Goal: Task Accomplishment & Management: Manage account settings

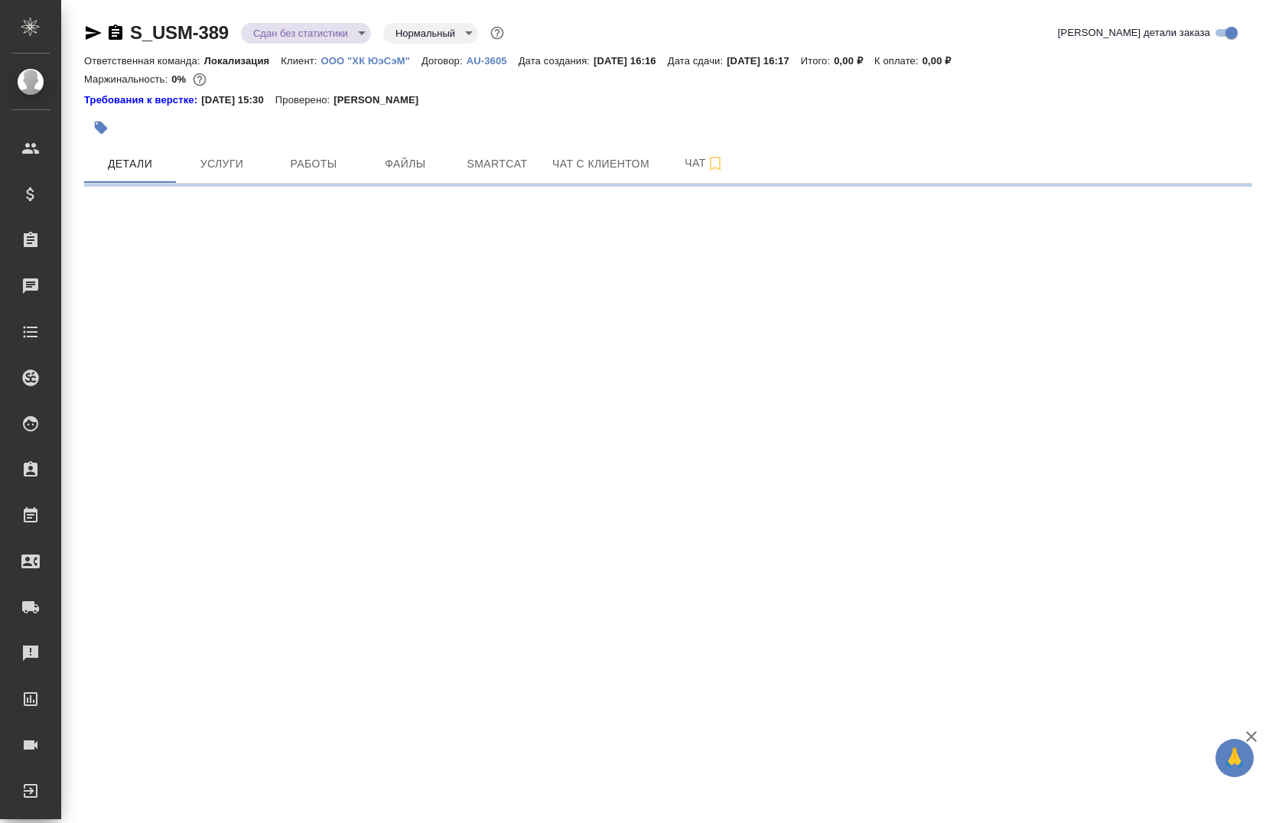
select select "RU"
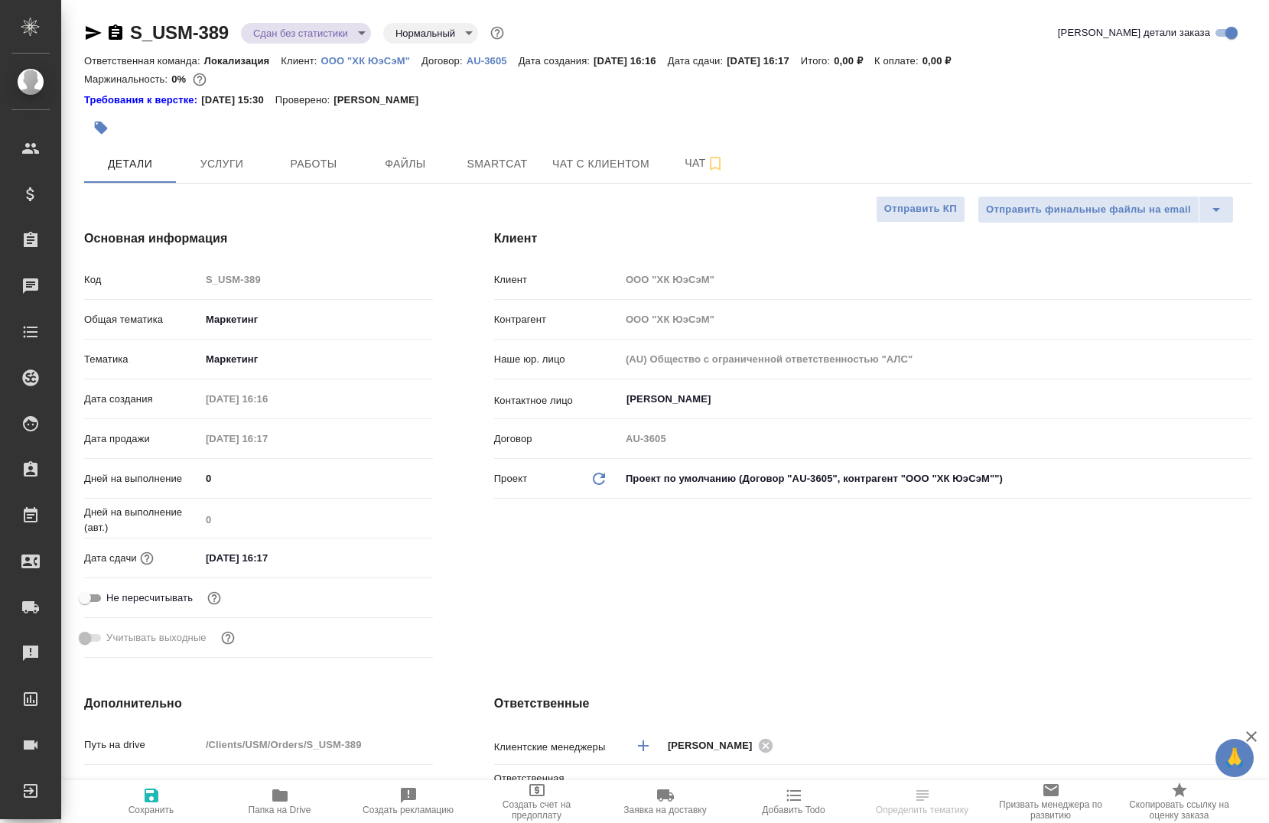
type textarea "x"
type input "[PERSON_NAME]"
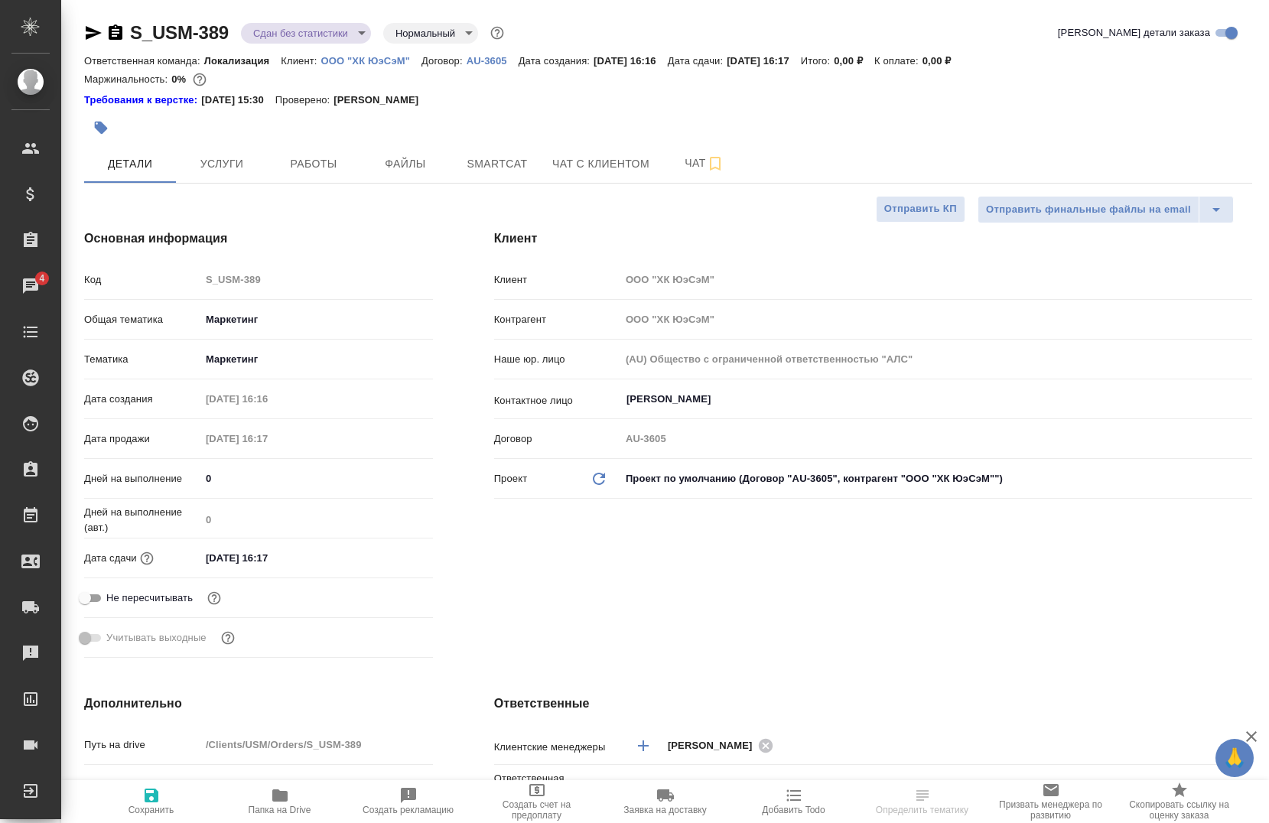
click at [373, 63] on p "ООО "ХК ЮэСэМ"" at bounding box center [371, 60] width 100 height 11
type textarea "x"
select select "RU"
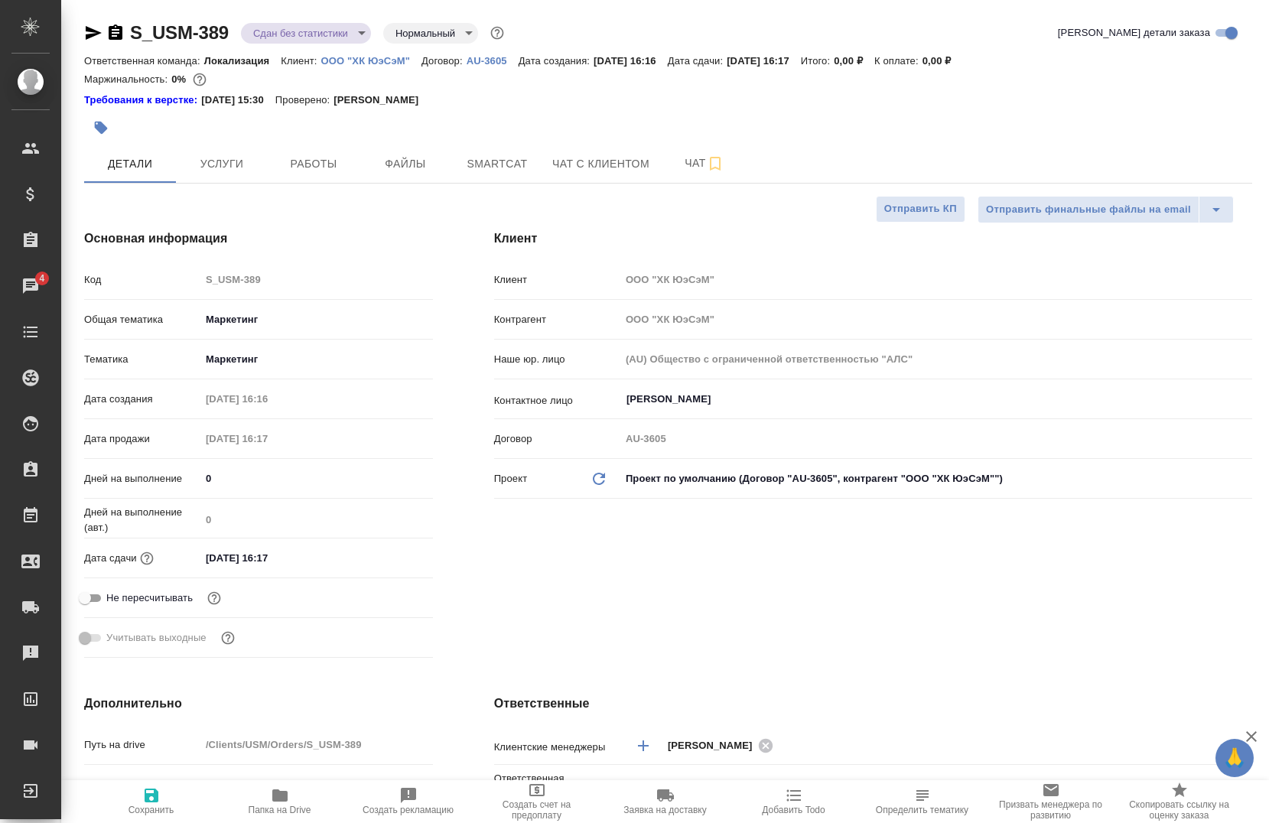
type textarea "x"
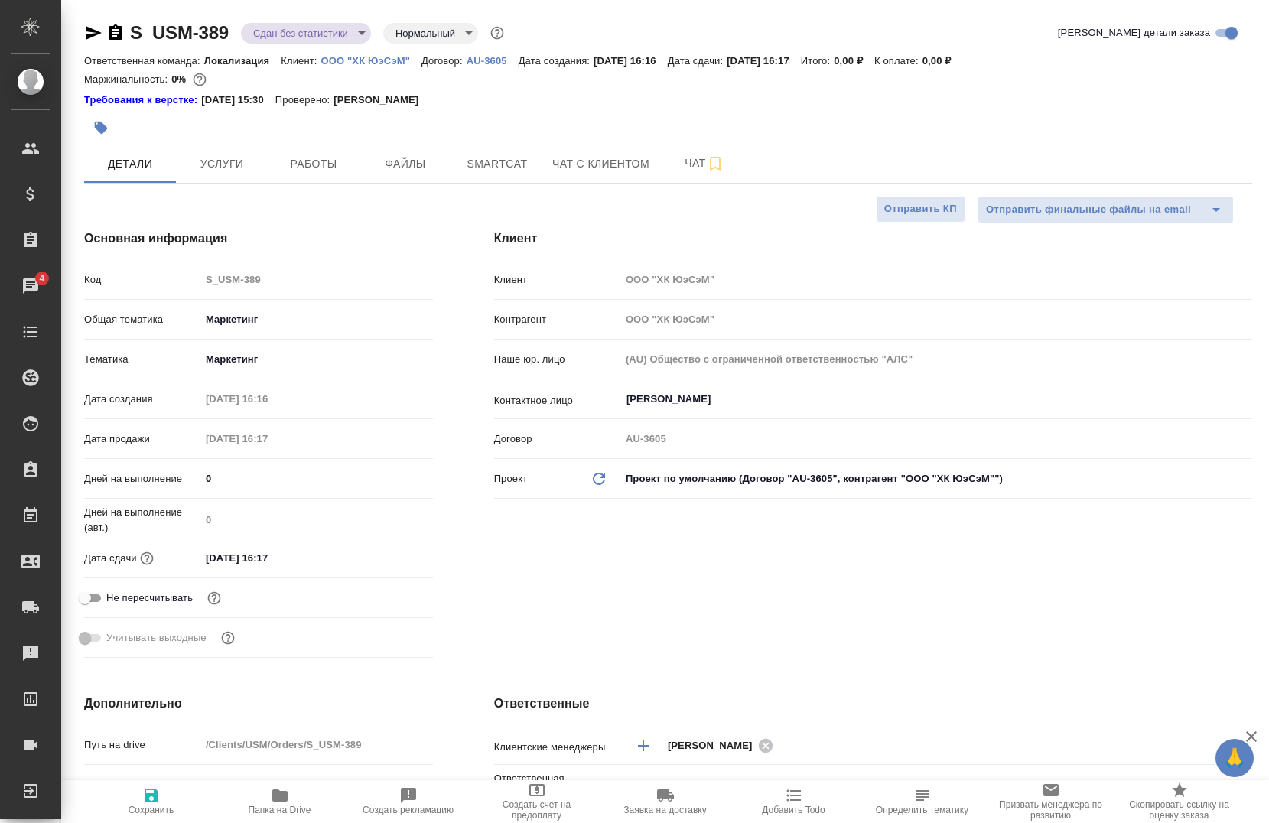
type textarea "x"
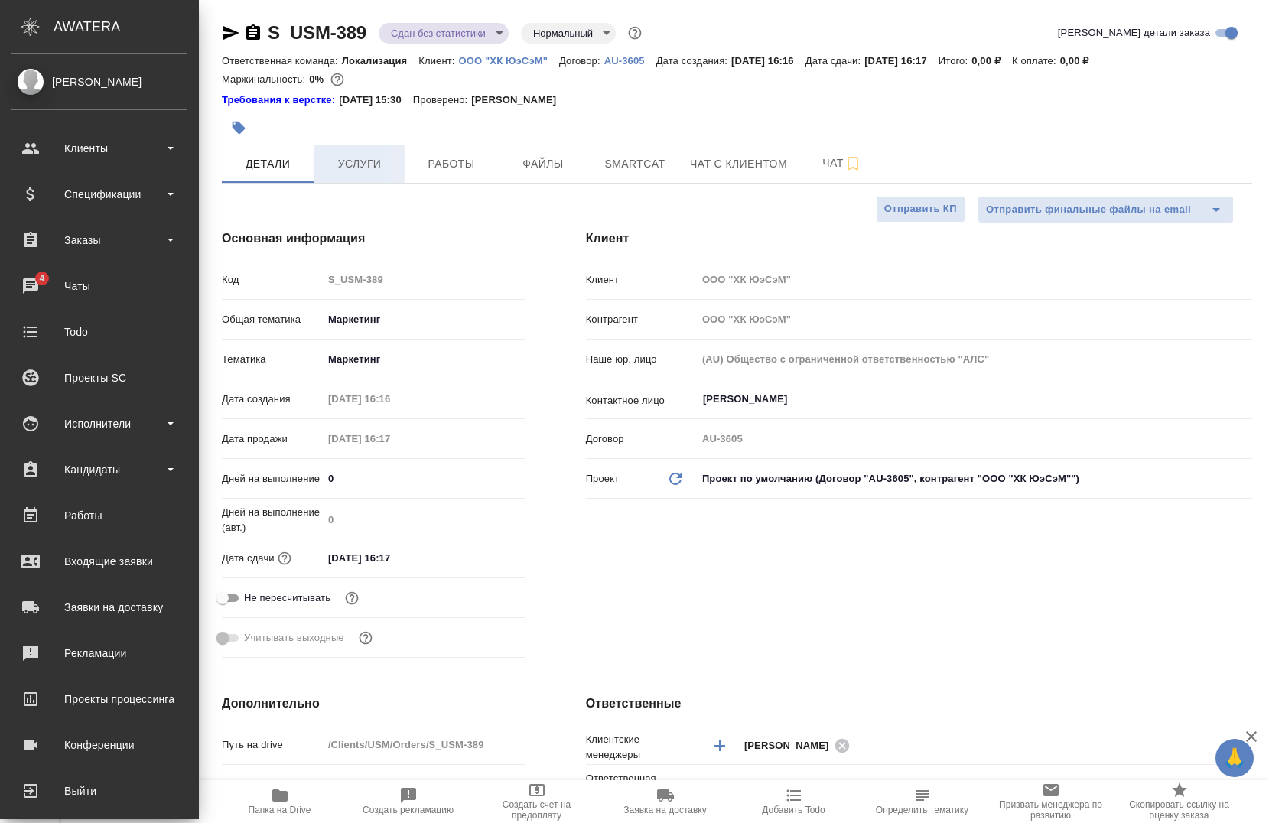
type textarea "x"
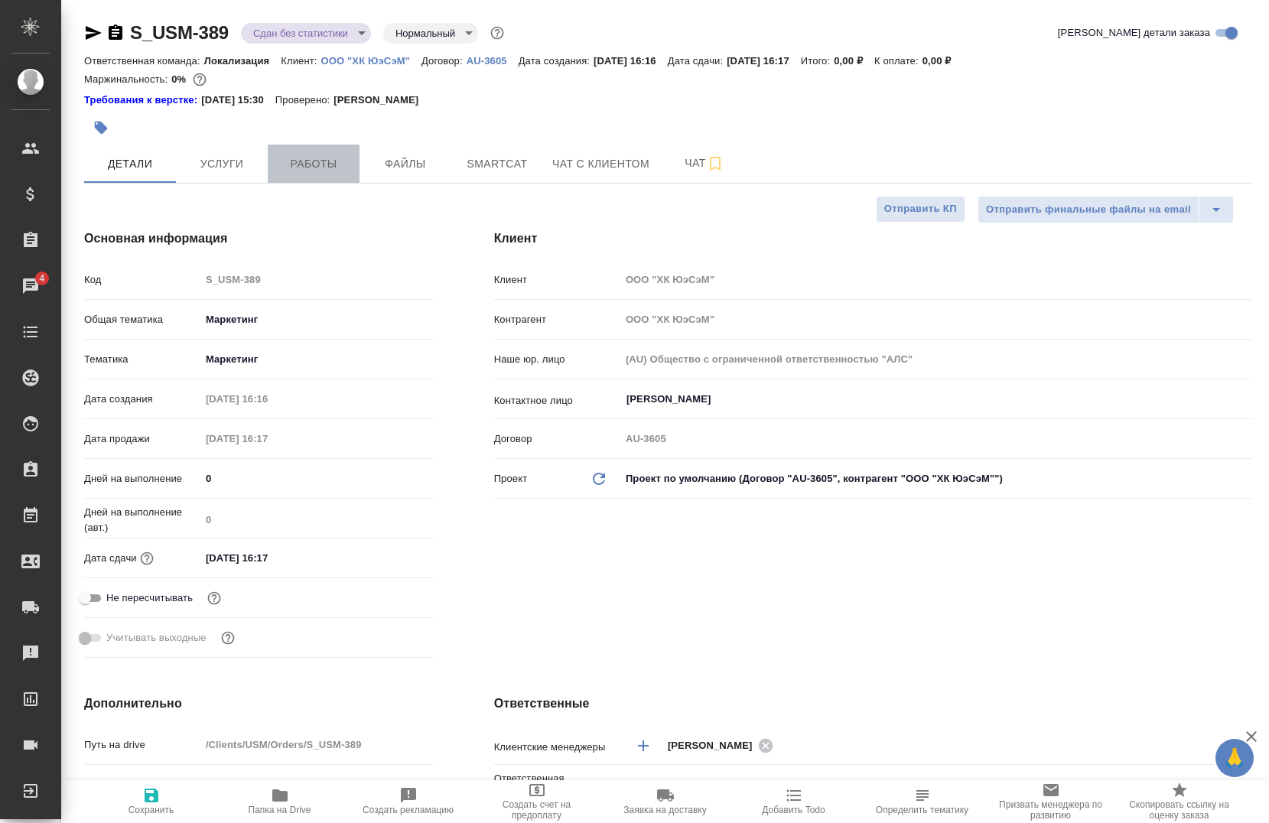
click at [277, 164] on span "Работы" at bounding box center [313, 163] width 73 height 19
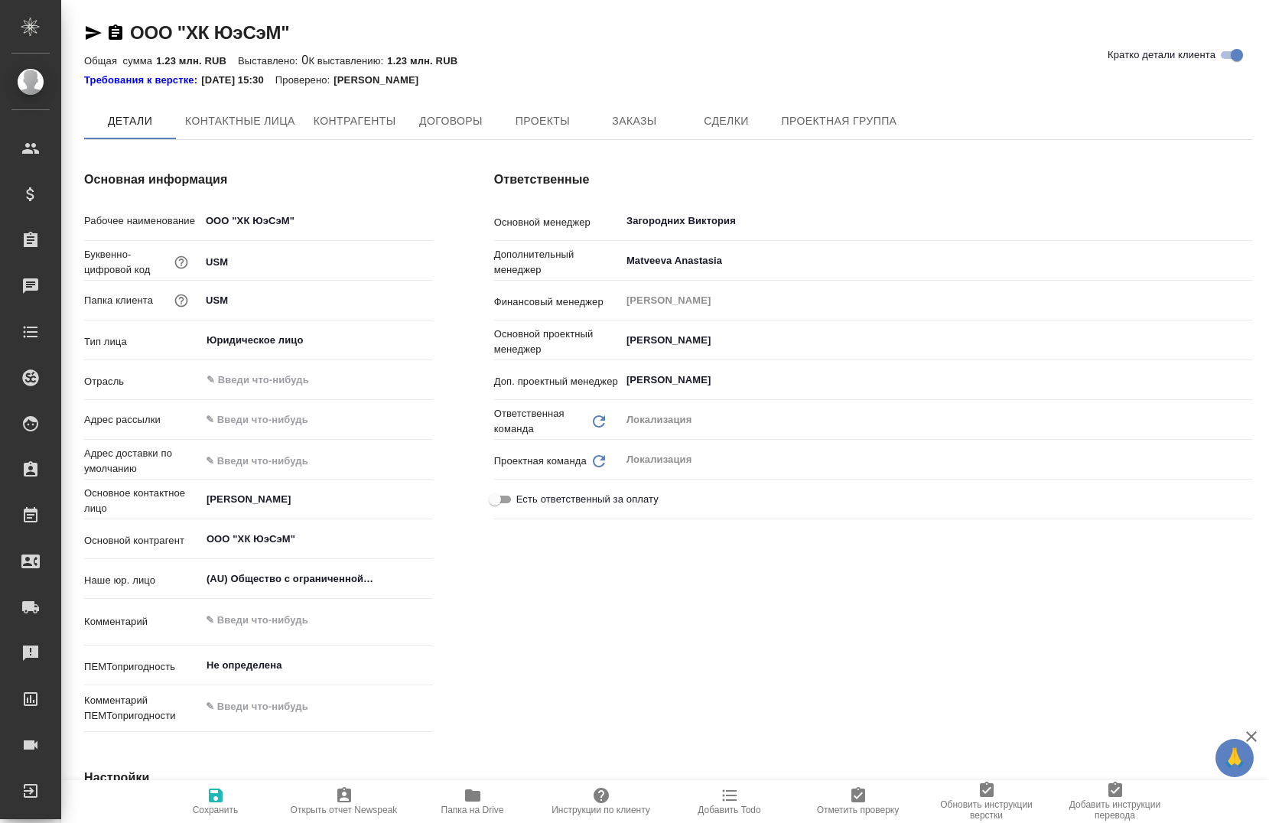
type textarea "x"
click at [613, 116] on span "Заказы" at bounding box center [633, 121] width 73 height 19
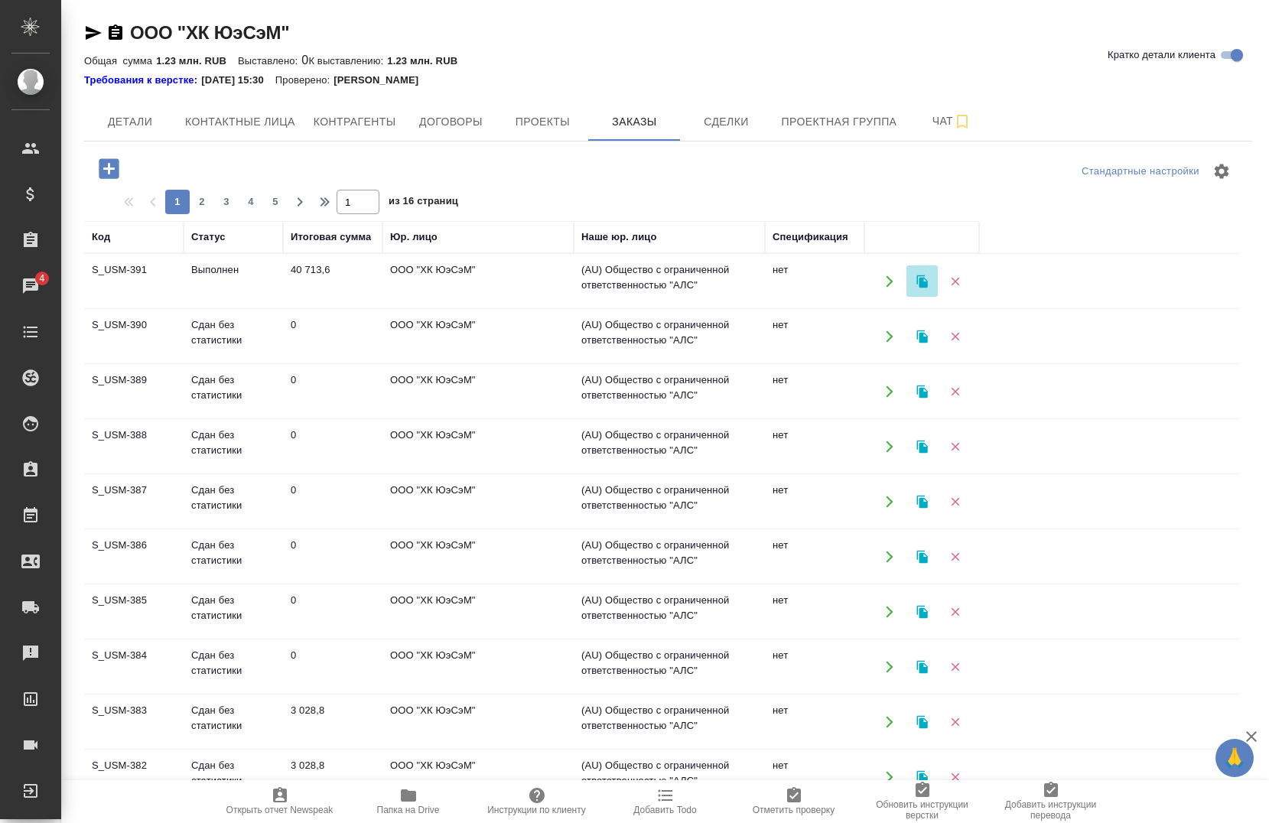
click at [919, 284] on icon "button" at bounding box center [921, 281] width 11 height 13
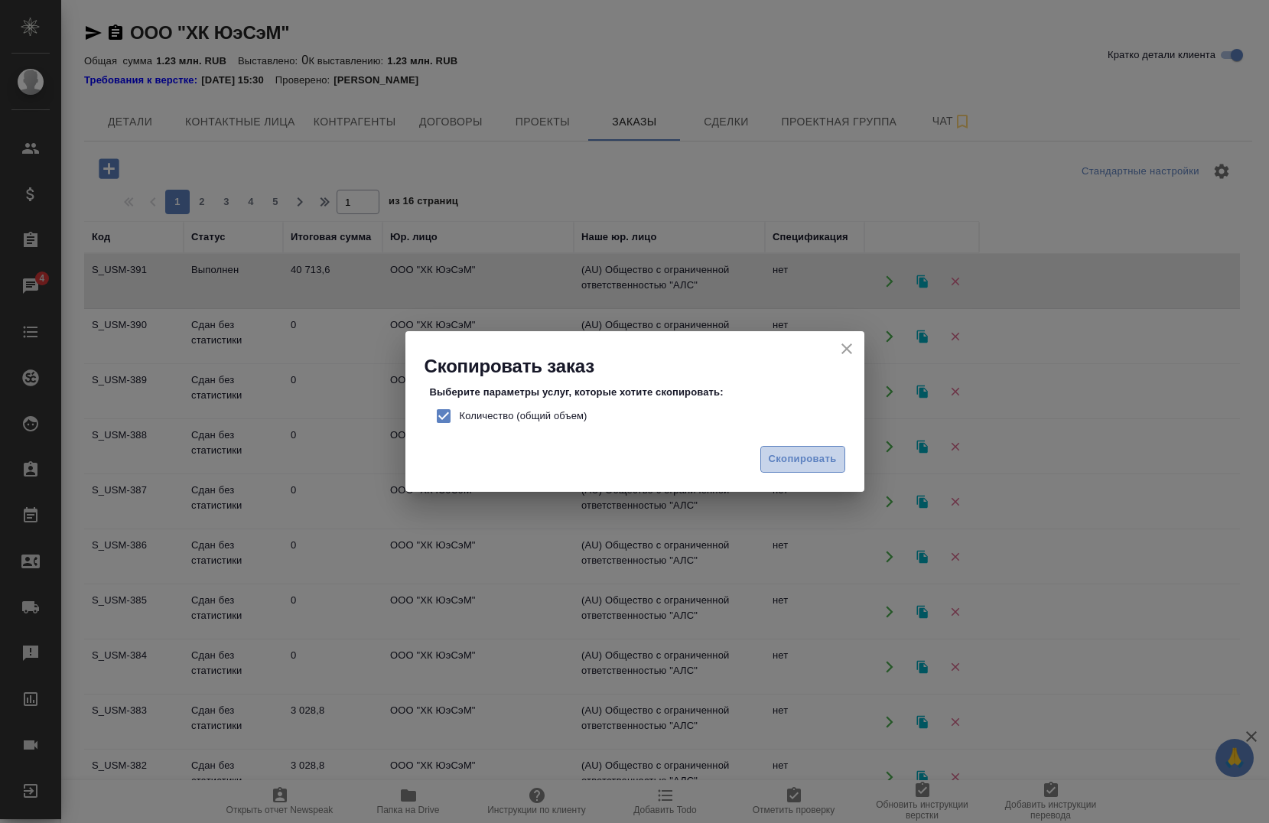
click at [830, 460] on span "Скопировать" at bounding box center [802, 459] width 68 height 18
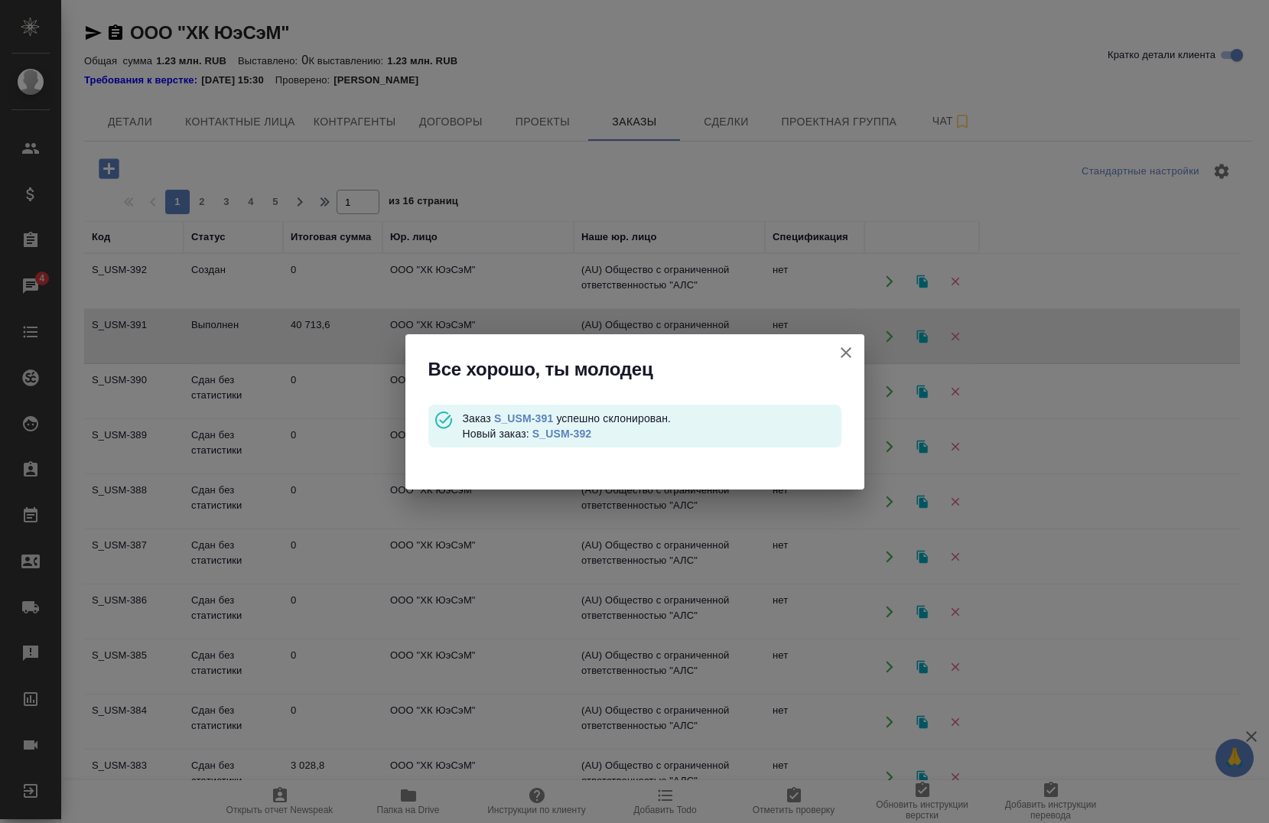
click at [843, 355] on icon "button" at bounding box center [845, 352] width 11 height 11
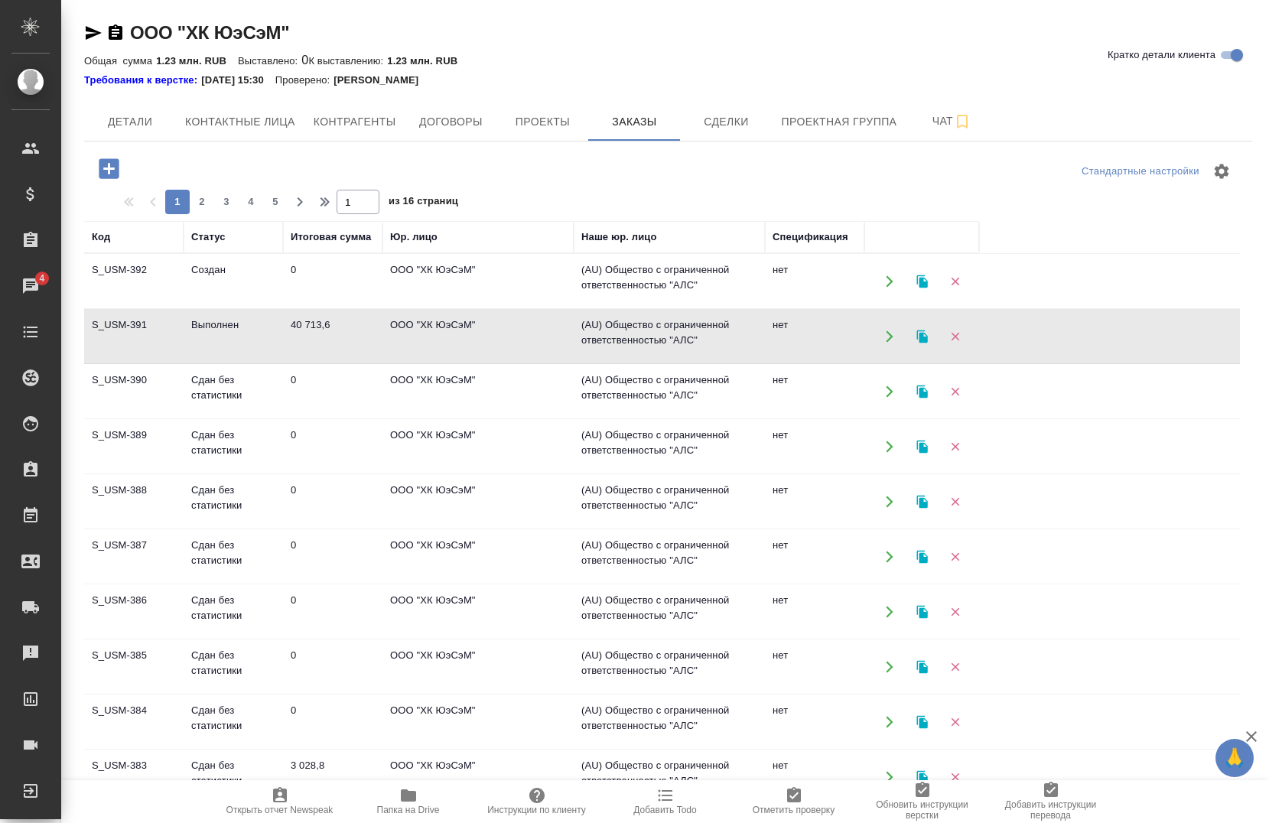
click at [145, 271] on td "S_USM-392" at bounding box center [133, 282] width 99 height 54
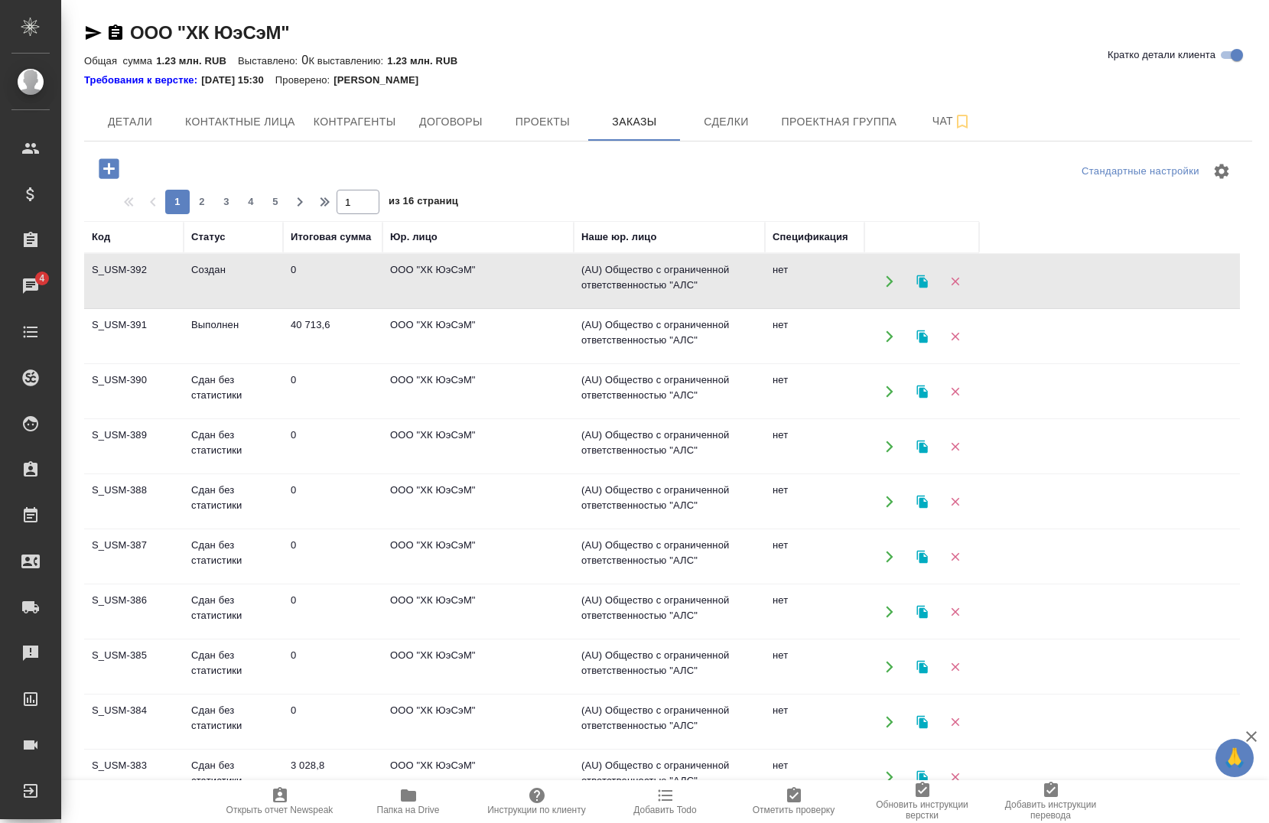
click at [145, 271] on td "S_USM-392" at bounding box center [133, 282] width 99 height 54
click at [880, 281] on button "button" at bounding box center [888, 280] width 31 height 31
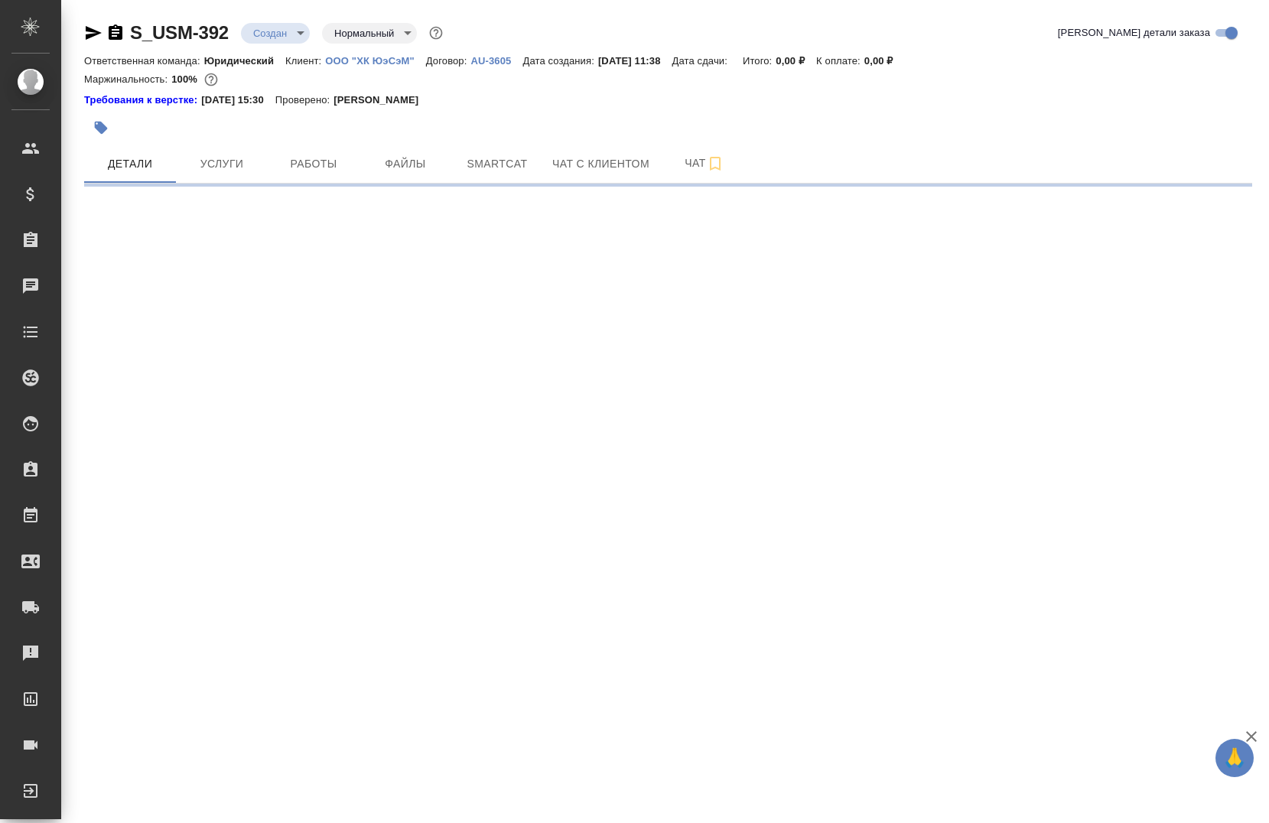
select select "RU"
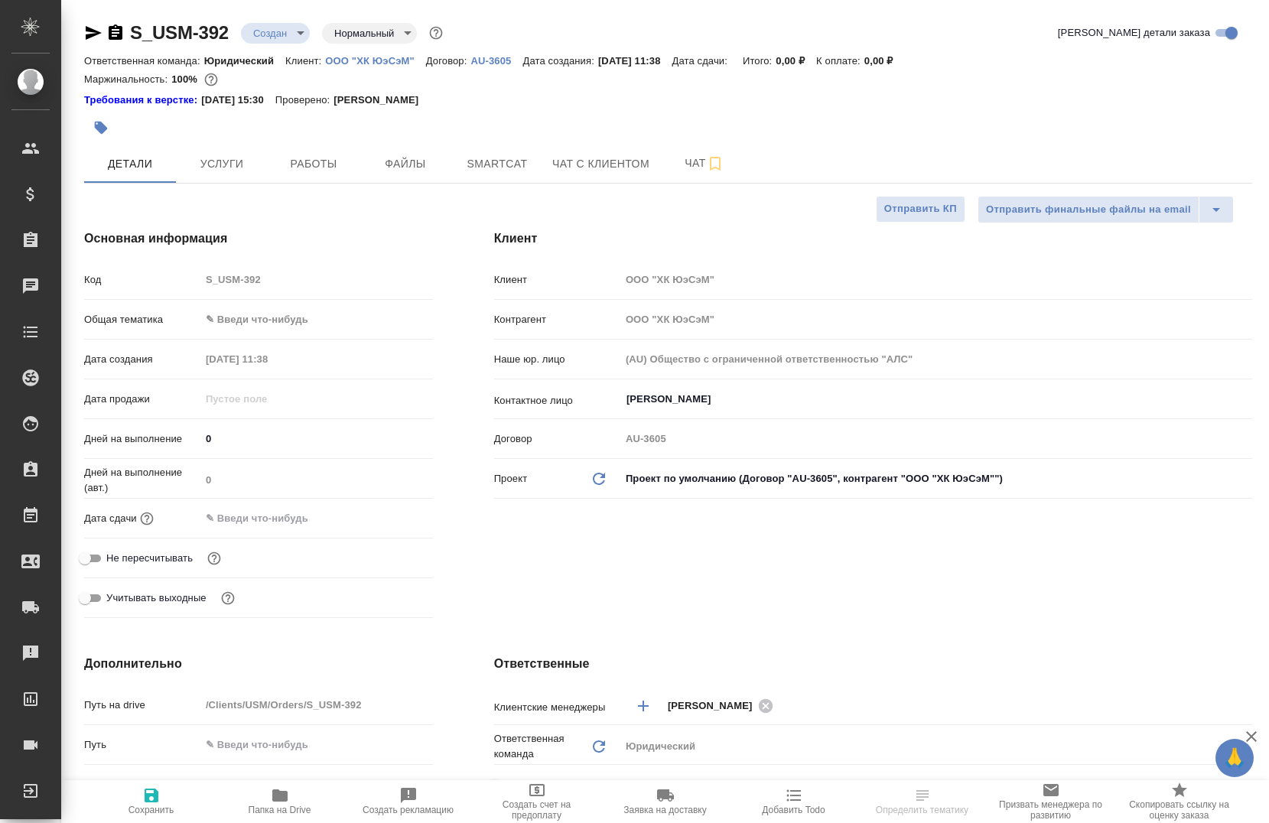
type textarea "x"
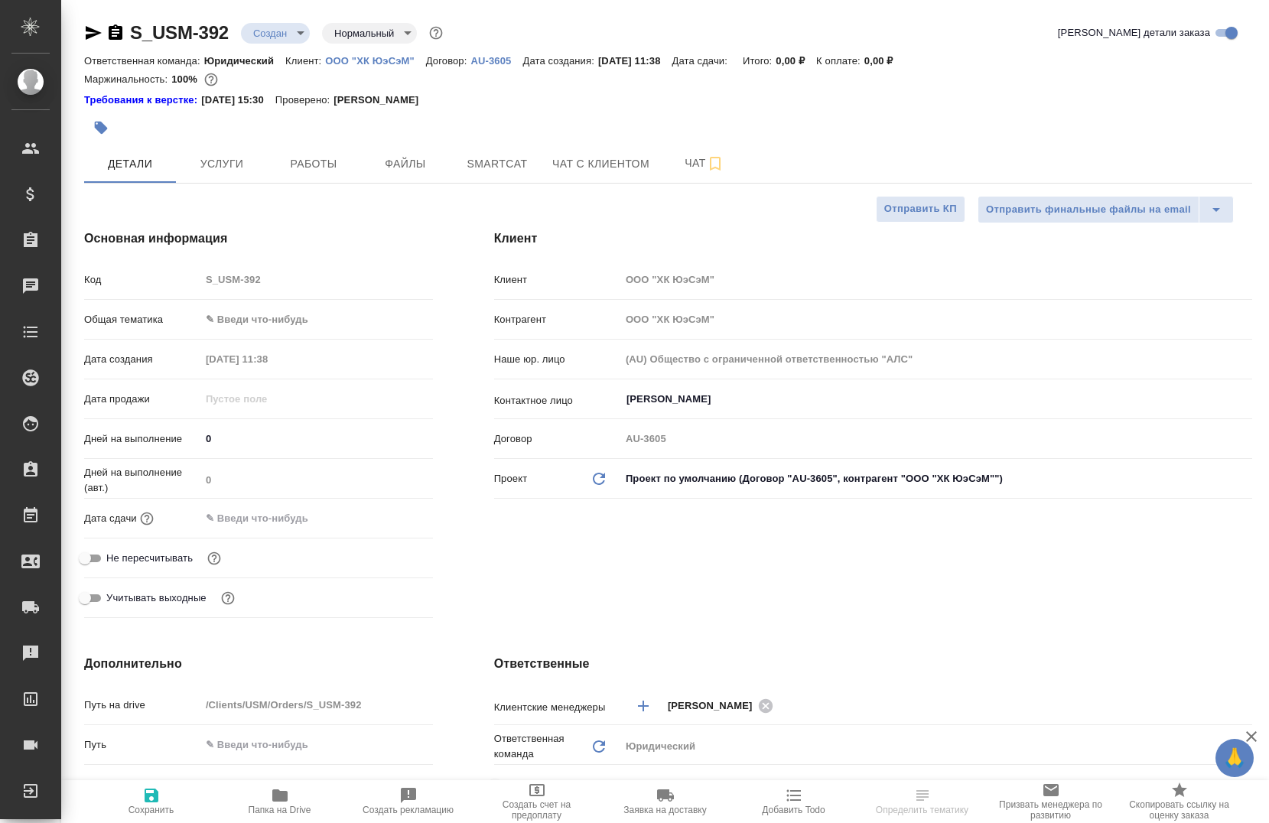
type textarea "x"
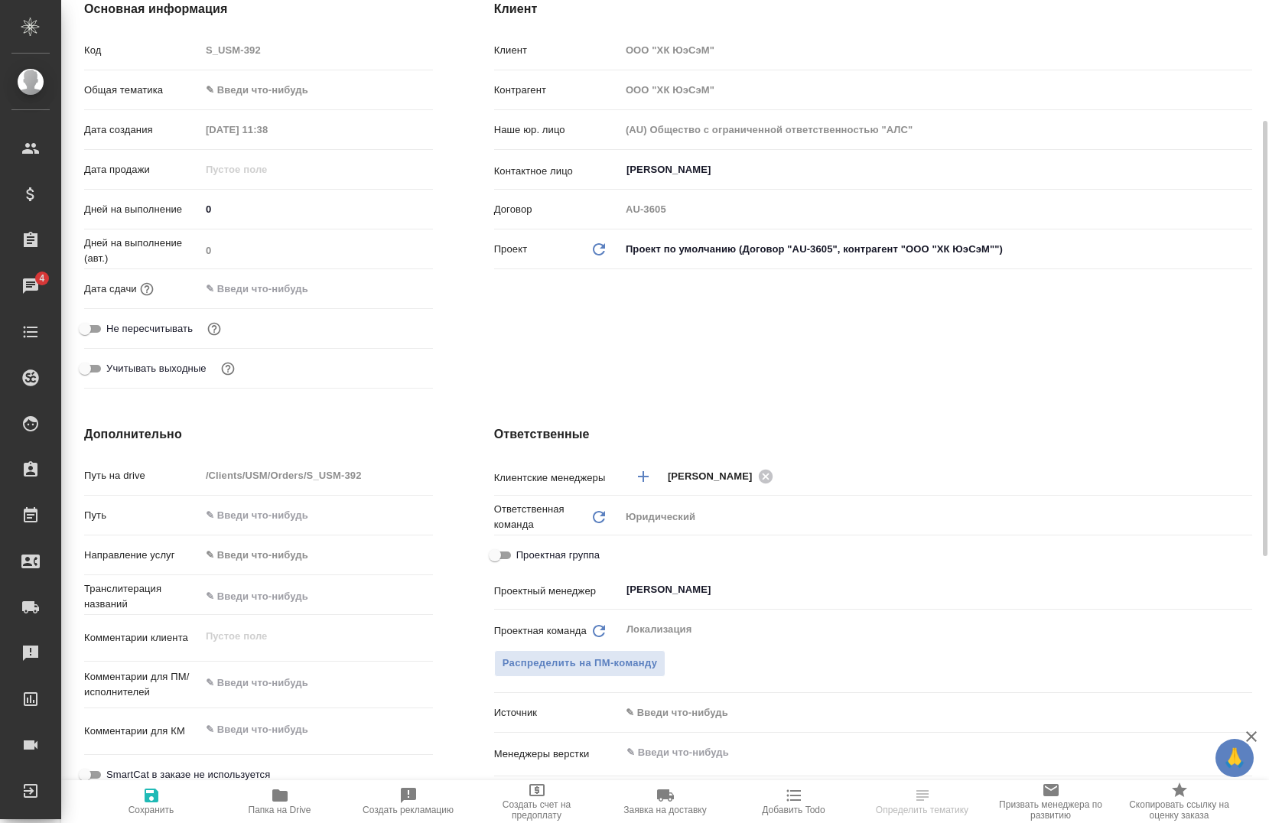
scroll to position [306, 0]
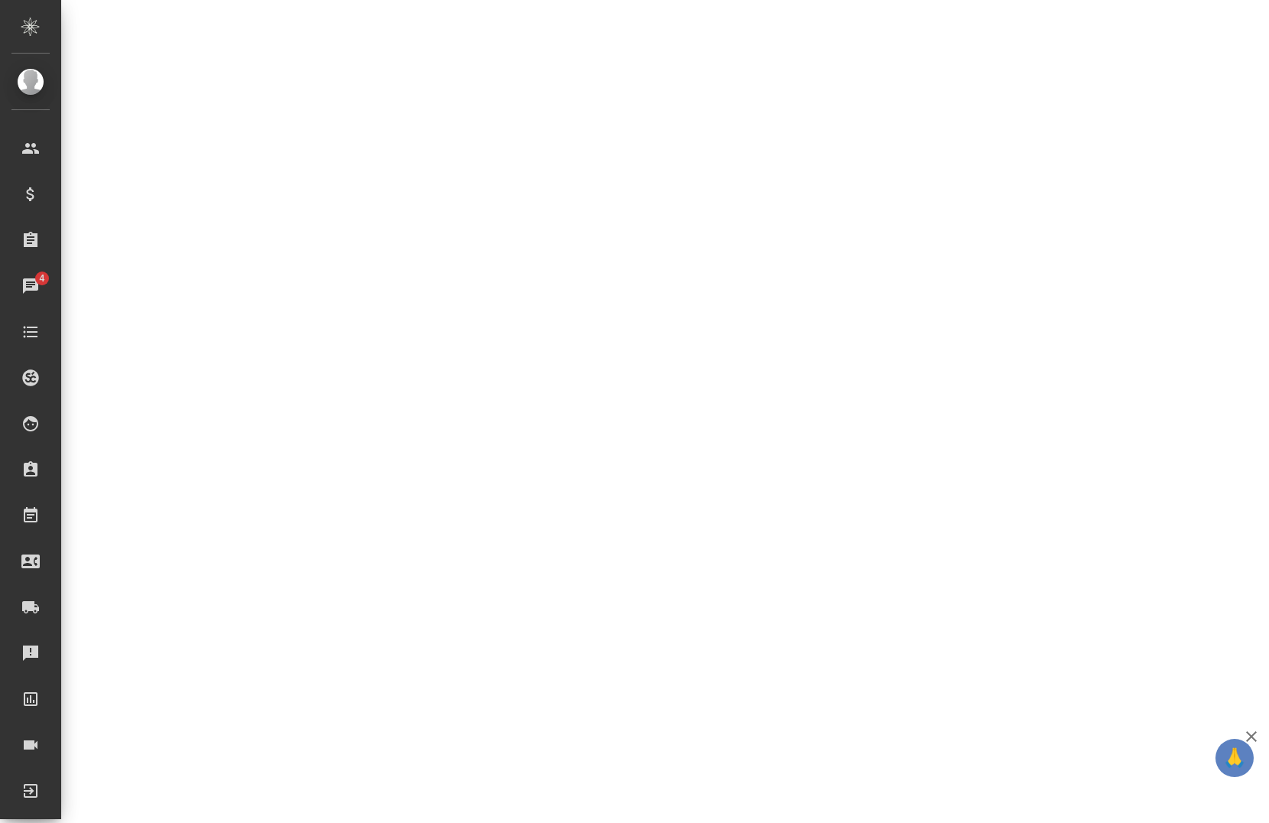
select select "RU"
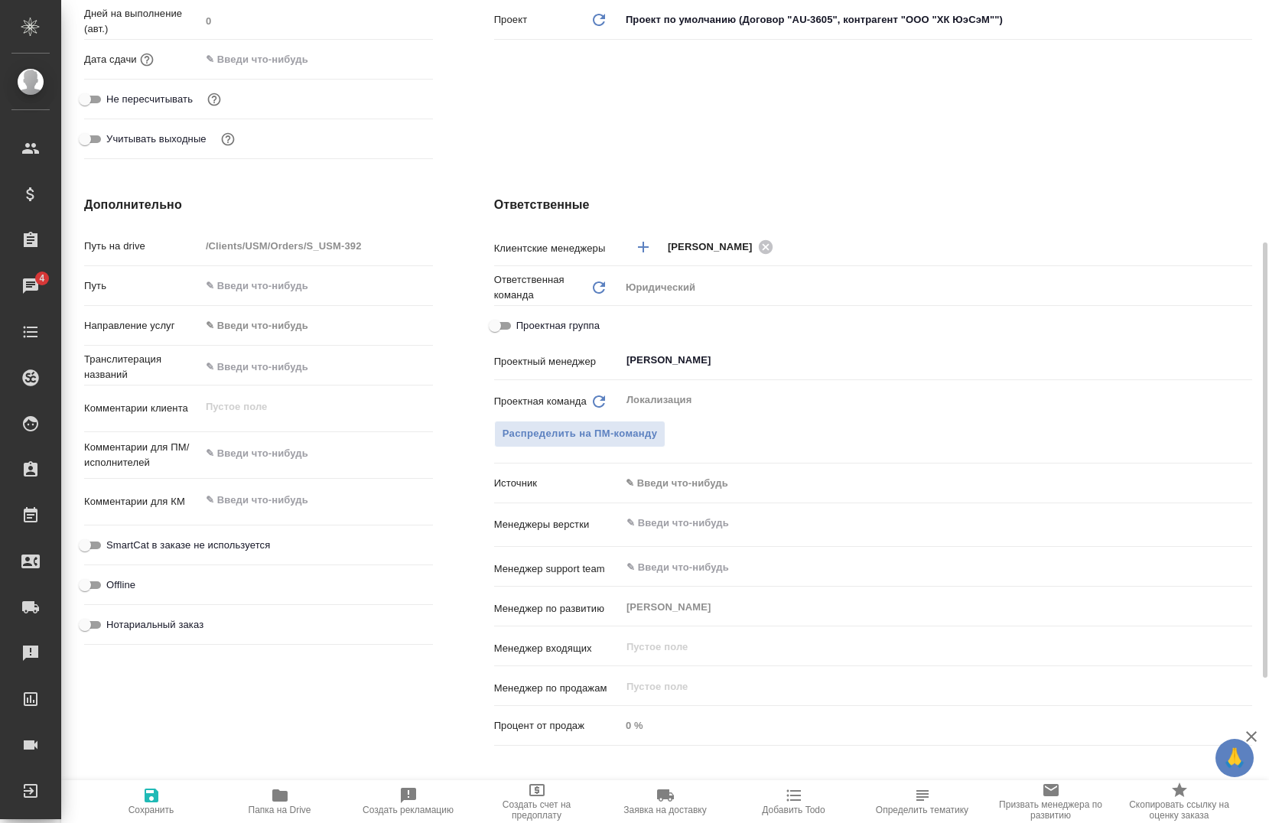
type textarea "x"
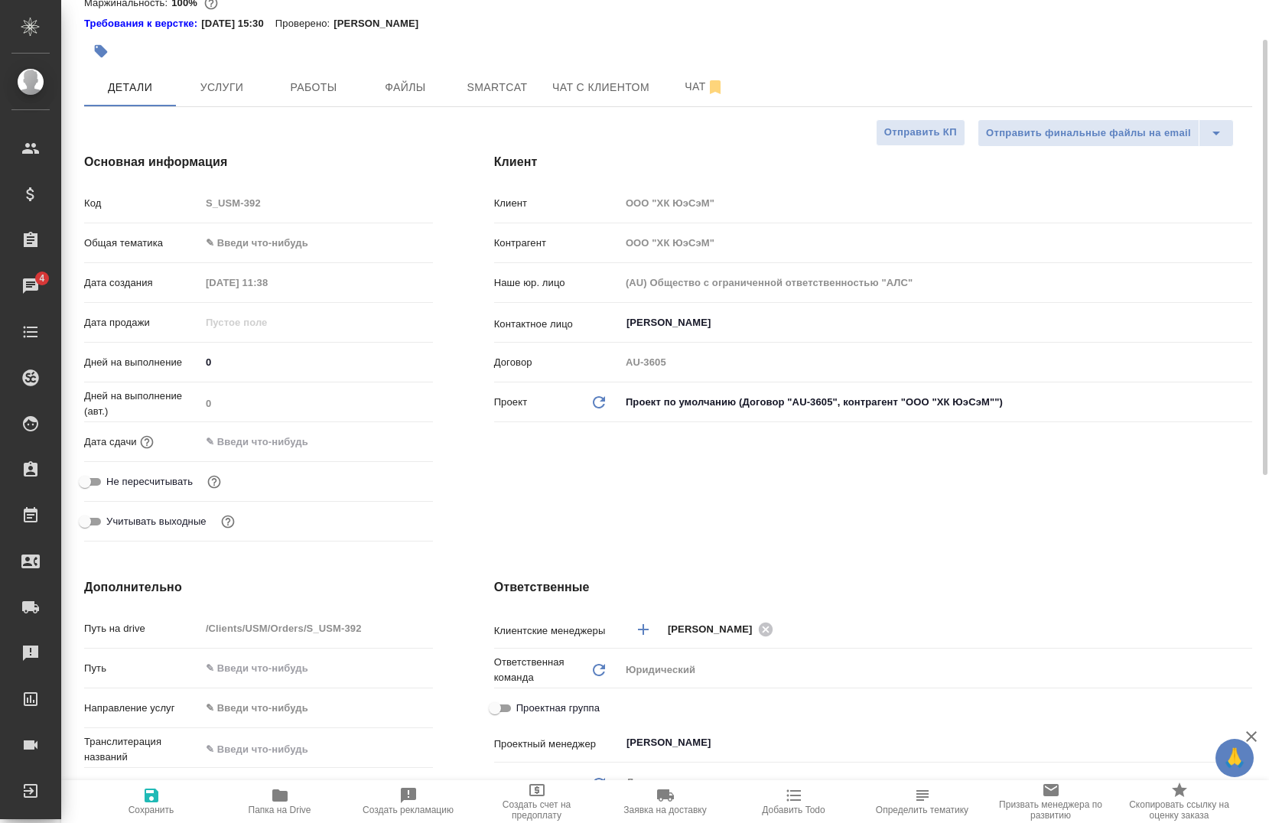
scroll to position [0, 0]
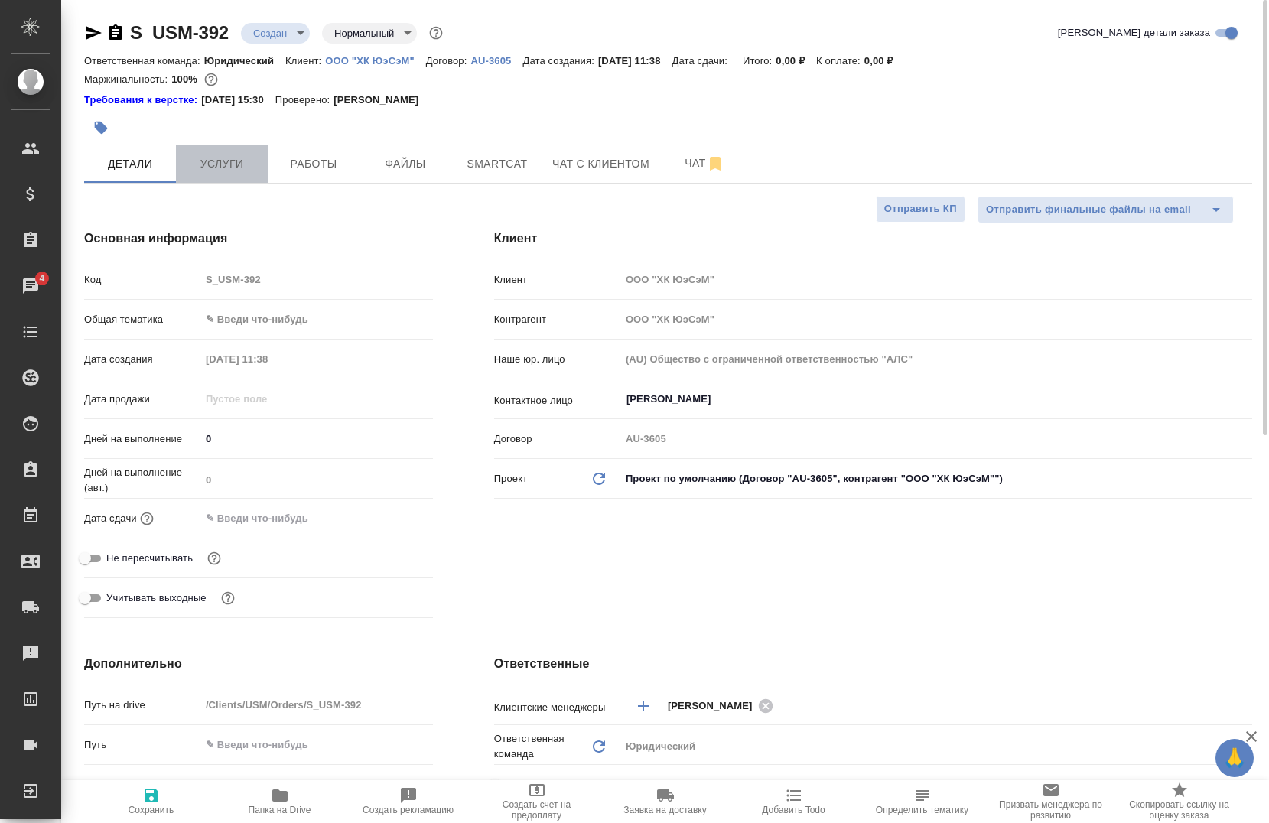
click at [219, 180] on button "Услуги" at bounding box center [222, 164] width 92 height 38
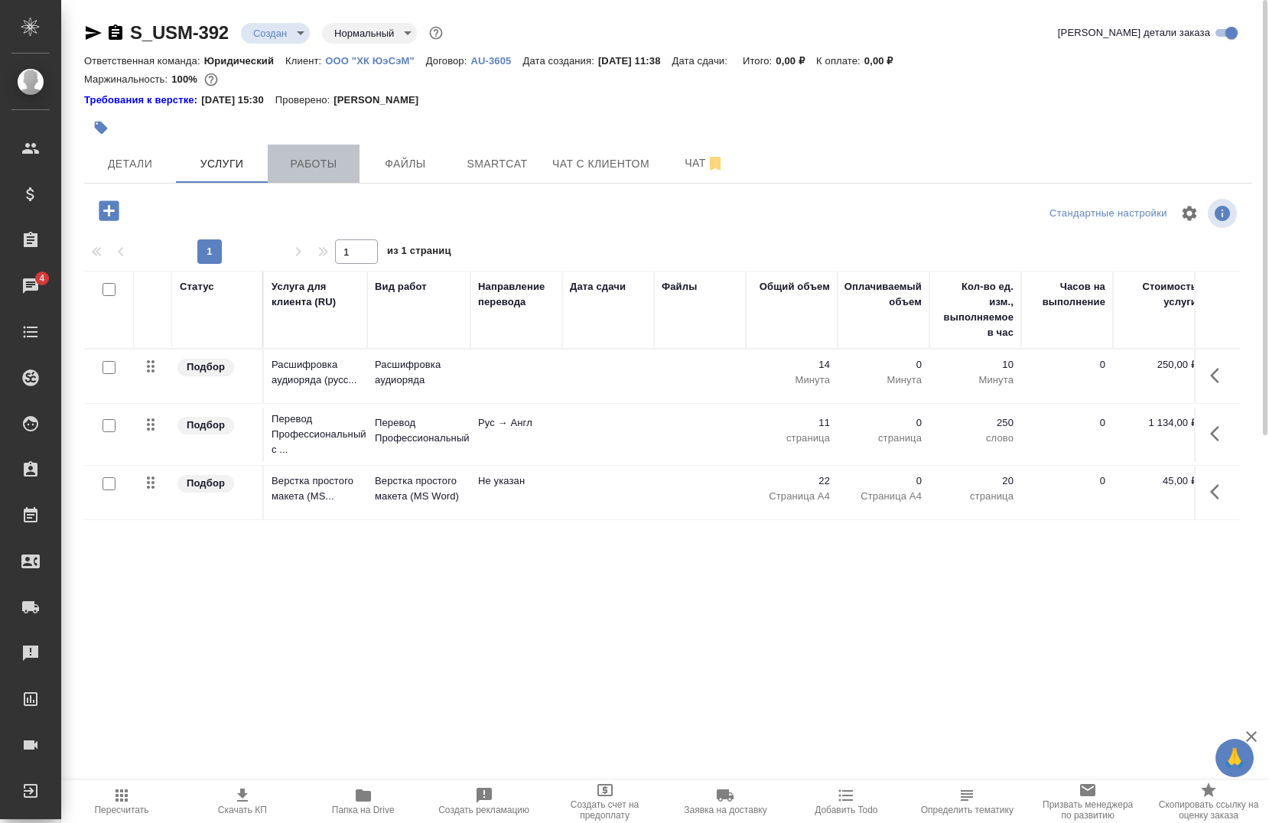
click at [335, 169] on span "Работы" at bounding box center [313, 163] width 73 height 19
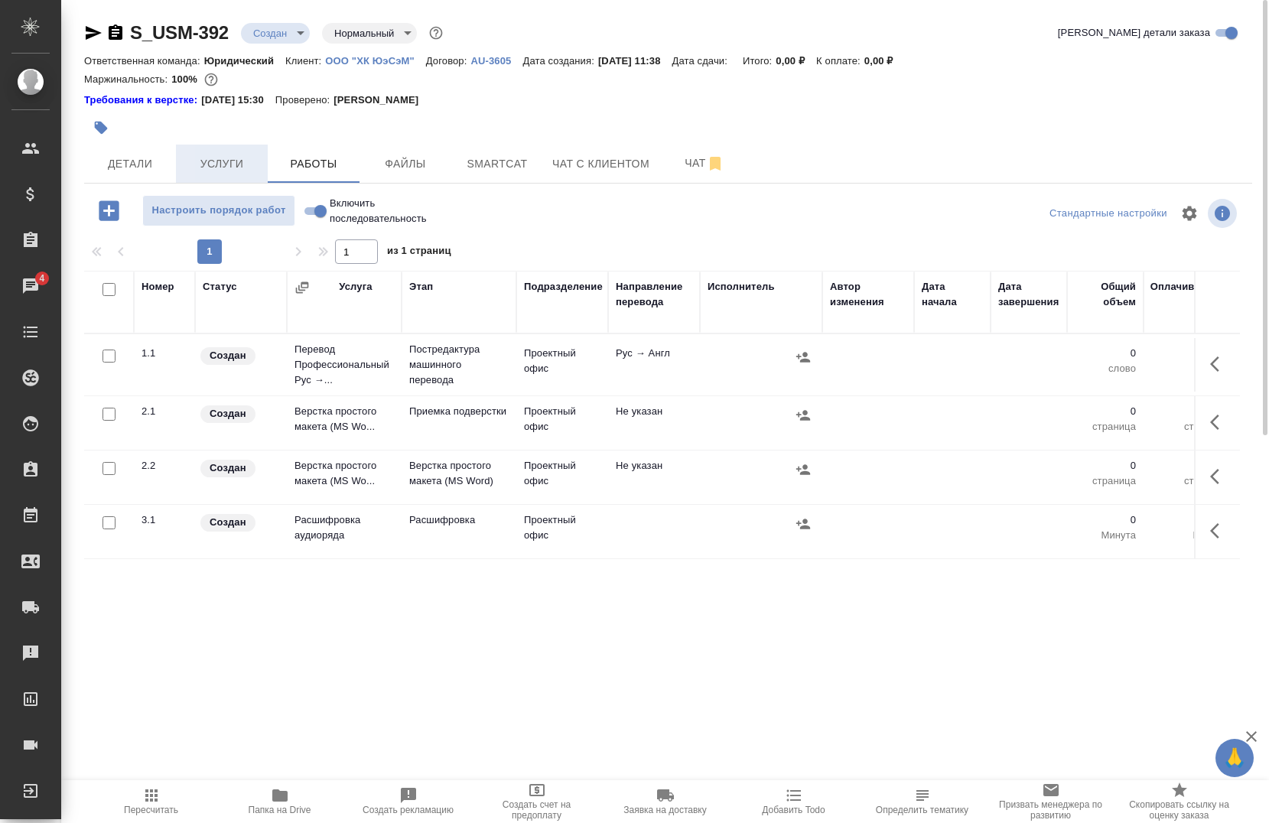
click at [239, 168] on span "Услуги" at bounding box center [221, 163] width 73 height 19
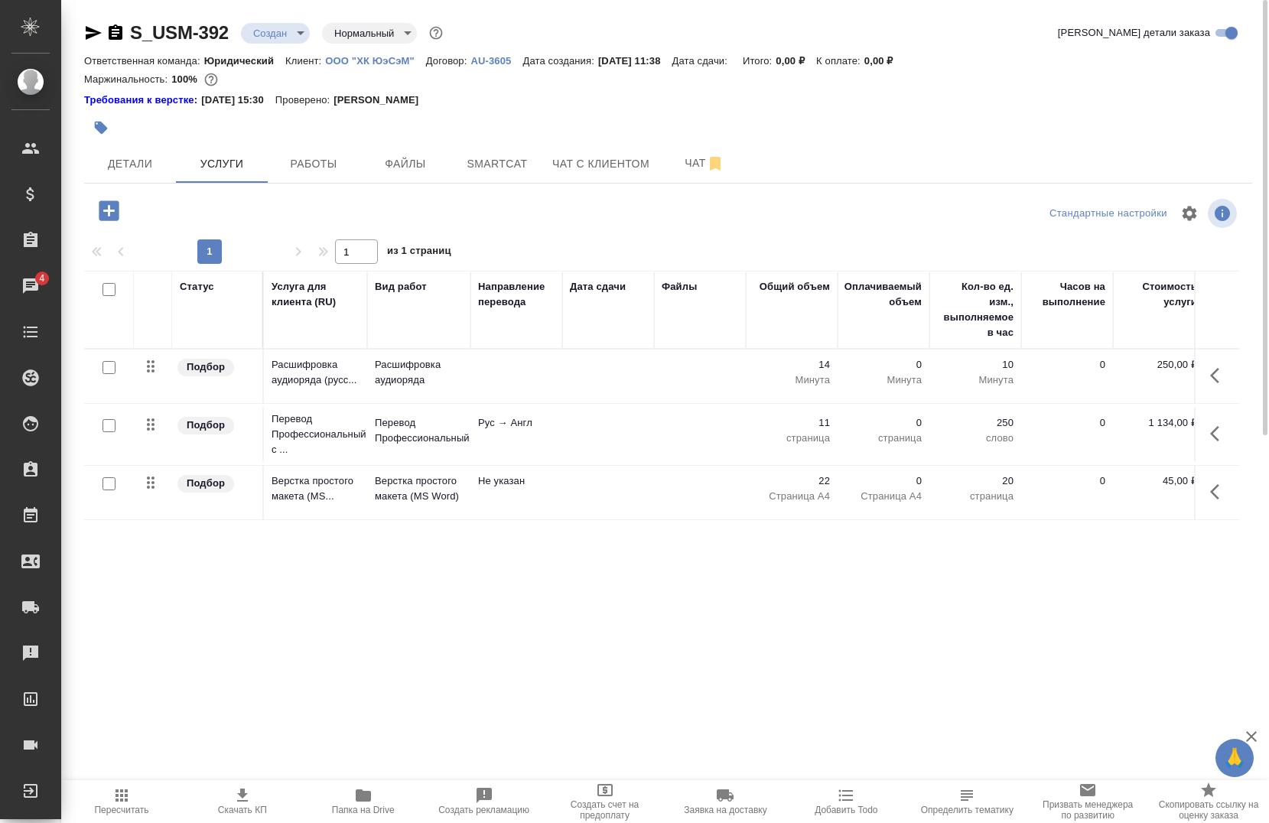
click at [104, 372] on input "checkbox" at bounding box center [108, 367] width 13 height 13
checkbox input "true"
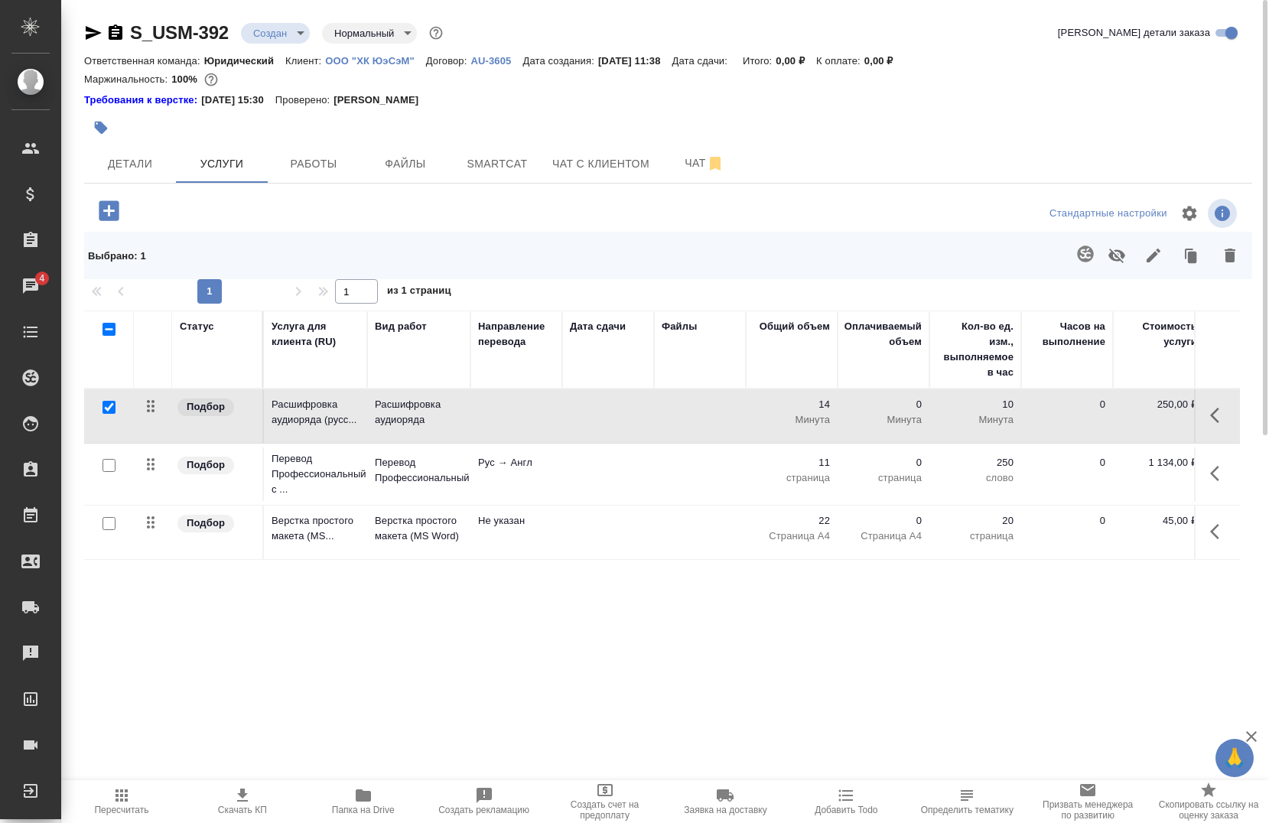
click at [1226, 266] on button "button" at bounding box center [1229, 256] width 37 height 40
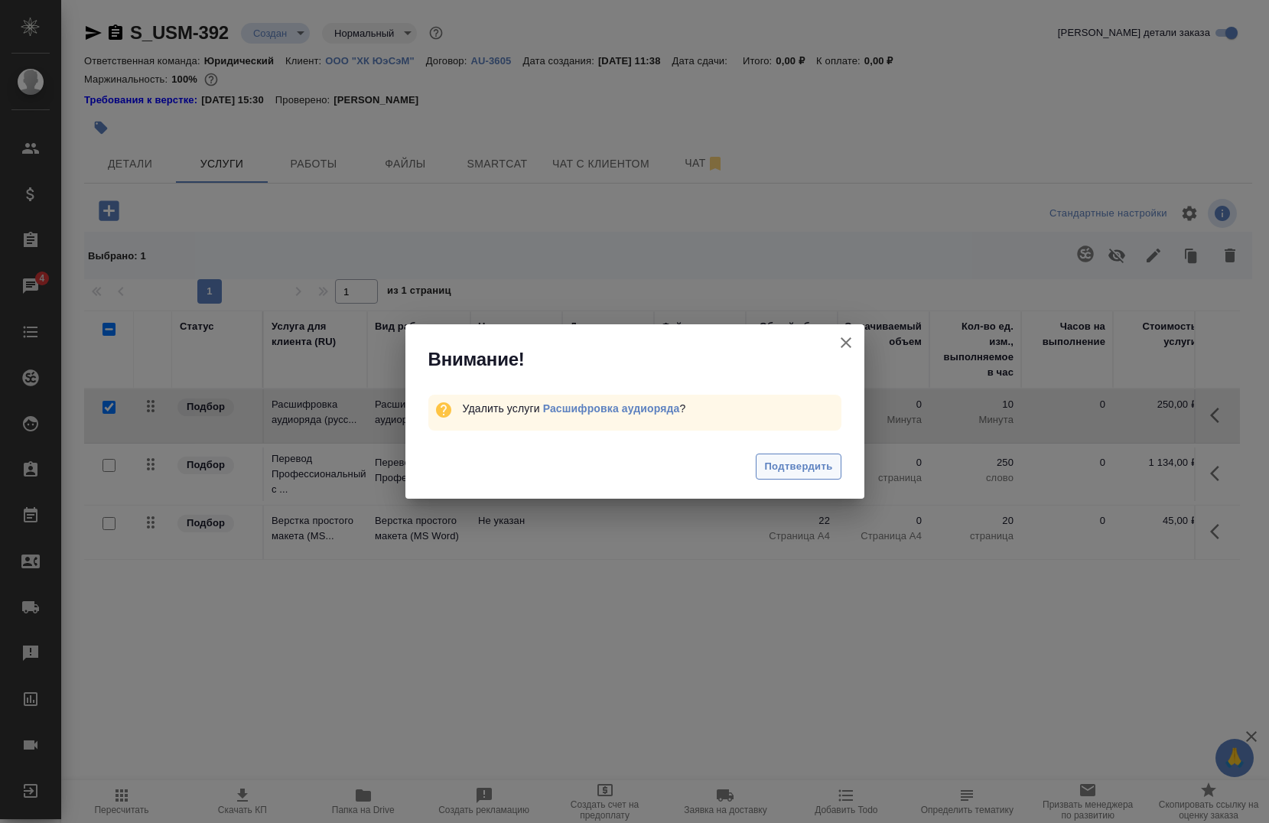
click at [776, 466] on span "Подтвердить" at bounding box center [798, 467] width 68 height 18
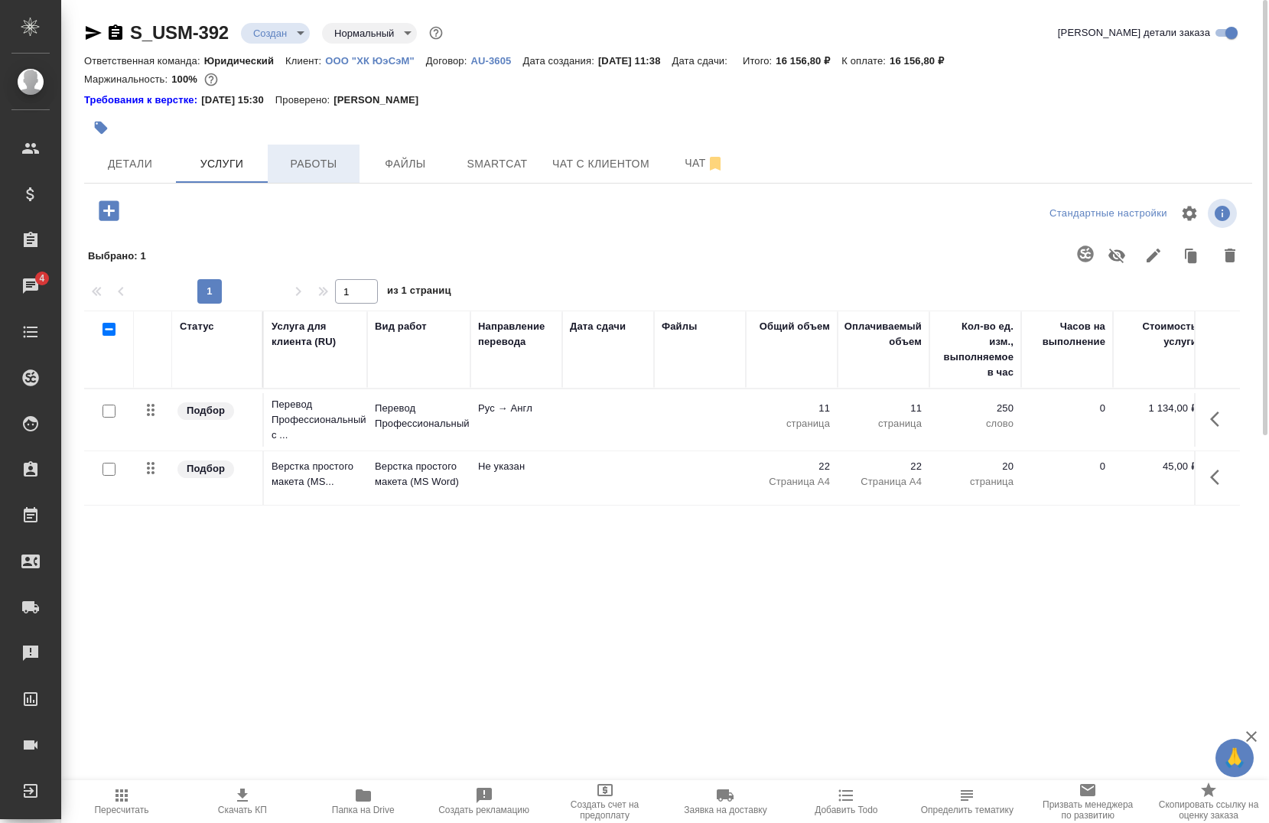
click at [307, 168] on span "Работы" at bounding box center [313, 163] width 73 height 19
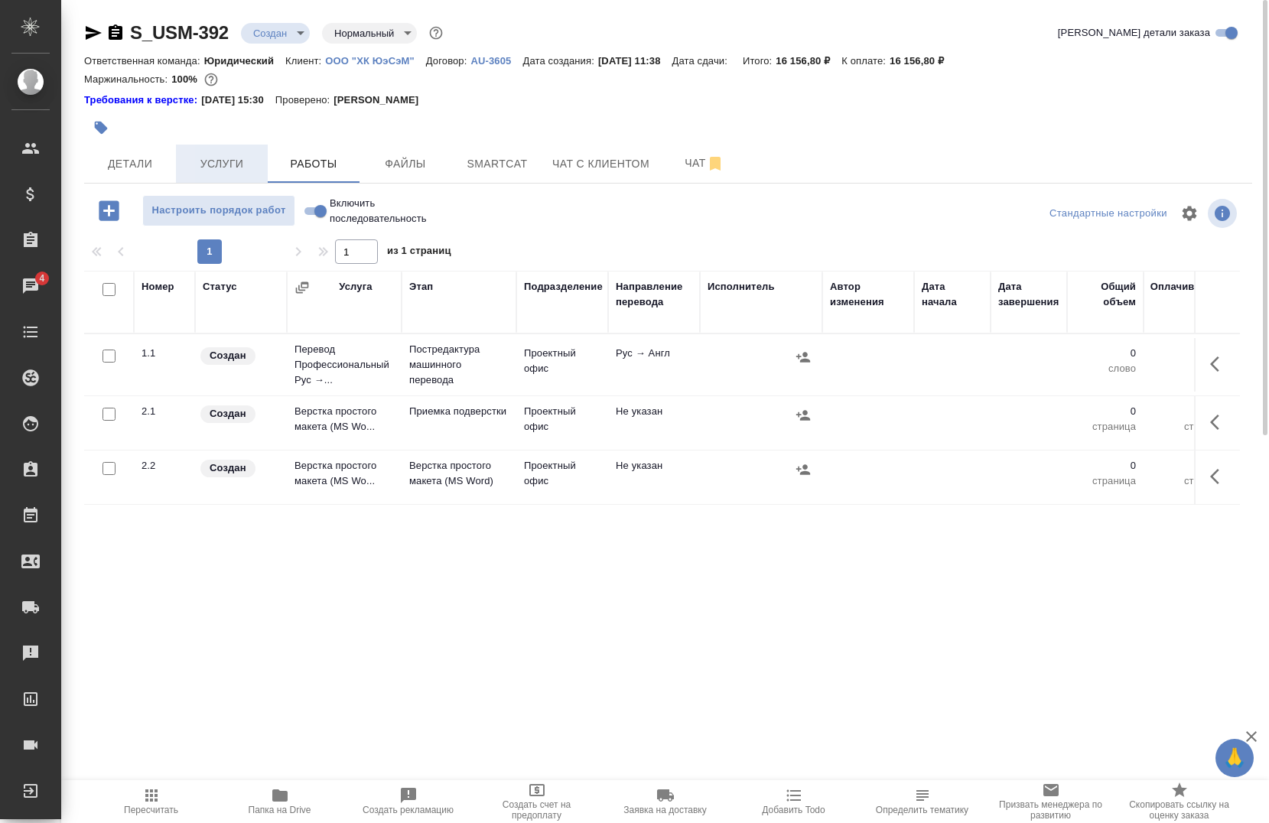
click at [210, 165] on span "Услуги" at bounding box center [221, 163] width 73 height 19
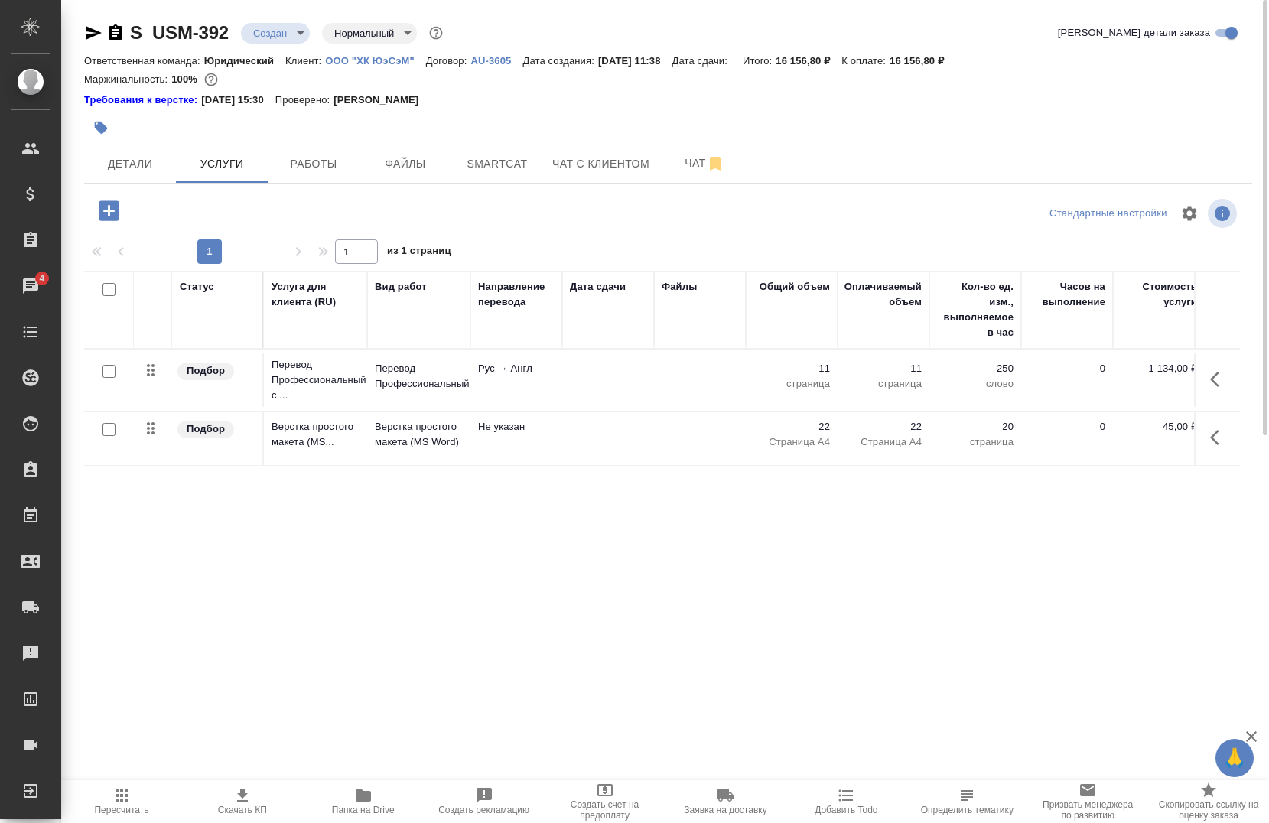
click at [114, 34] on icon "button" at bounding box center [116, 31] width 14 height 15
click at [330, 165] on span "Работы" at bounding box center [313, 163] width 73 height 19
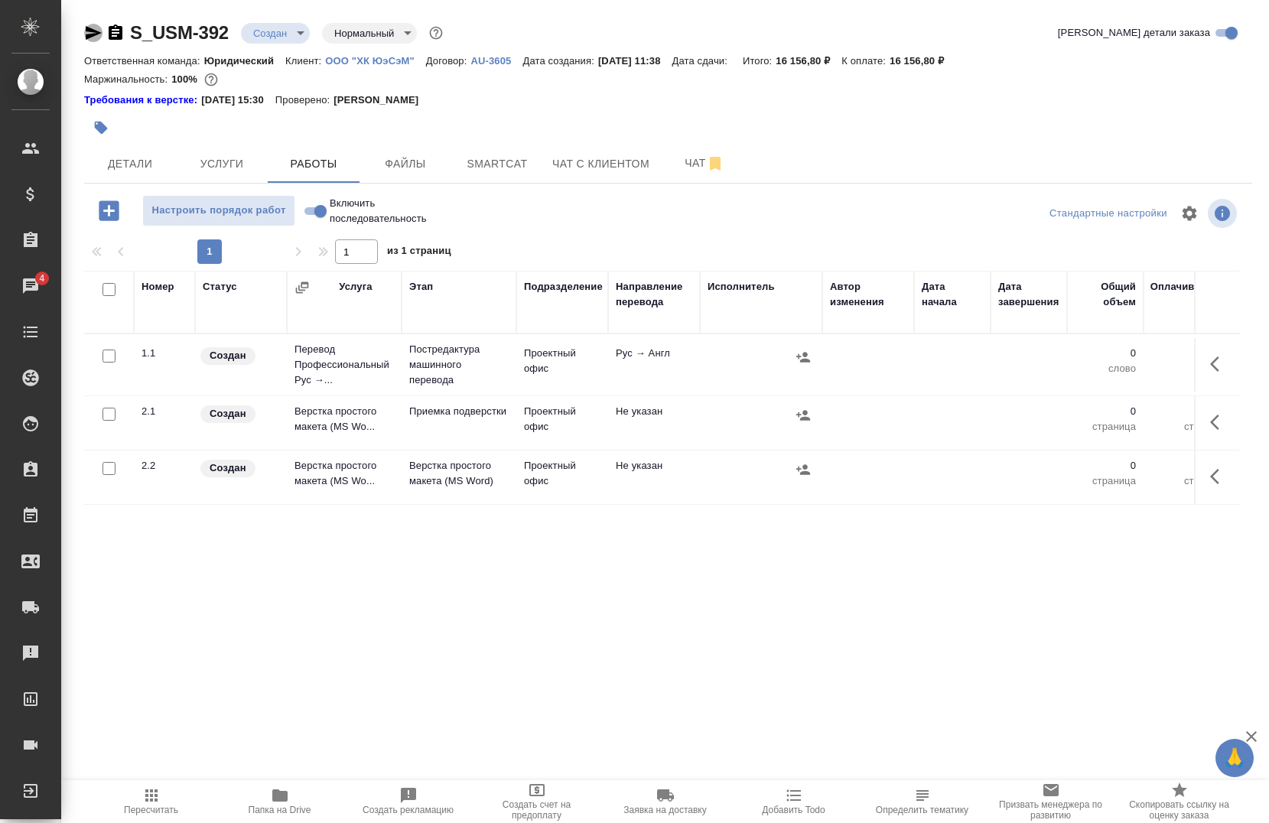
click at [93, 31] on icon "button" at bounding box center [94, 33] width 16 height 14
click at [503, 171] on span "Smartcat" at bounding box center [496, 163] width 73 height 19
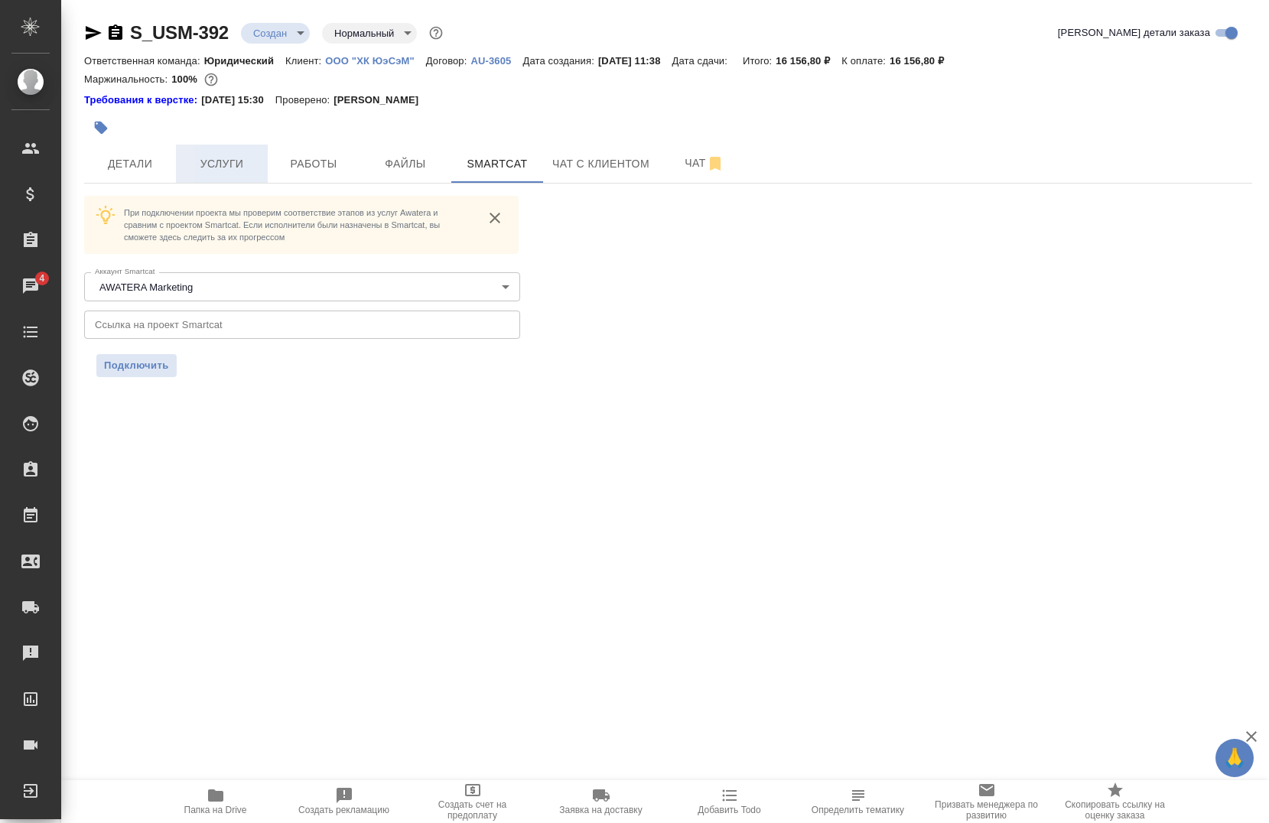
click at [229, 180] on button "Услуги" at bounding box center [222, 164] width 92 height 38
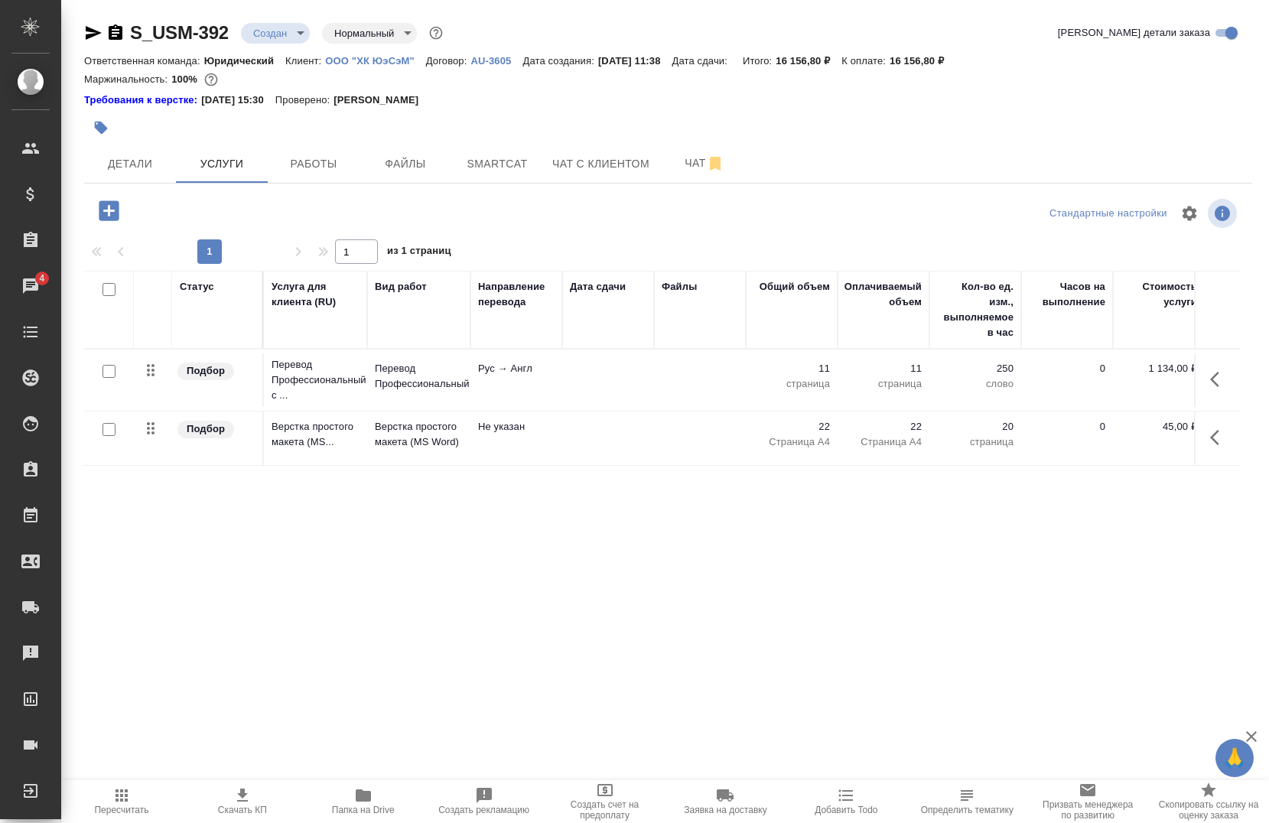
click at [1217, 382] on icon "button" at bounding box center [1219, 379] width 18 height 18
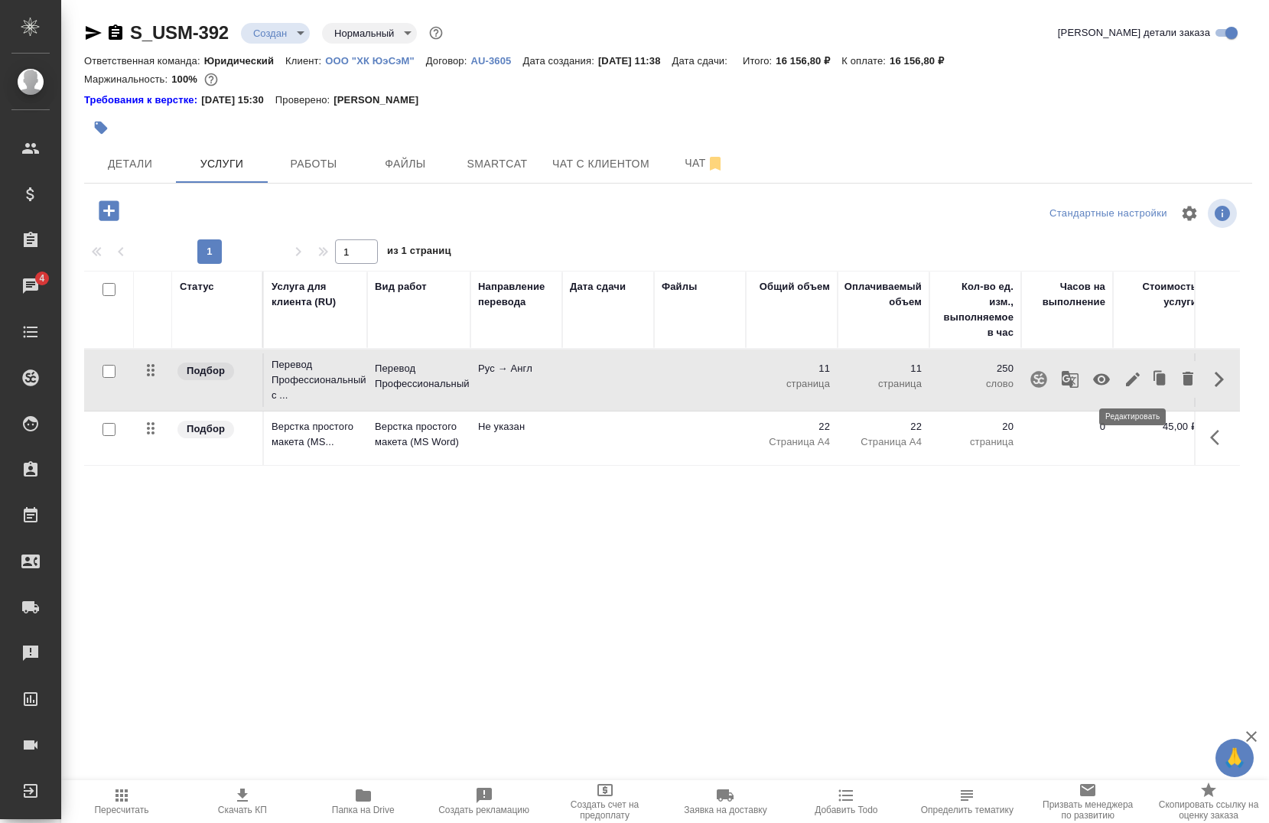
click at [1132, 385] on icon "button" at bounding box center [1132, 379] width 18 height 18
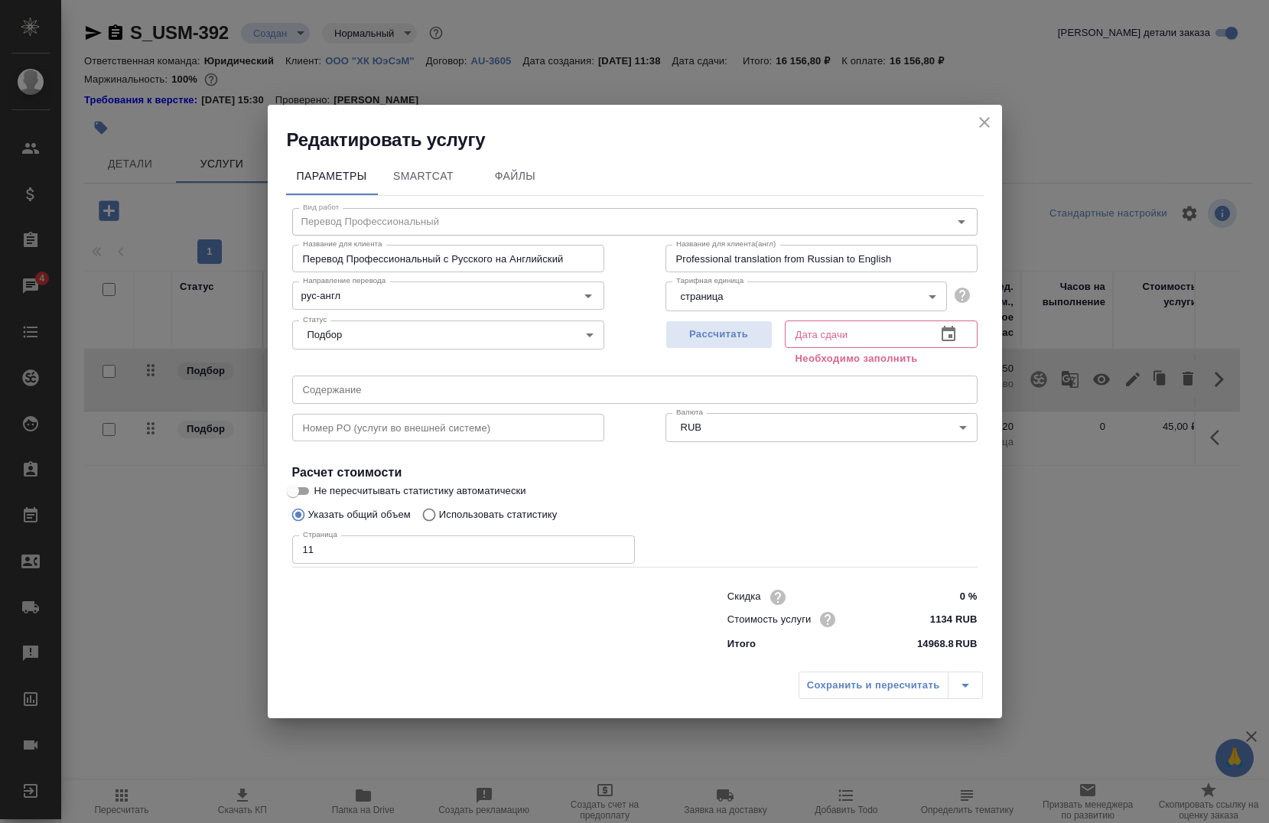
click at [454, 554] on input "11" at bounding box center [463, 549] width 343 height 28
type input "1"
click at [834, 684] on div "Сохранить и пересчитать" at bounding box center [890, 685] width 184 height 28
click at [826, 343] on input "text" at bounding box center [854, 334] width 139 height 28
click at [976, 118] on icon "close" at bounding box center [984, 122] width 18 height 18
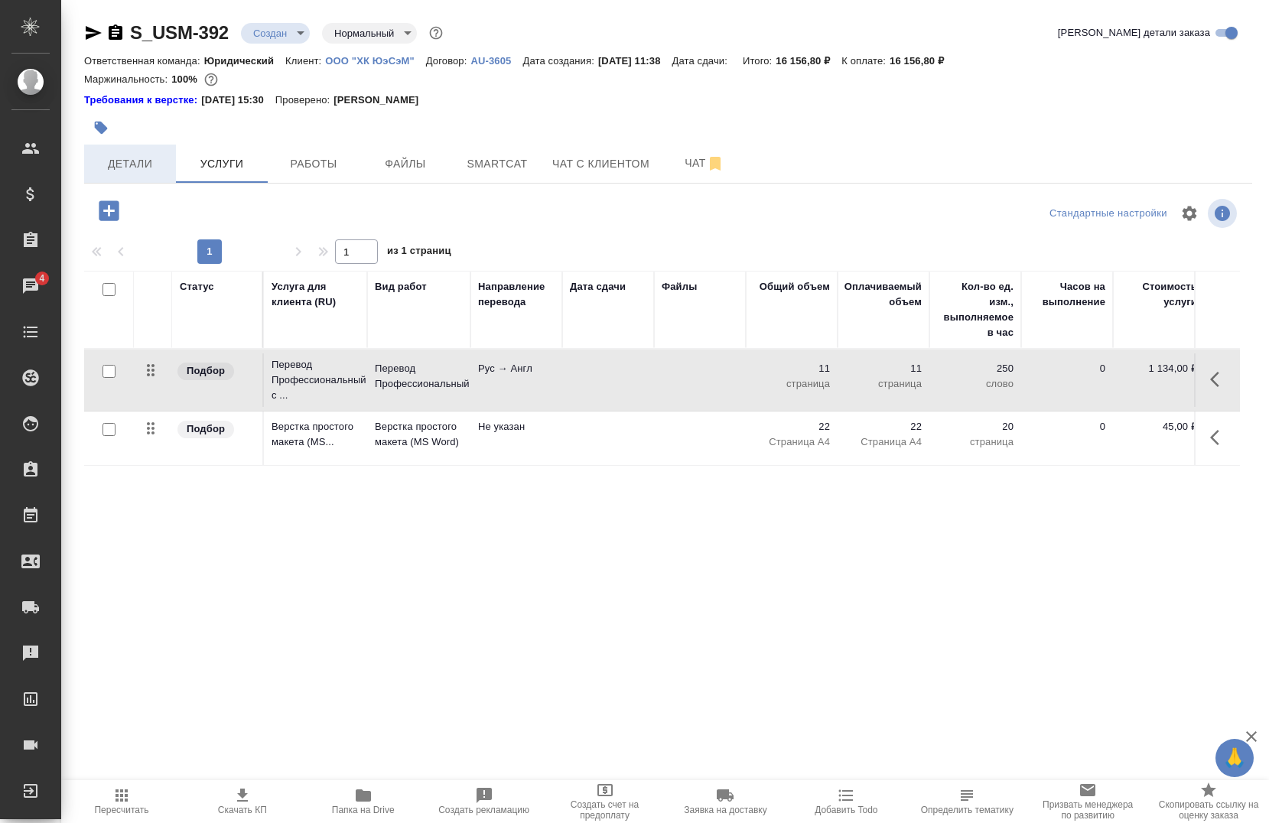
click at [133, 173] on span "Детали" at bounding box center [129, 163] width 73 height 19
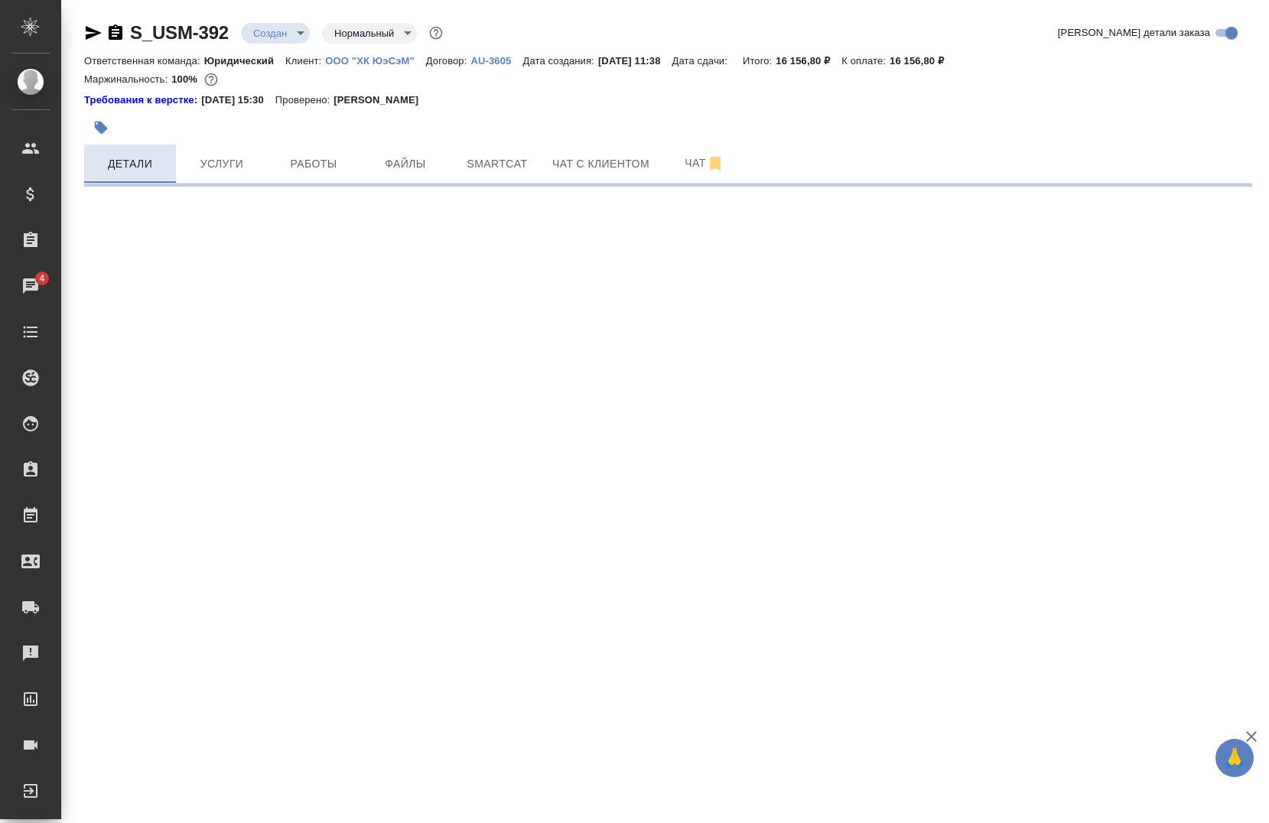
select select "RU"
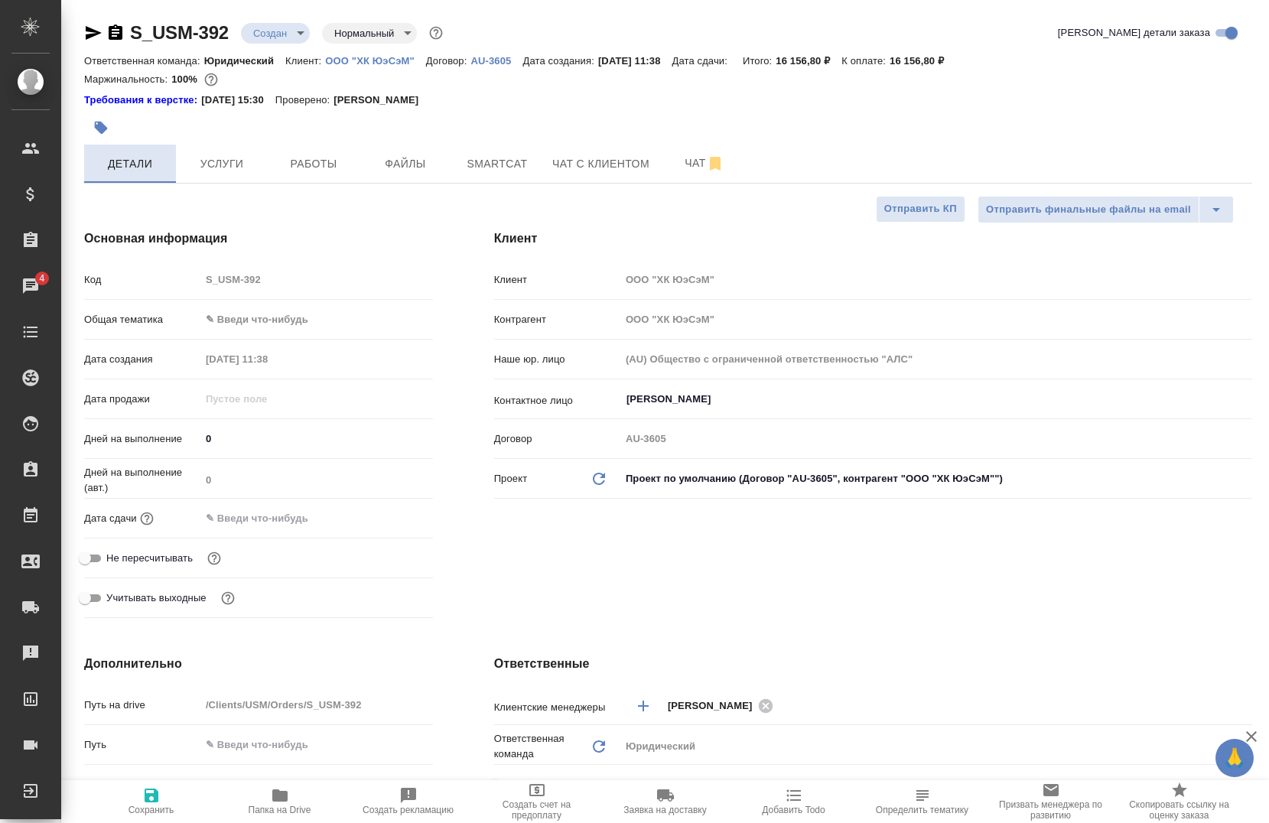
type textarea "x"
click at [285, 524] on input "text" at bounding box center [268, 518] width 134 height 22
type input "2_.__.____ __:__"
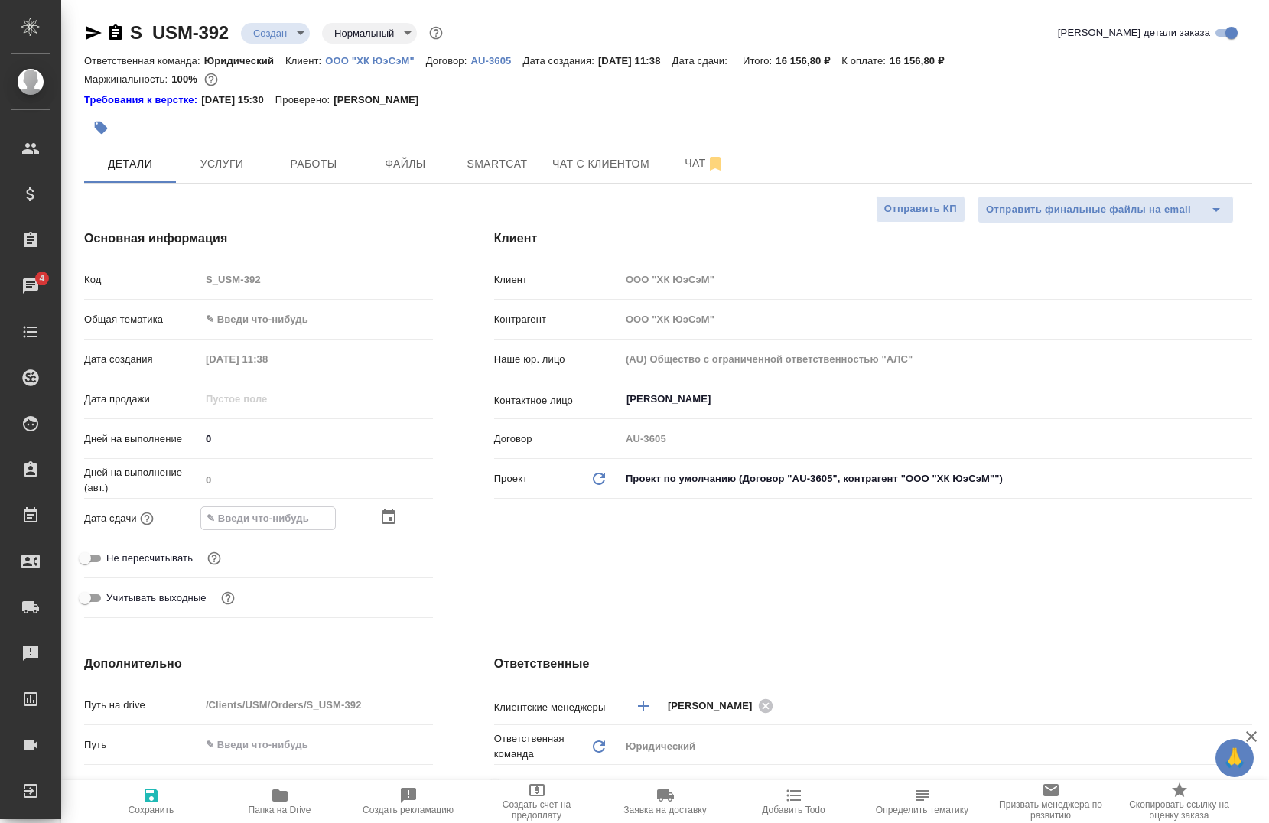
type textarea "x"
type input "24.__.____ __:__"
type textarea "x"
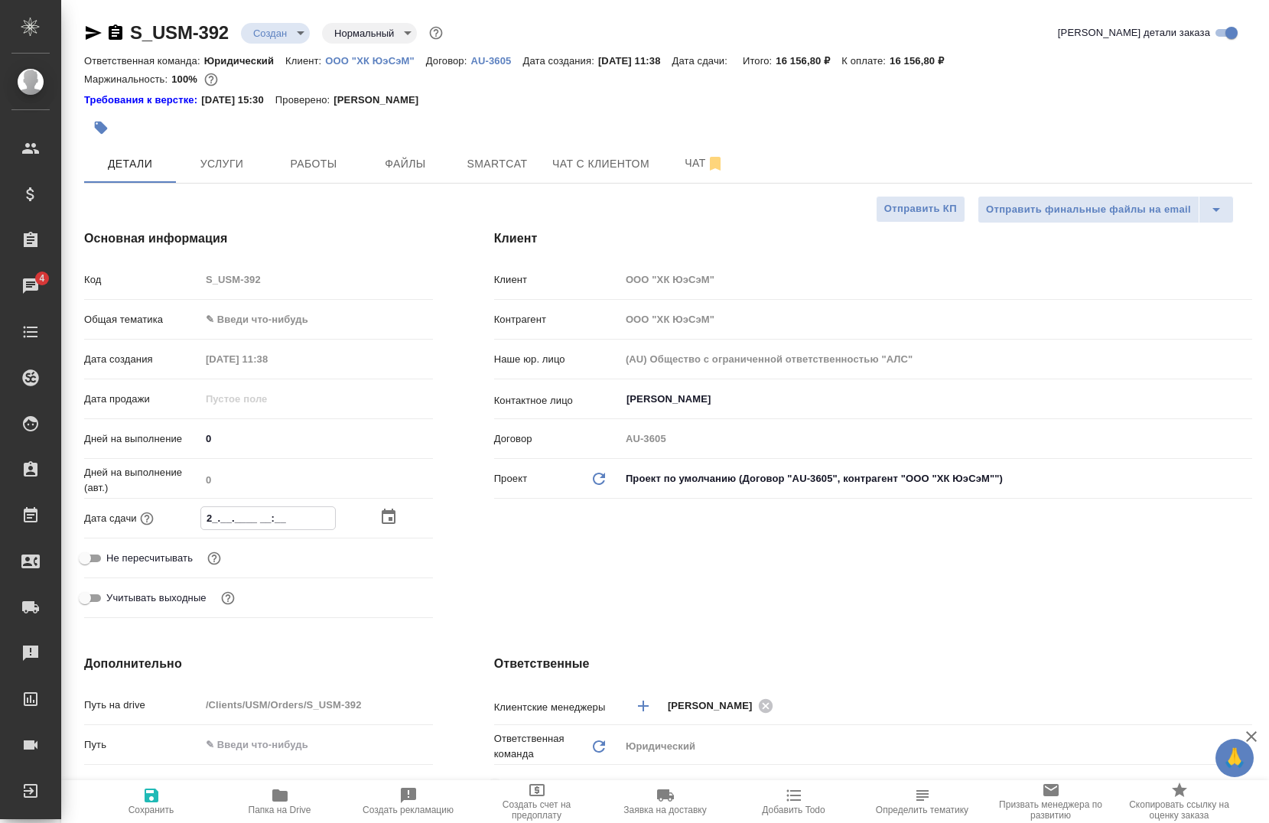
type textarea "x"
type input "24.0_.____ __:__"
type textarea "x"
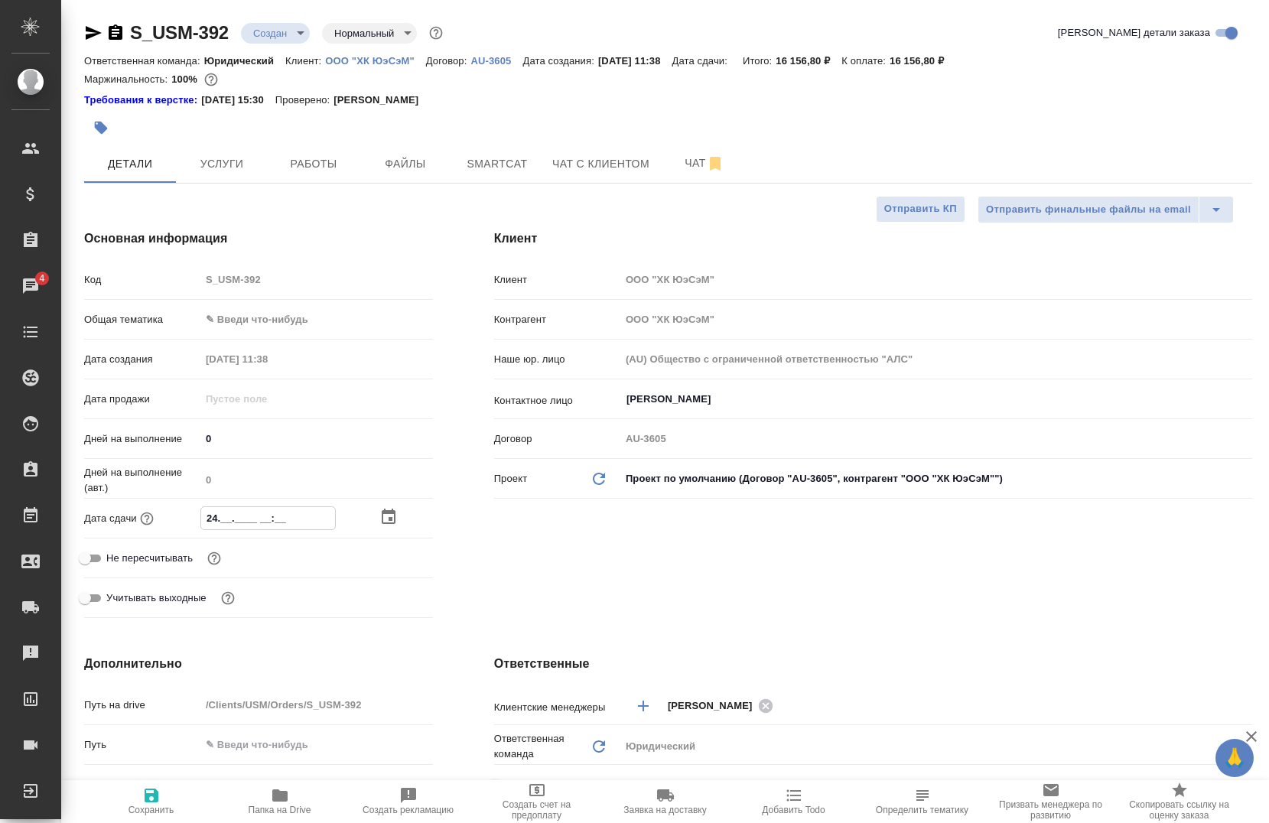
type textarea "x"
type input "24.08.____ __:__"
type textarea "x"
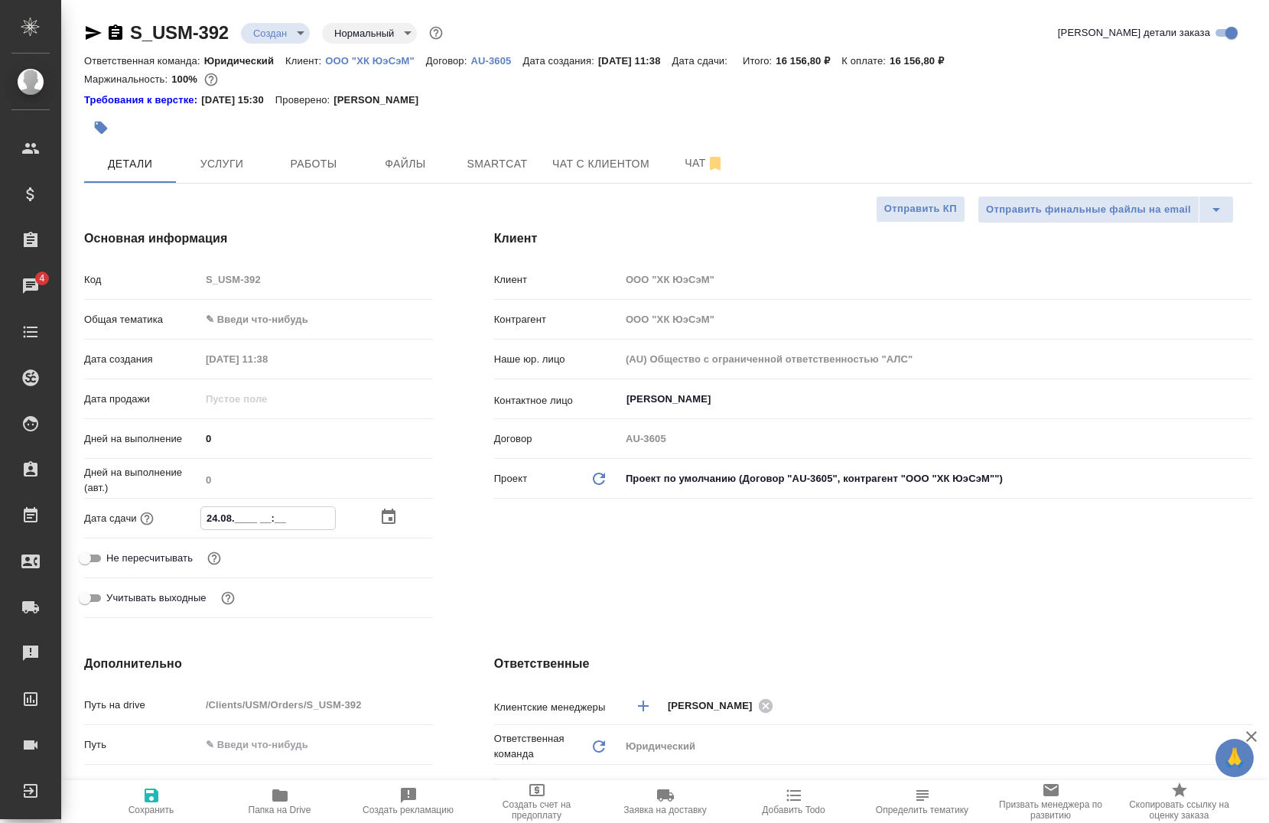
type input "24.08.1___ __:__"
type textarea "x"
type input "24.08.17__ __:__"
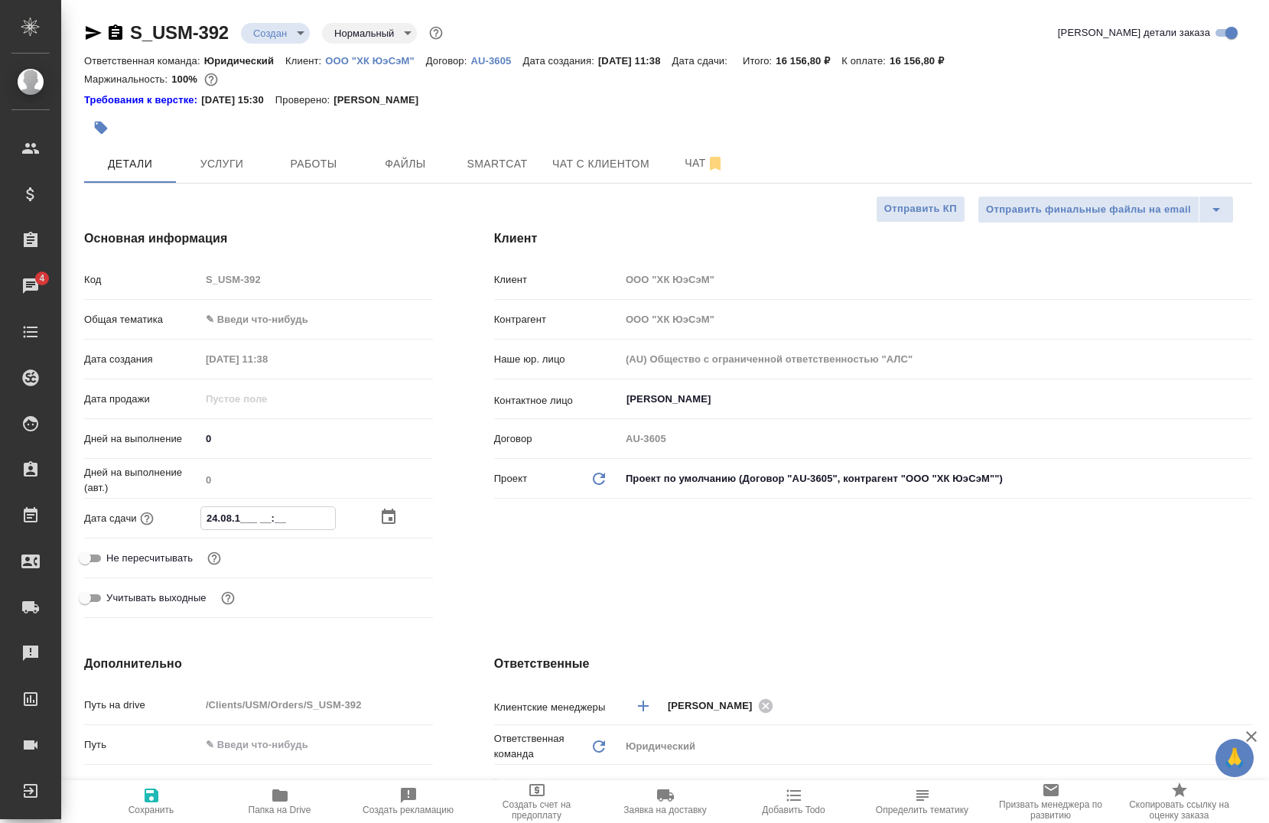
type textarea "x"
type input "24.08.170_ __:__"
type textarea "x"
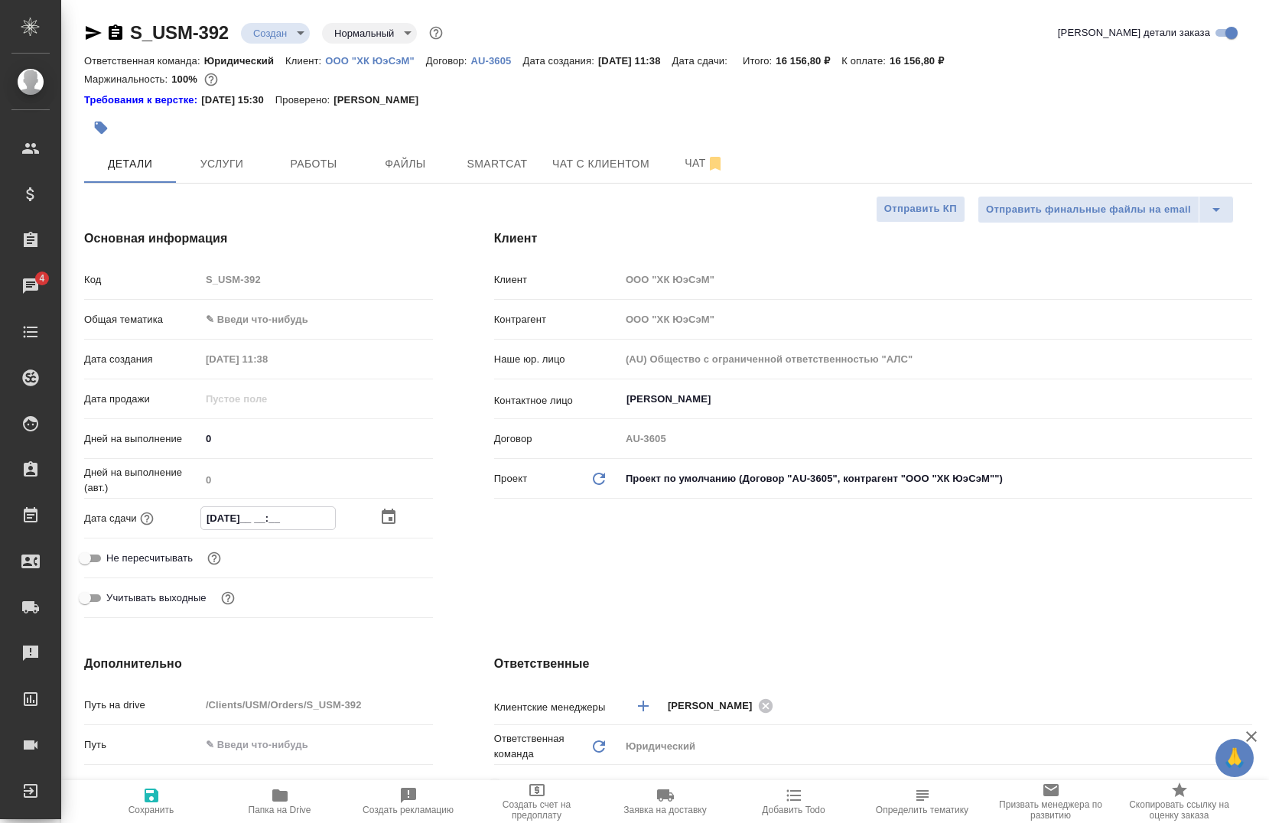
type textarea "x"
type input "24.08.1700 __:__"
type textarea "x"
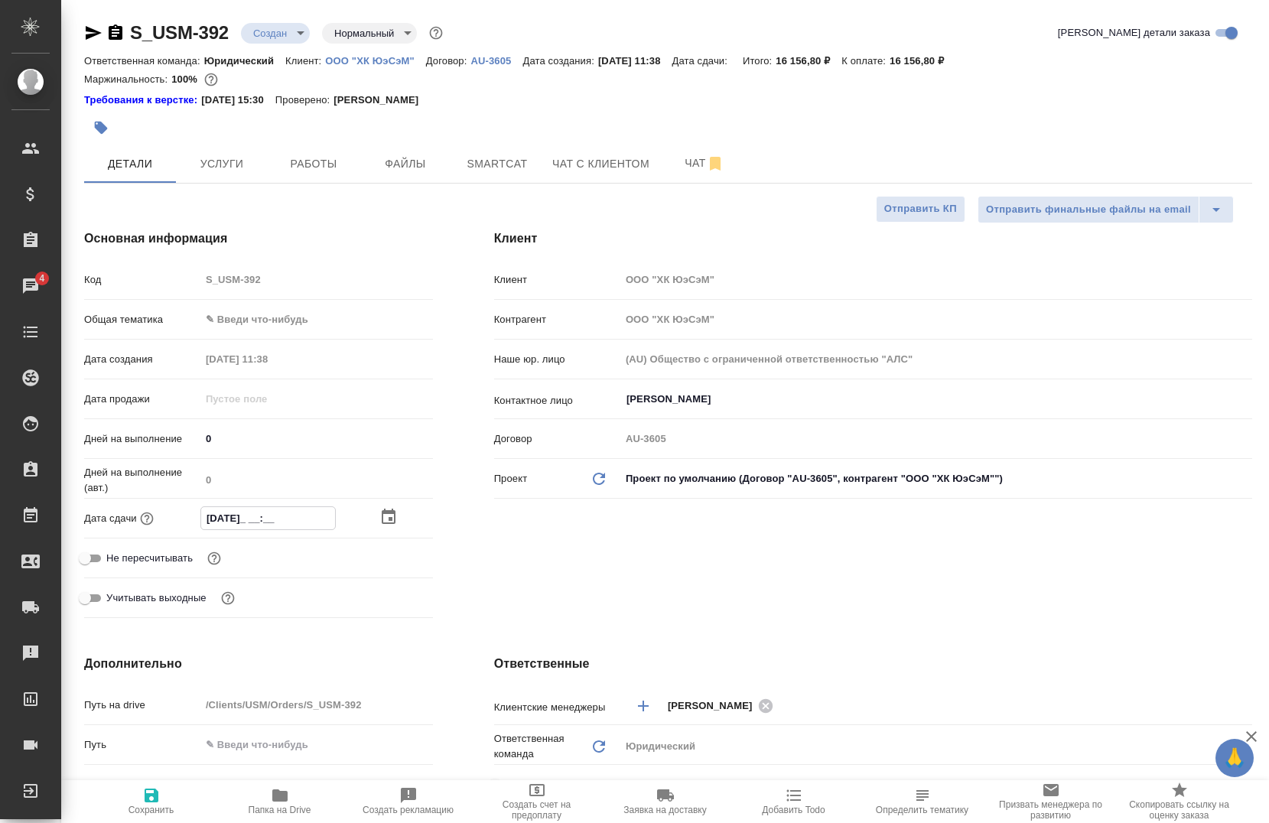
type textarea "x"
type input "24.08.170_ __:__"
type textarea "x"
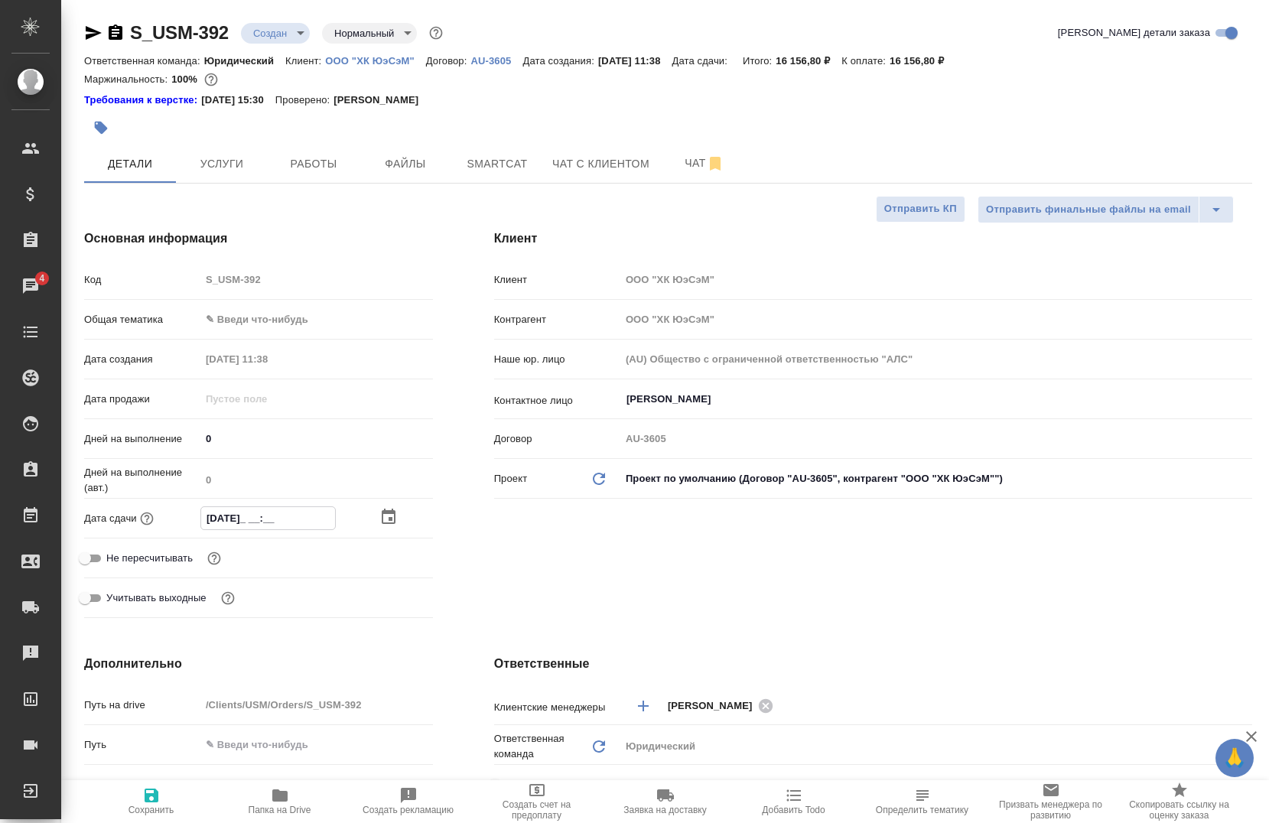
type input "24.08.17__ __:__"
type textarea "x"
type input "24.08.1___ __:__"
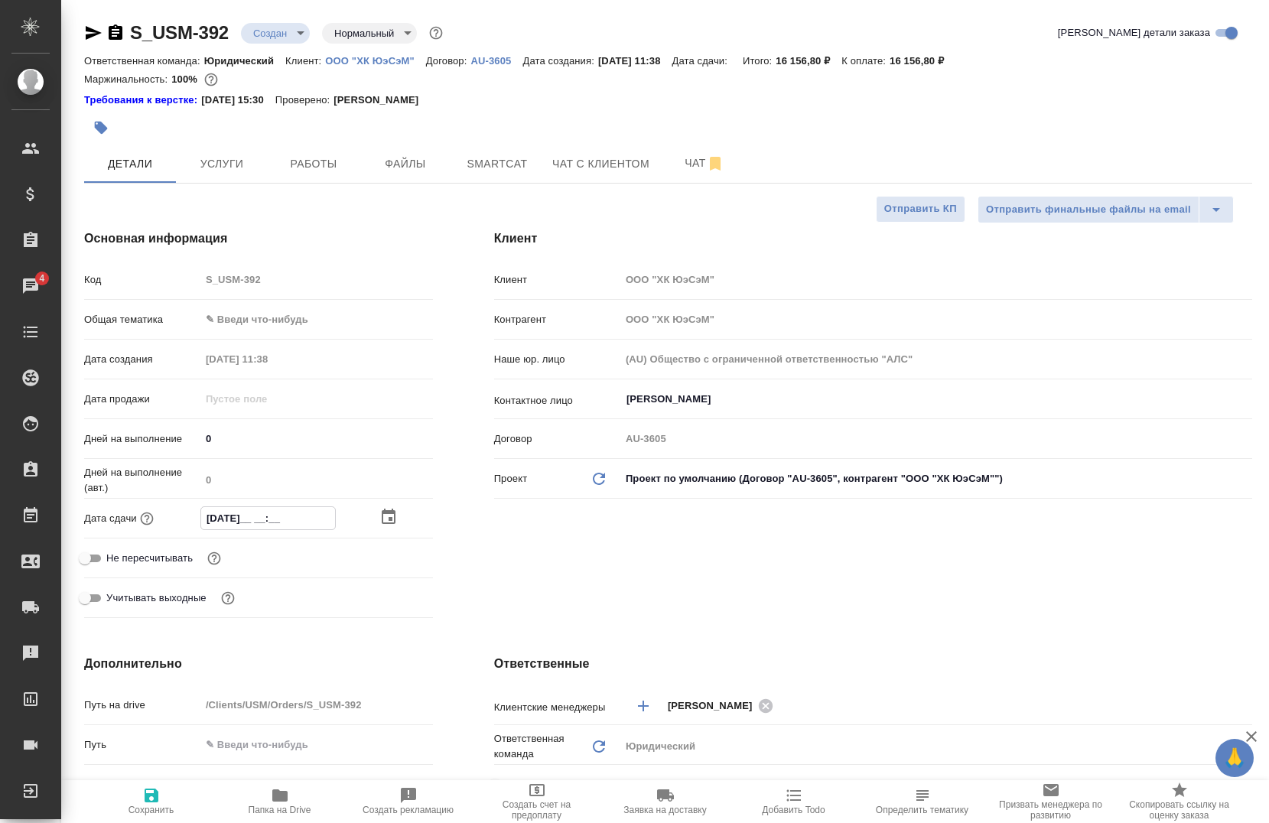
type textarea "x"
type input "24.08.____ __:__"
type textarea "x"
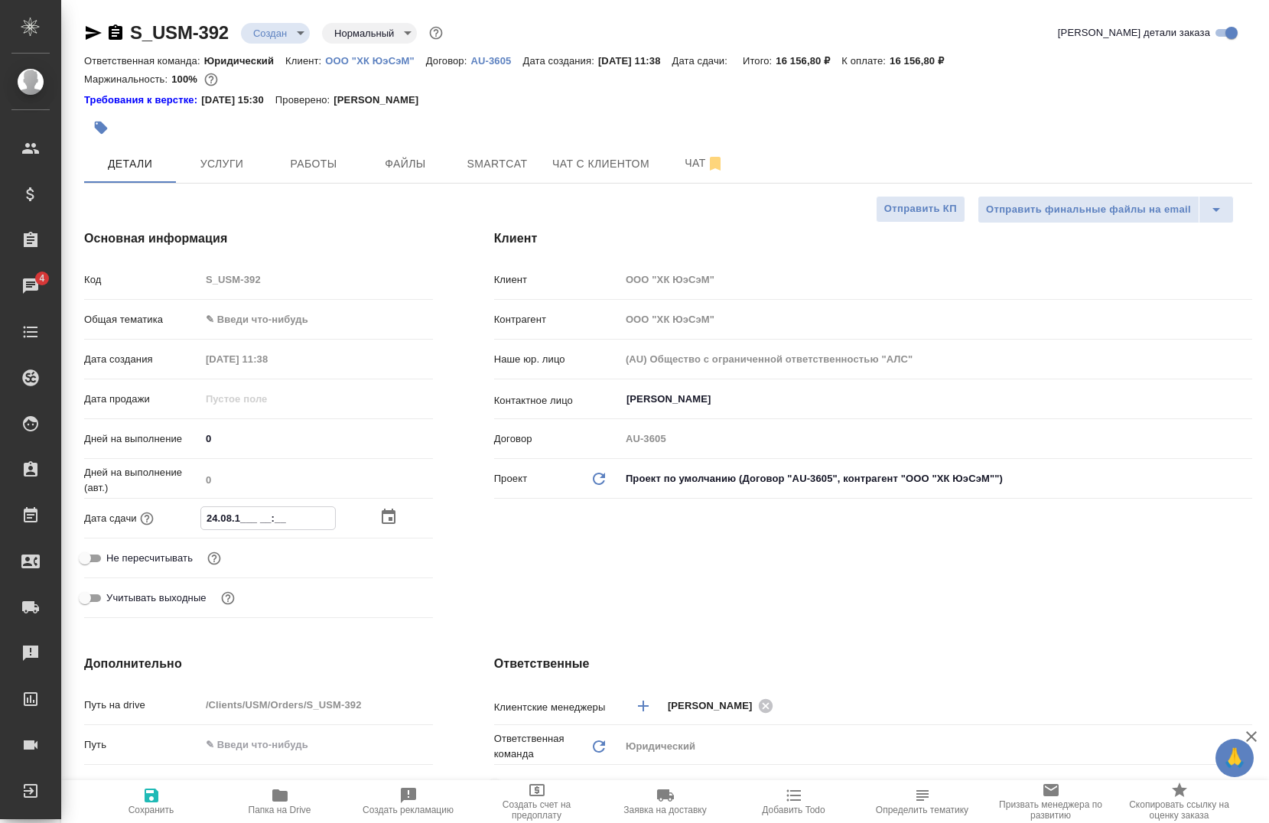
type textarea "x"
type input "24.08.2___ __:__"
type textarea "x"
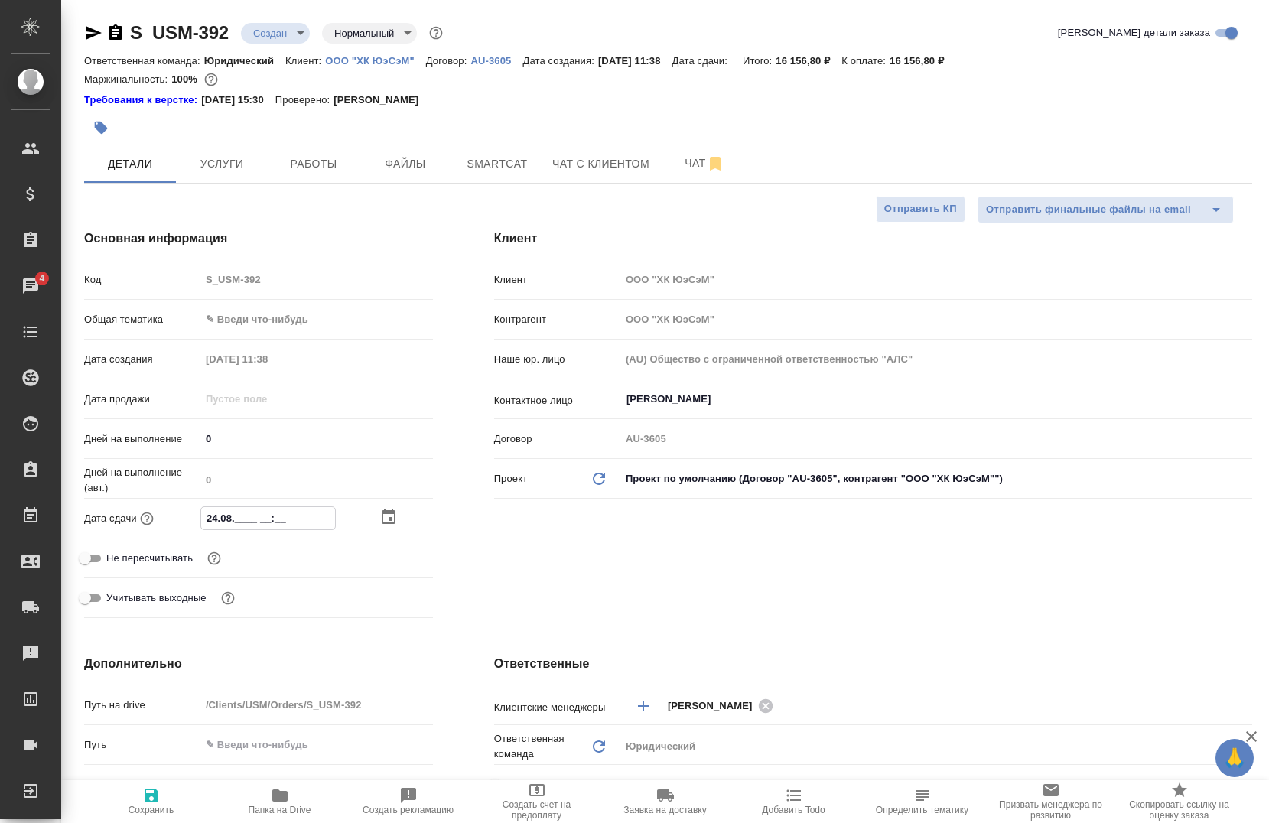
type textarea "x"
type input "24.08.20__ __:__"
type textarea "x"
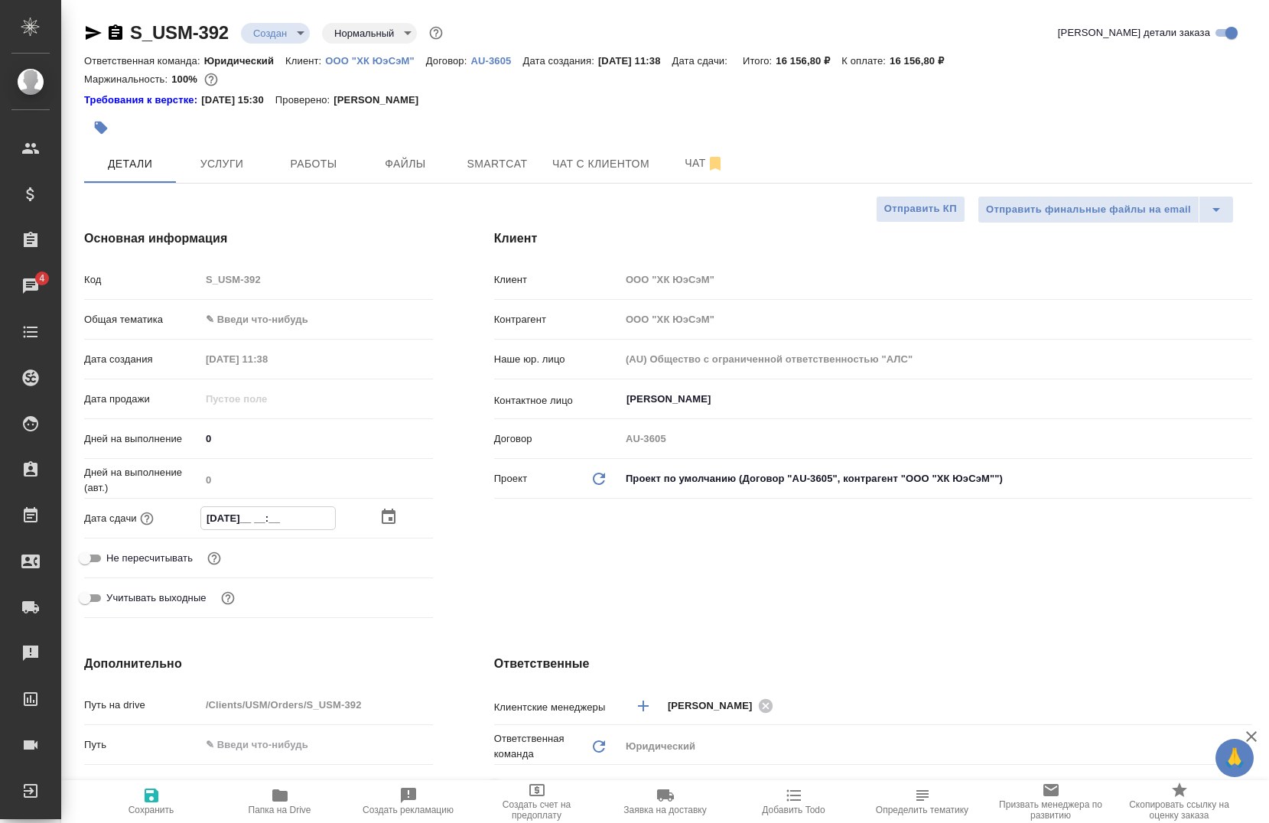
type input "24.08.202_ __:__"
type textarea "x"
type input "24.08.2025 __:__"
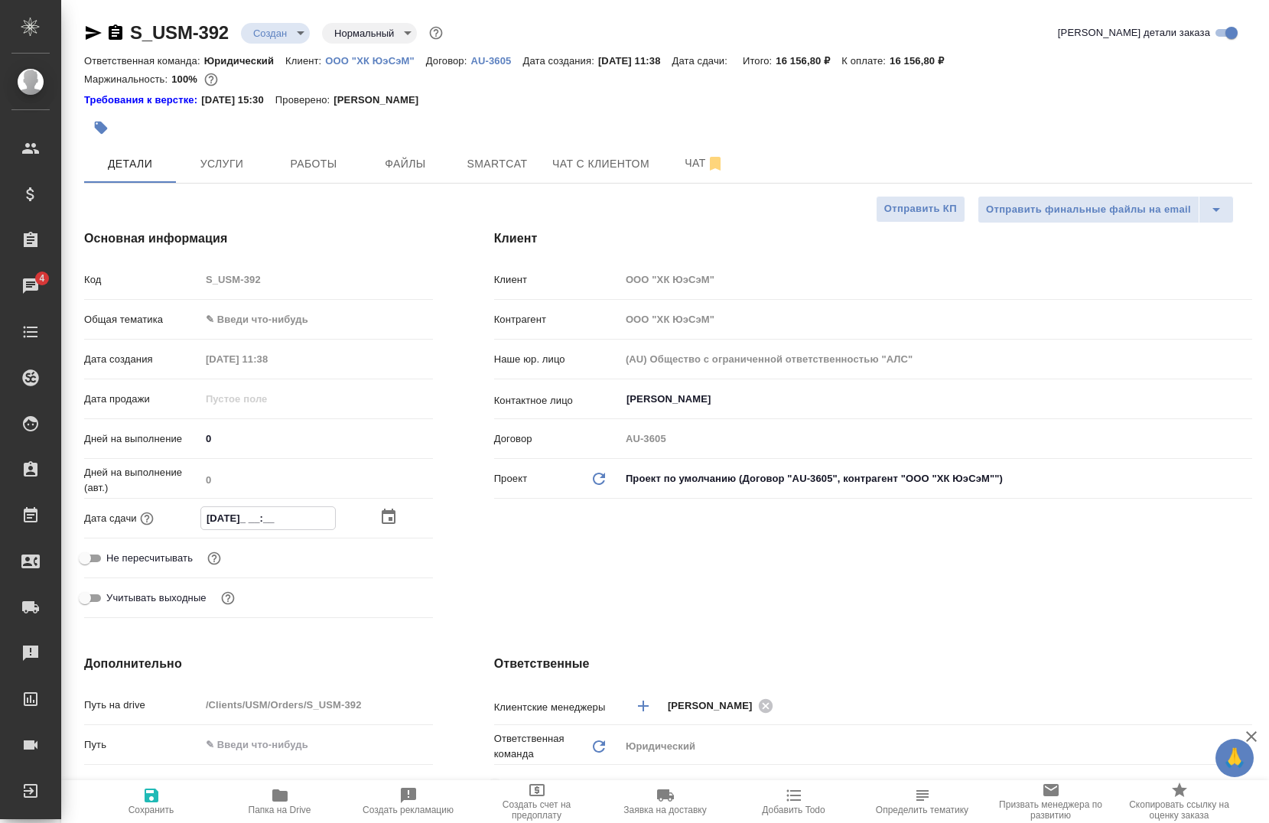
type textarea "x"
type input "24.08.2025 1_:__"
type textarea "x"
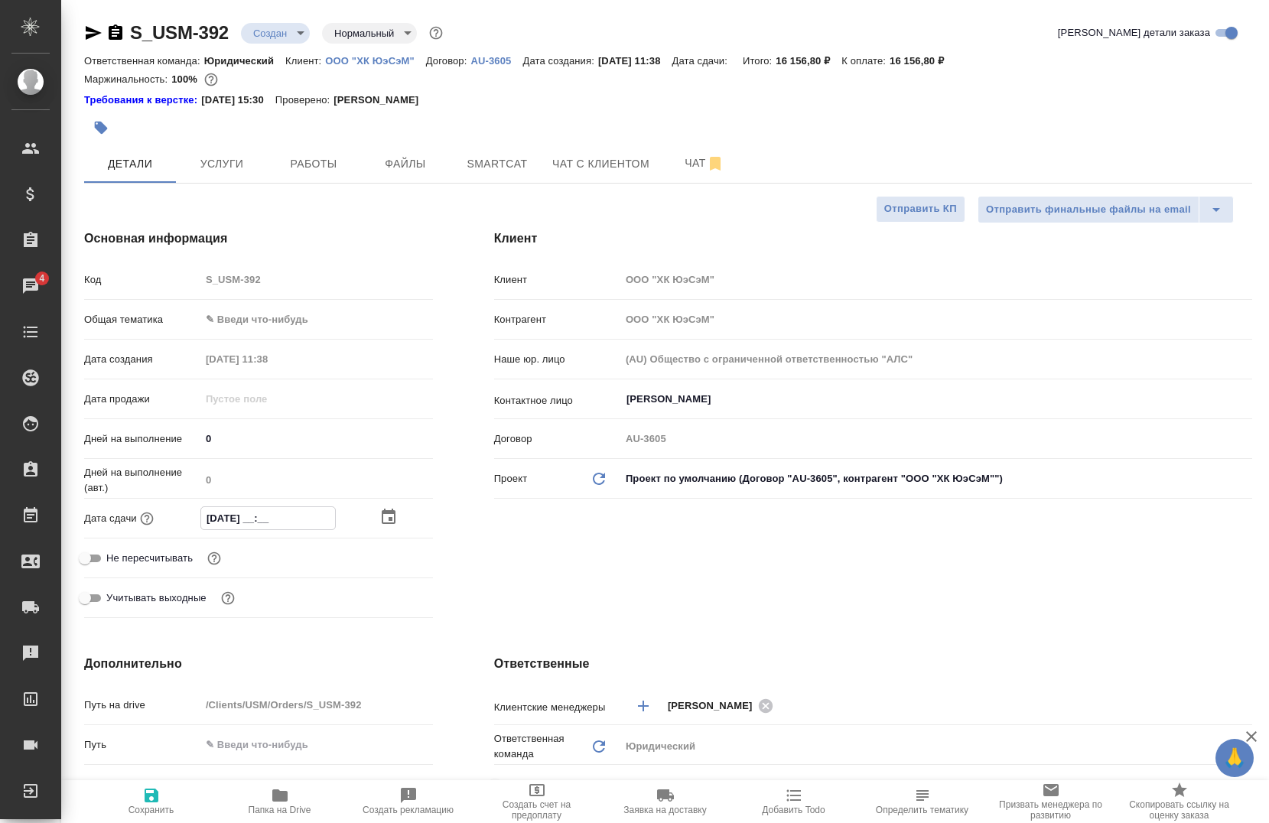
type textarea "x"
type input "24.08.2025 17:__"
type textarea "x"
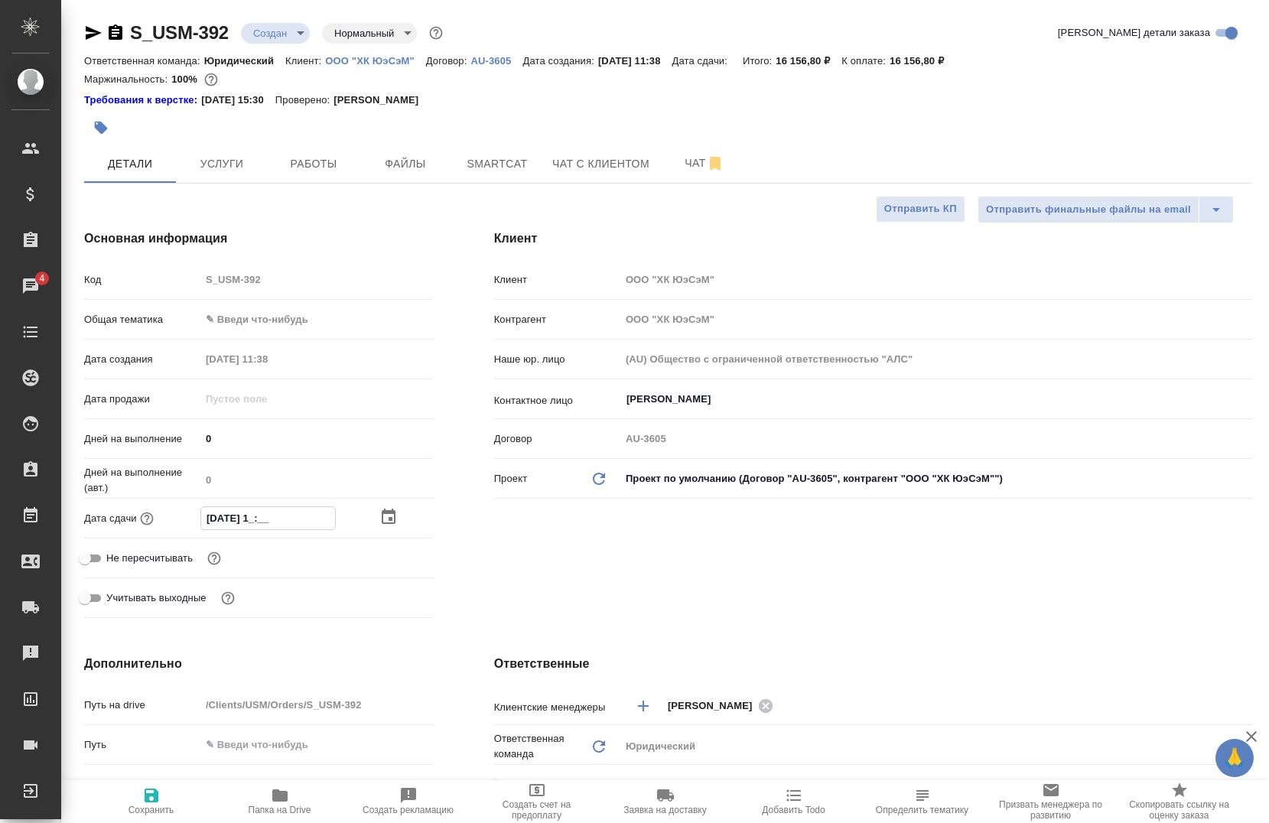
type textarea "x"
type input "24.08.2025 17:0_"
type textarea "x"
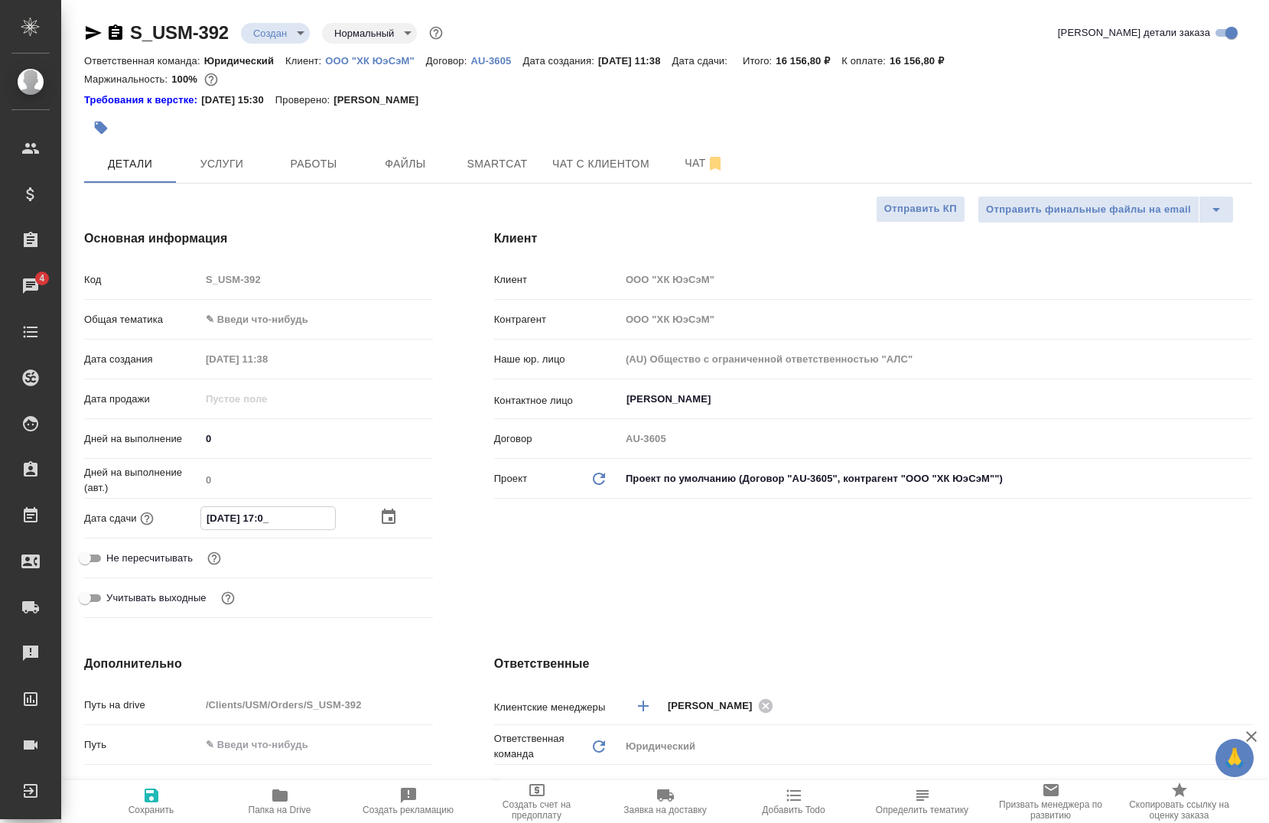
type input "24.08.2025 17:00"
type textarea "x"
type input "24.08.2025 17:00"
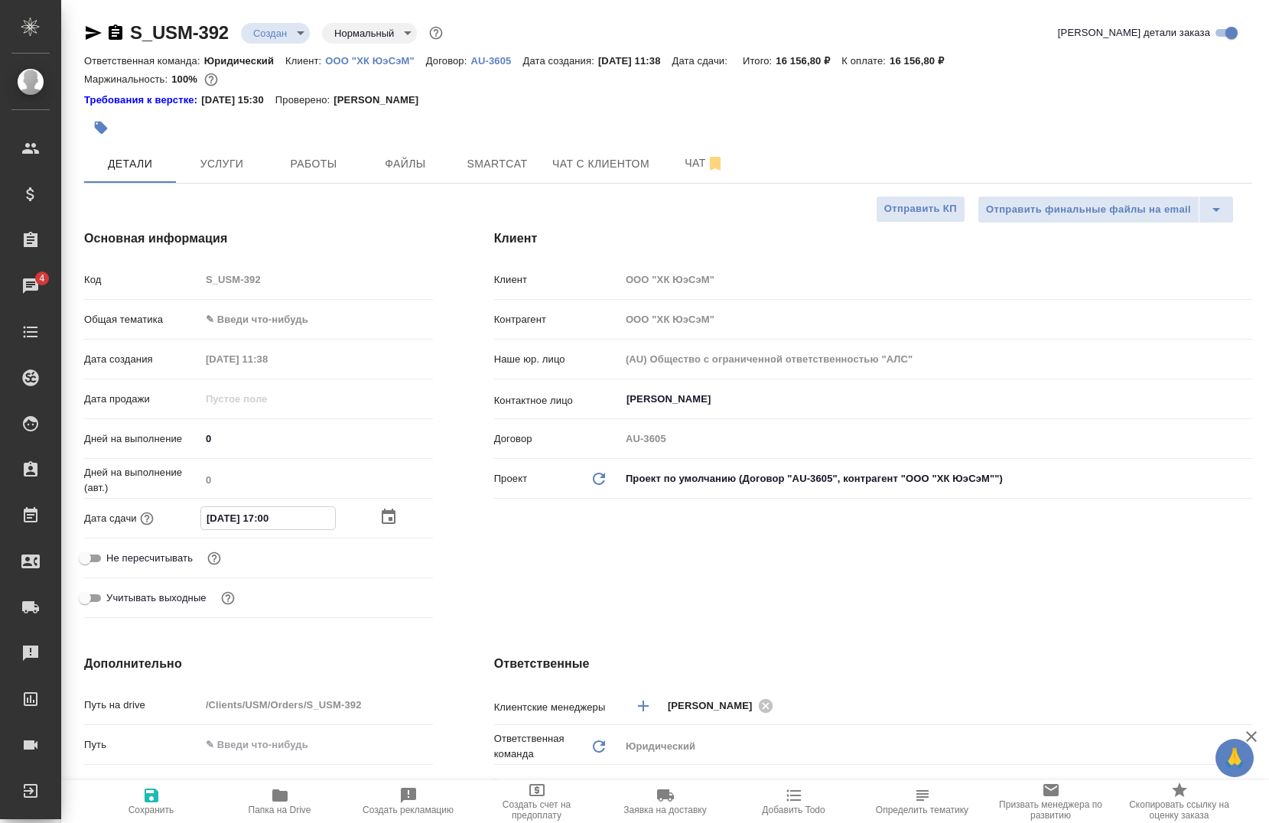
click at [589, 566] on div "Клиент Клиент ООО "ХК ЮэСэМ" Контрагент ООО "ХК ЮэСэМ" Наше юр. лицо (AU) Общес…" at bounding box center [872, 427] width 819 height 456
click at [218, 164] on span "Услуги" at bounding box center [221, 163] width 73 height 19
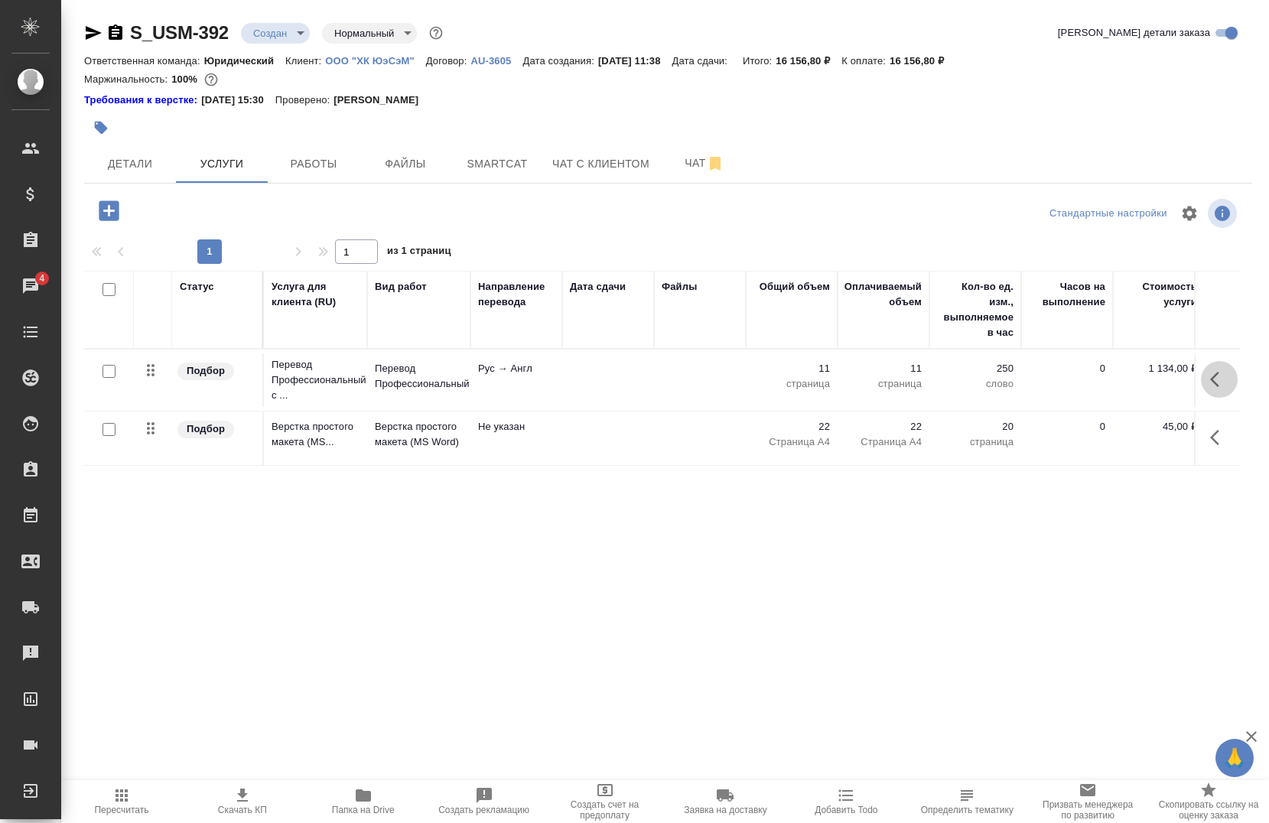
click at [1221, 385] on icon "button" at bounding box center [1219, 379] width 18 height 18
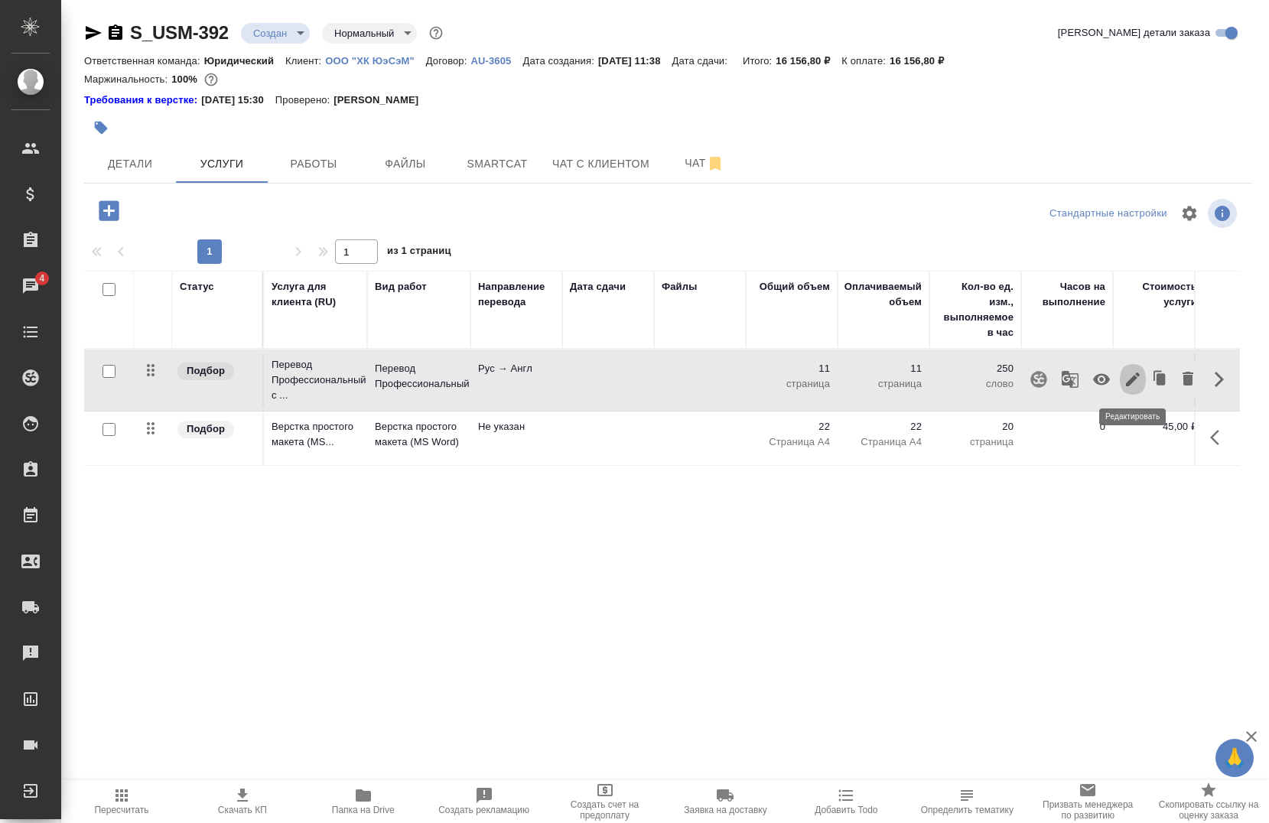
click at [1132, 389] on button "button" at bounding box center [1132, 379] width 26 height 37
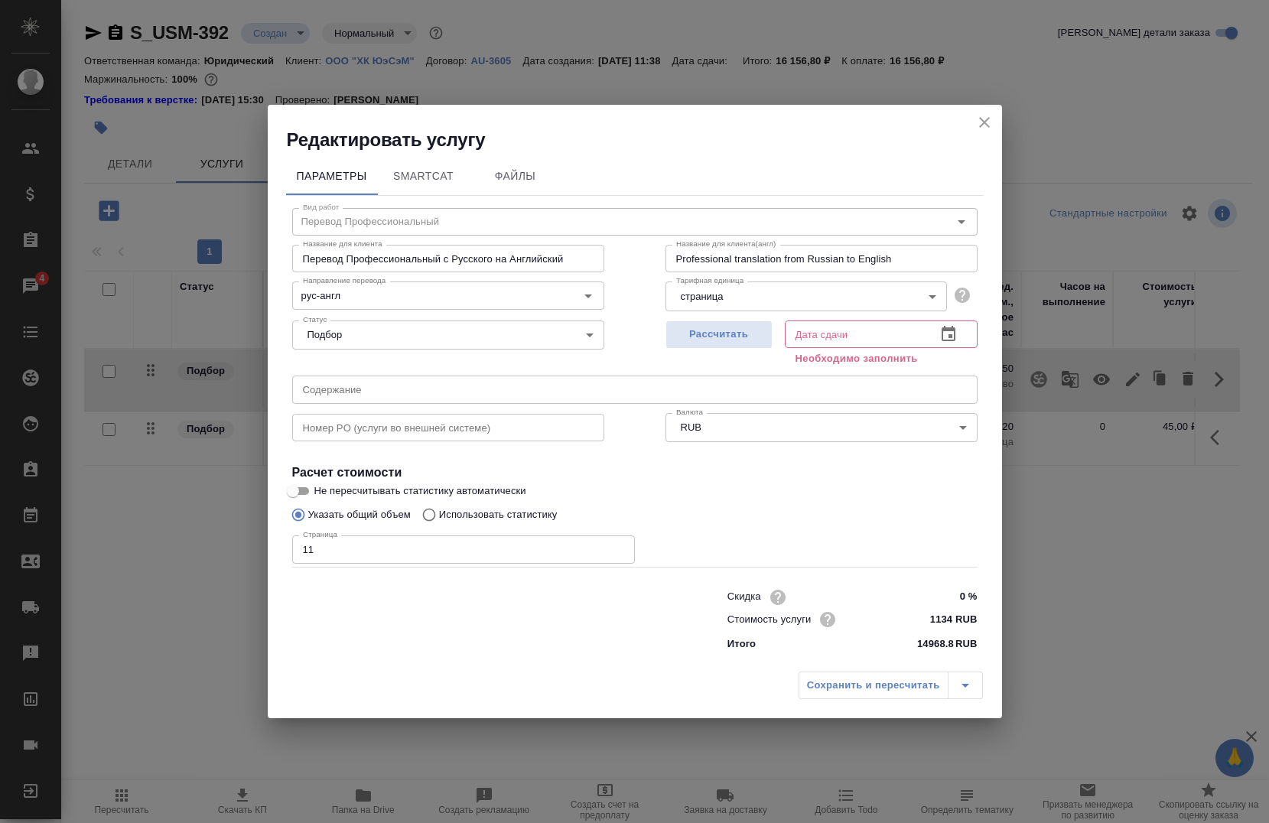
click at [441, 536] on input "11" at bounding box center [463, 549] width 343 height 28
type input "1"
click at [856, 348] on input "text" at bounding box center [854, 334] width 139 height 28
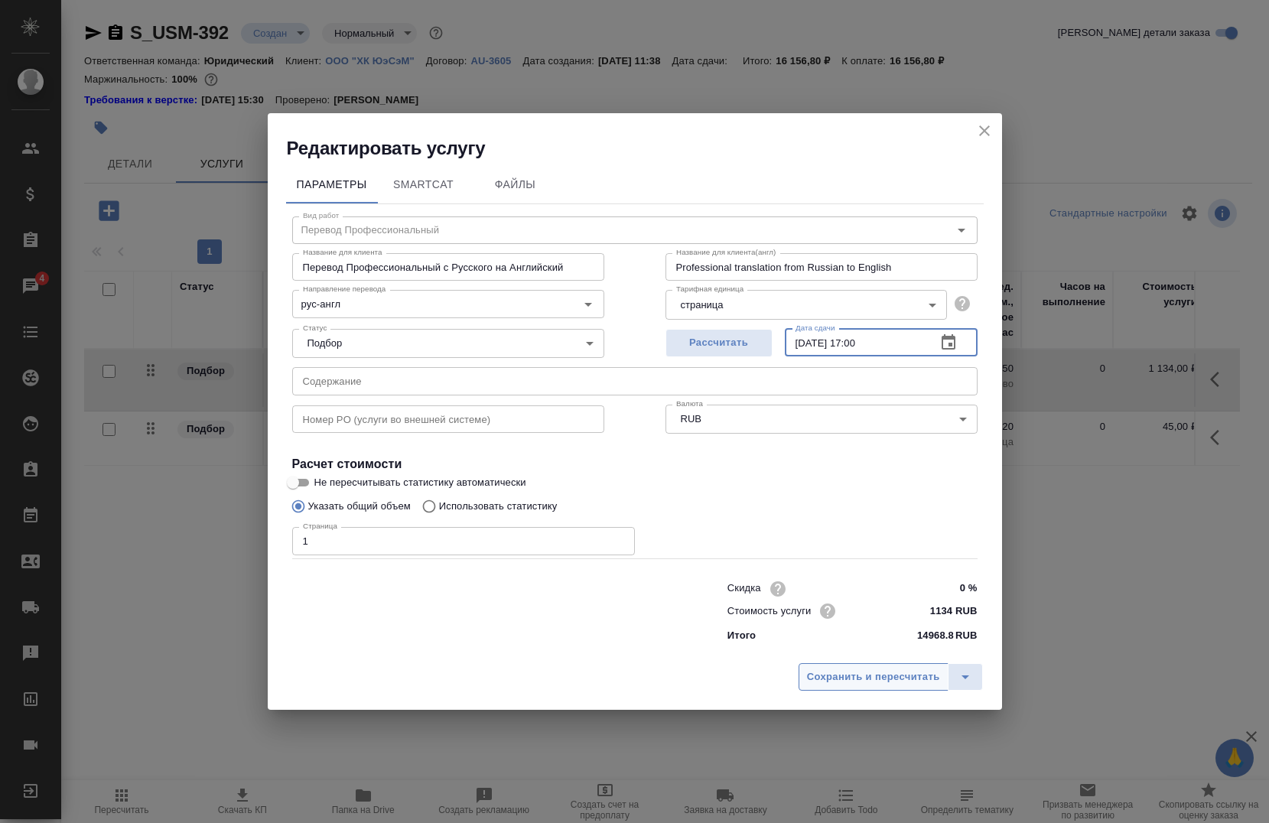
type input "24.08.2025 17:00"
click at [876, 671] on span "Сохранить и пересчитать" at bounding box center [873, 677] width 133 height 18
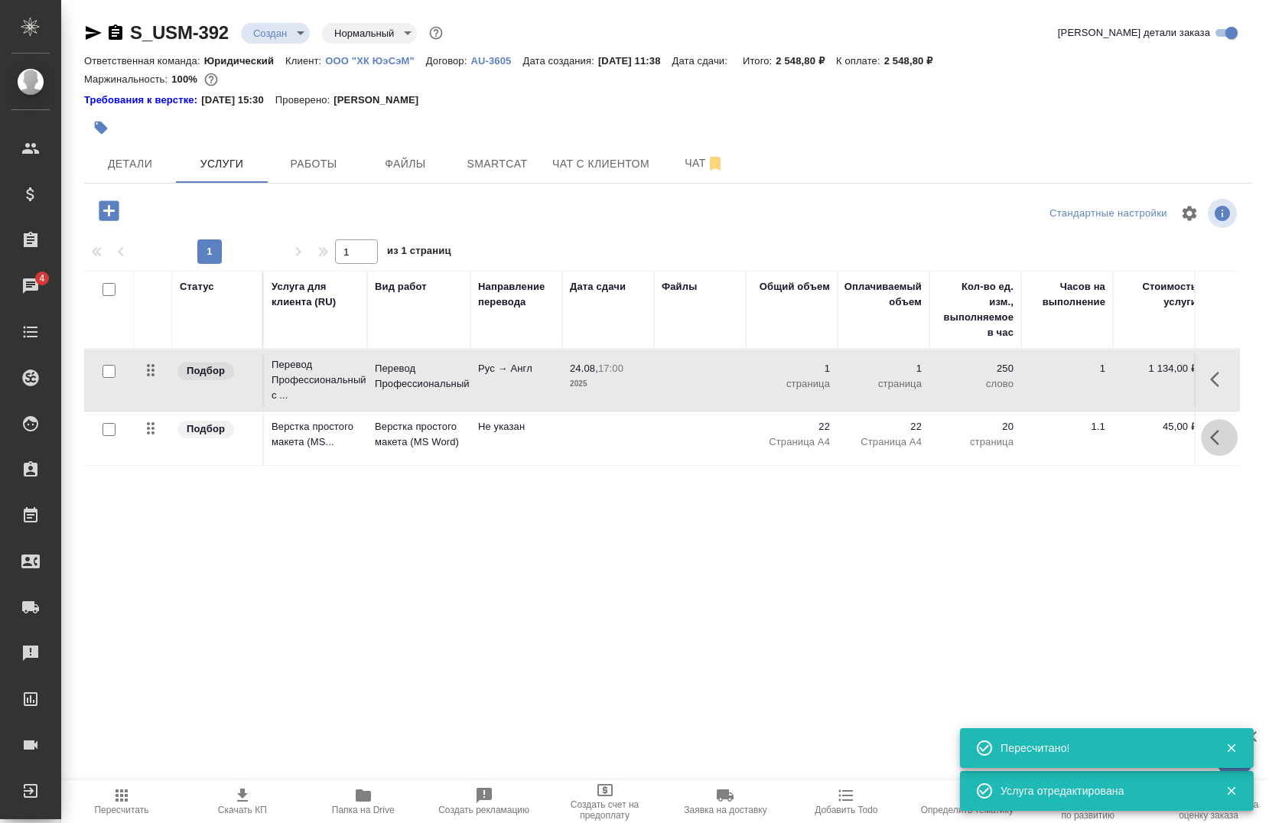
click at [1217, 437] on icon "button" at bounding box center [1219, 437] width 18 height 18
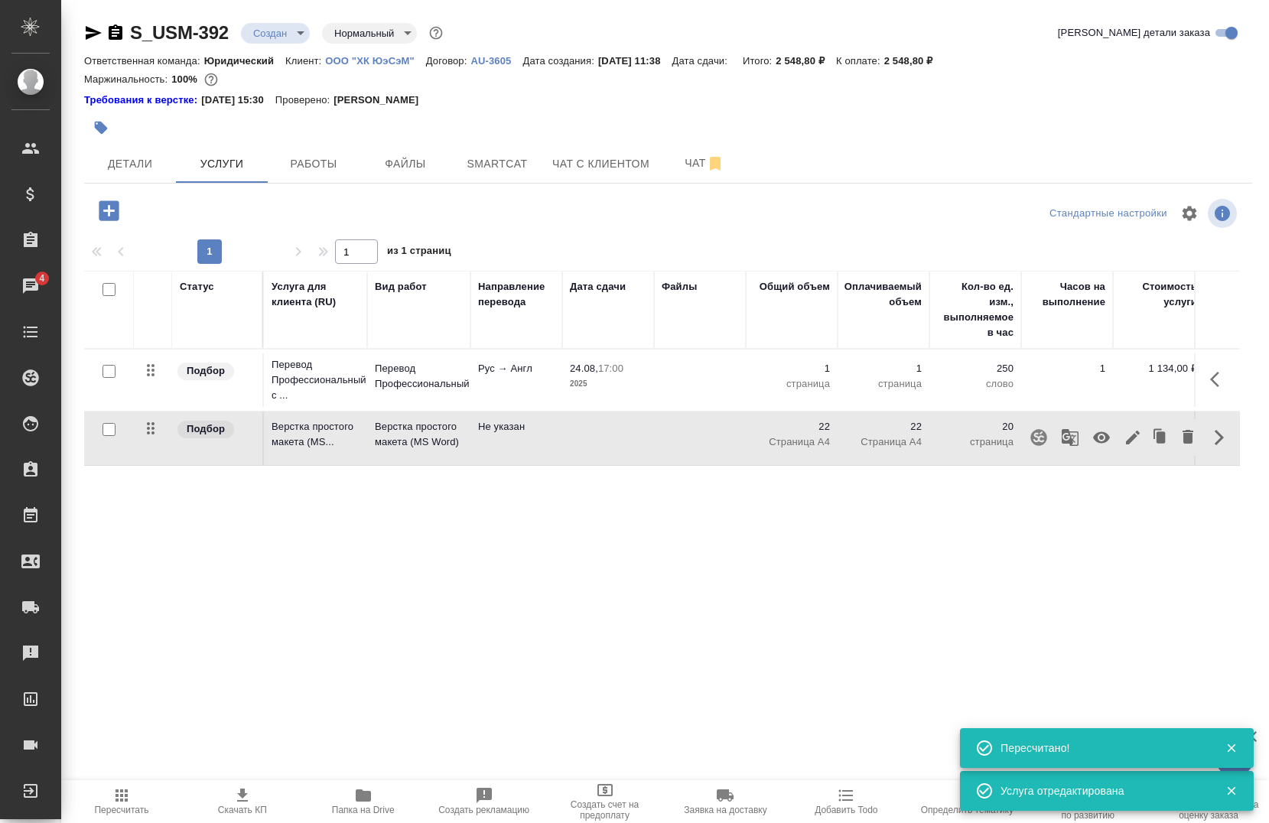
click at [1130, 441] on icon "button" at bounding box center [1133, 437] width 14 height 14
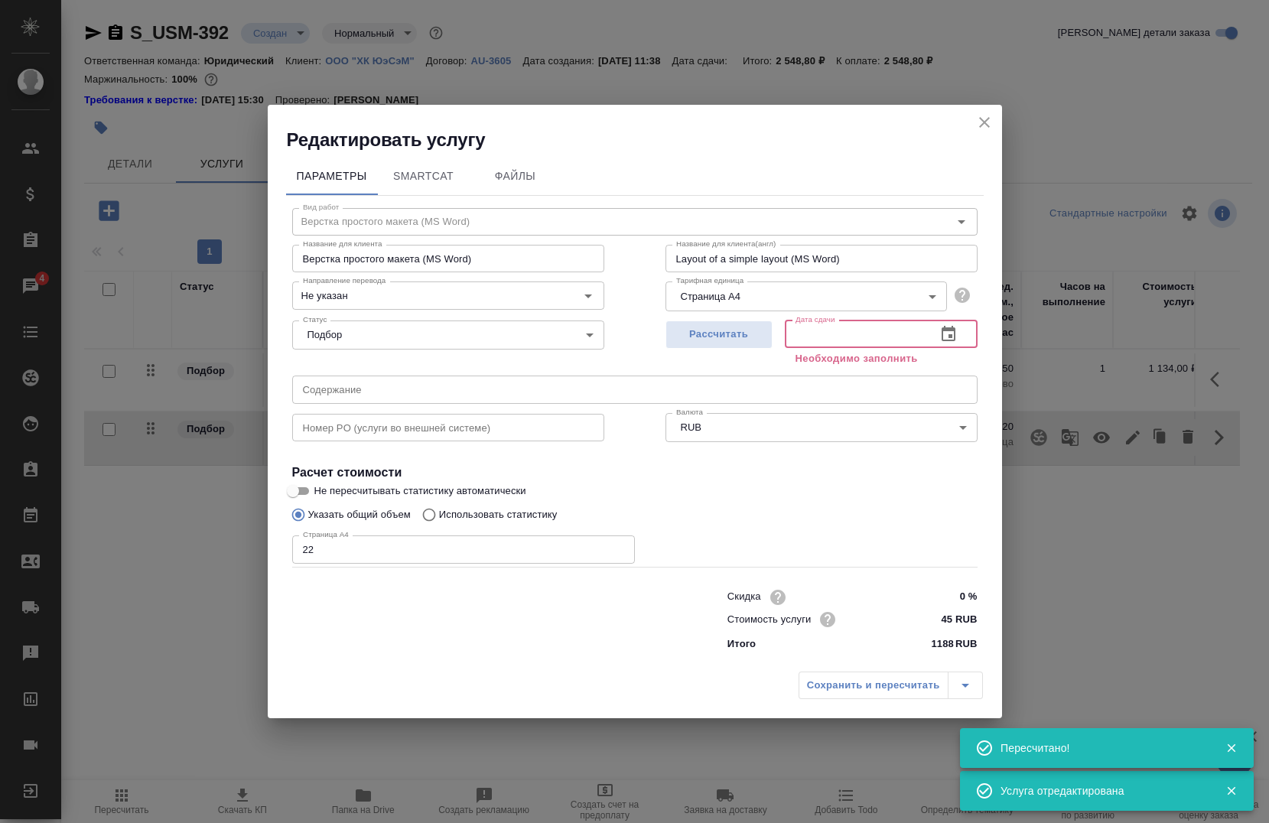
click at [842, 336] on input "text" at bounding box center [854, 334] width 139 height 28
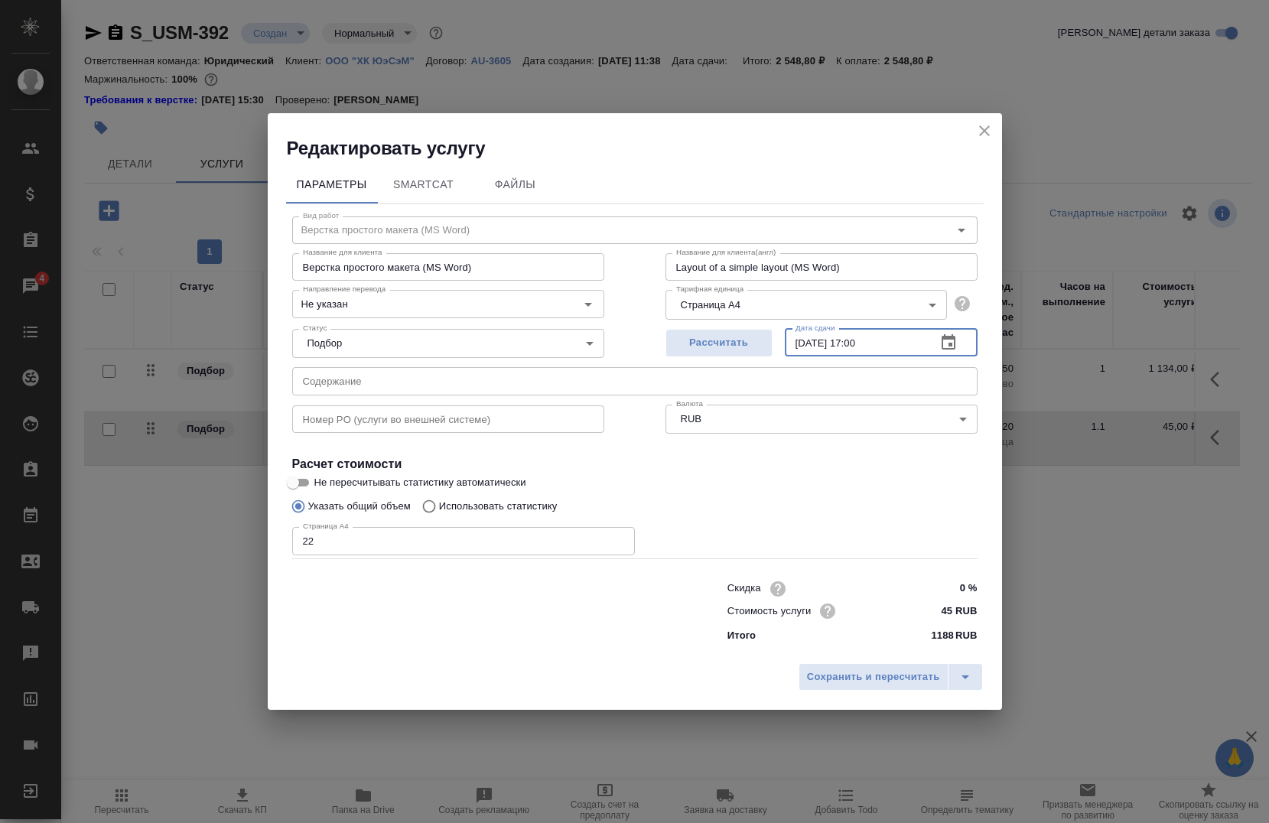
type input "24.08.2025 17:00"
click at [522, 550] on input "22" at bounding box center [463, 541] width 343 height 28
type input "2"
type input "1"
click at [883, 679] on span "Сохранить и пересчитать" at bounding box center [873, 677] width 133 height 18
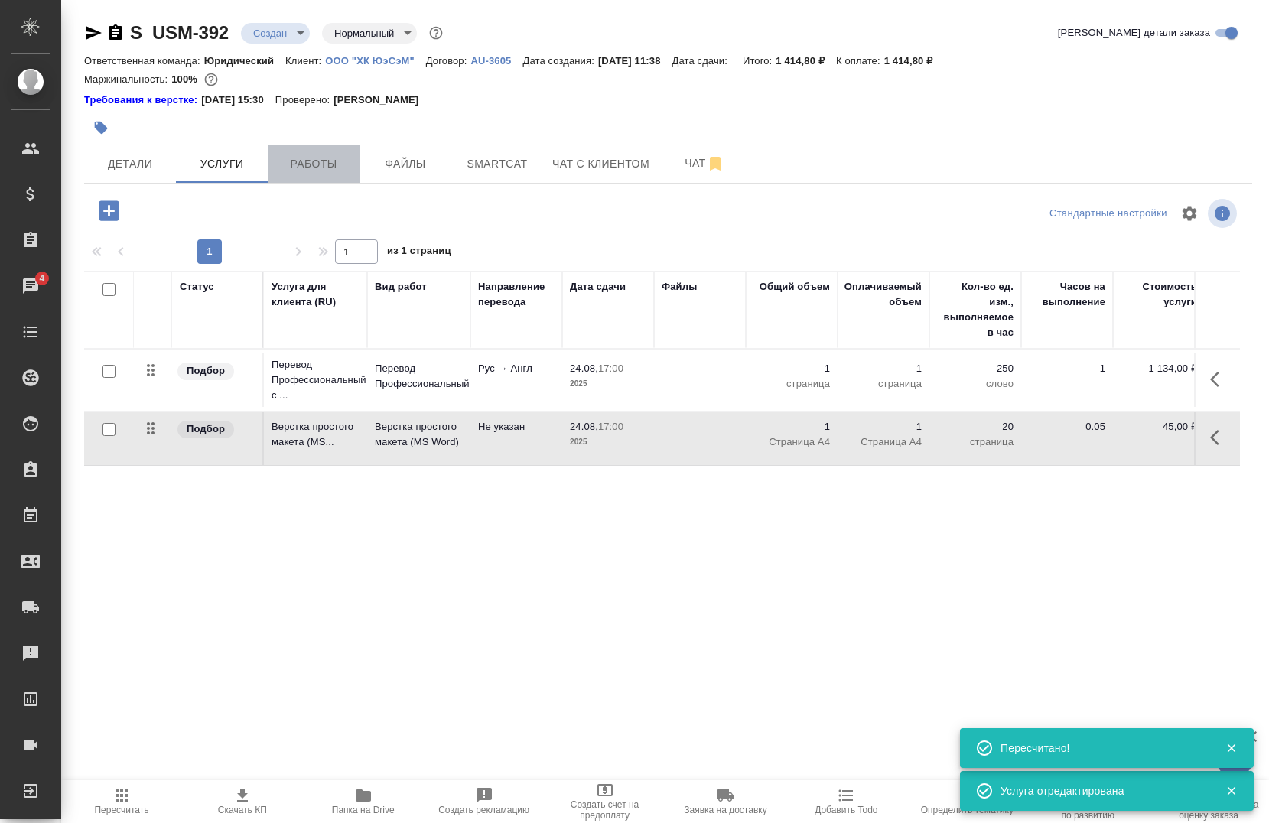
click at [339, 161] on span "Работы" at bounding box center [313, 163] width 73 height 19
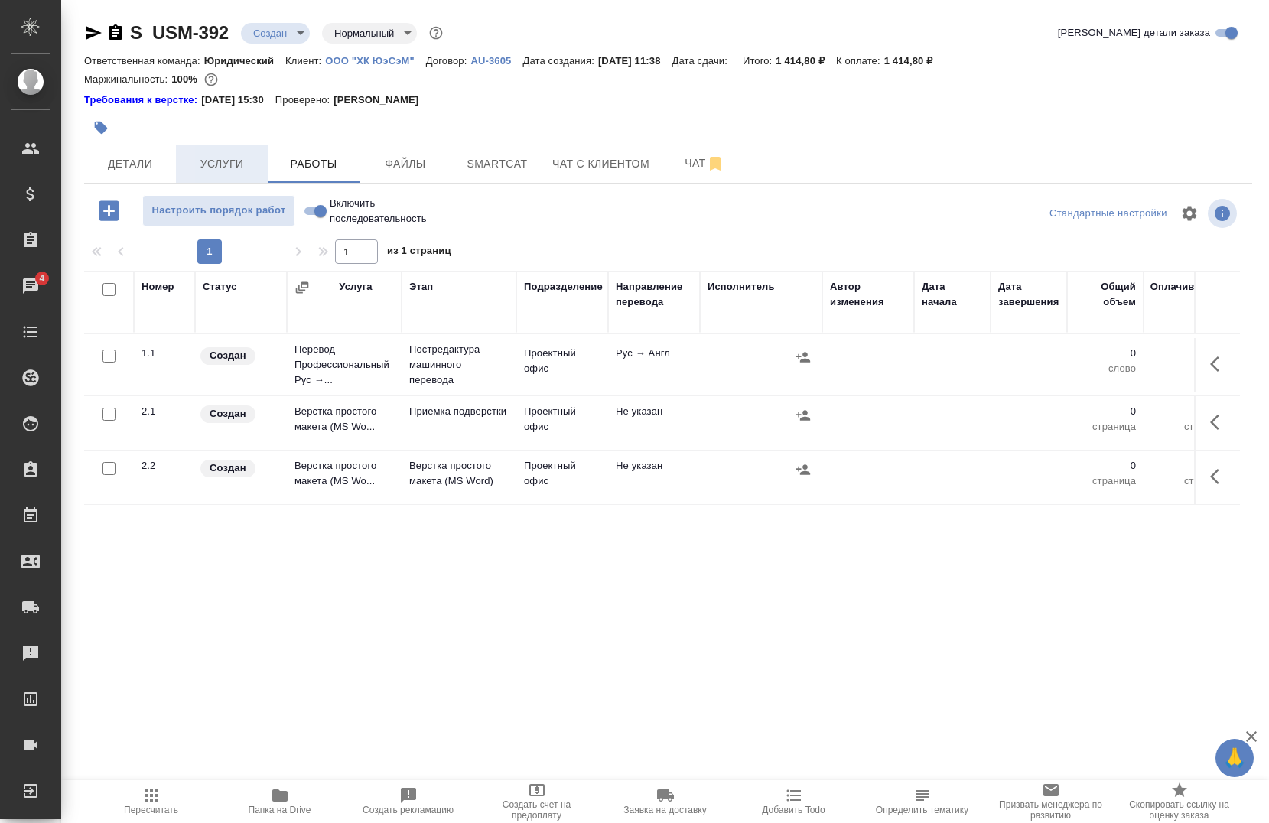
click at [213, 171] on span "Услуги" at bounding box center [221, 163] width 73 height 19
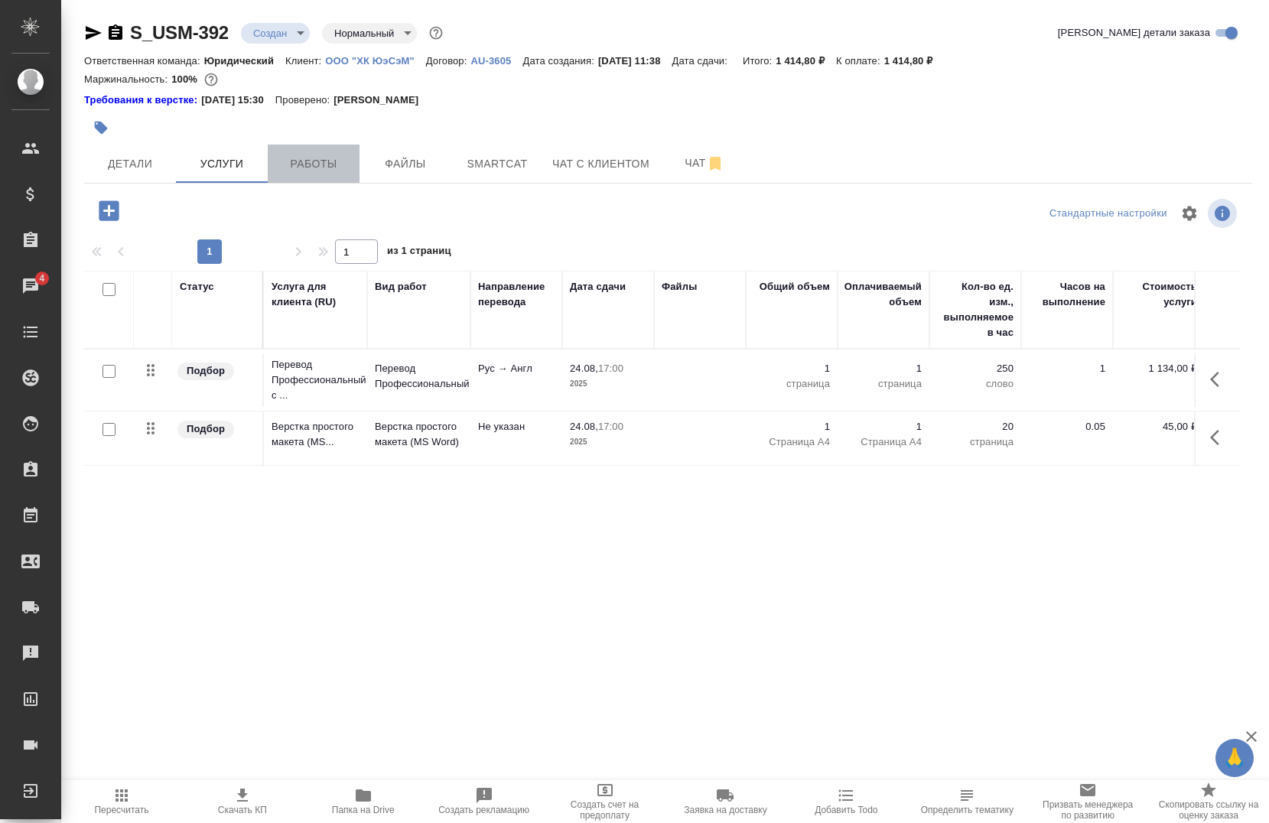
click at [325, 164] on span "Работы" at bounding box center [313, 163] width 73 height 19
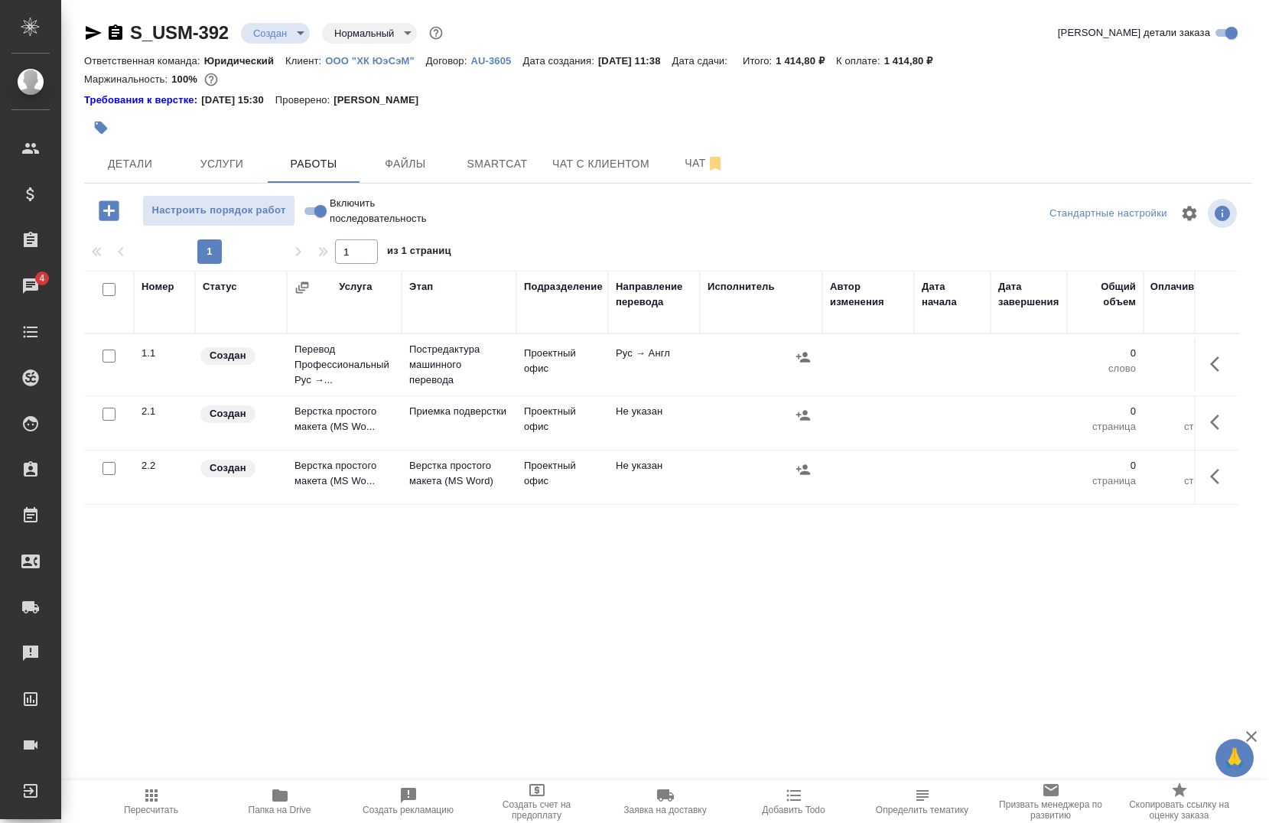
click at [319, 212] on input "Включить последовательность" at bounding box center [320, 211] width 55 height 18
checkbox input "true"
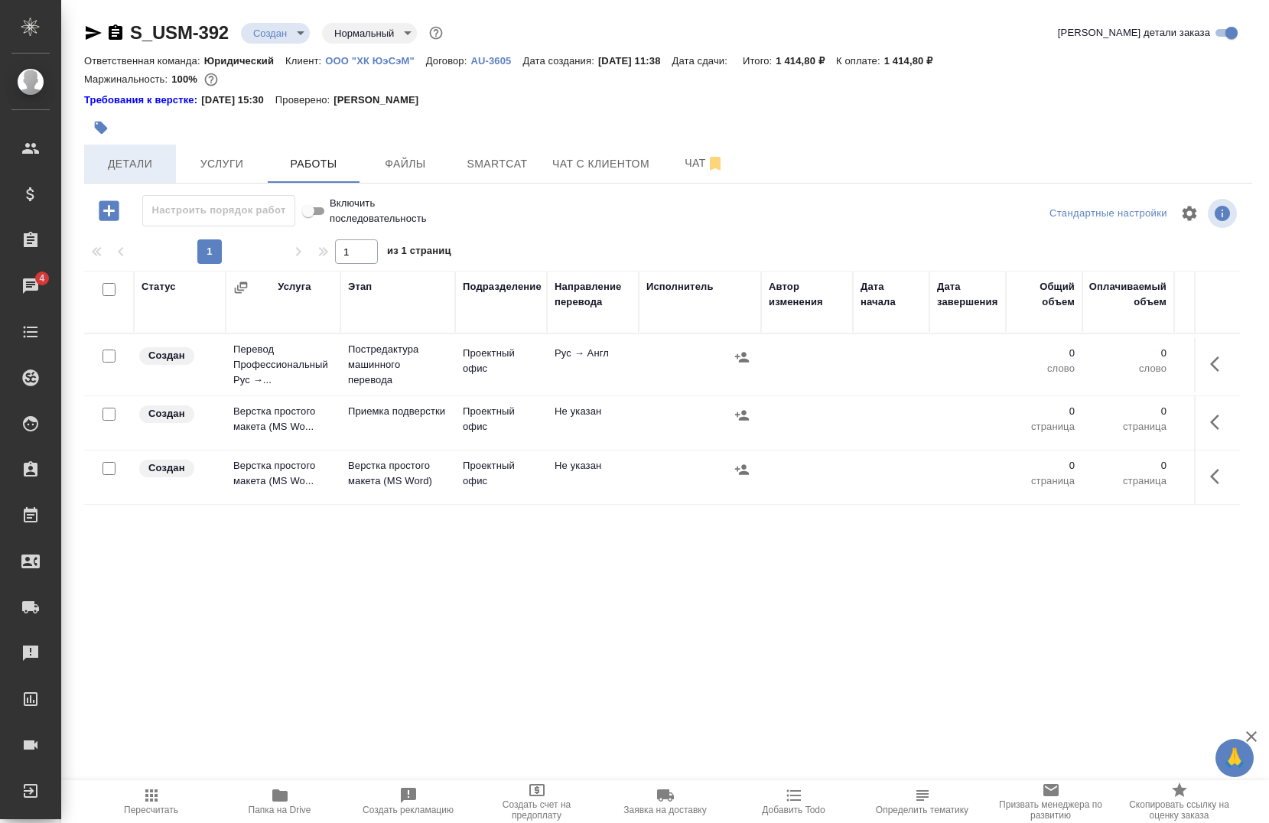
click at [129, 161] on span "Детали" at bounding box center [129, 163] width 73 height 19
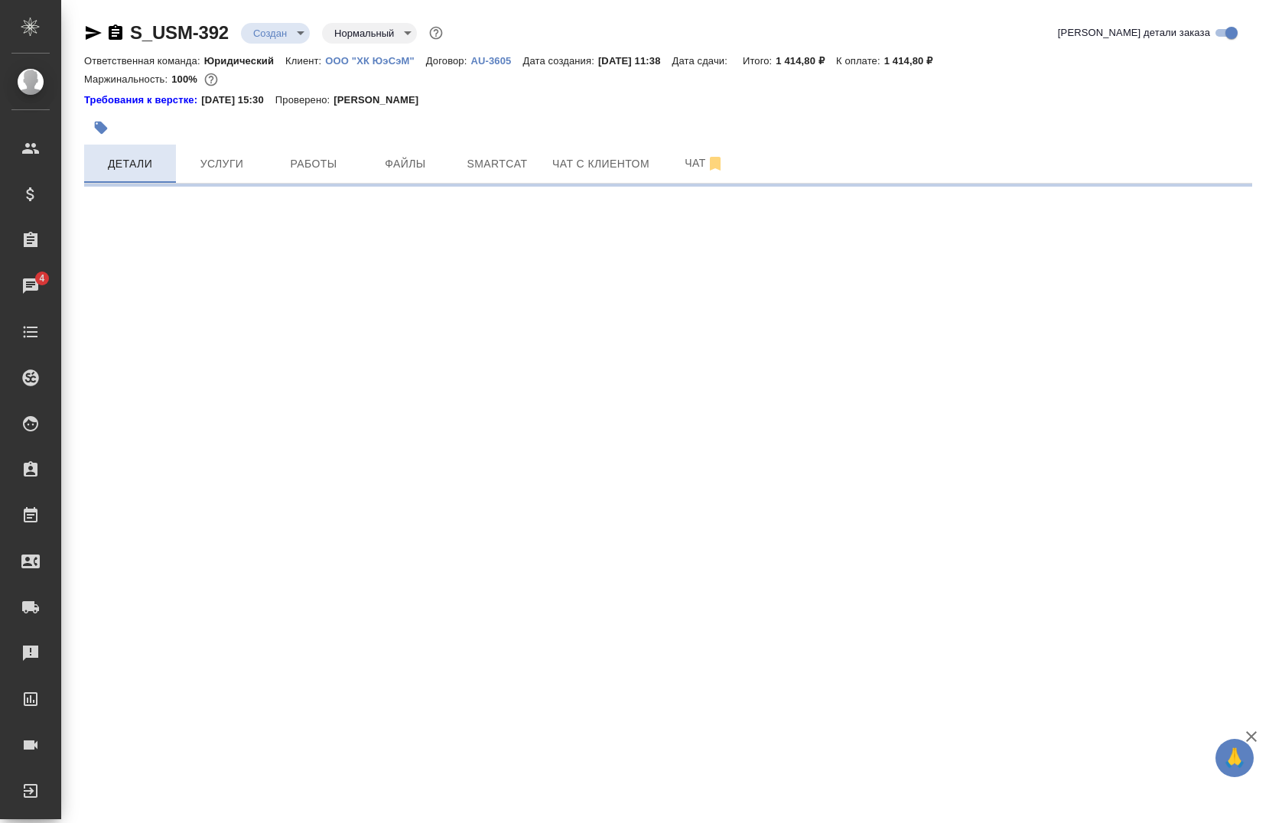
select select "RU"
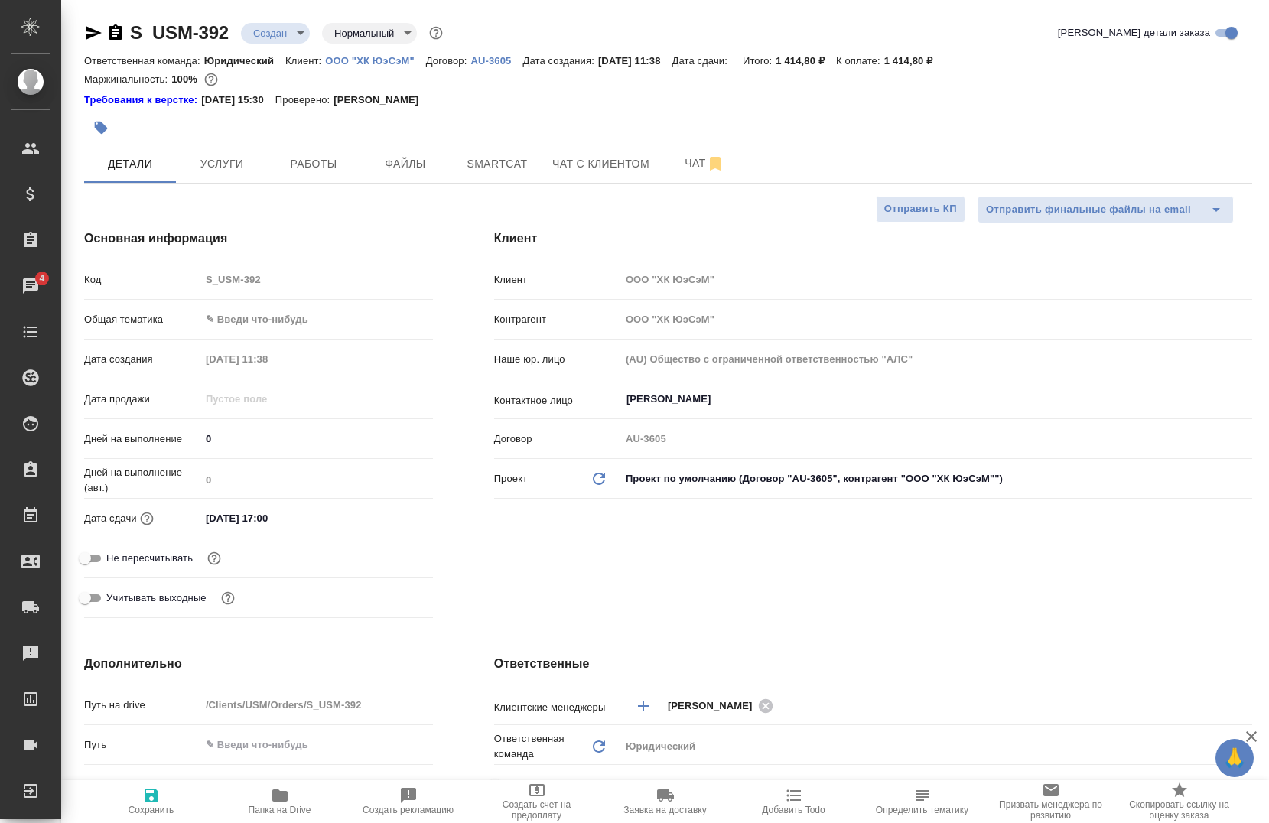
type textarea "x"
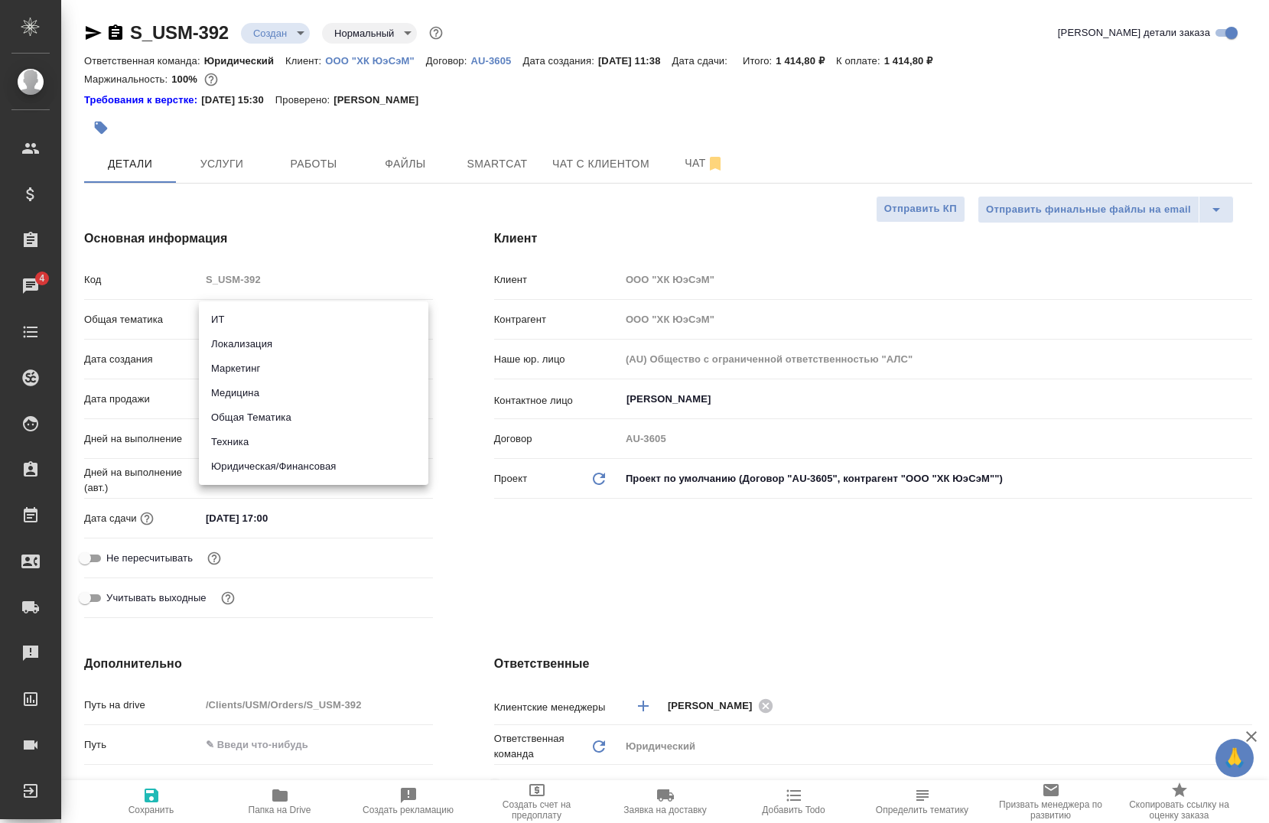
click at [276, 317] on body "🙏 .cls-1 fill:#fff; AWATERA Chernova Anna Клиенты Спецификации Заказы 4 Чаты To…" at bounding box center [634, 411] width 1269 height 823
click at [273, 376] on li "Маркетинг" at bounding box center [313, 368] width 229 height 24
type input "marketing"
type textarea "x"
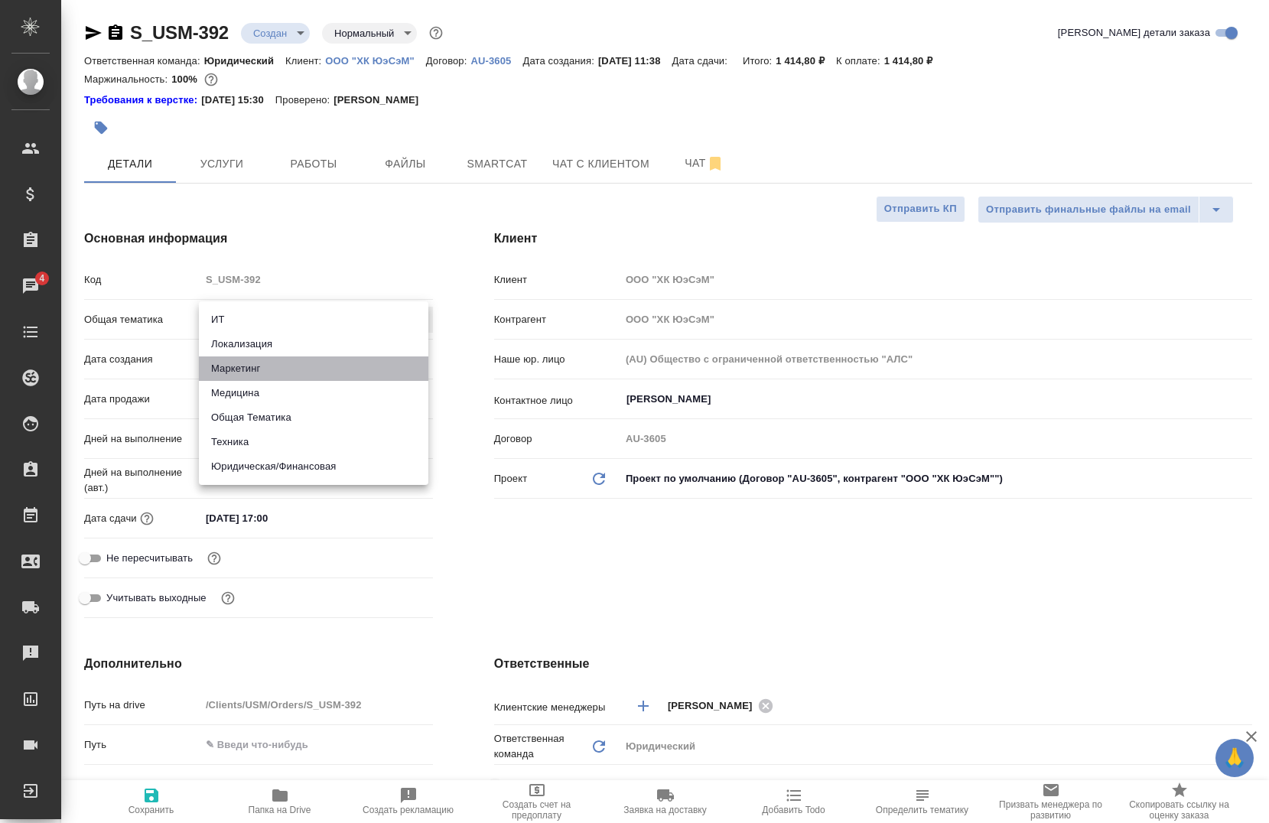
type textarea "x"
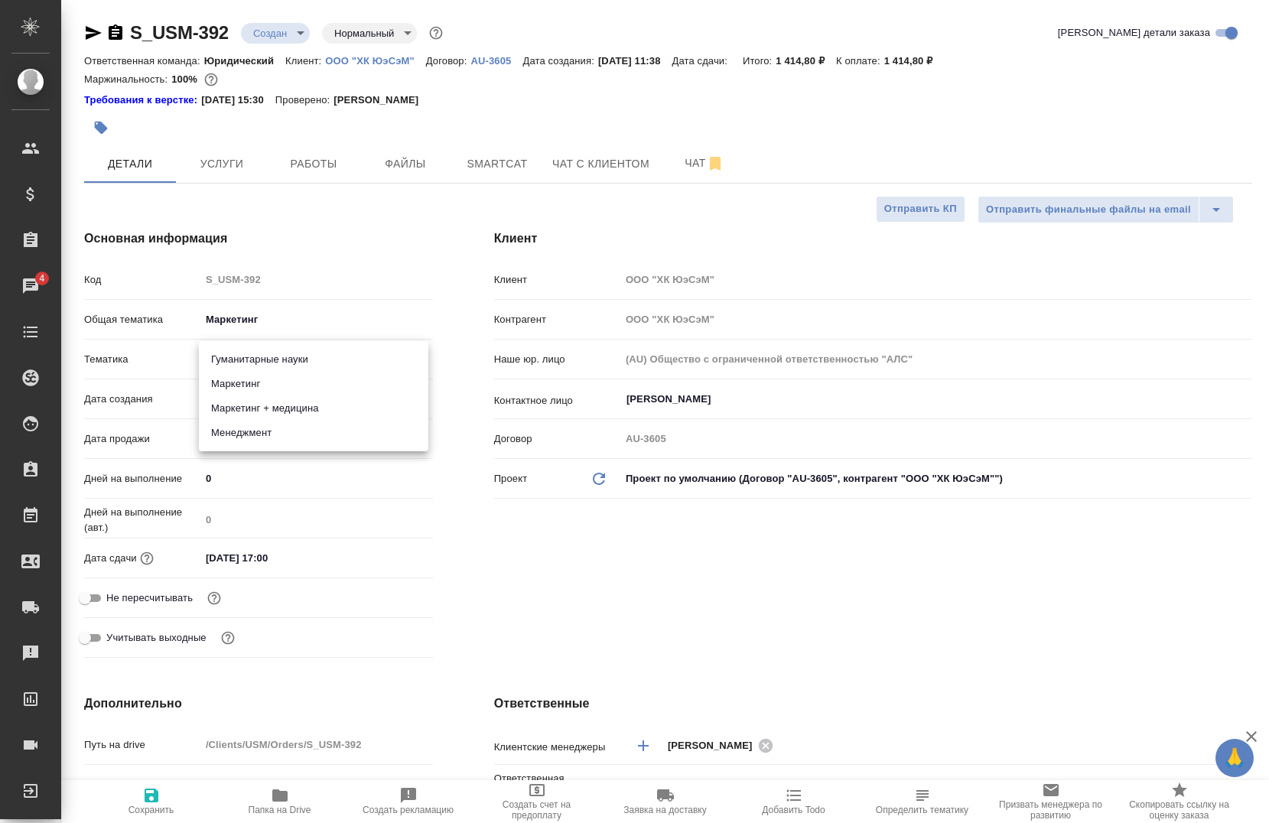
click at [248, 362] on body "🙏 .cls-1 fill:#fff; AWATERA Chernova Anna Клиенты Спецификации Заказы 4 Чаты To…" at bounding box center [634, 411] width 1269 height 823
click at [240, 378] on li "Маркетинг" at bounding box center [313, 384] width 229 height 24
type textarea "x"
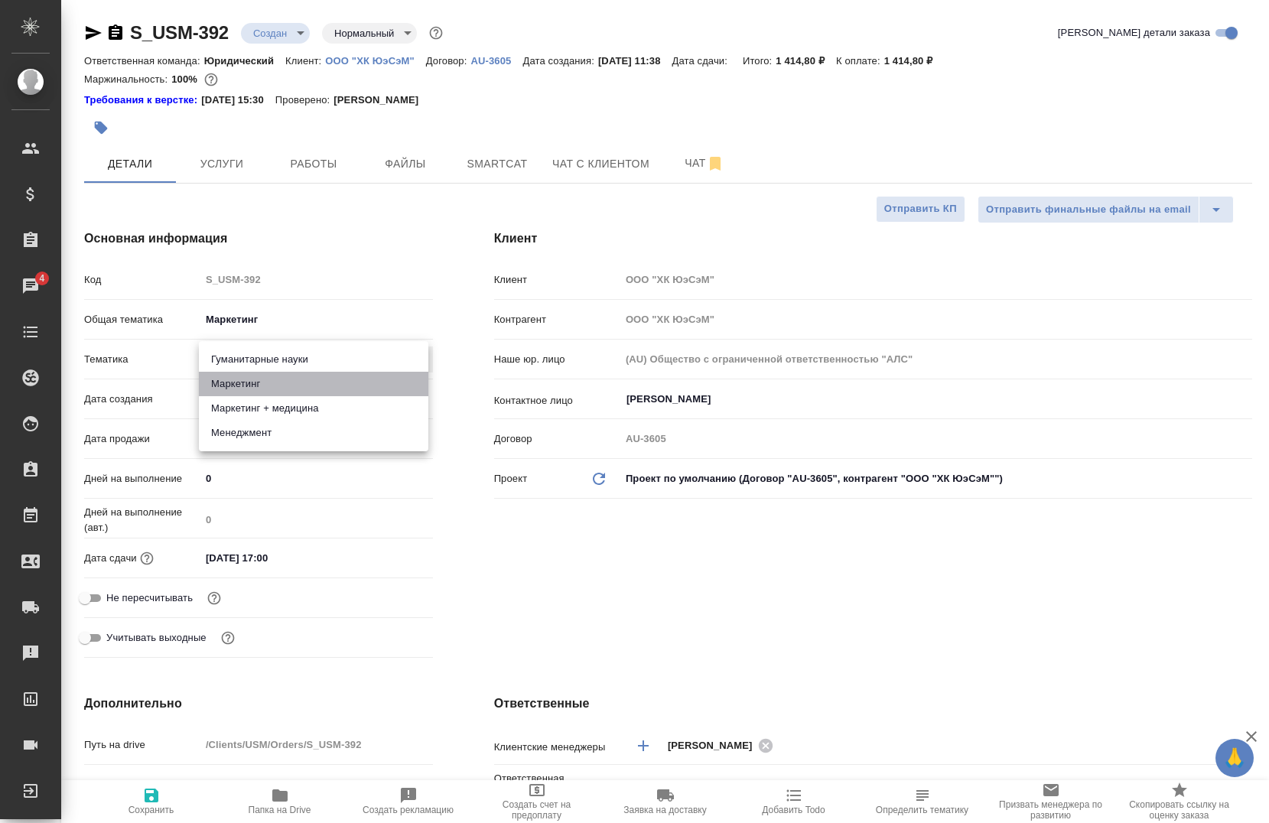
type input "5a8b8b956a9677013d343d63"
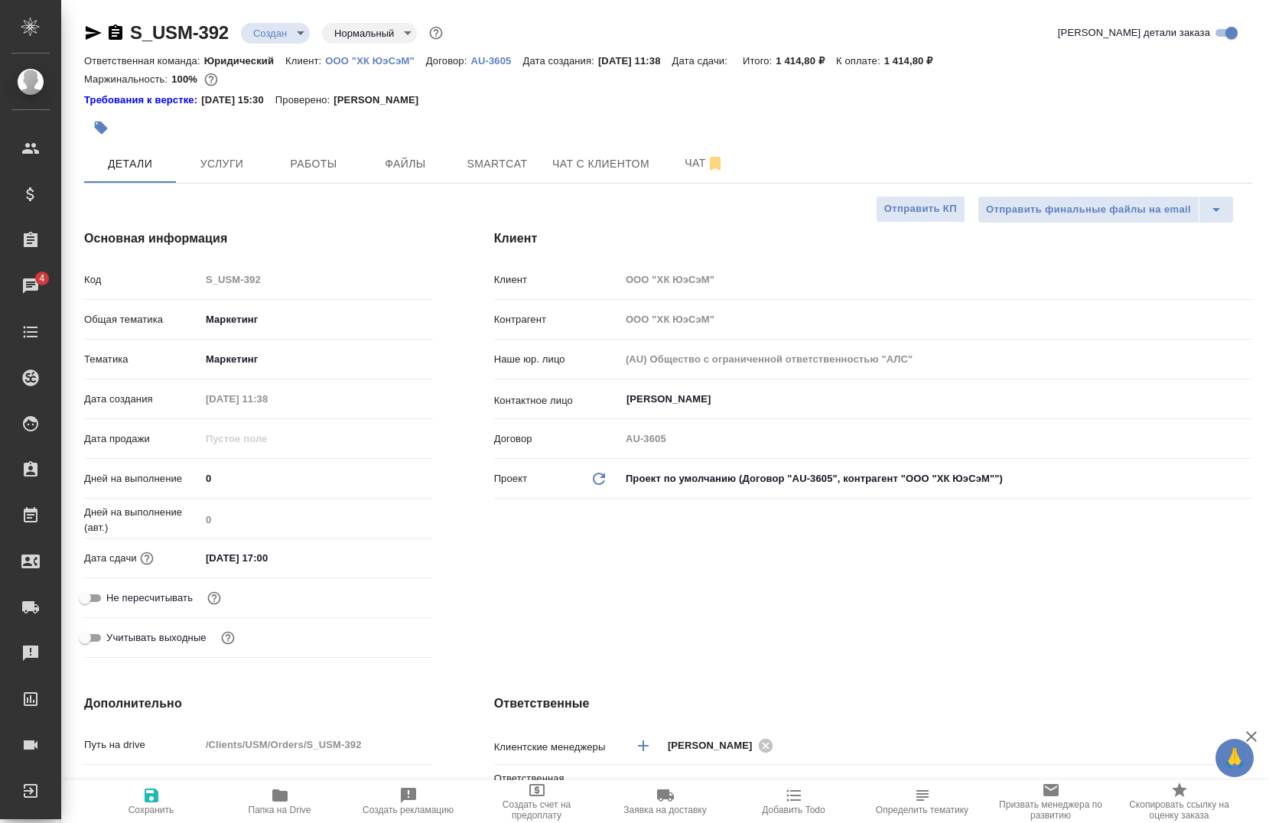
click at [174, 791] on span "Сохранить" at bounding box center [151, 800] width 110 height 29
type textarea "x"
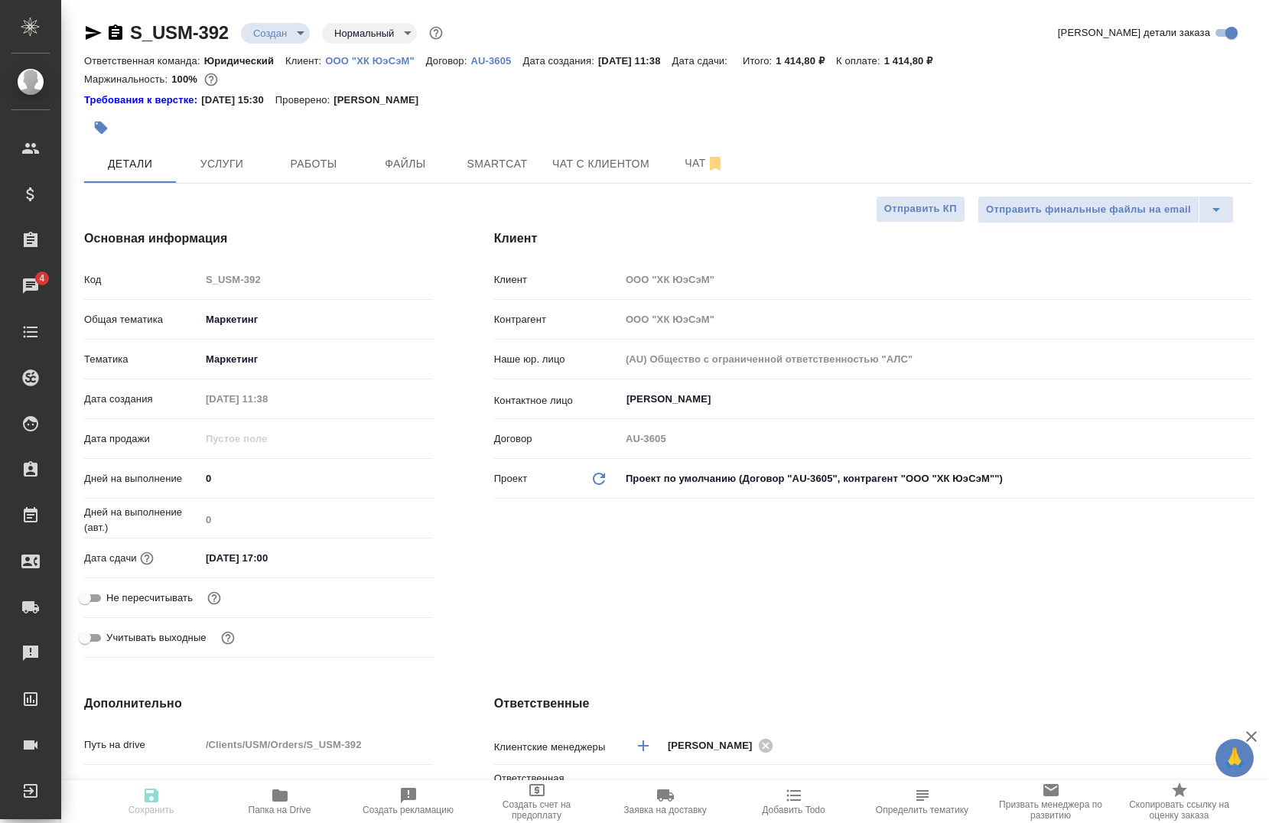
type textarea "x"
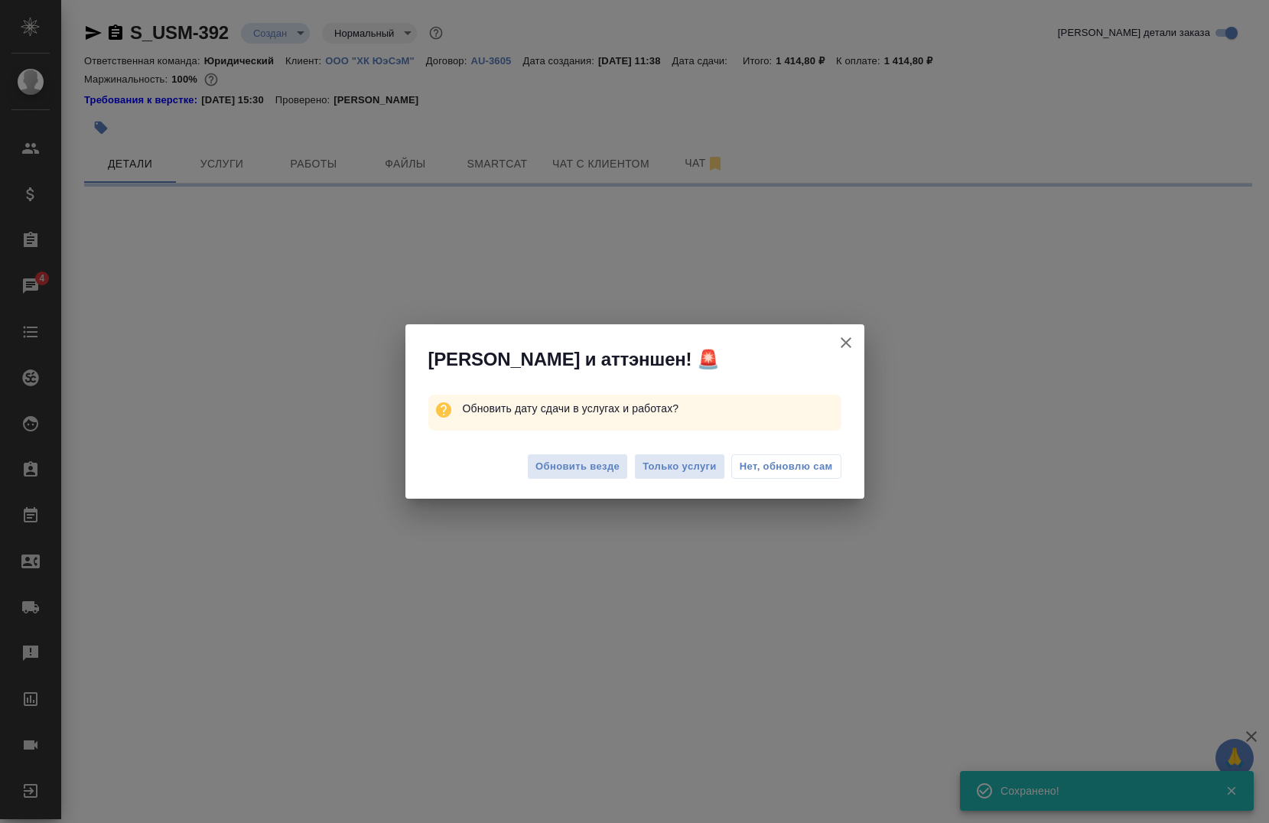
select select "RU"
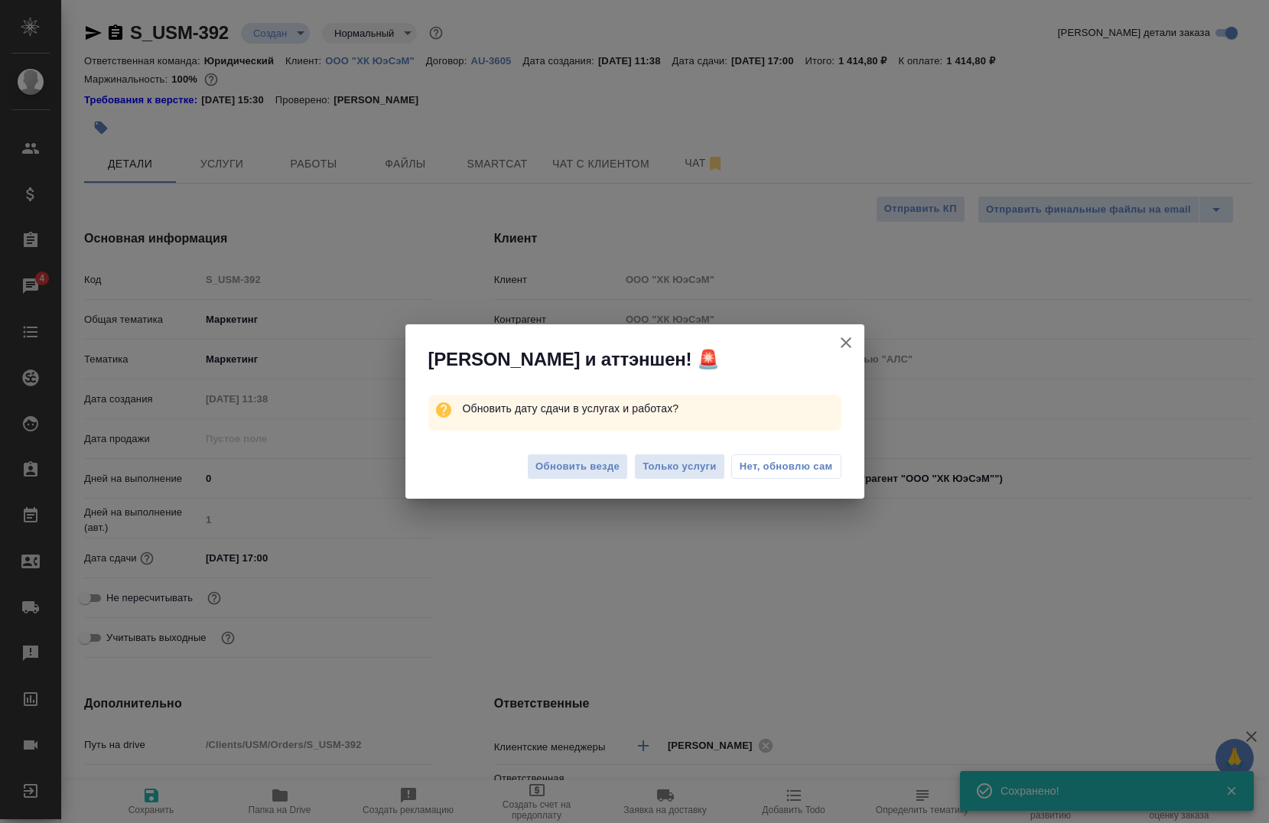
type textarea "x"
click at [742, 471] on span "Нет, обновлю сам" at bounding box center [785, 466] width 93 height 15
type textarea "x"
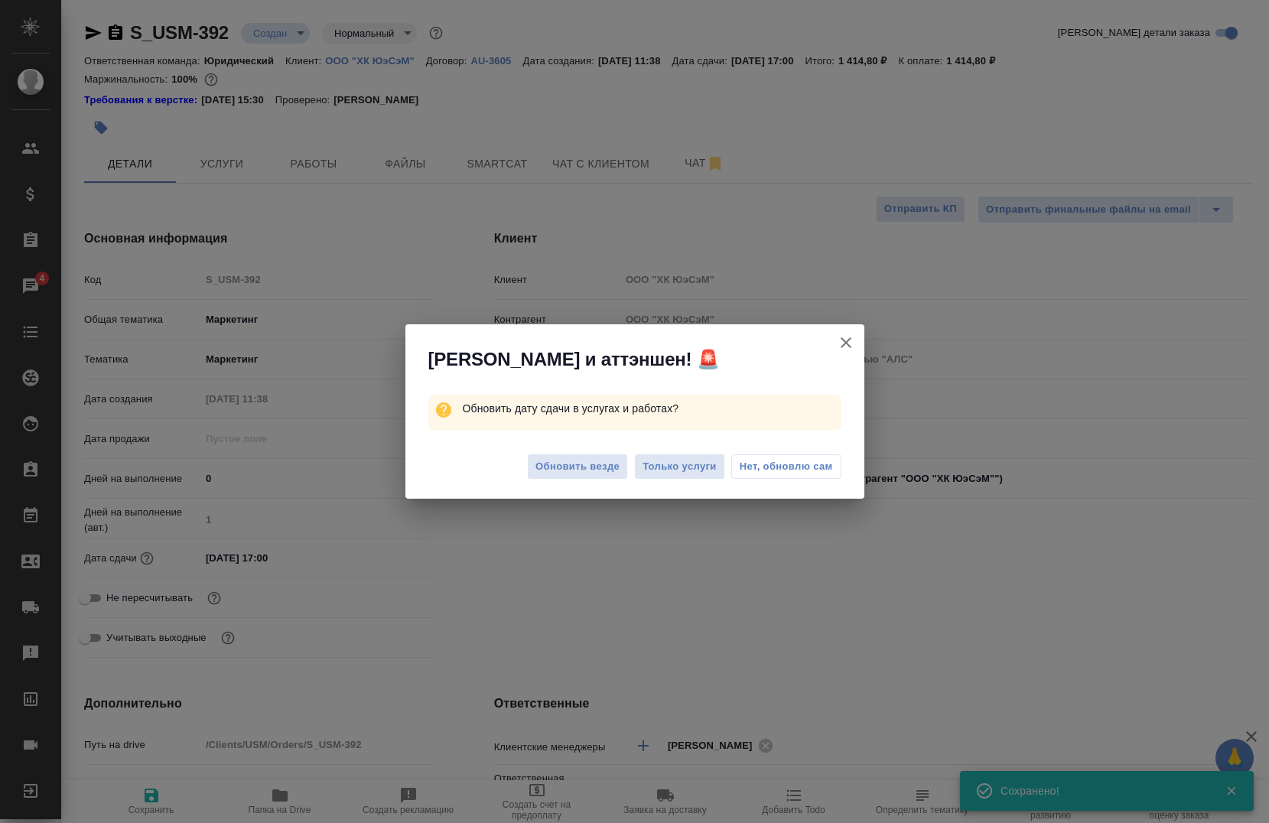
type textarea "x"
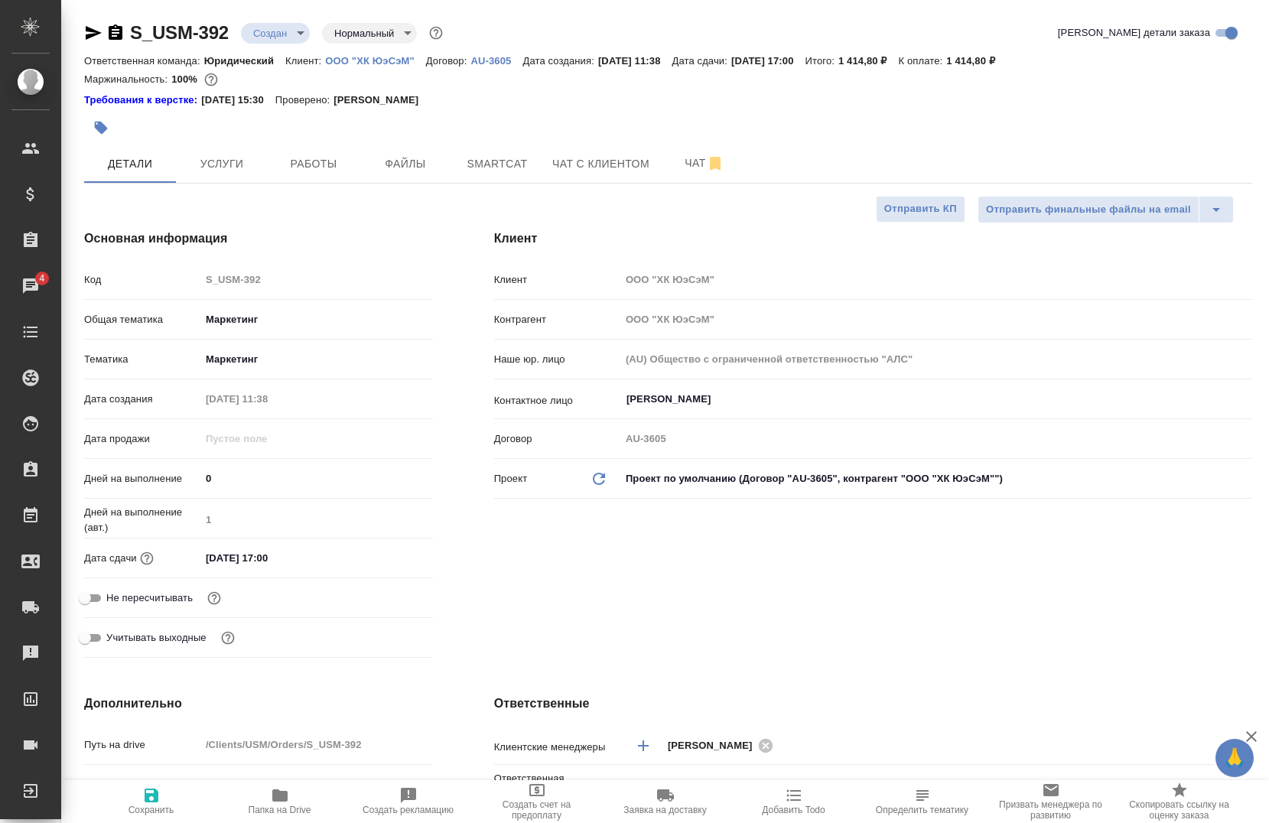
type textarea "x"
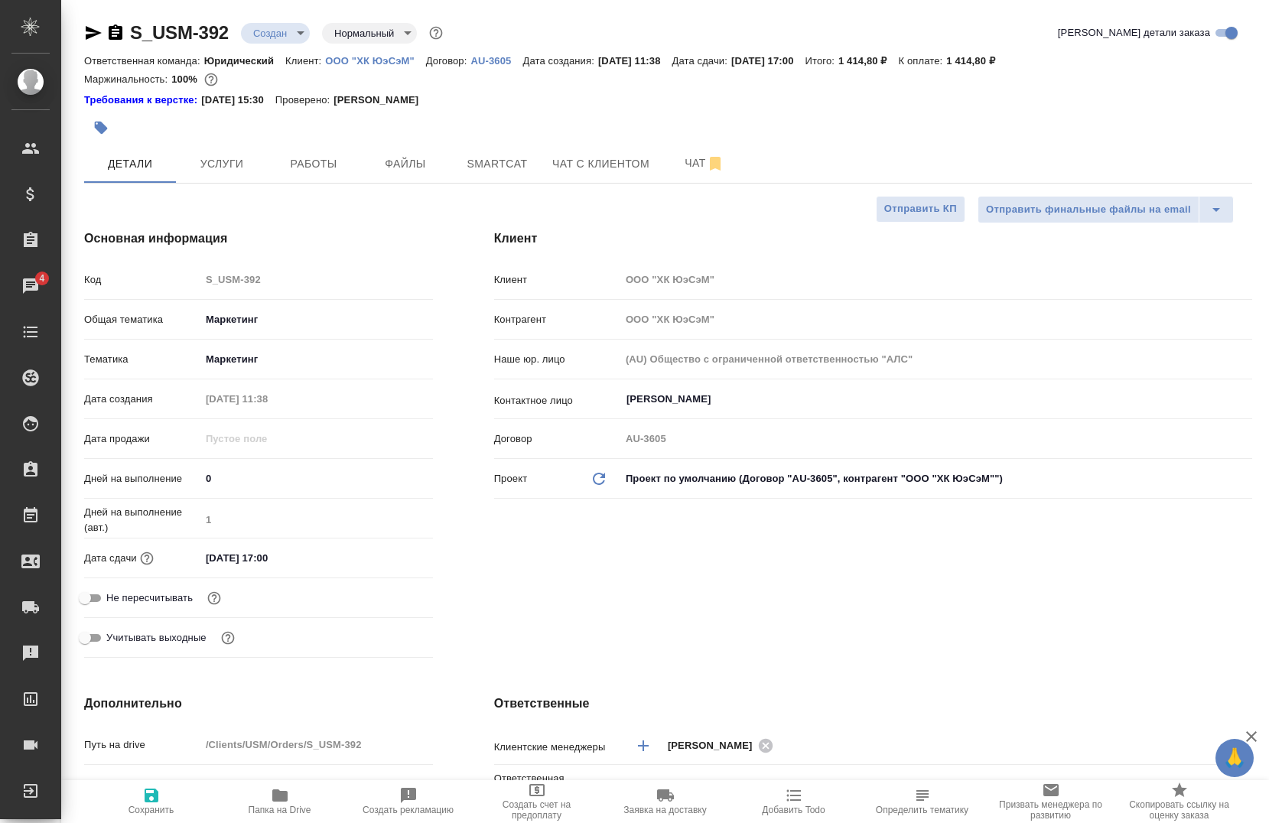
type textarea "x"
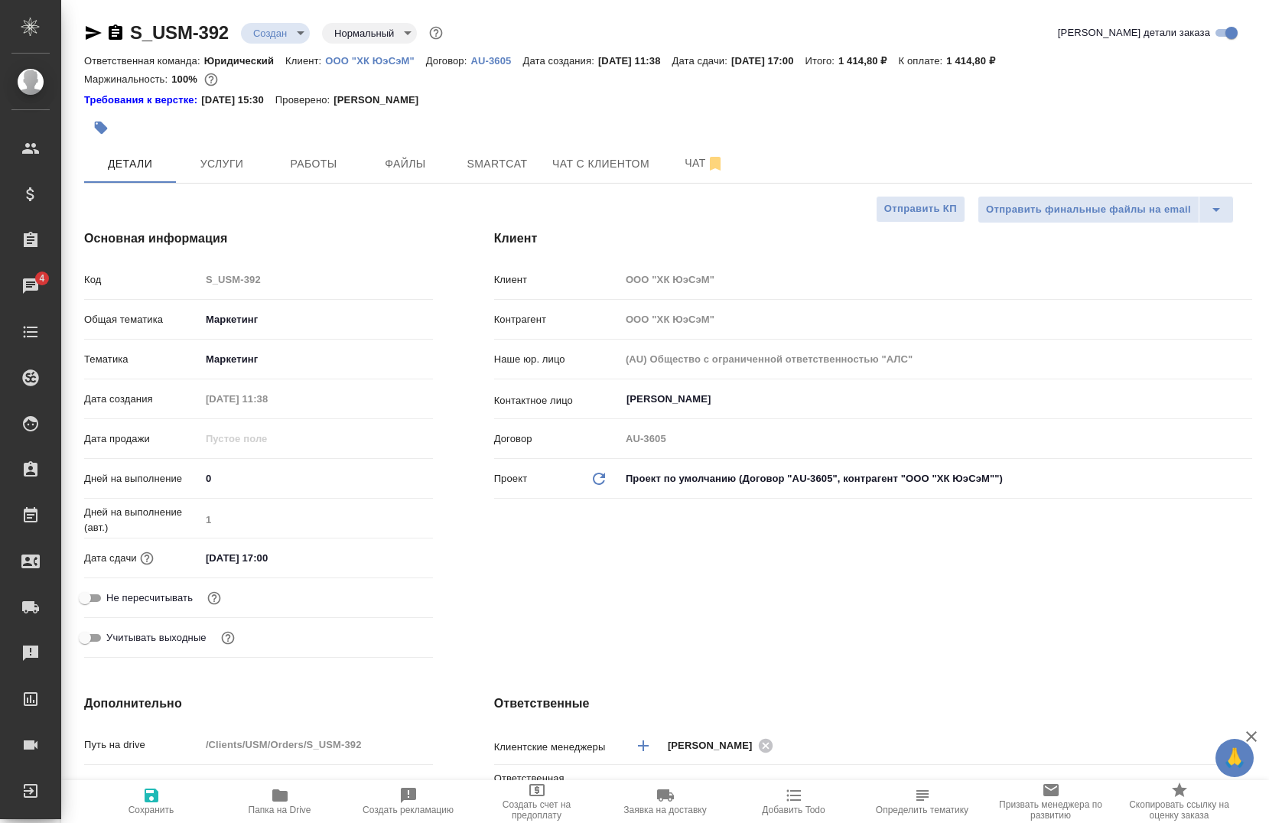
type textarea "x"
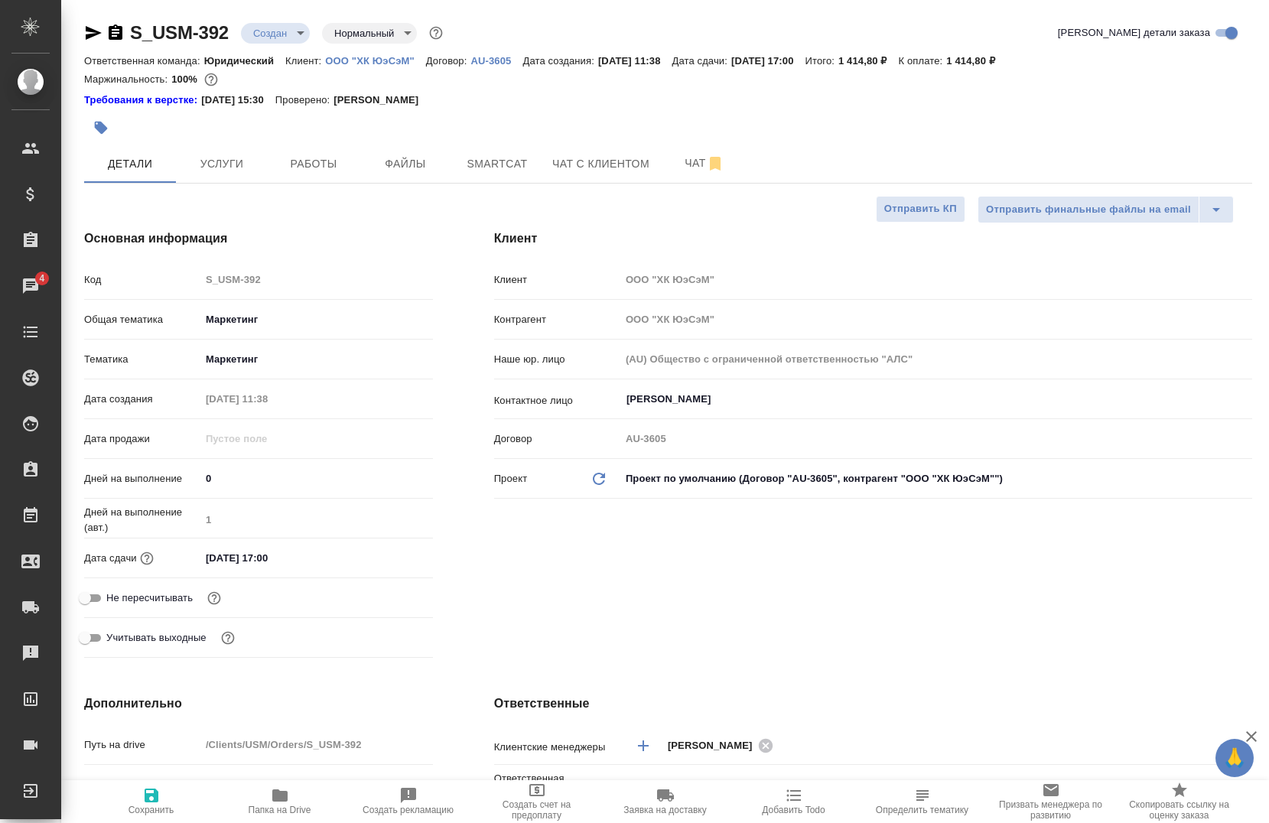
type textarea "x"
click at [322, 166] on span "Работы" at bounding box center [313, 163] width 73 height 19
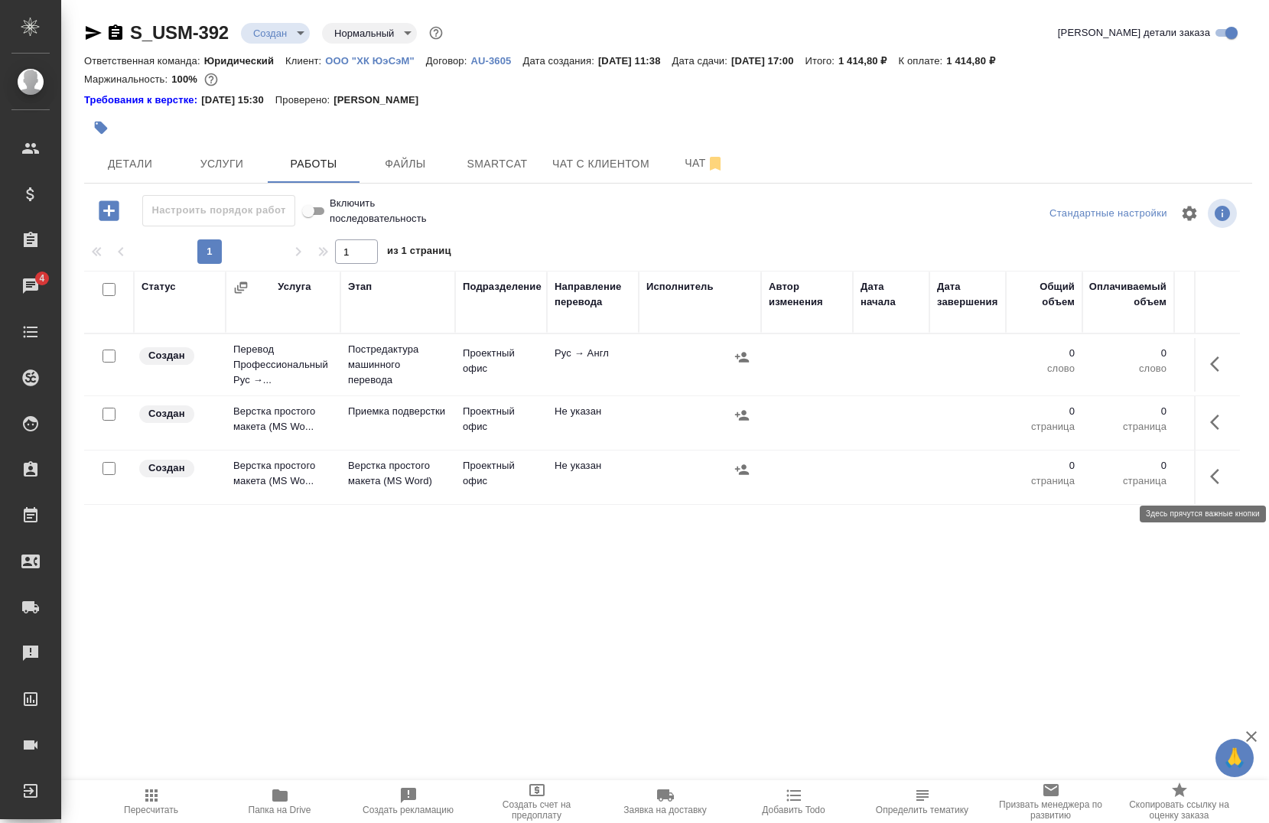
click at [1200, 479] on button "button" at bounding box center [1218, 476] width 37 height 37
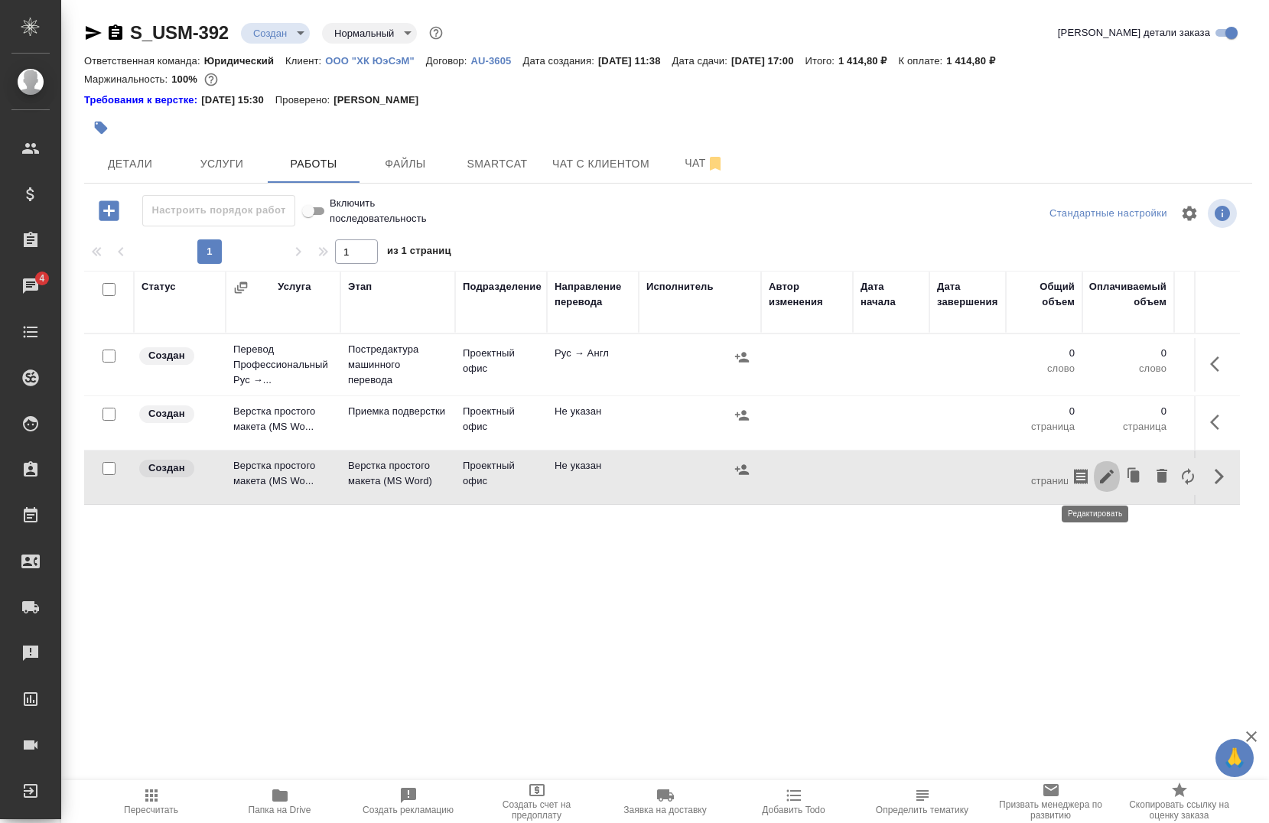
click at [1100, 475] on icon "button" at bounding box center [1107, 476] width 14 height 14
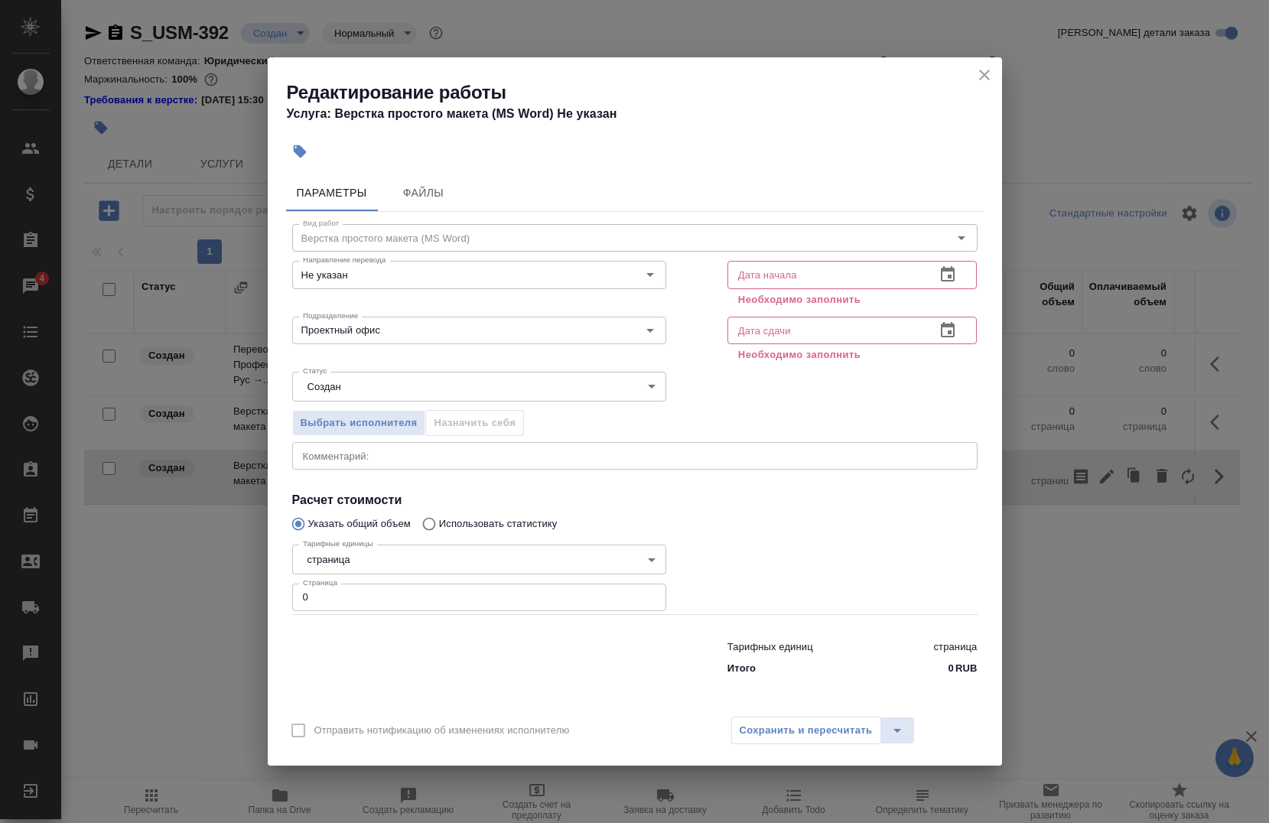
click at [344, 600] on input "0" at bounding box center [479, 597] width 374 height 28
type input "17"
click at [810, 271] on input "text" at bounding box center [825, 275] width 197 height 28
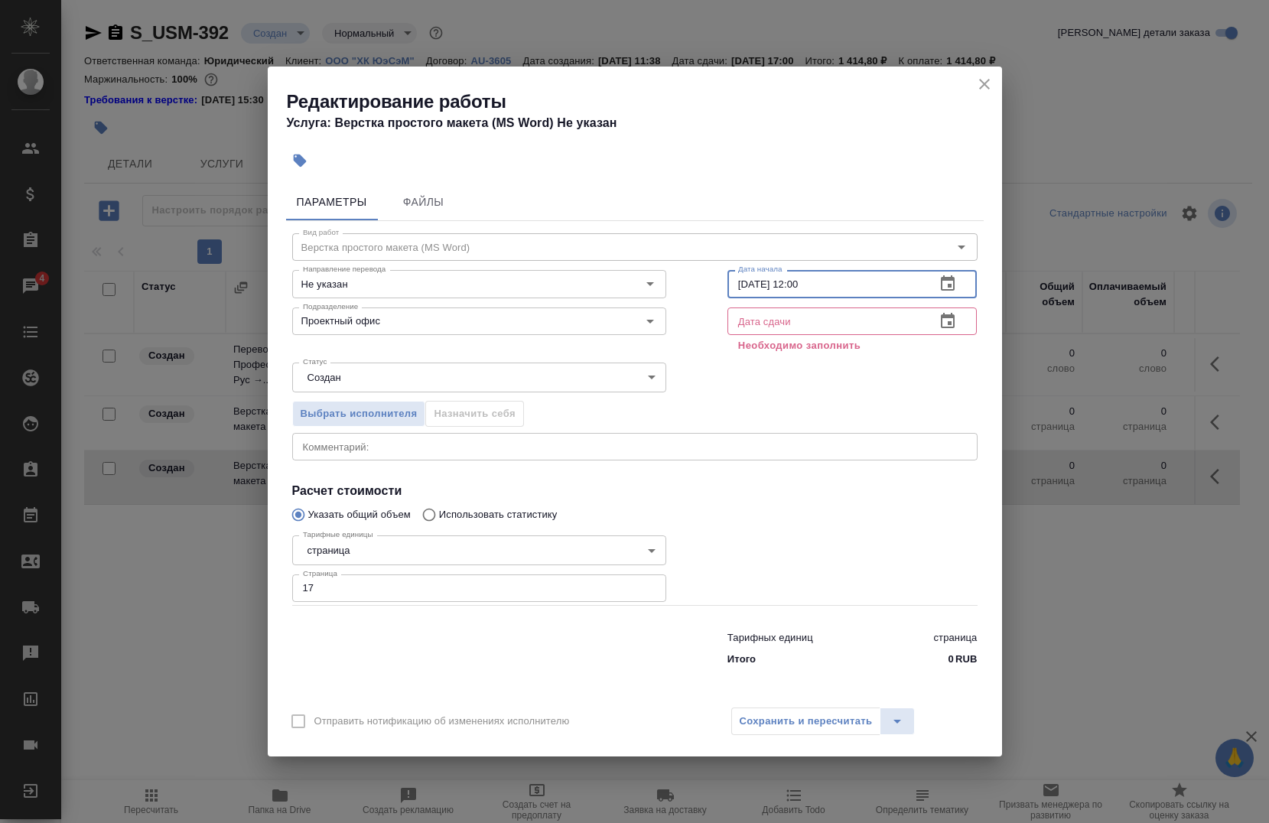
type input "24.08.2025 12:00"
click at [815, 339] on p "Необходимо заполнить" at bounding box center [852, 345] width 229 height 15
click at [815, 323] on input "text" at bounding box center [825, 321] width 197 height 28
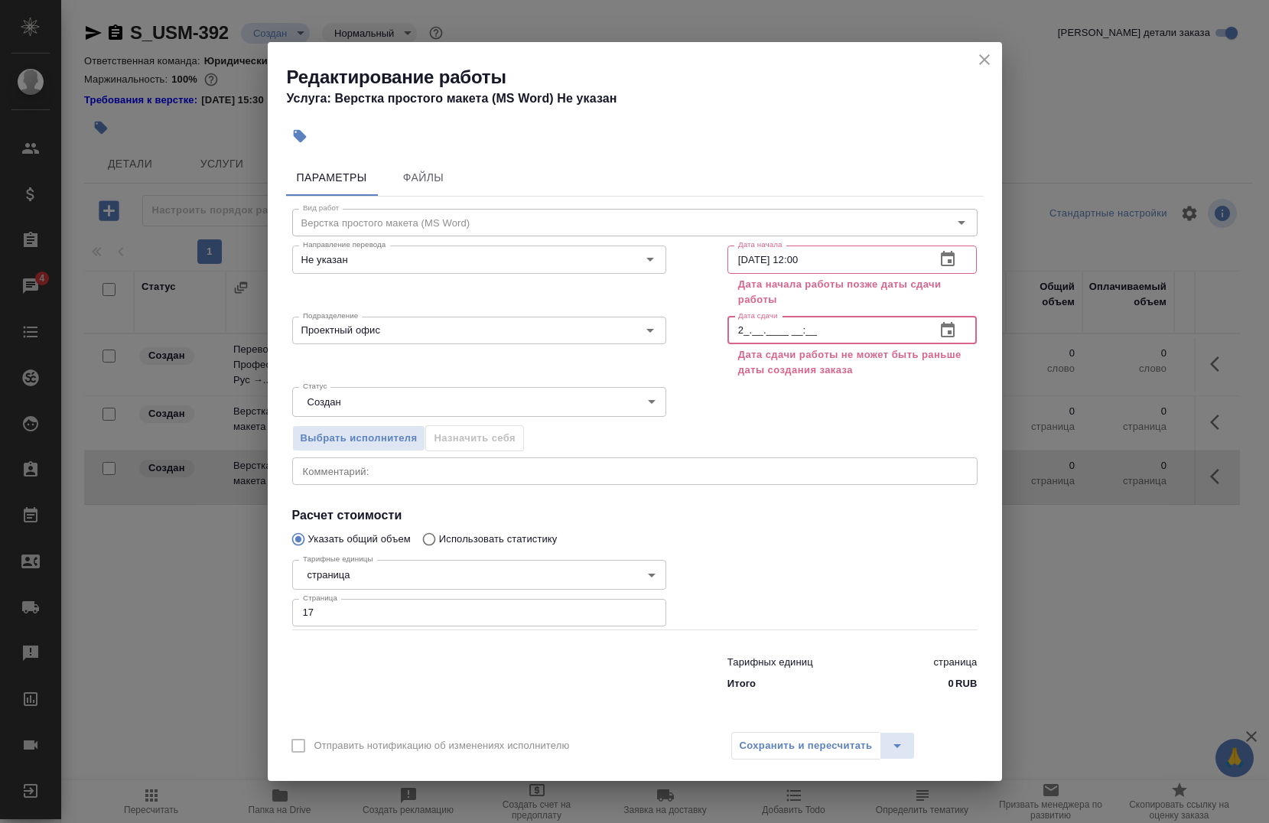
type input "2_.__.____ __:__"
click at [866, 254] on input "24.08.2025 12:00" at bounding box center [825, 259] width 197 height 28
type input "24.08.2025 11:50"
click at [752, 330] on input "2_.__.____ __:__" at bounding box center [825, 331] width 197 height 28
click at [743, 331] on input "2_.__.____ __:__" at bounding box center [825, 331] width 197 height 28
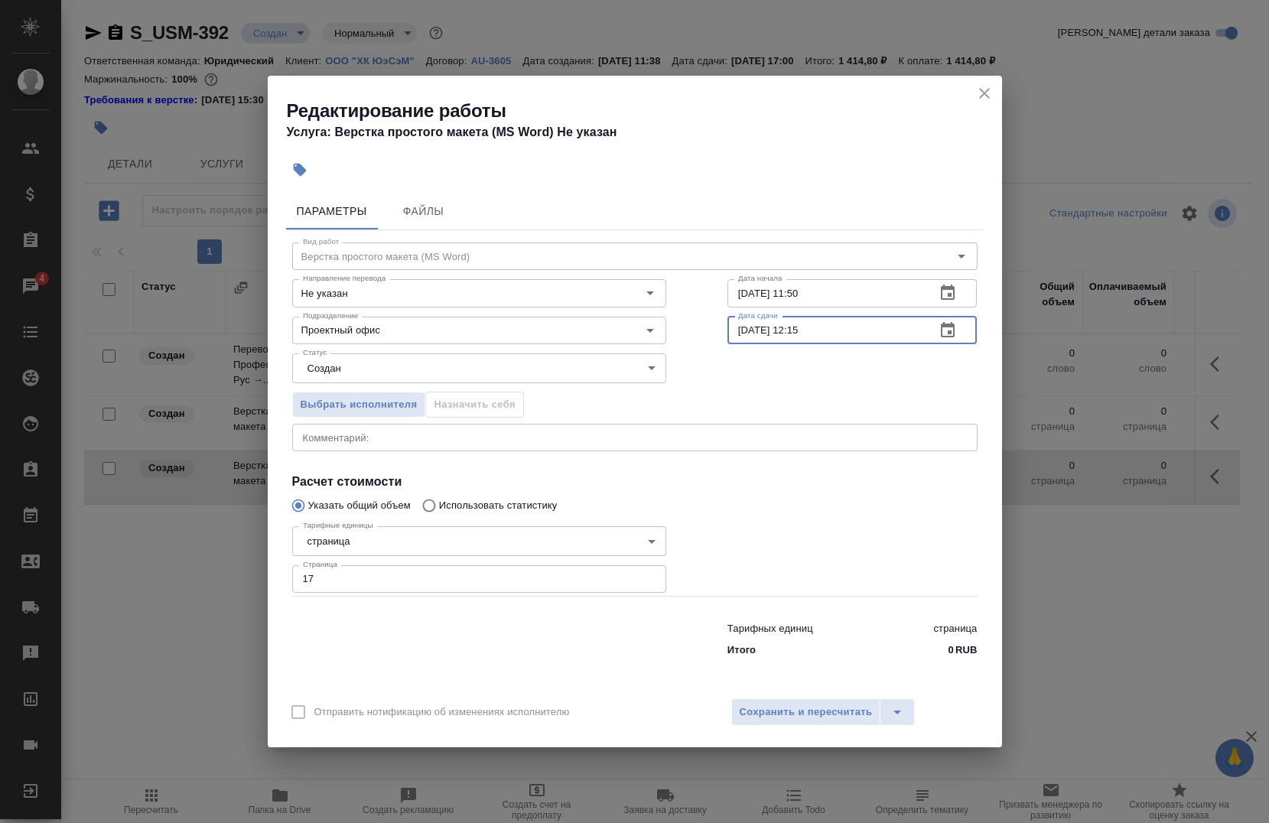
type input "24.08.2025 12:15"
click at [786, 391] on div "Выбрать исполнителя Назначить себя" at bounding box center [635, 402] width 746 height 93
click at [515, 447] on div "x Комментарий:" at bounding box center [634, 438] width 685 height 28
paste textarea "https://www.jutarnji.hr/vijesti/hrvatska/u-sjeni-oslobadanja-kapetana-bekavca-o…"
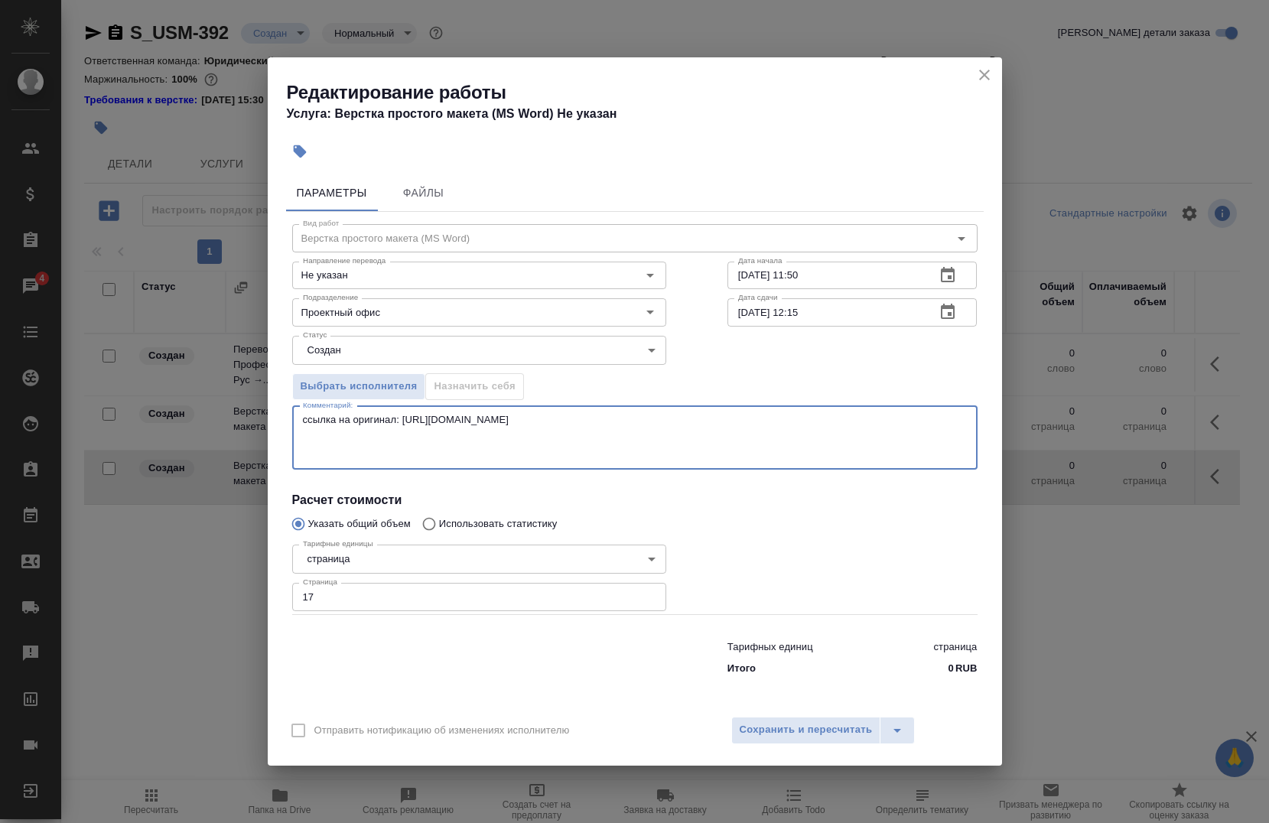
paste textarea "https://slobodnadalmacija.hr/vijesti/hrvatska/premijer-plenkovic-neizravno-potv…"
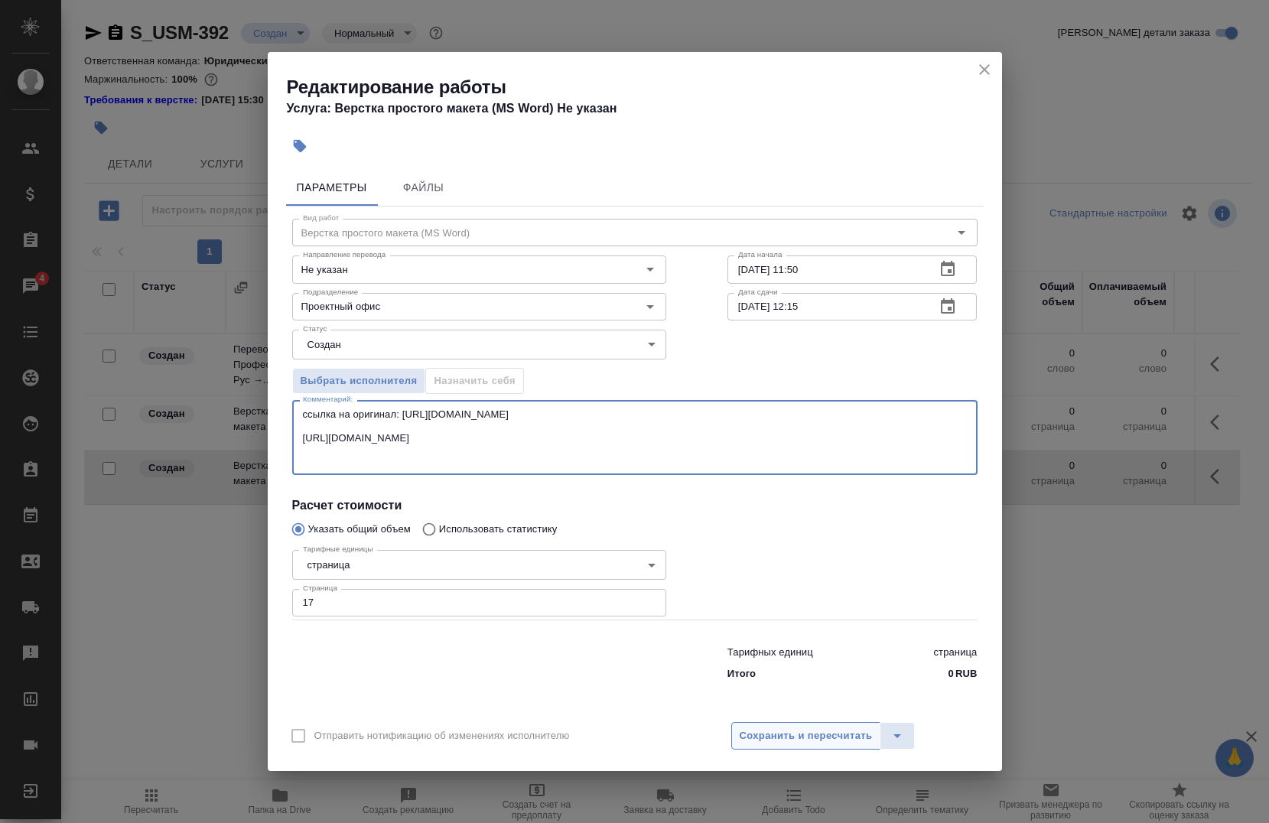
type textarea "ссылка на оригинал: https://www.jutarnji.hr/vijesti/hrvatska/u-sjeni-oslobadanj…"
click at [763, 736] on span "Сохранить и пересчитать" at bounding box center [805, 736] width 133 height 18
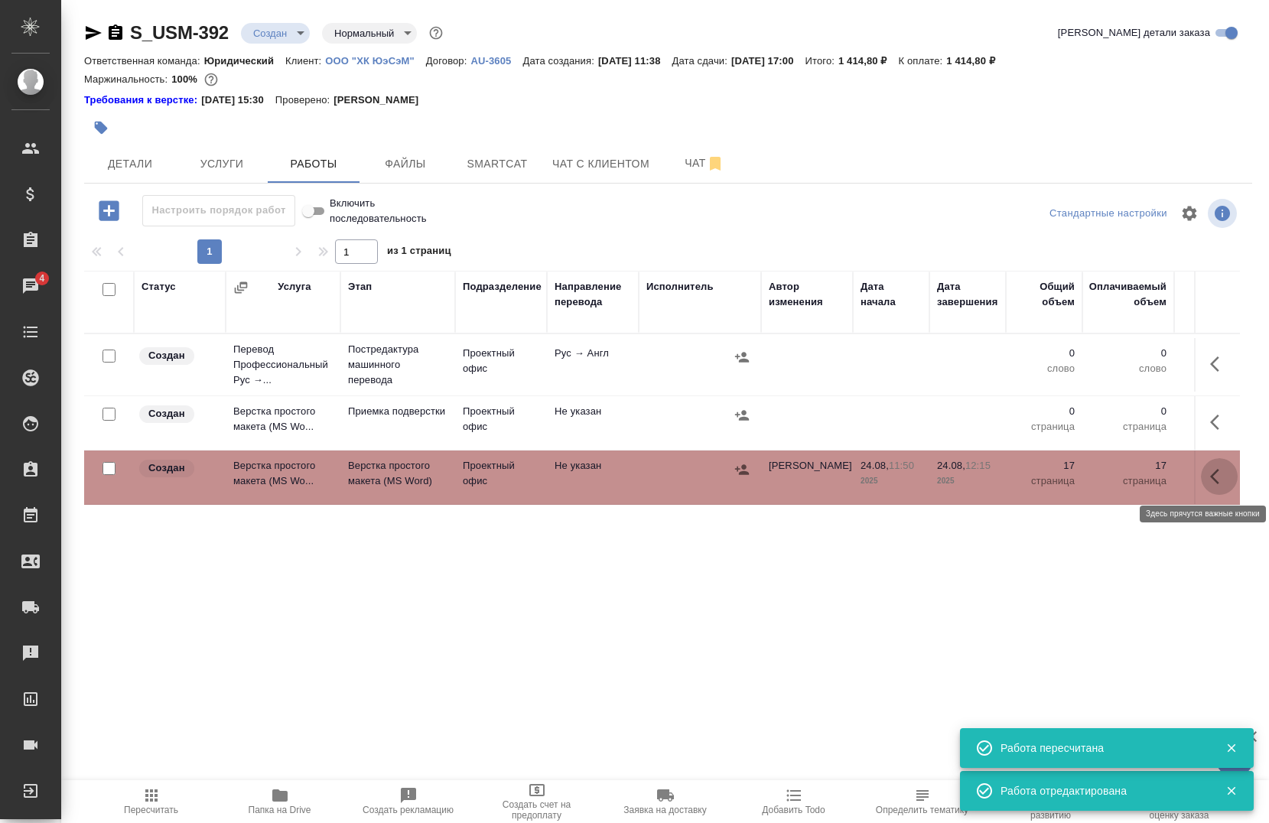
click at [1200, 474] on button "button" at bounding box center [1218, 476] width 37 height 37
click at [1100, 474] on icon "button" at bounding box center [1107, 476] width 14 height 14
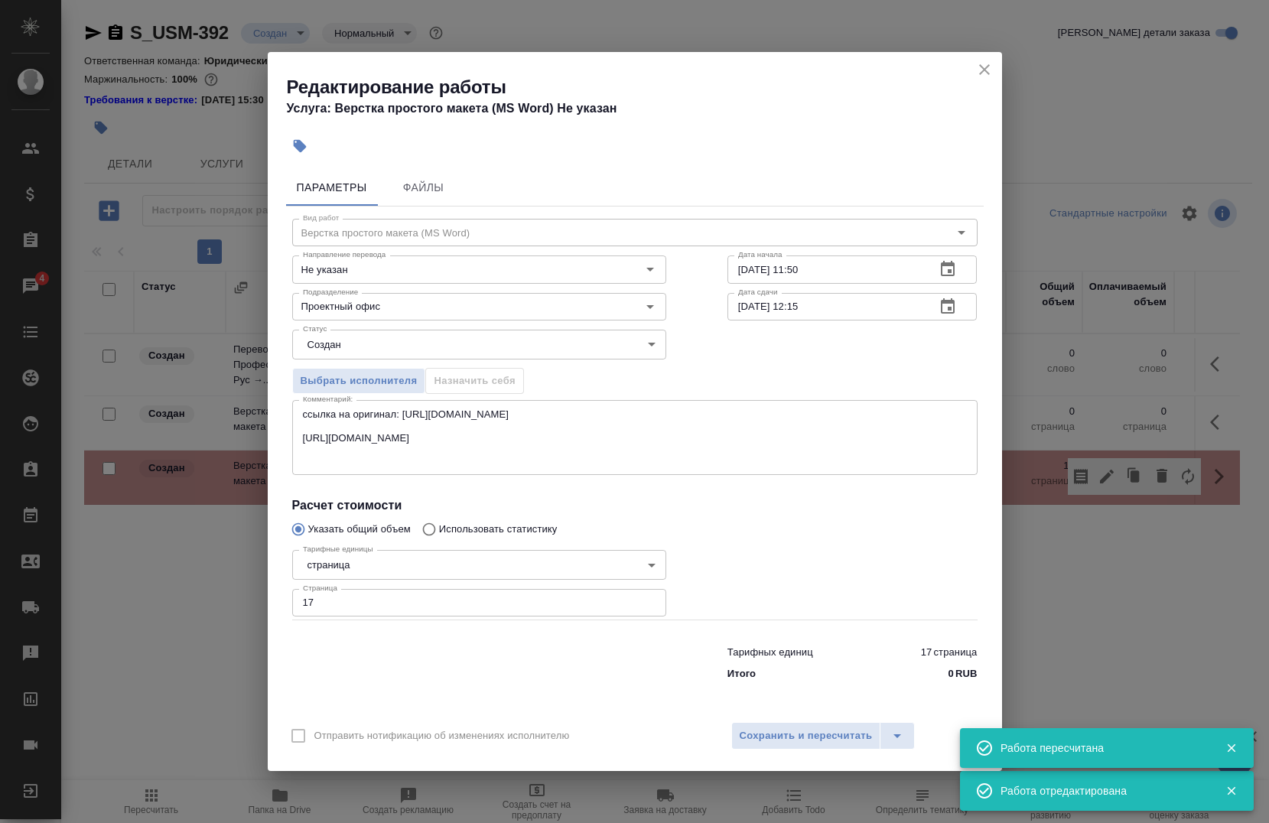
click at [339, 343] on body "🙏 .cls-1 fill:#fff; AWATERA Chernova Anna Клиенты Спецификации Заказы 4 Чаты To…" at bounding box center [634, 411] width 1269 height 823
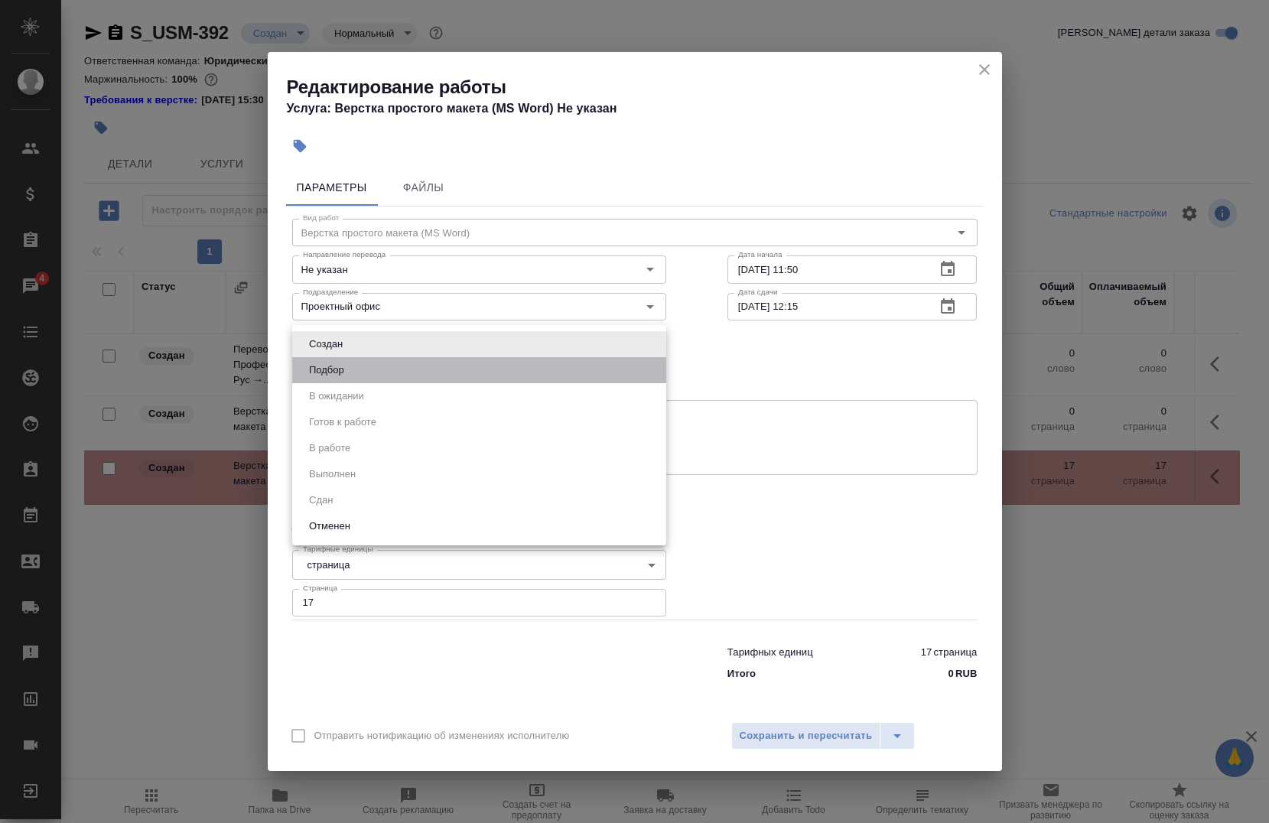
click at [354, 371] on li "Подбор" at bounding box center [479, 370] width 374 height 26
type input "recruiting"
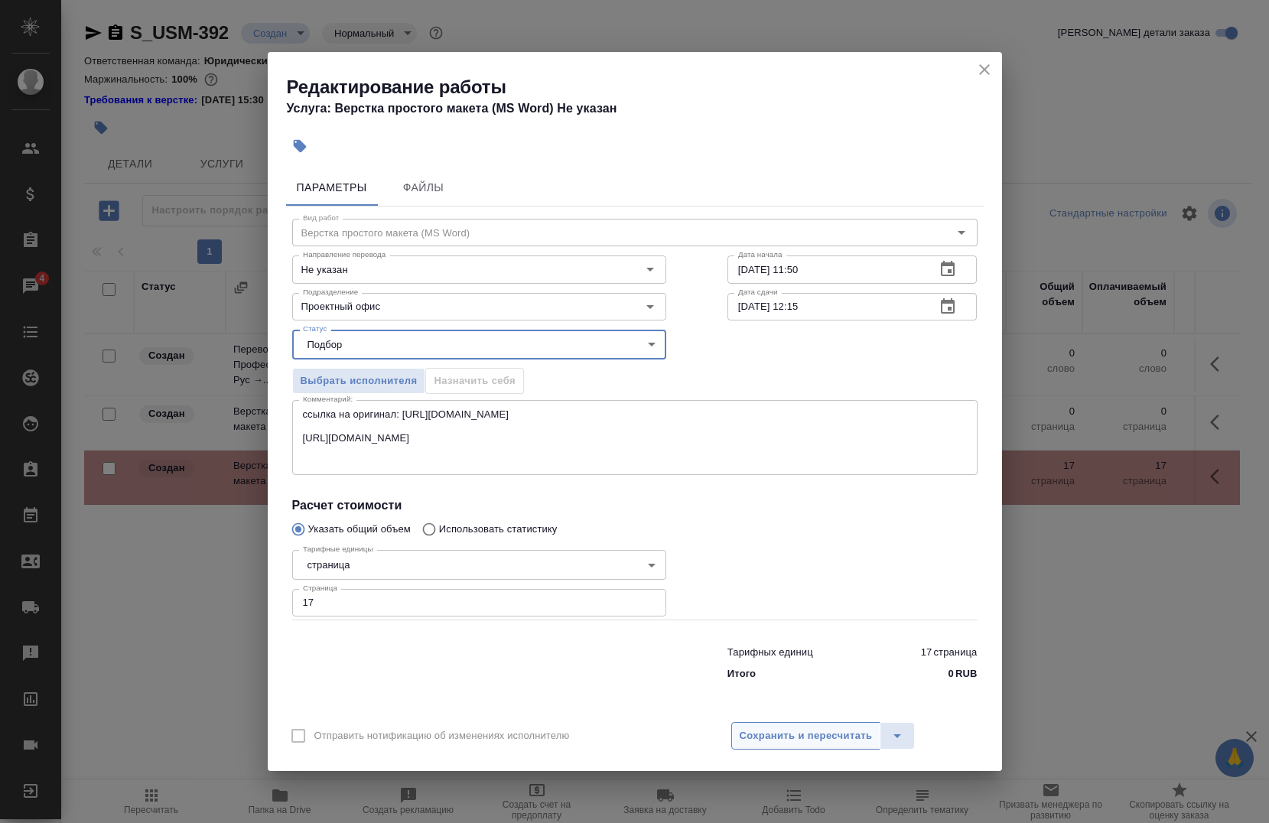
click at [845, 746] on button "Сохранить и пересчитать" at bounding box center [806, 736] width 150 height 28
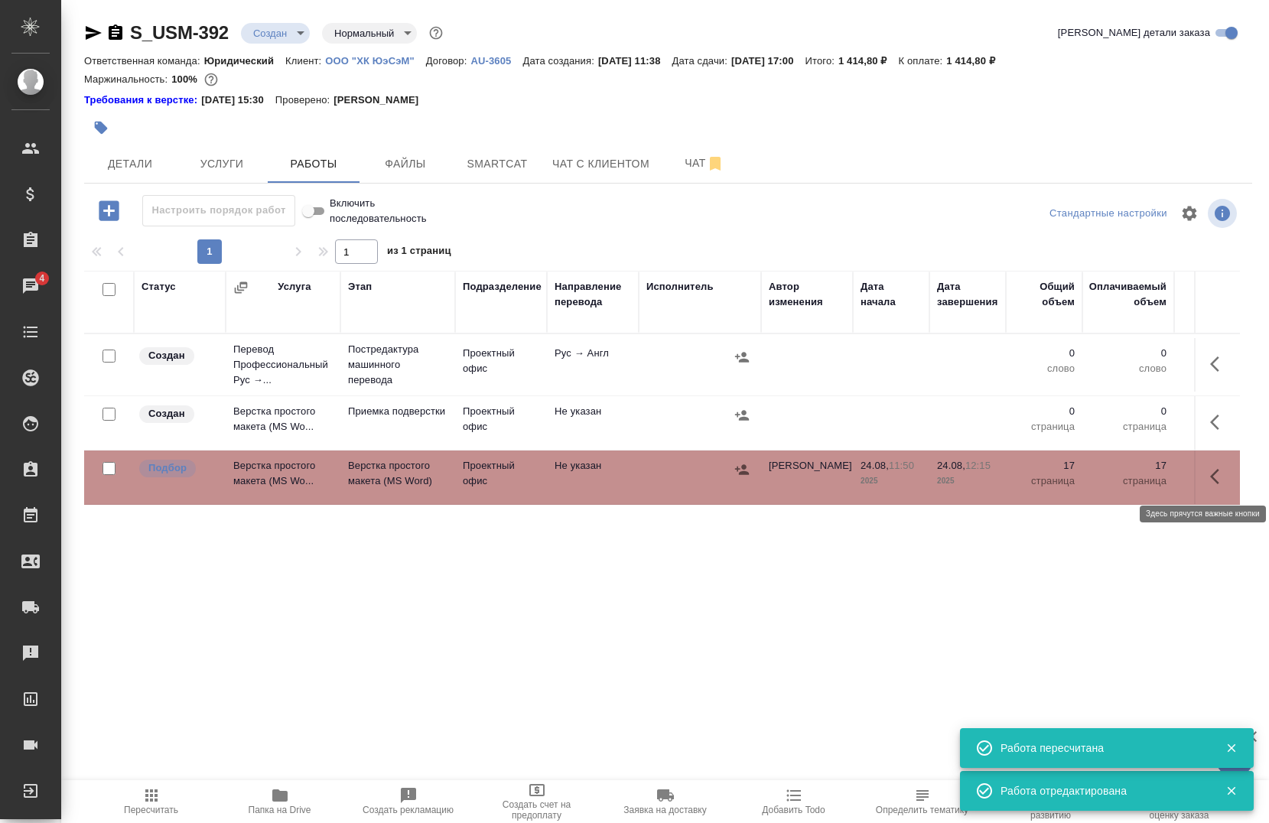
click at [1210, 469] on icon "button" at bounding box center [1219, 476] width 18 height 18
click at [1100, 478] on icon "button" at bounding box center [1107, 476] width 14 height 14
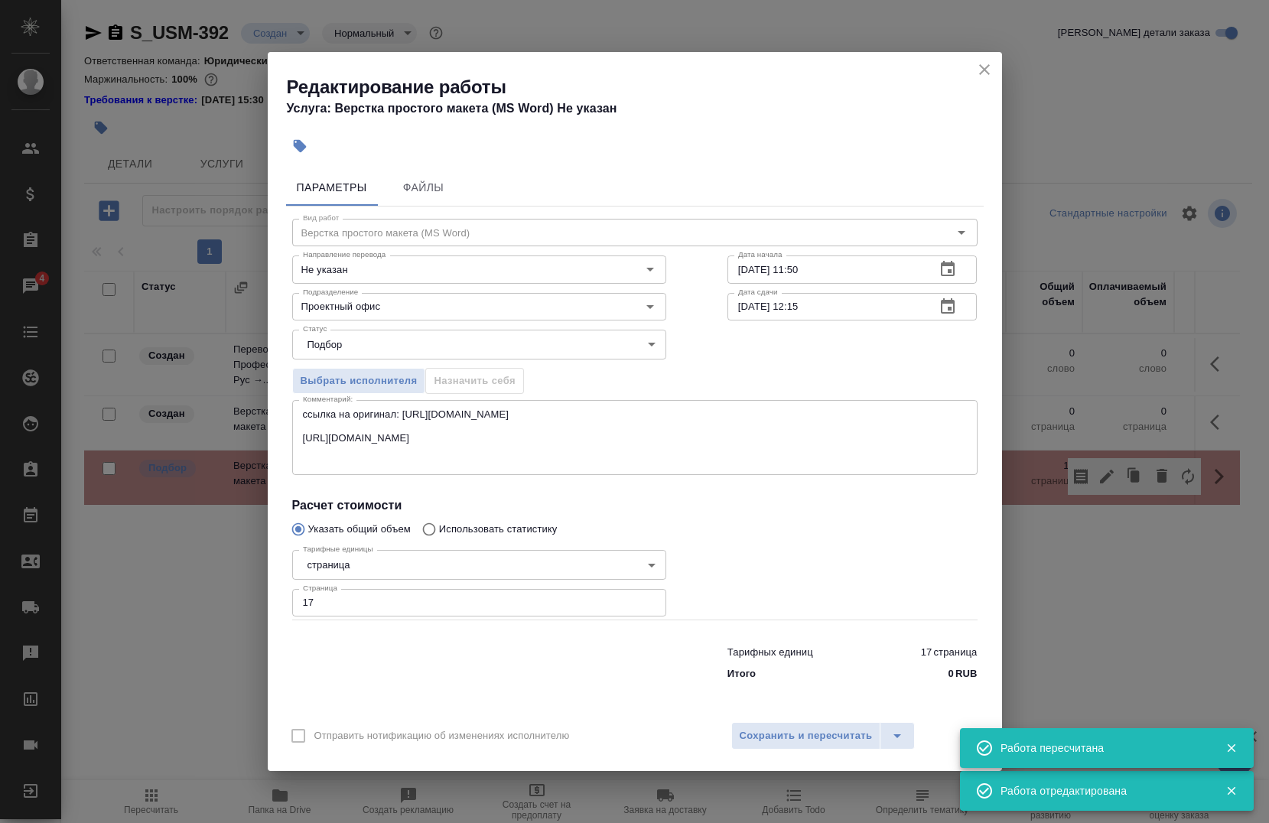
click at [338, 340] on body "🙏 .cls-1 fill:#fff; AWATERA Chernova Anna Клиенты Спецификации Заказы 4 Чаты To…" at bounding box center [634, 411] width 1269 height 823
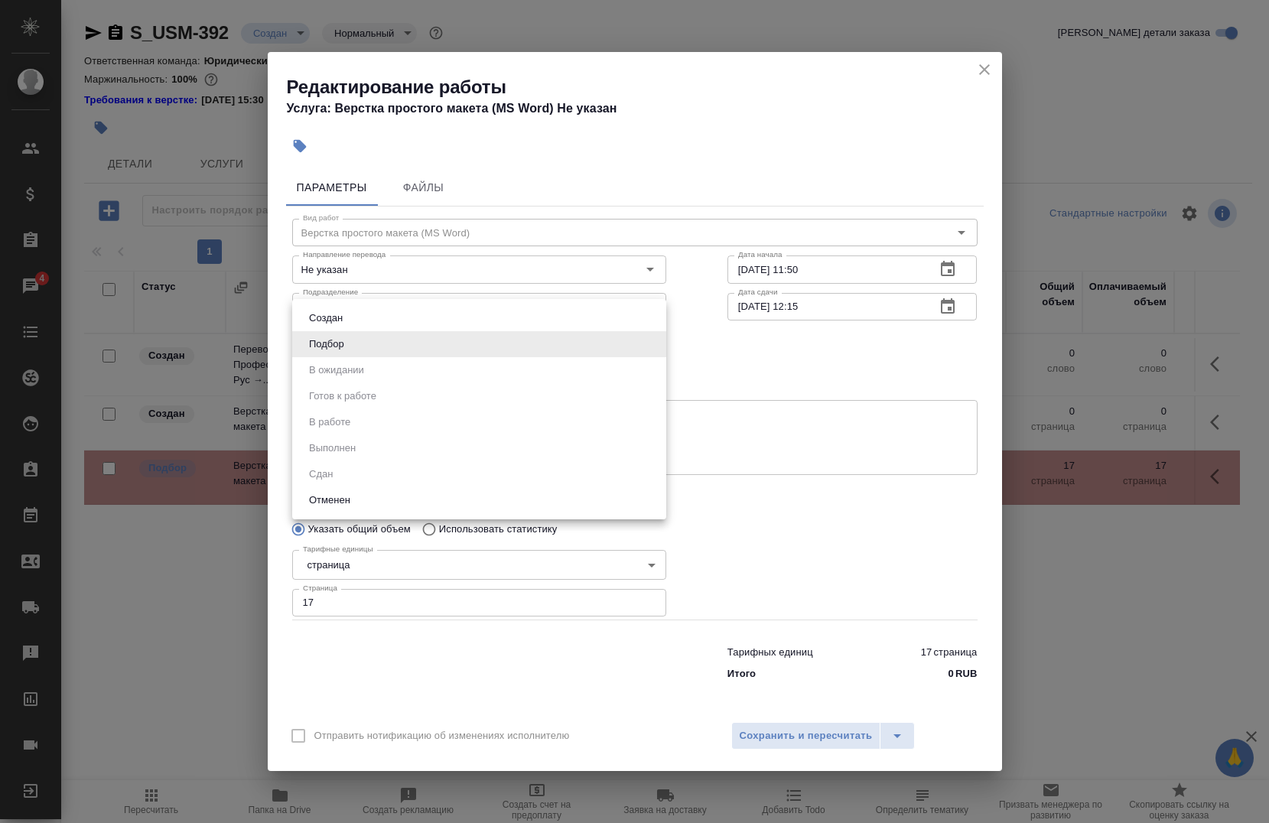
click at [1161, 531] on div at bounding box center [634, 411] width 1269 height 823
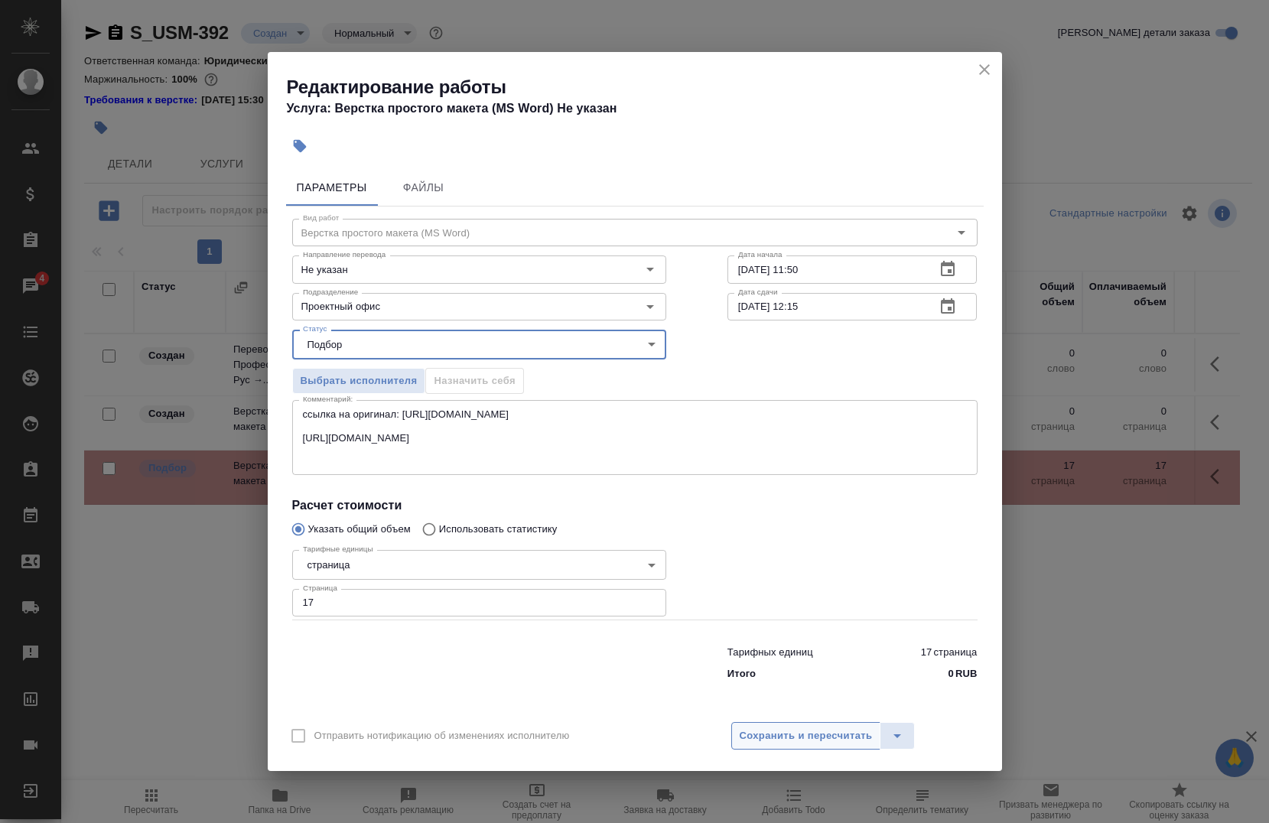
click at [823, 733] on span "Сохранить и пересчитать" at bounding box center [805, 736] width 133 height 18
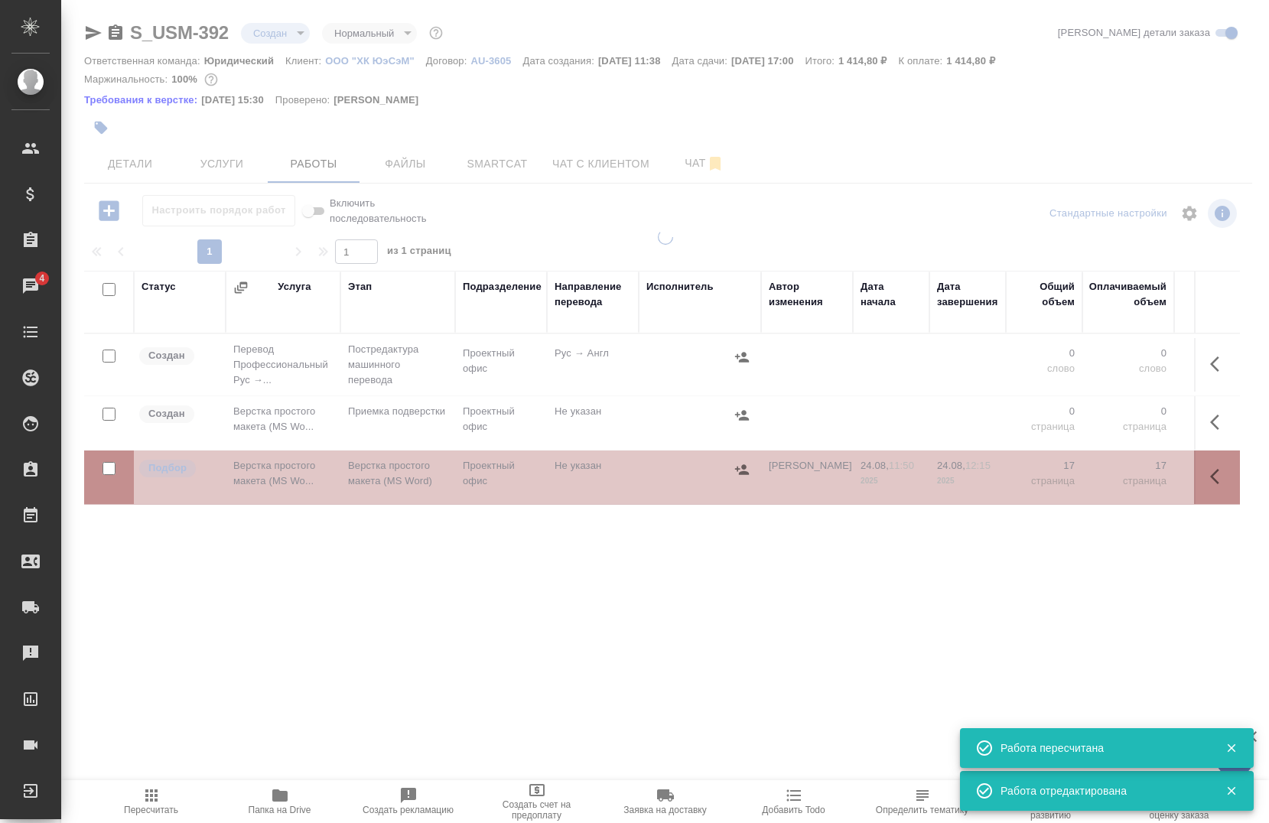
click at [258, 19] on div "S_USM-392 Создан new Нормальный normal Кратко детали заказа Ответственная коман…" at bounding box center [668, 537] width 1184 height 1074
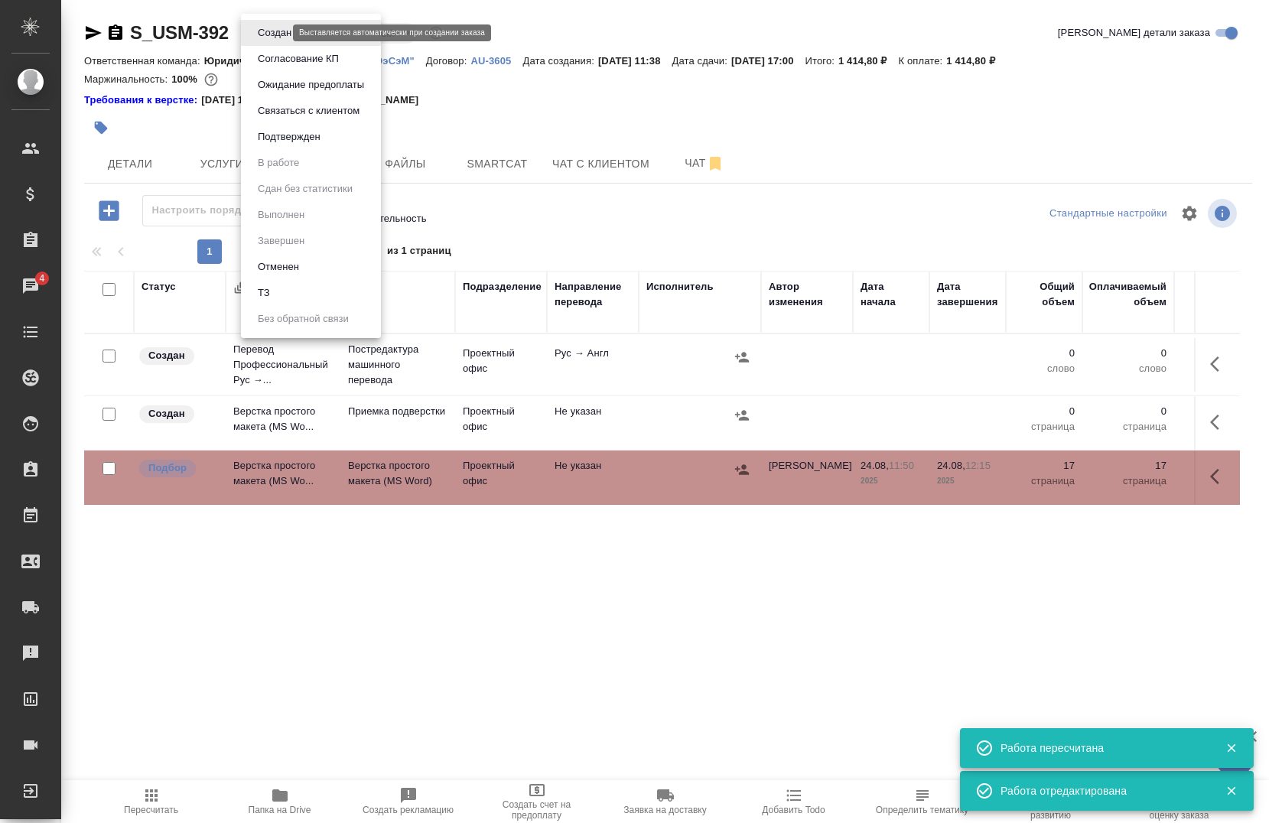
click at [277, 28] on body "🙏 .cls-1 fill:#fff; AWATERA Chernova Anna Клиенты Спецификации Заказы 4 Чаты To…" at bounding box center [634, 411] width 1269 height 823
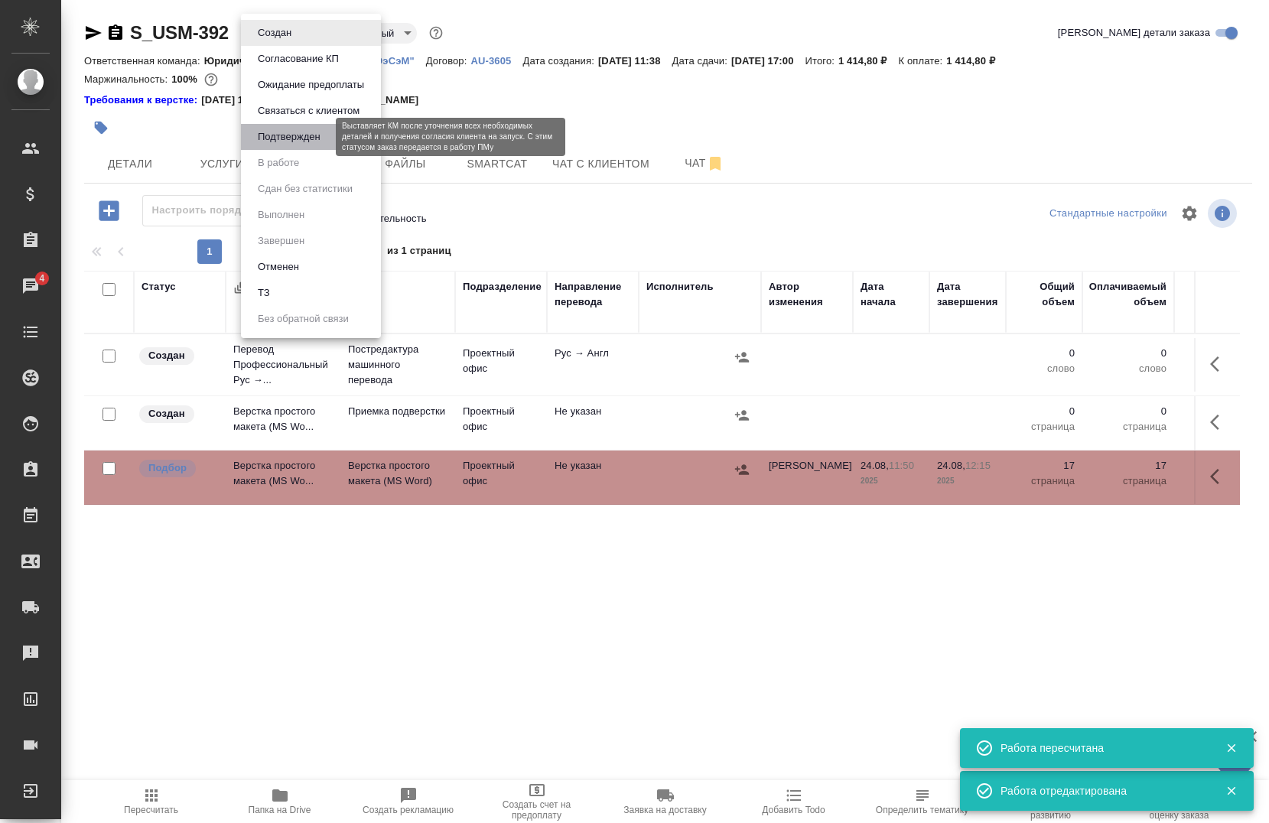
click at [311, 134] on button "Подтвержден" at bounding box center [289, 136] width 72 height 17
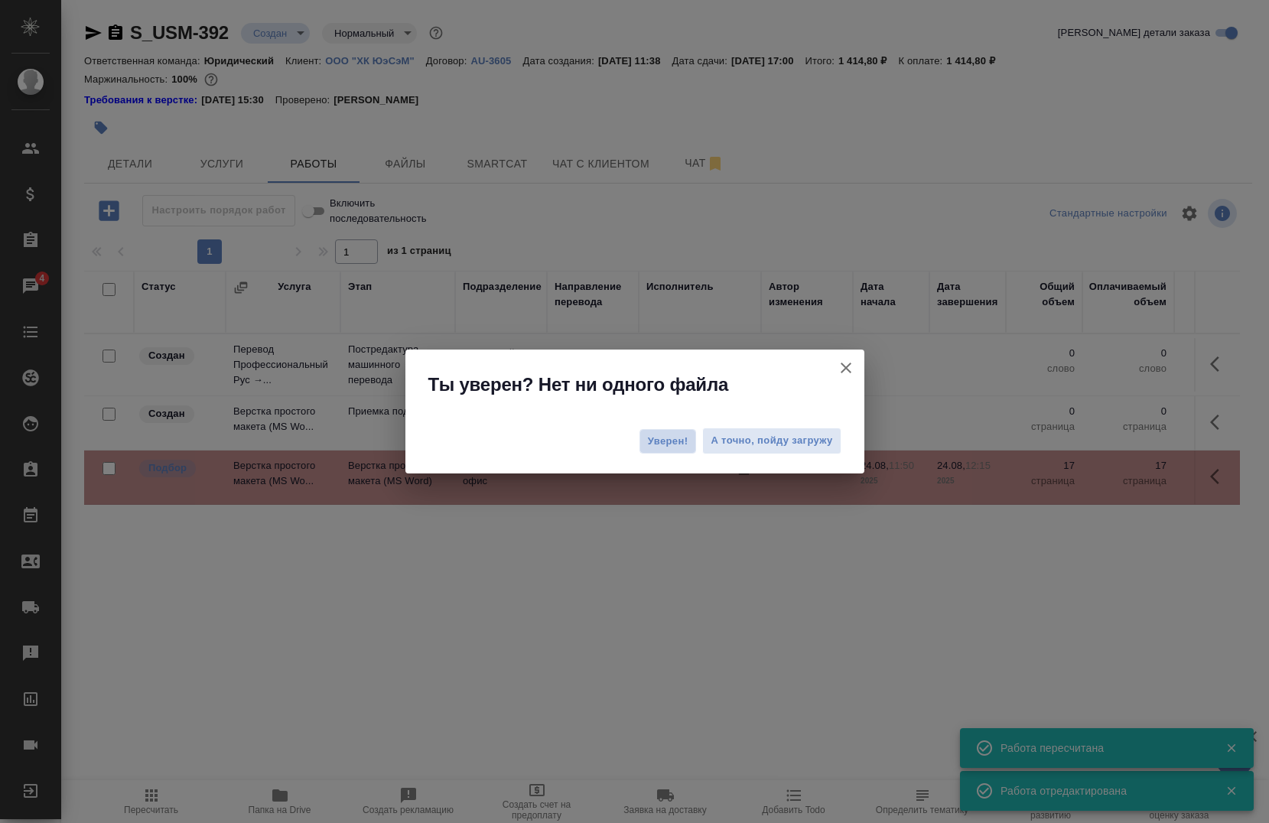
click at [648, 444] on span "Уверен!" at bounding box center [668, 441] width 41 height 15
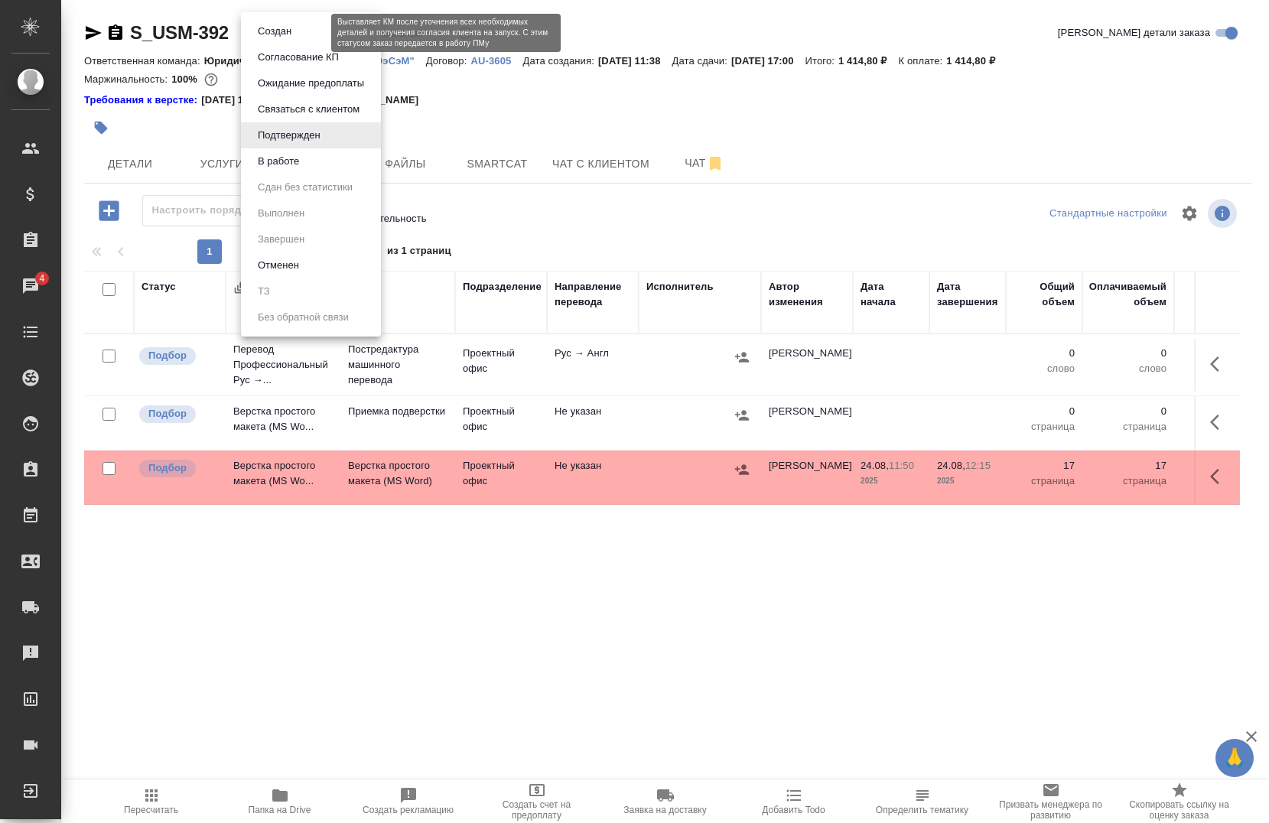
click at [281, 37] on body "🙏 .cls-1 fill:#fff; AWATERA Chernova Anna Клиенты Спецификации Заказы 4 Чаты To…" at bounding box center [634, 411] width 1269 height 823
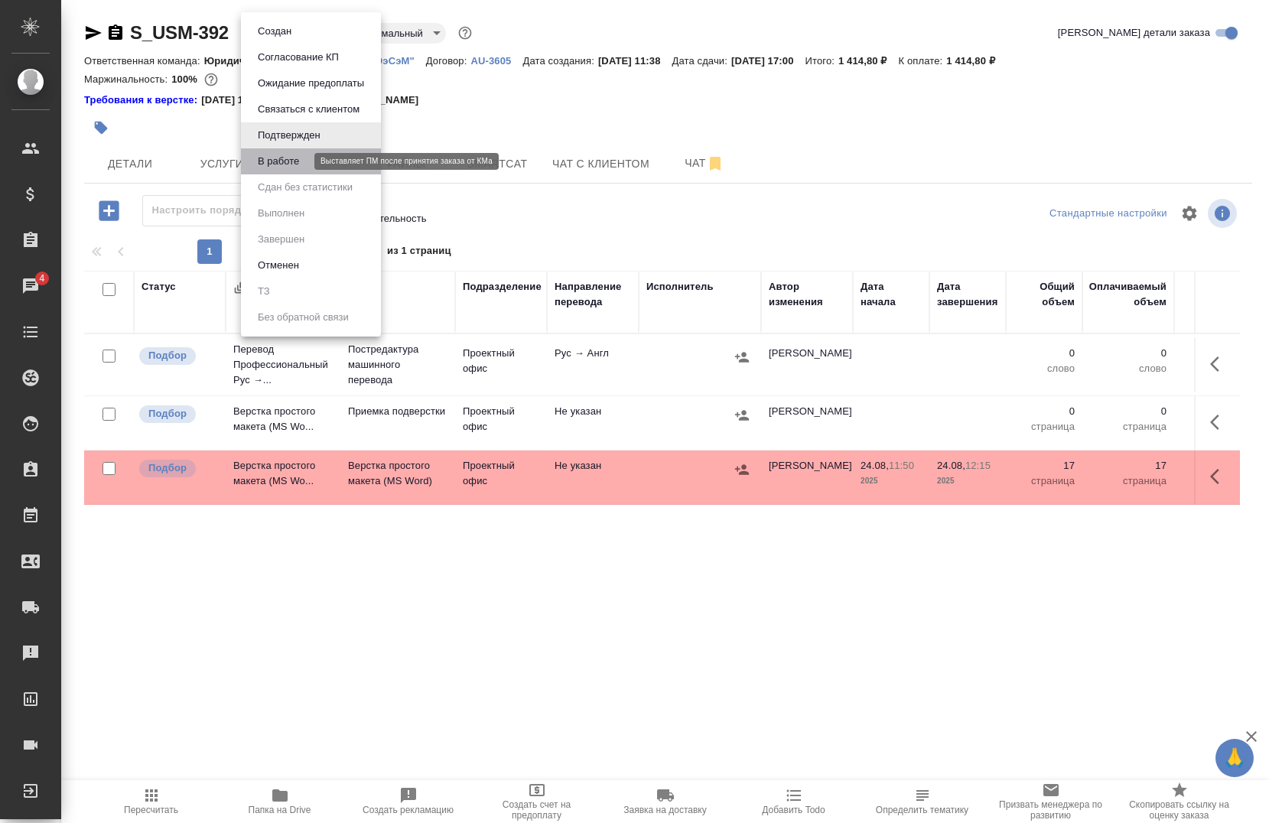
click at [299, 163] on button "В работе" at bounding box center [278, 161] width 50 height 17
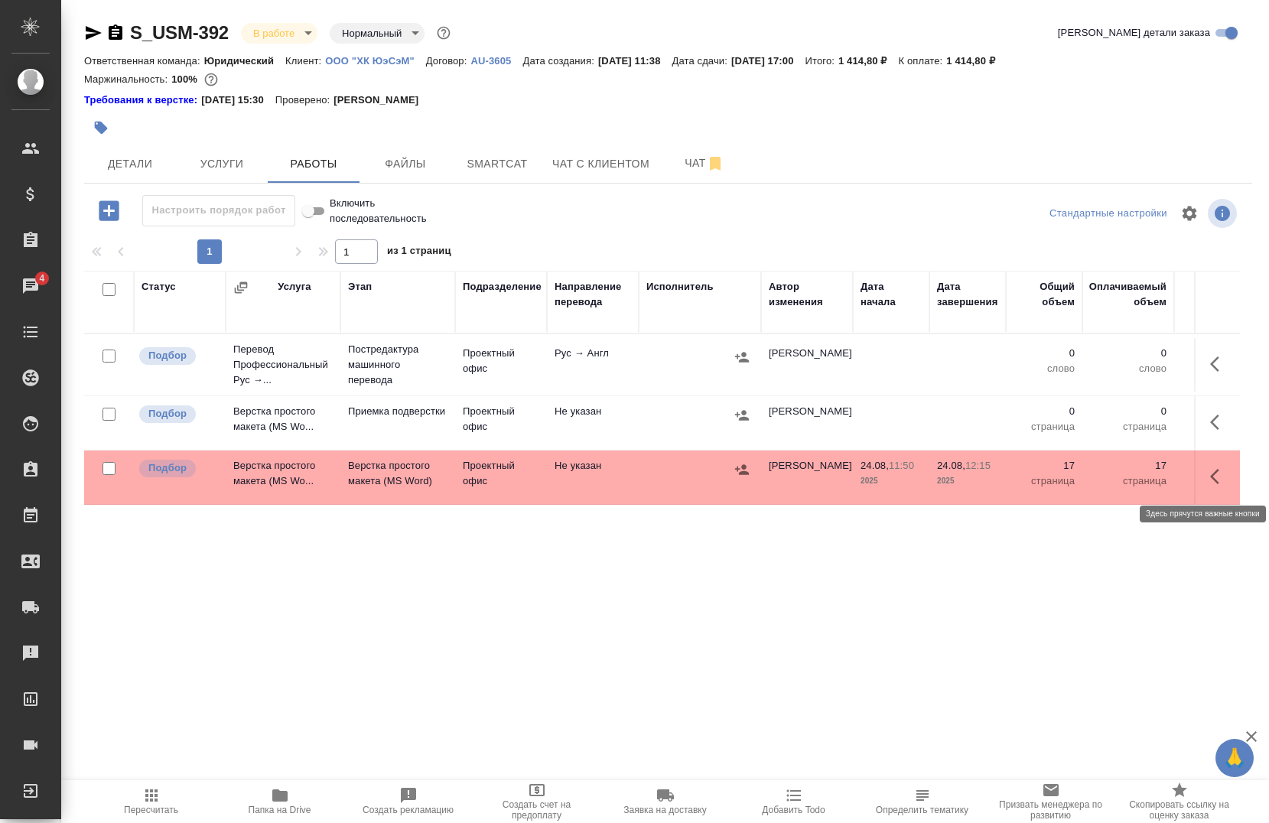
drag, startPoint x: 1209, startPoint y: 486, endPoint x: 1153, endPoint y: 498, distance: 57.1
click at [1209, 482] on button "button" at bounding box center [1218, 476] width 37 height 37
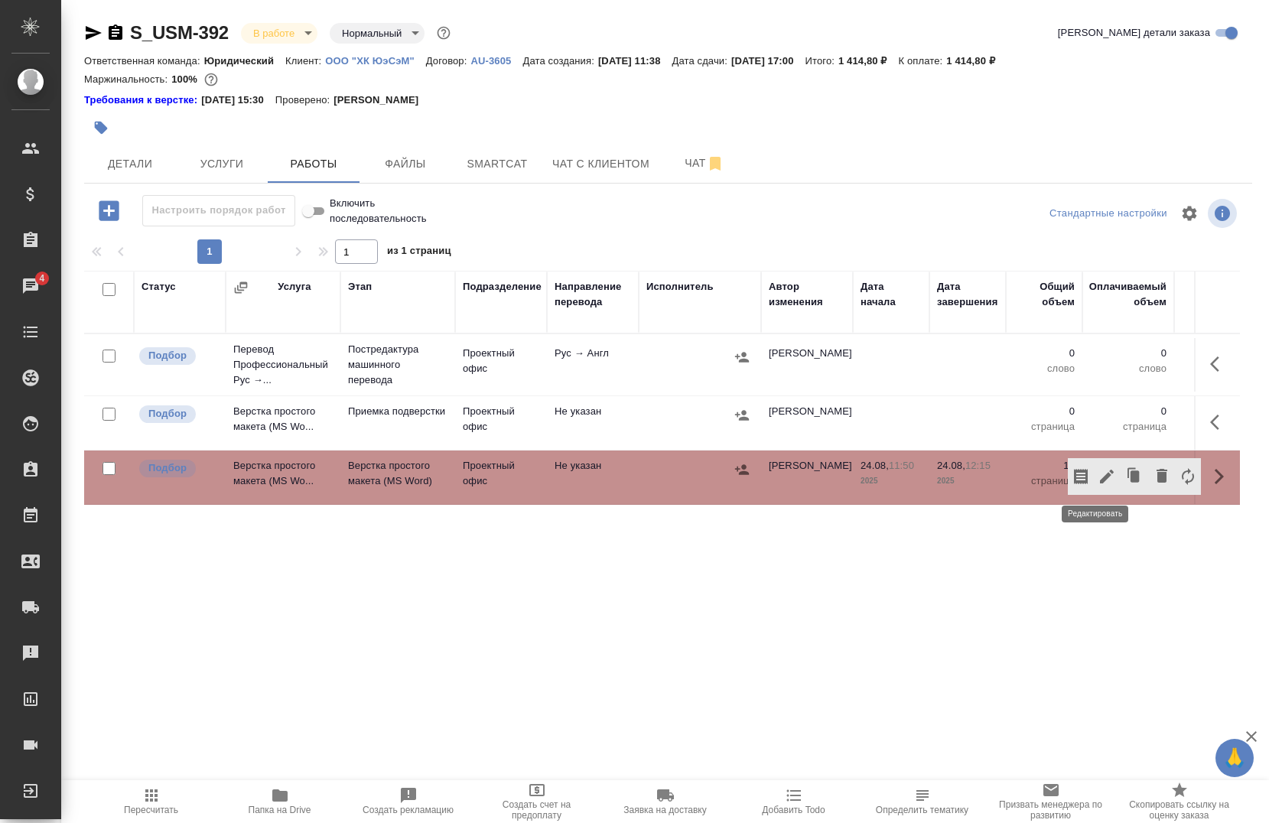
click at [1100, 472] on icon "button" at bounding box center [1107, 476] width 14 height 14
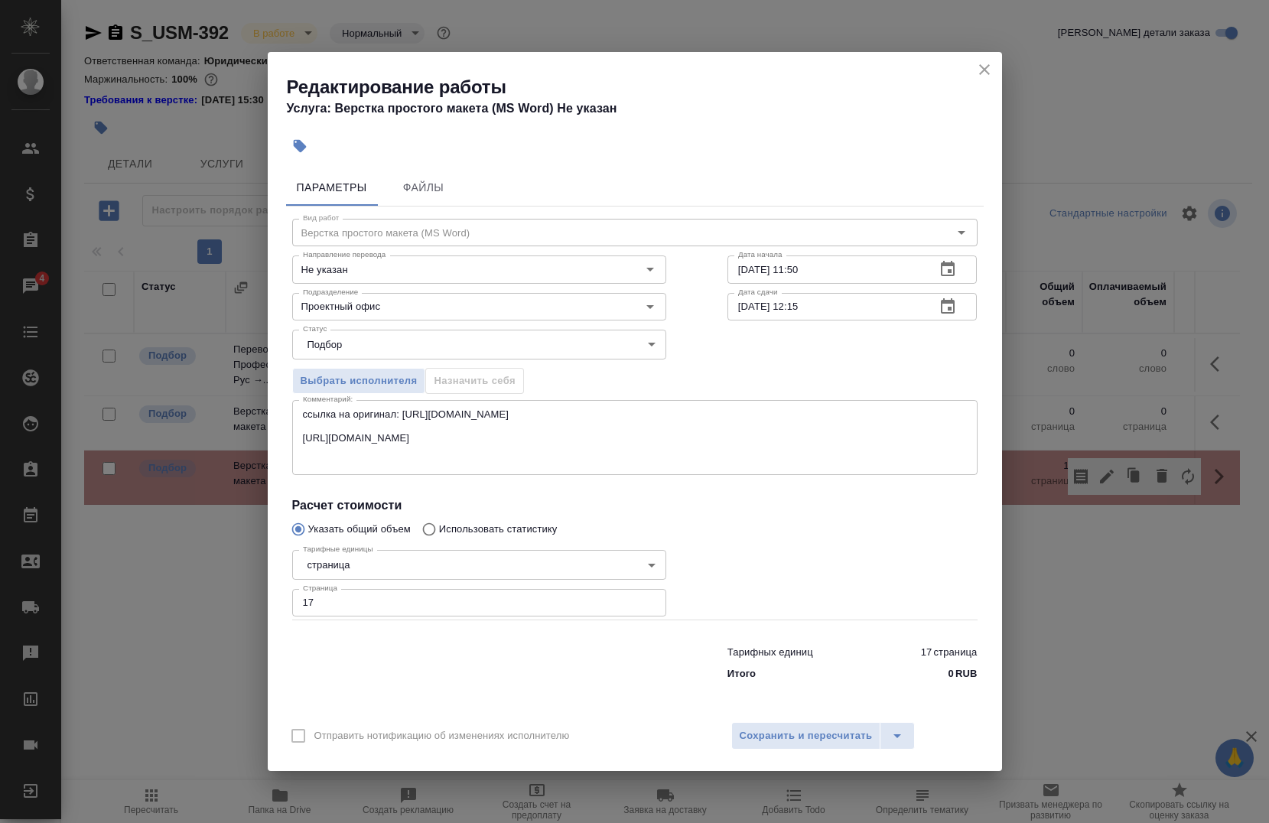
click at [356, 346] on body "🙏 .cls-1 fill:#fff; AWATERA Chernova Anna Клиенты Спецификации Заказы 4 Чаты To…" at bounding box center [634, 411] width 1269 height 823
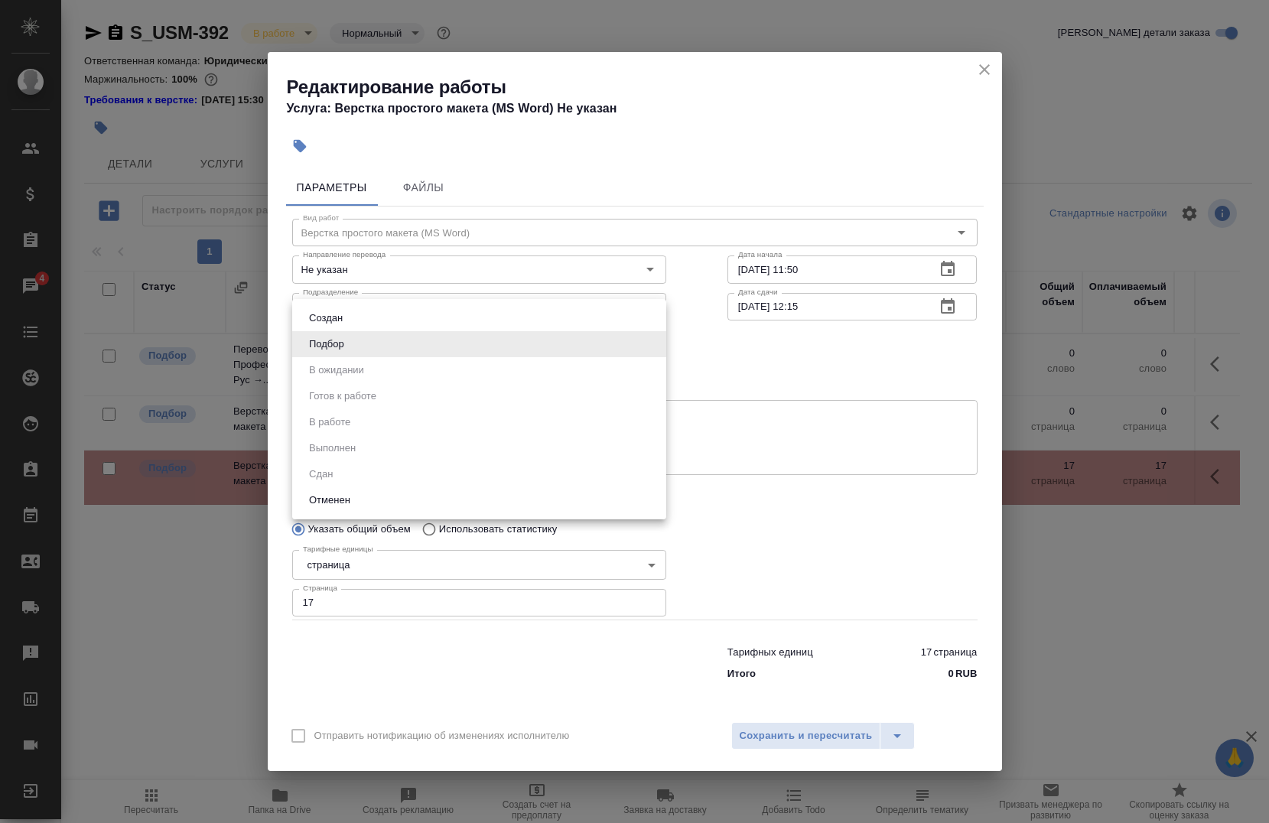
click at [356, 346] on li "Подбор" at bounding box center [479, 344] width 374 height 26
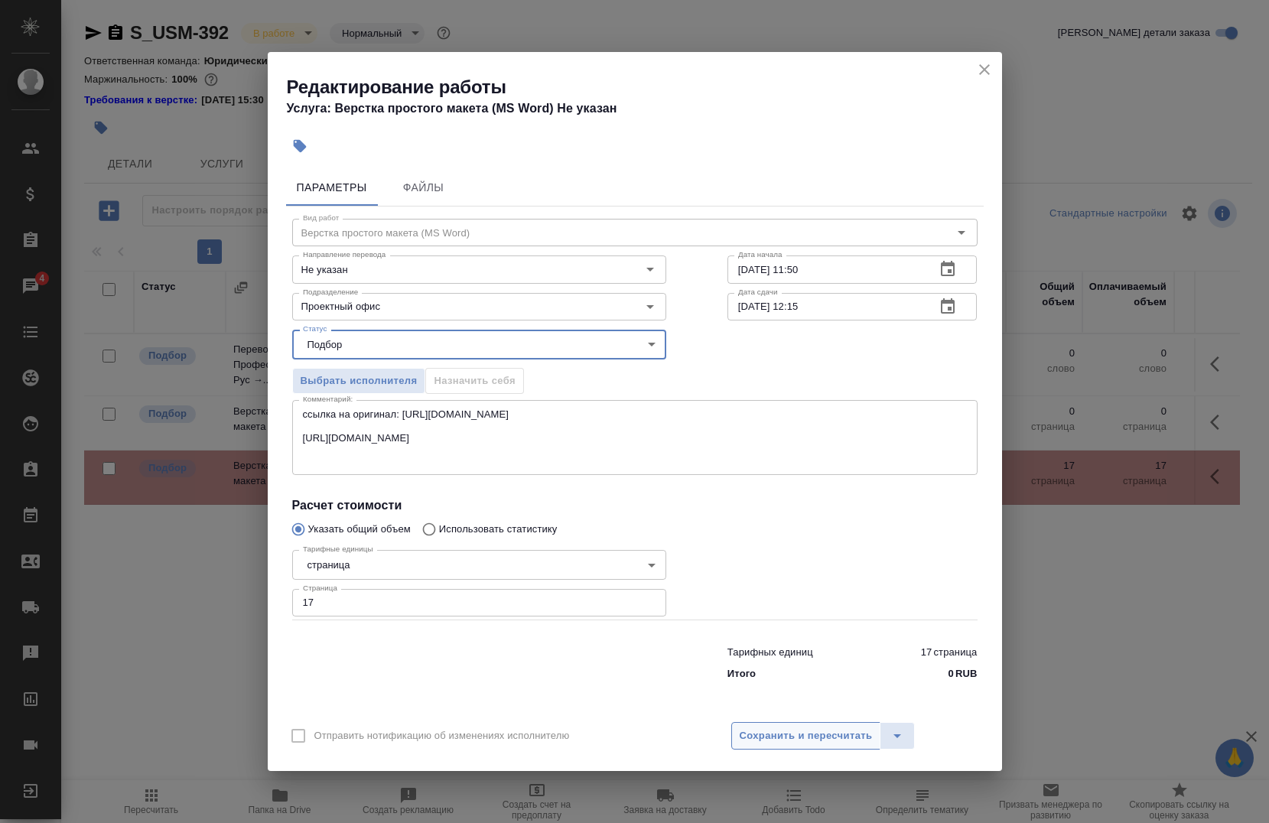
click at [824, 725] on button "Сохранить и пересчитать" at bounding box center [806, 736] width 150 height 28
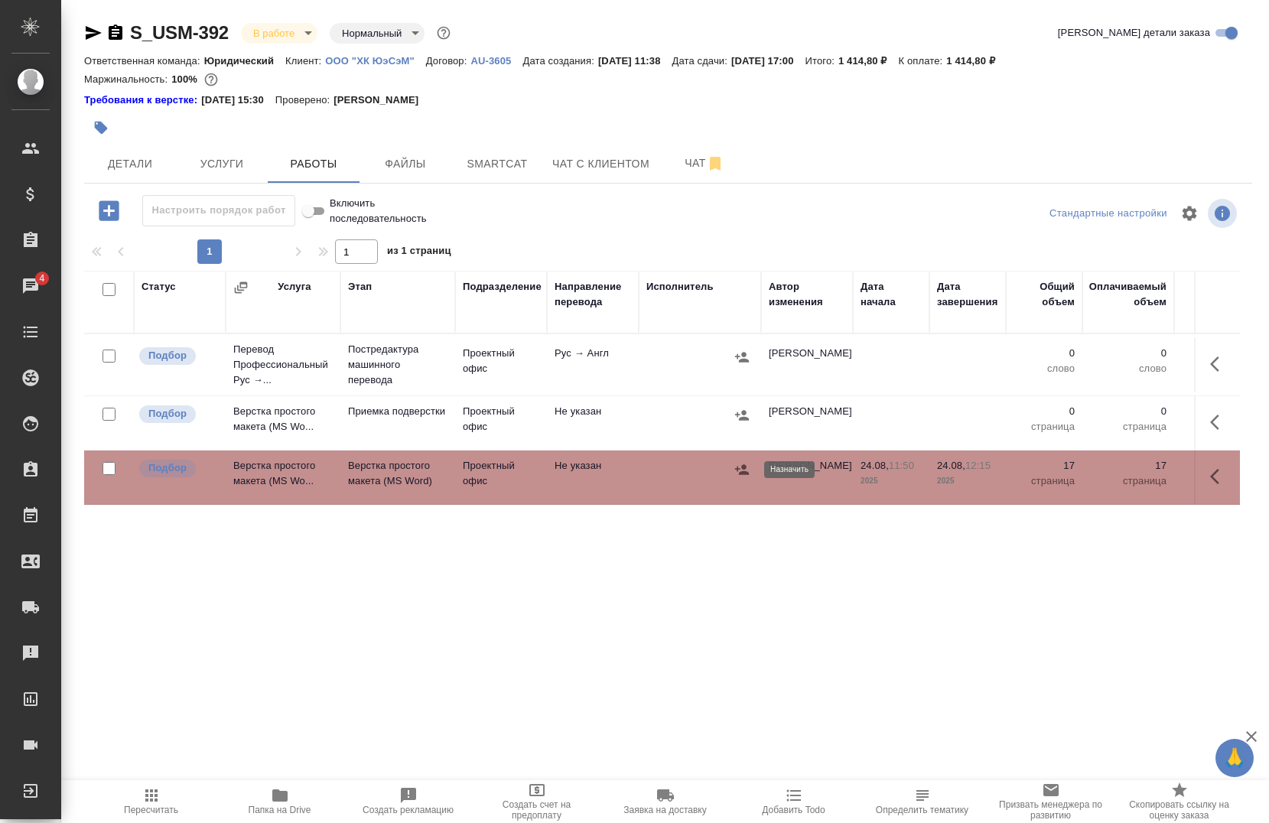
click at [746, 473] on icon "button" at bounding box center [742, 469] width 14 height 10
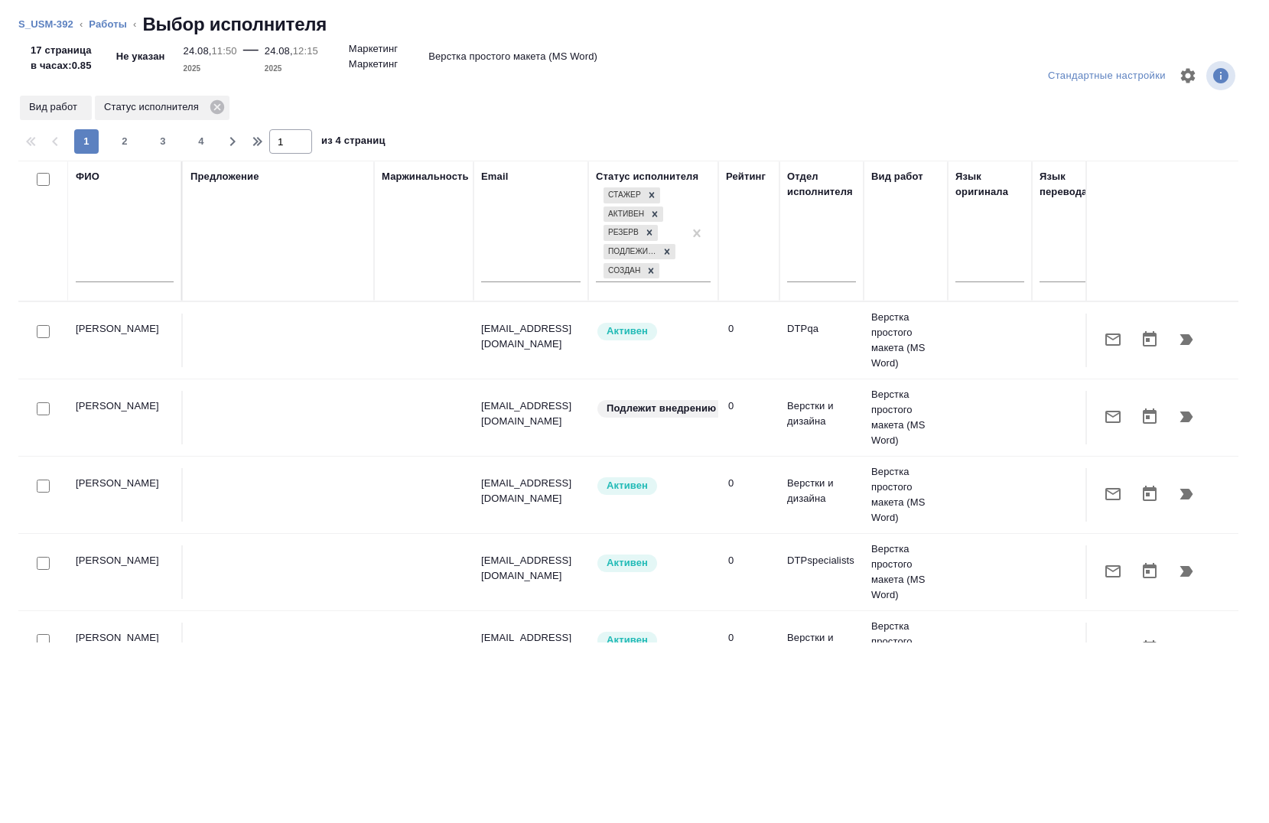
drag, startPoint x: 746, startPoint y: 473, endPoint x: 110, endPoint y: 283, distance: 663.8
click at [110, 283] on div at bounding box center [125, 273] width 98 height 37
click at [110, 275] on input "text" at bounding box center [125, 272] width 98 height 19
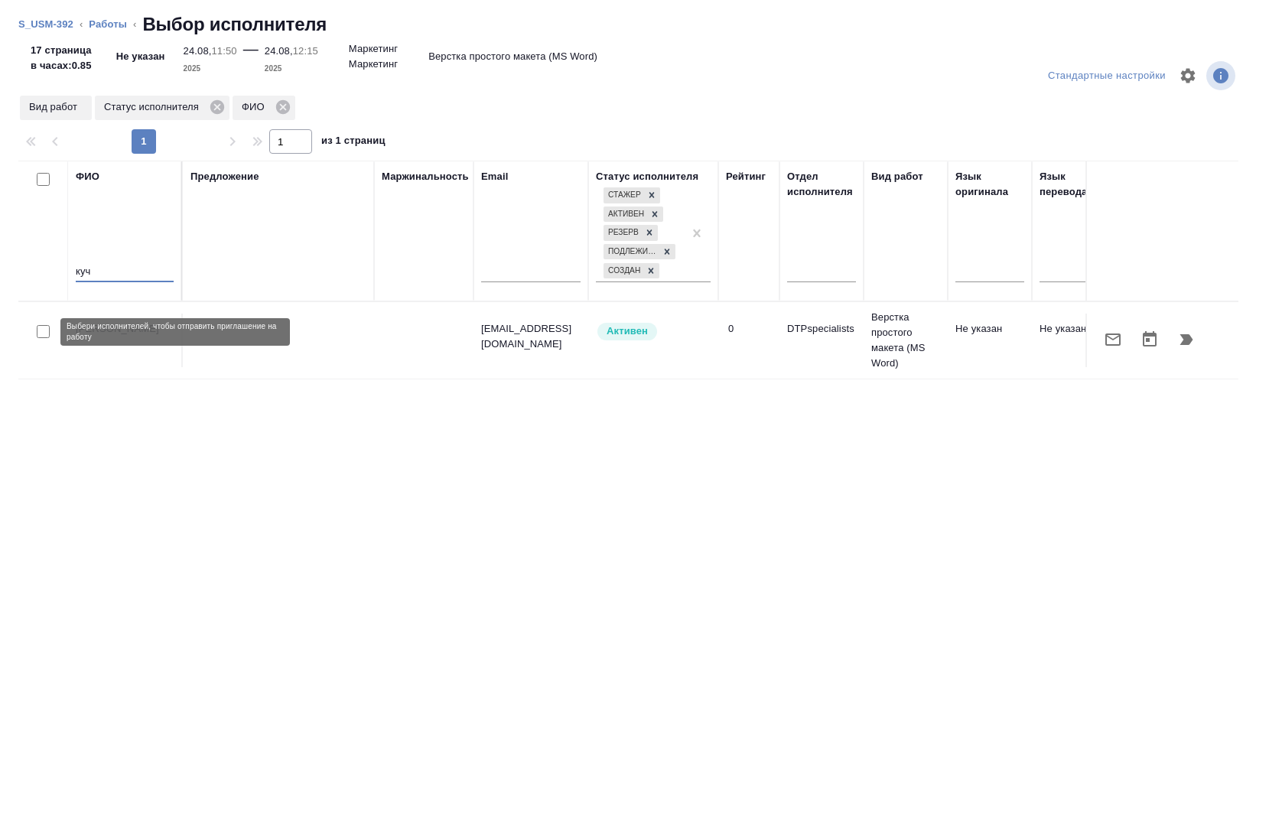
type input "куч"
click at [40, 333] on input "checkbox" at bounding box center [43, 331] width 13 height 13
checkbox input "true"
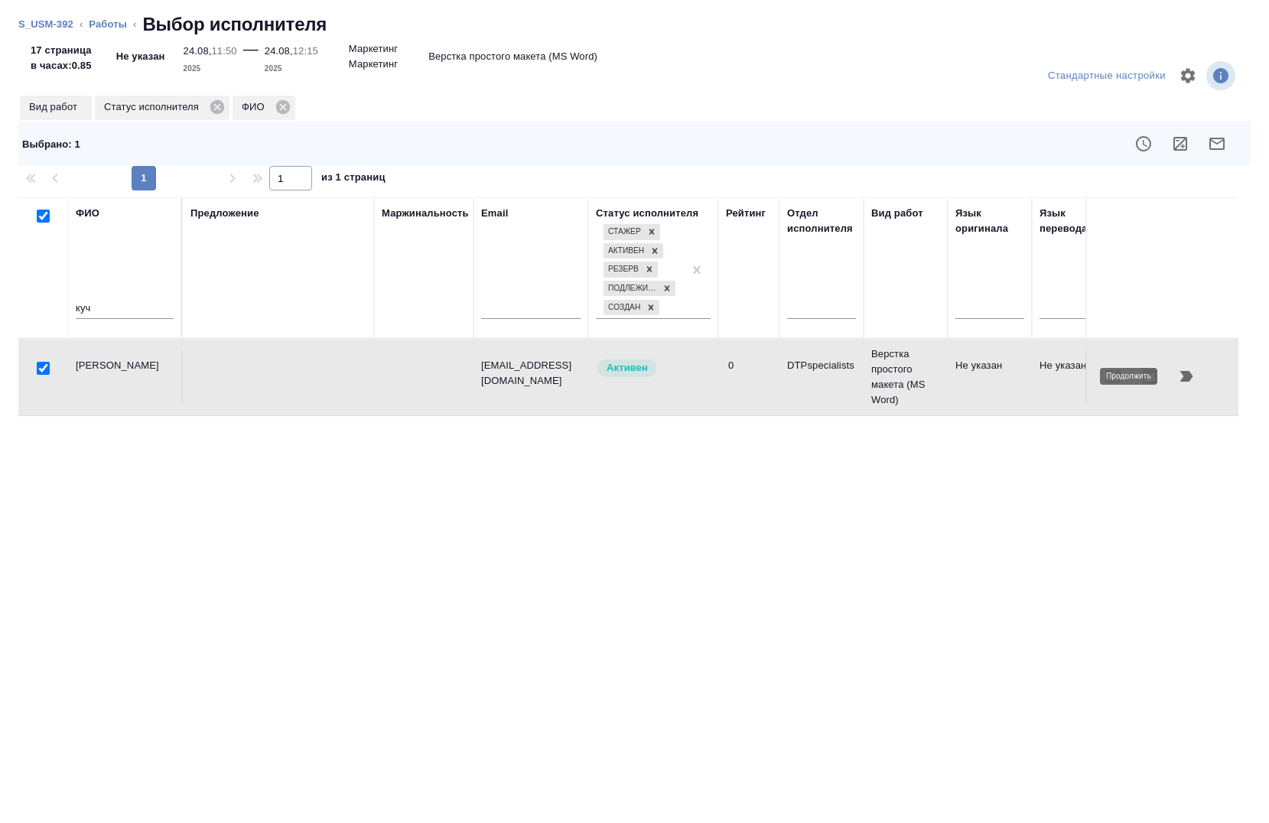
click at [1180, 387] on button "button" at bounding box center [1186, 376] width 37 height 37
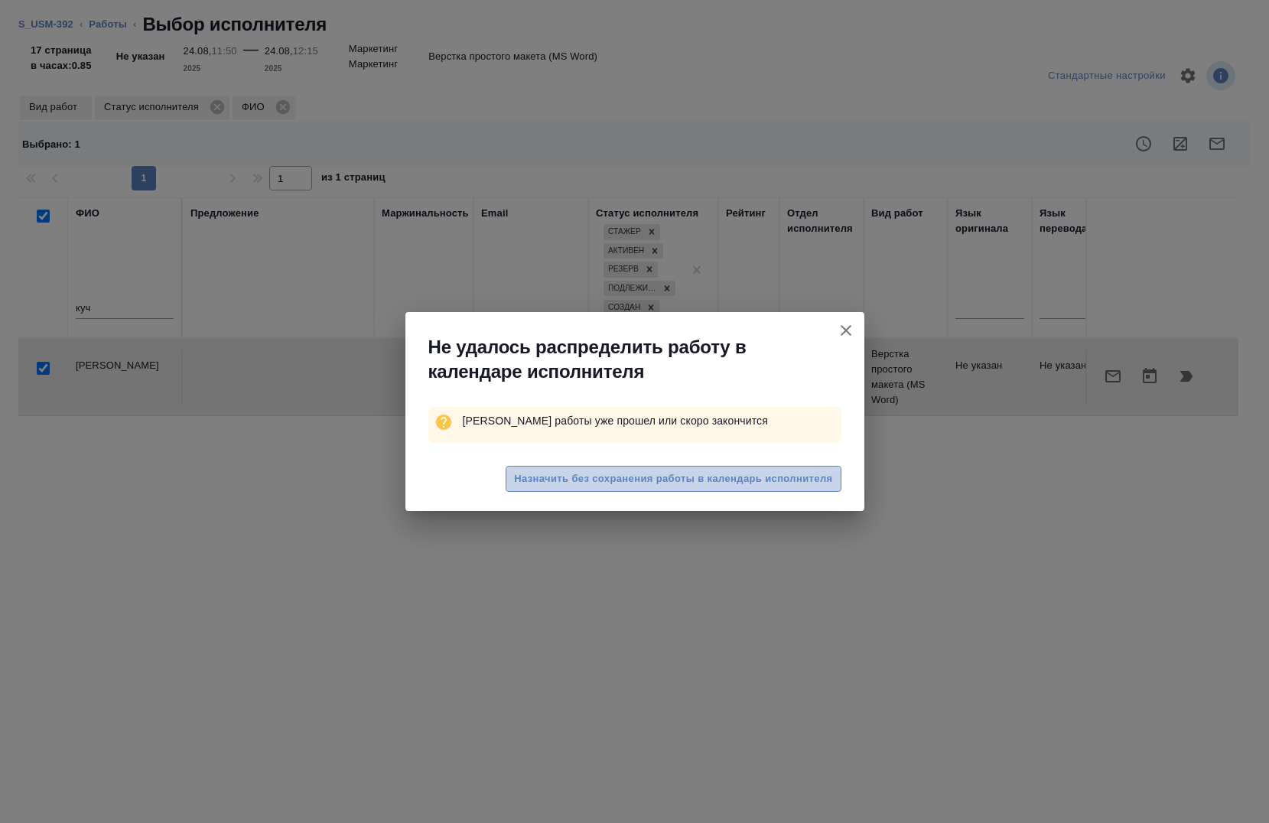
click at [644, 490] on button "Назначить без сохранения работы в календарь исполнителя" at bounding box center [672, 479] width 335 height 27
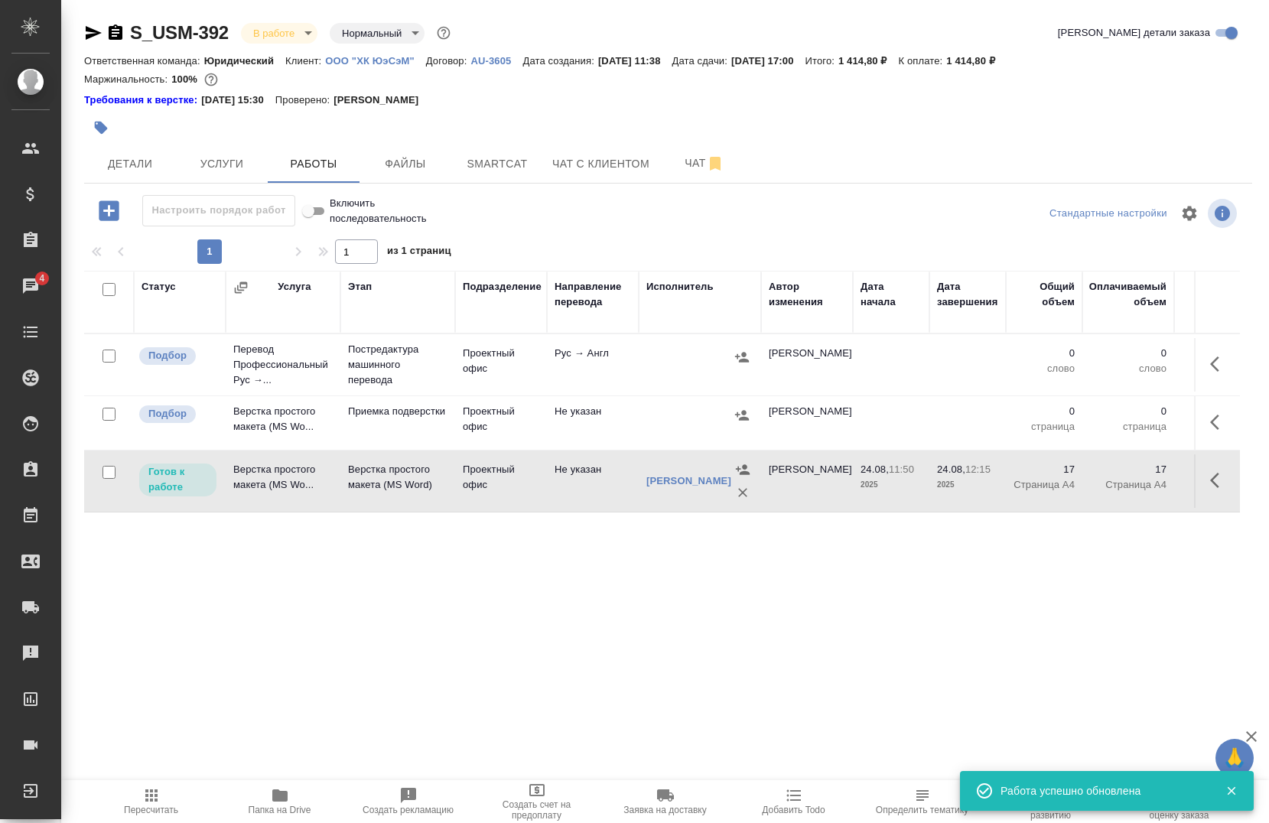
click at [1214, 482] on icon "button" at bounding box center [1219, 480] width 18 height 18
click at [1097, 479] on icon "button" at bounding box center [1106, 480] width 18 height 18
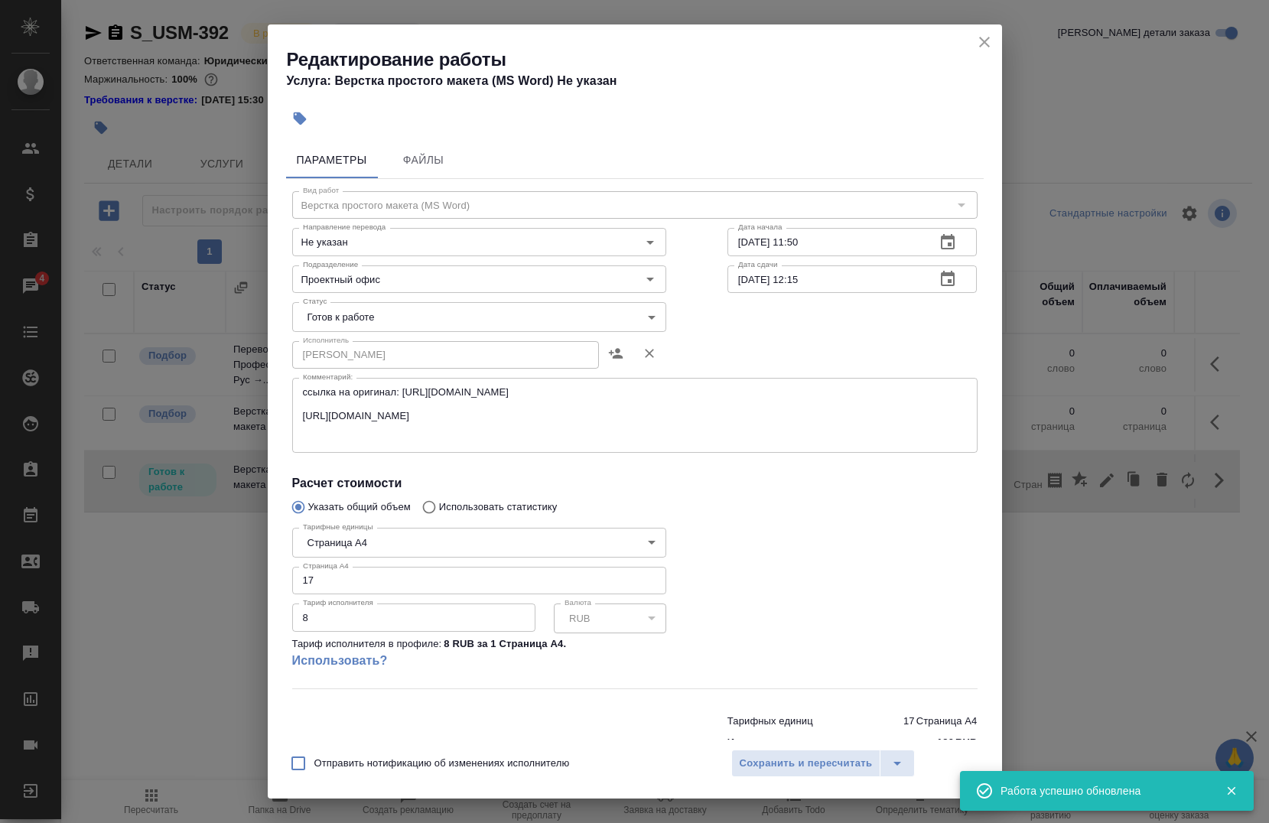
click at [372, 307] on body "🙏 .cls-1 fill:#fff; AWATERA Chernova Anna Клиенты Спецификации Заказы 4 Чаты To…" at bounding box center [634, 411] width 1269 height 823
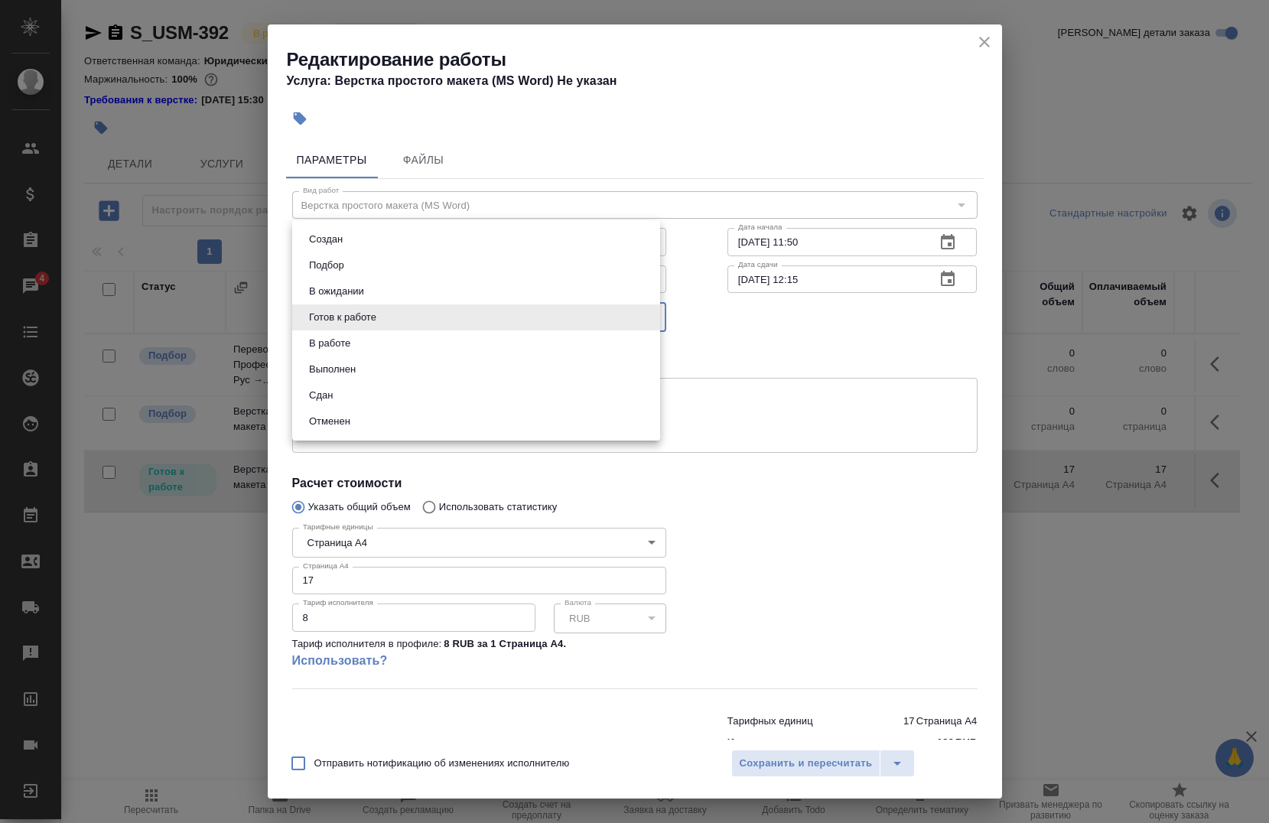
click at [352, 398] on li "Сдан" at bounding box center [476, 395] width 368 height 26
type input "closed"
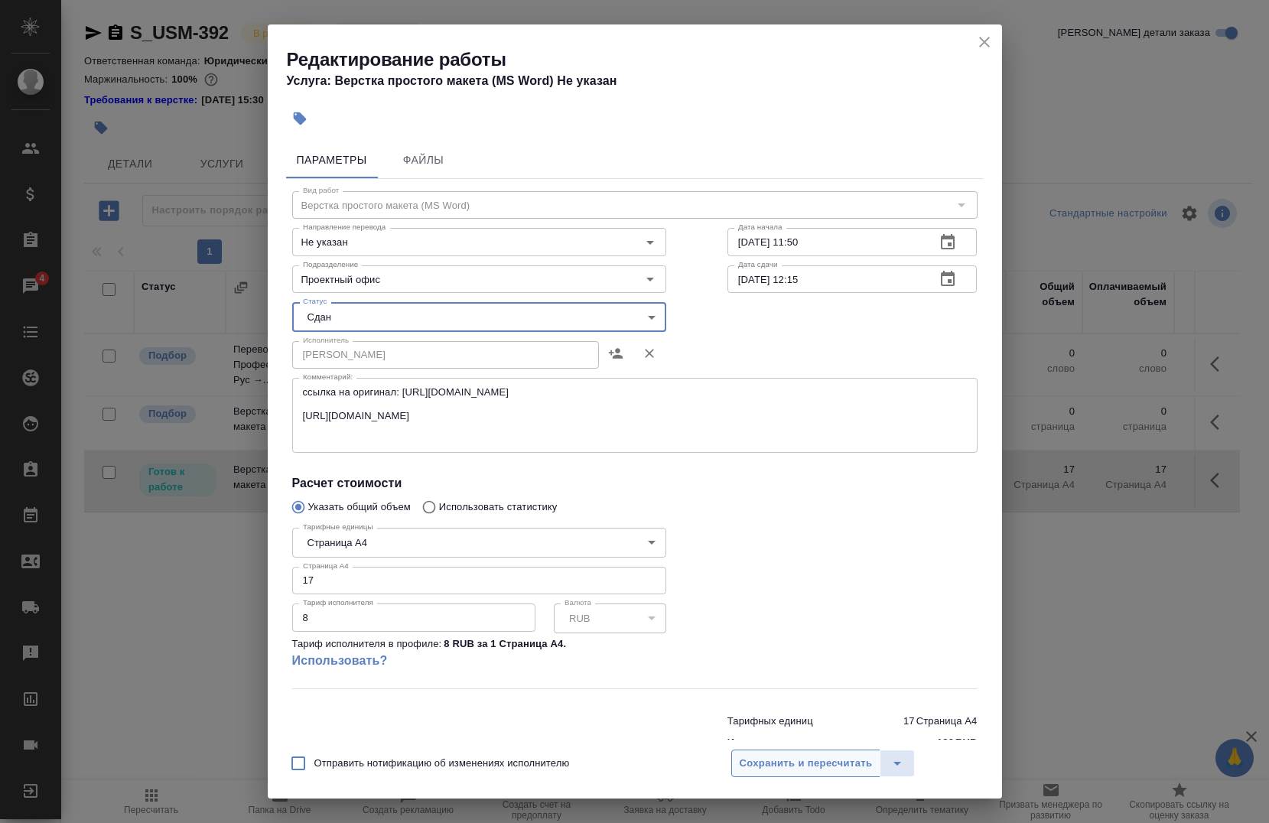
click at [807, 773] on button "Сохранить и пересчитать" at bounding box center [806, 763] width 150 height 28
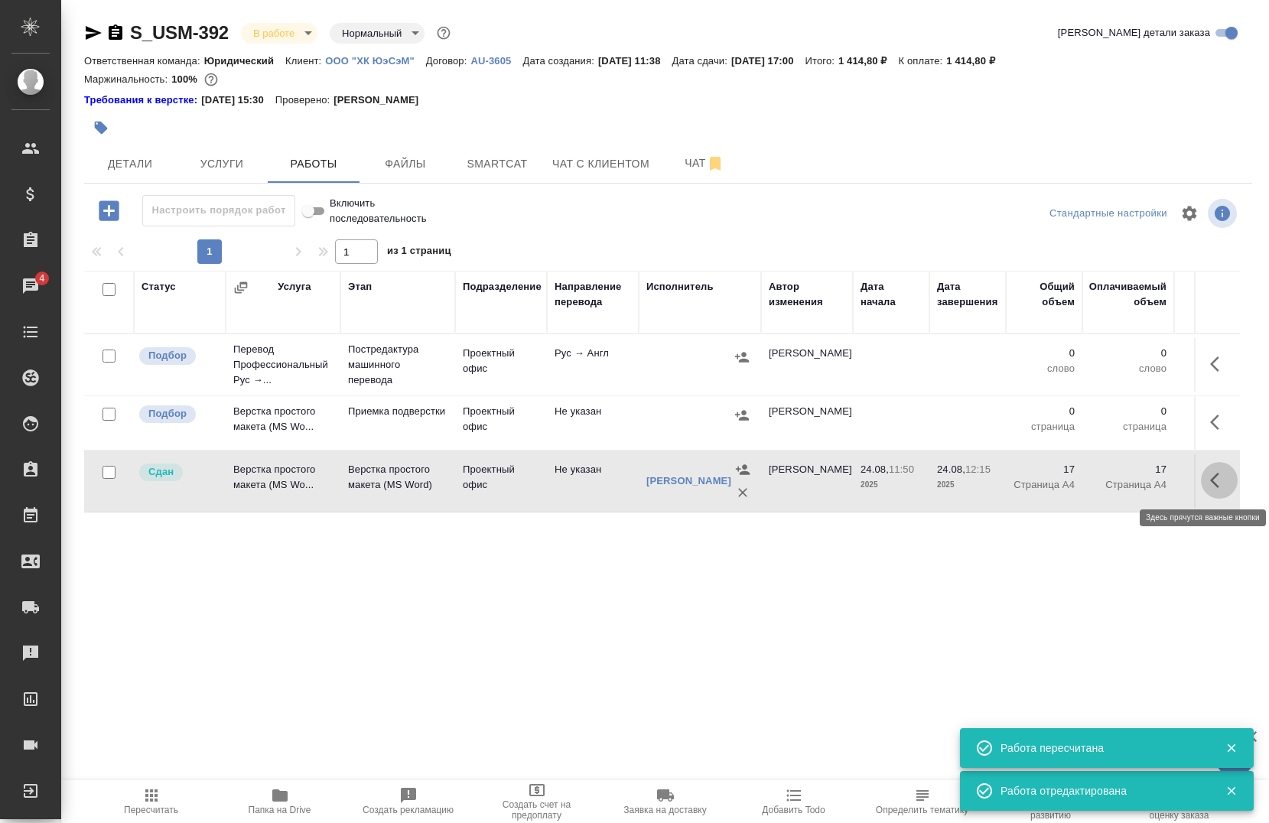
click at [1216, 473] on icon "button" at bounding box center [1219, 480] width 18 height 18
drag, startPoint x: 1038, startPoint y: 483, endPoint x: 1033, endPoint y: 491, distance: 9.3
click at [1048, 482] on icon "button" at bounding box center [1055, 480] width 14 height 15
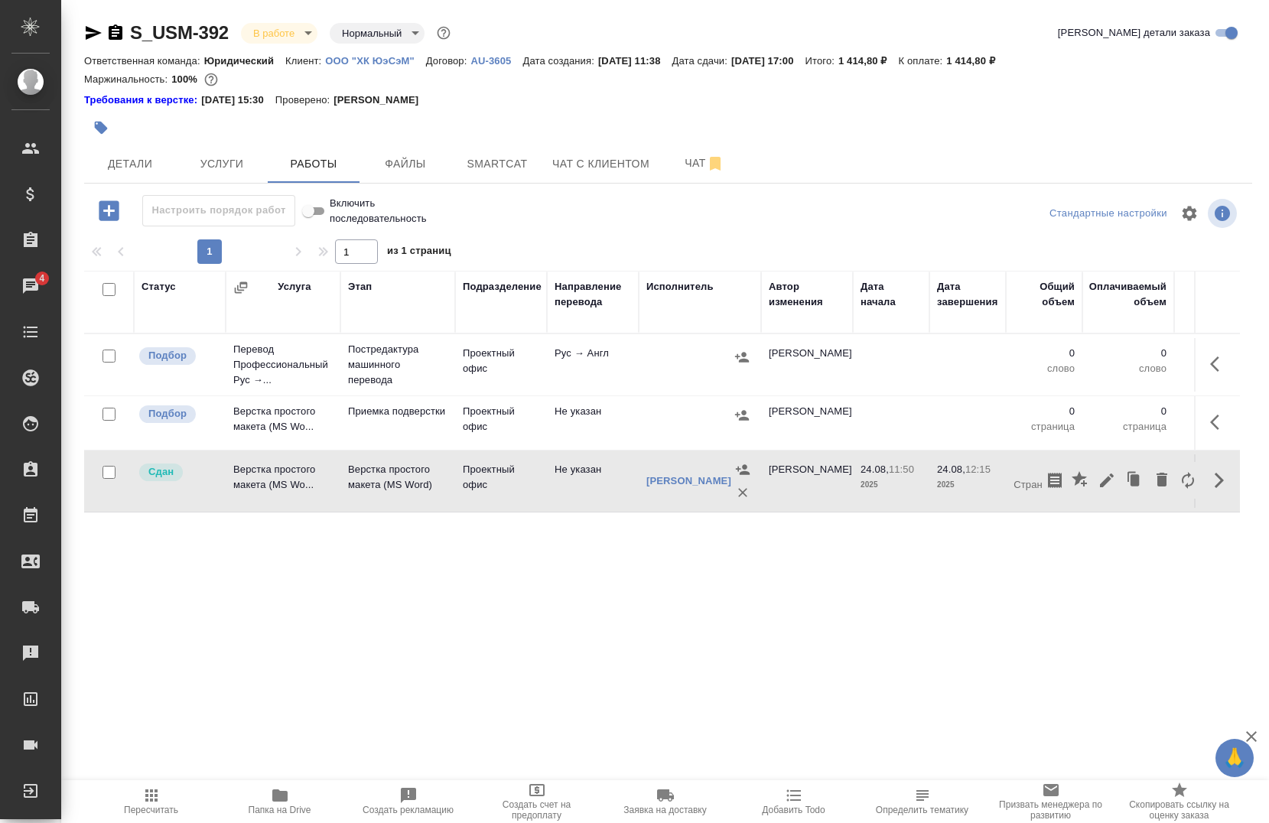
click at [283, 807] on span "Папка на Drive" at bounding box center [280, 809] width 63 height 11
click at [217, 177] on button "Услуги" at bounding box center [222, 164] width 92 height 38
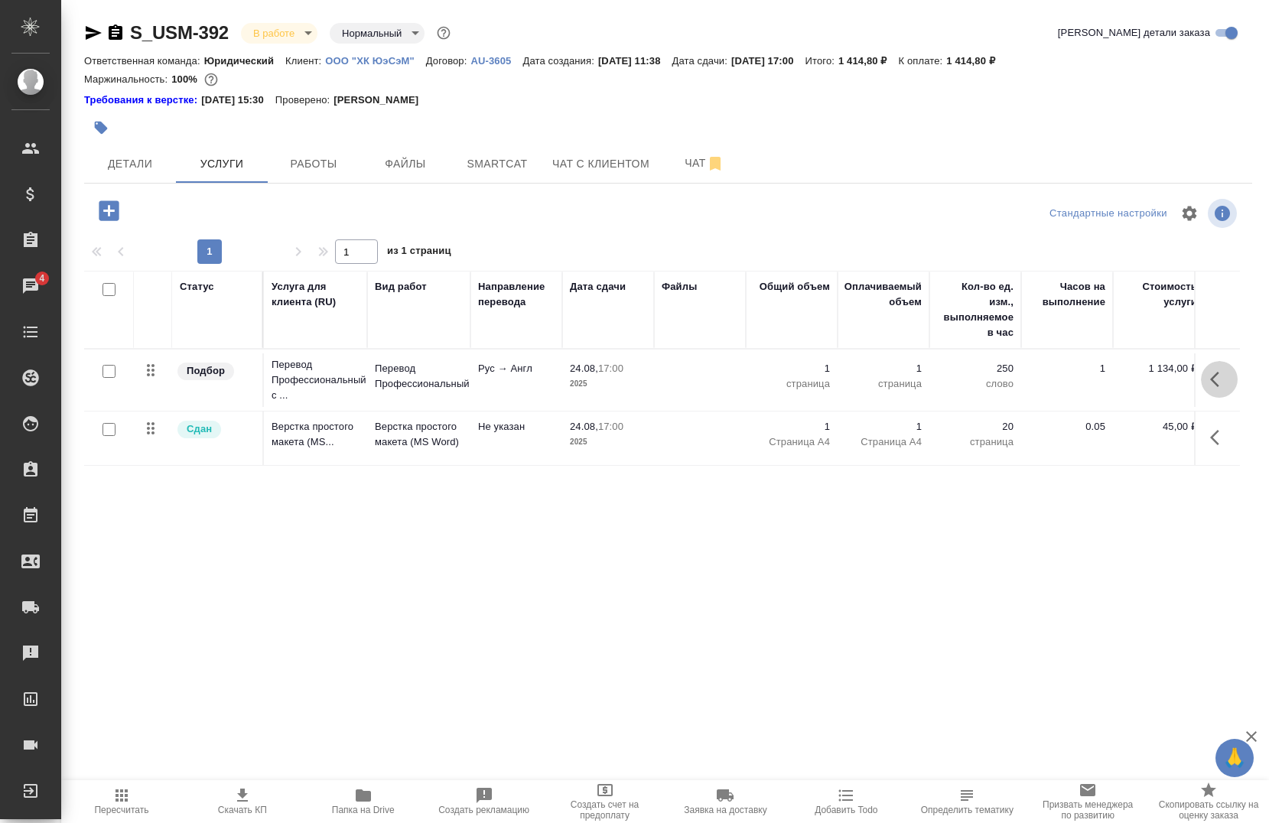
click at [1208, 380] on button "button" at bounding box center [1218, 379] width 37 height 37
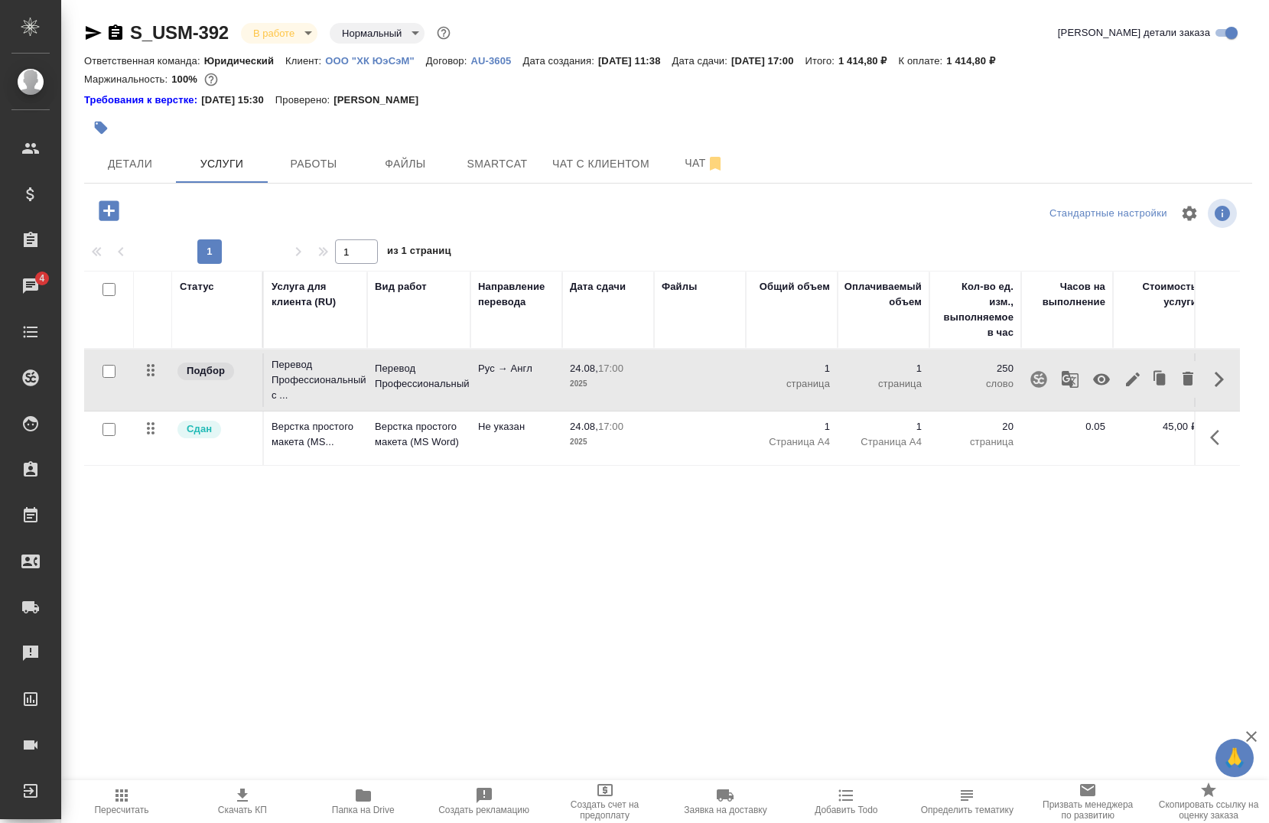
drag, startPoint x: 625, startPoint y: 688, endPoint x: 616, endPoint y: 681, distance: 11.9
click at [622, 687] on div ".cls-1 fill:#fff; AWATERA Chernova Anna Клиенты Спецификации Заказы 4 Чаты Todo…" at bounding box center [634, 411] width 1269 height 823
drag, startPoint x: 388, startPoint y: 171, endPoint x: 384, endPoint y: 163, distance: 8.5
click at [385, 166] on span "Файлы" at bounding box center [405, 163] width 73 height 19
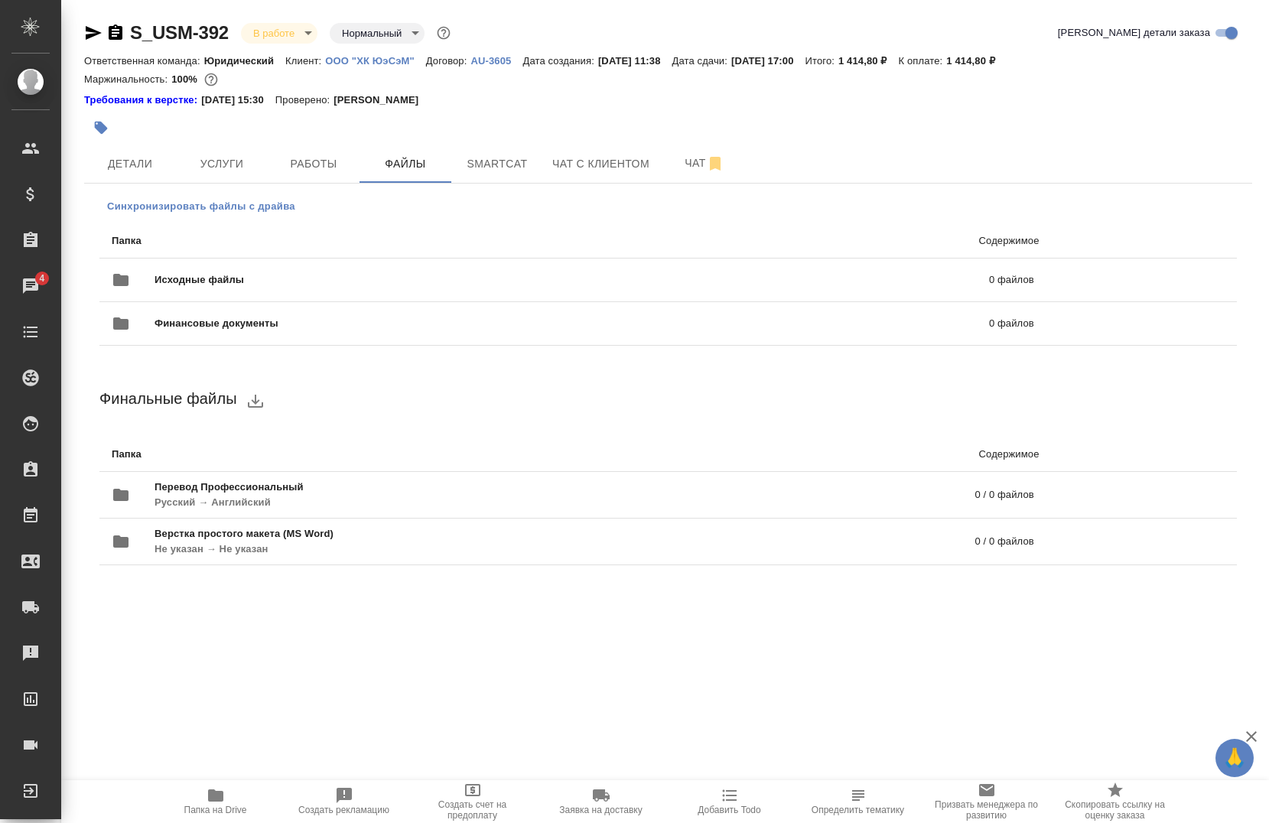
click at [178, 210] on span "Синхронизировать файлы с драйва" at bounding box center [201, 206] width 188 height 15
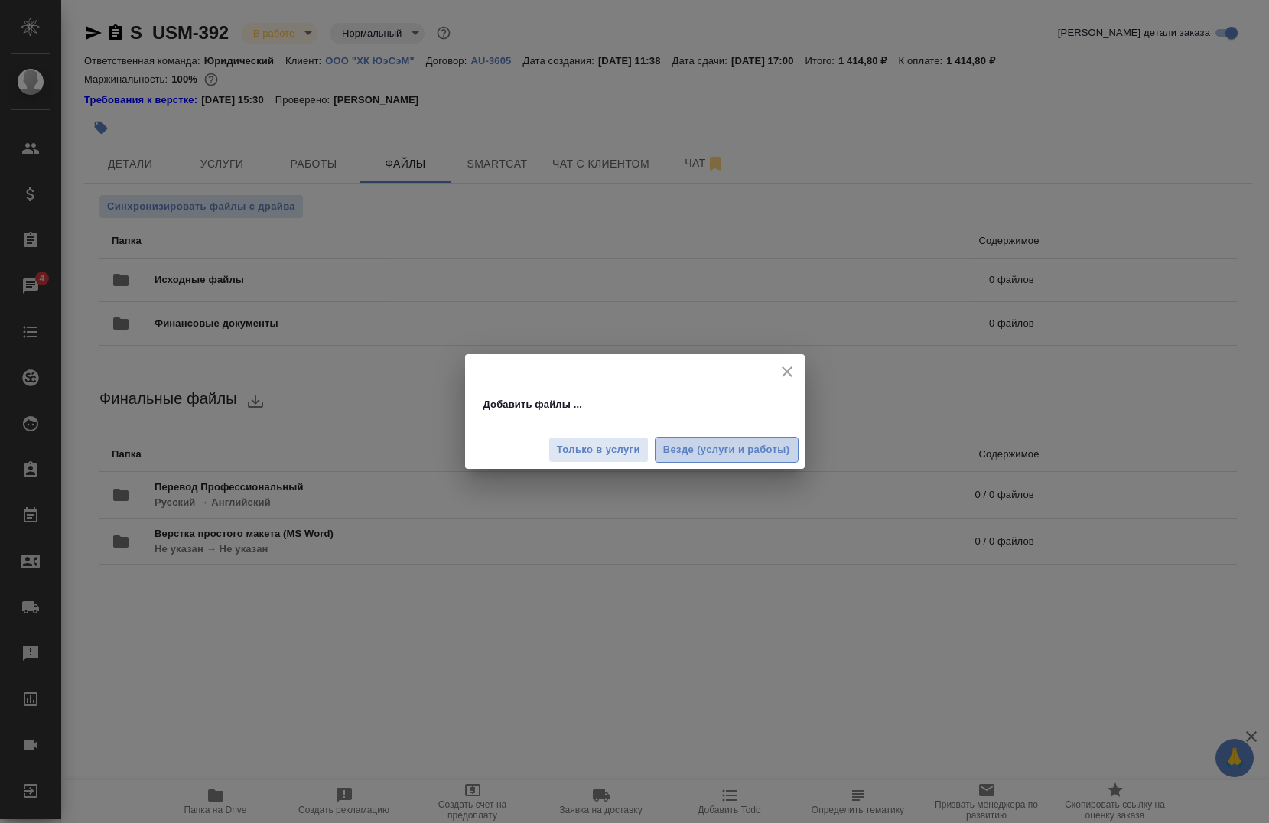
click at [680, 456] on span "Везде (услуги и работы)" at bounding box center [726, 450] width 127 height 18
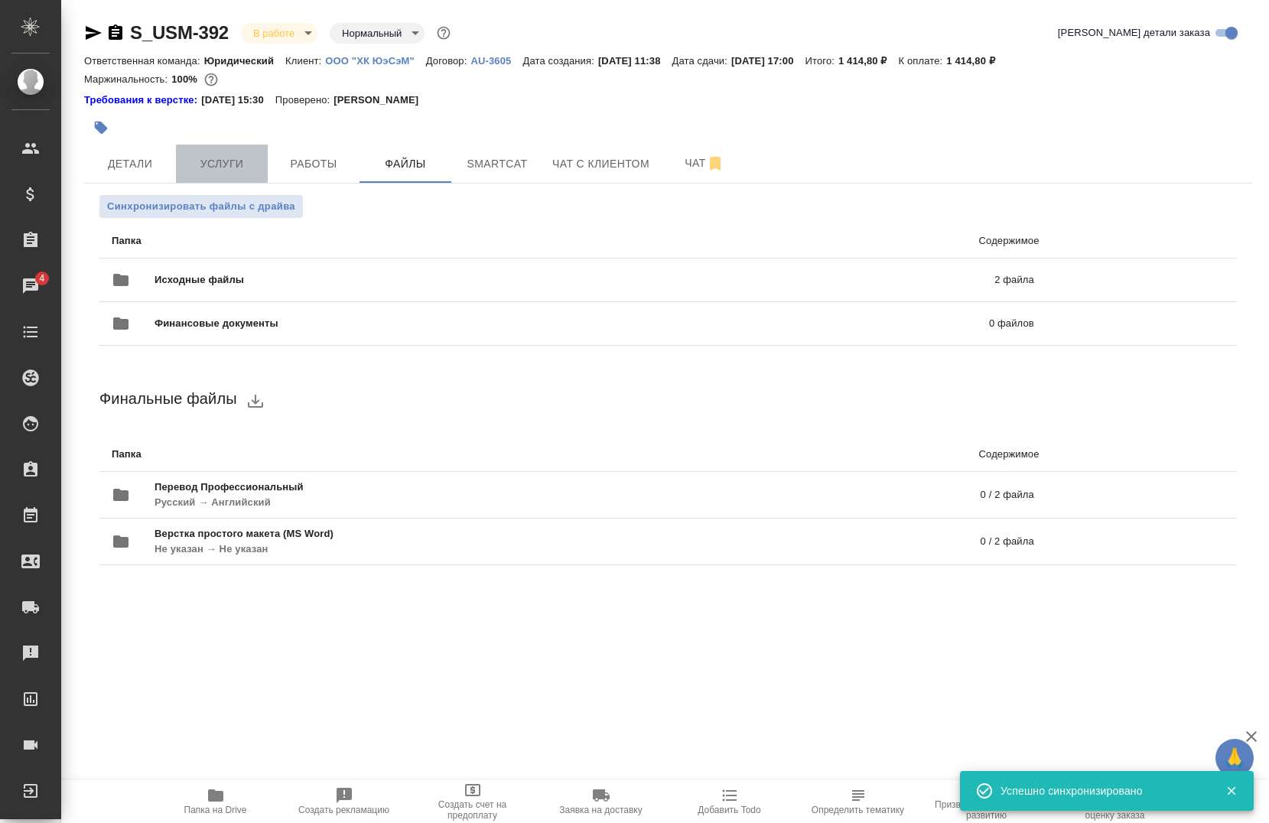
click at [218, 173] on span "Услуги" at bounding box center [221, 163] width 73 height 19
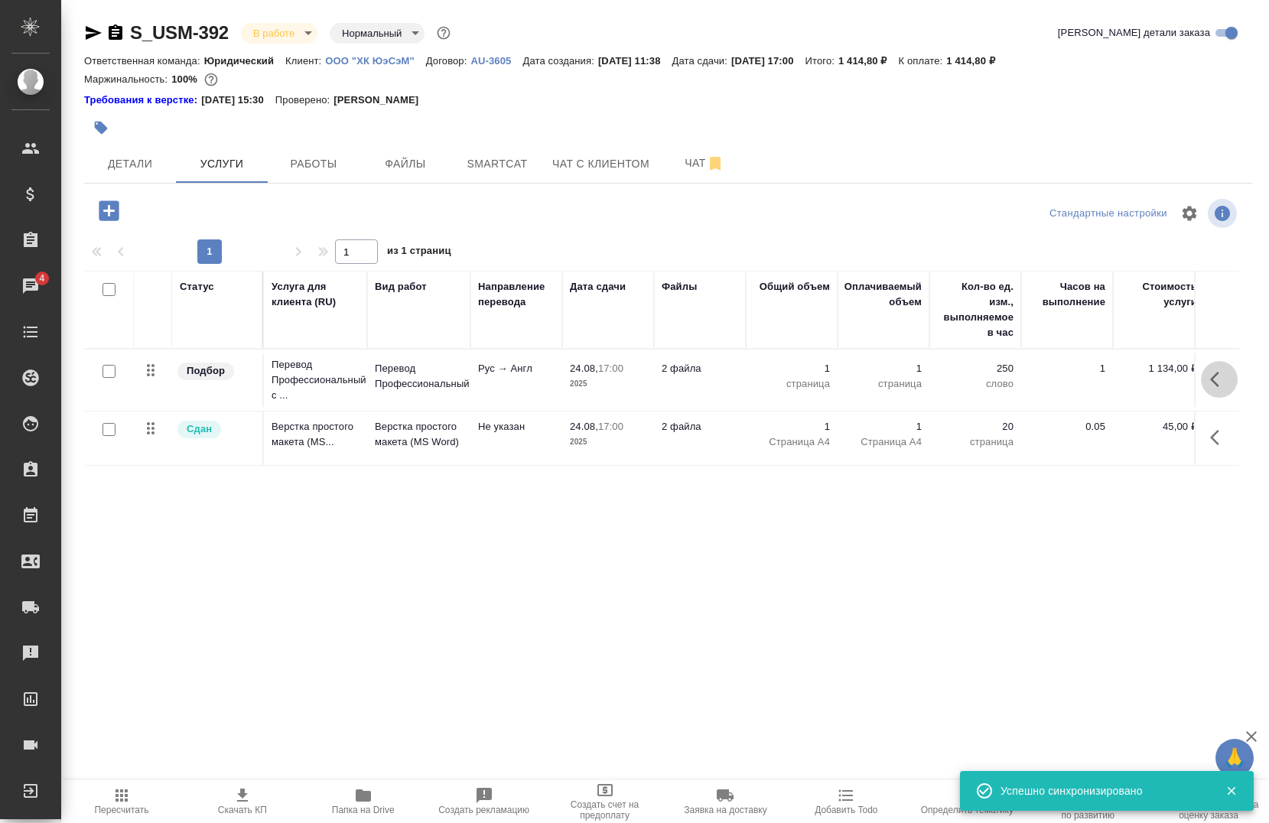
click at [1222, 374] on icon "button" at bounding box center [1219, 379] width 18 height 18
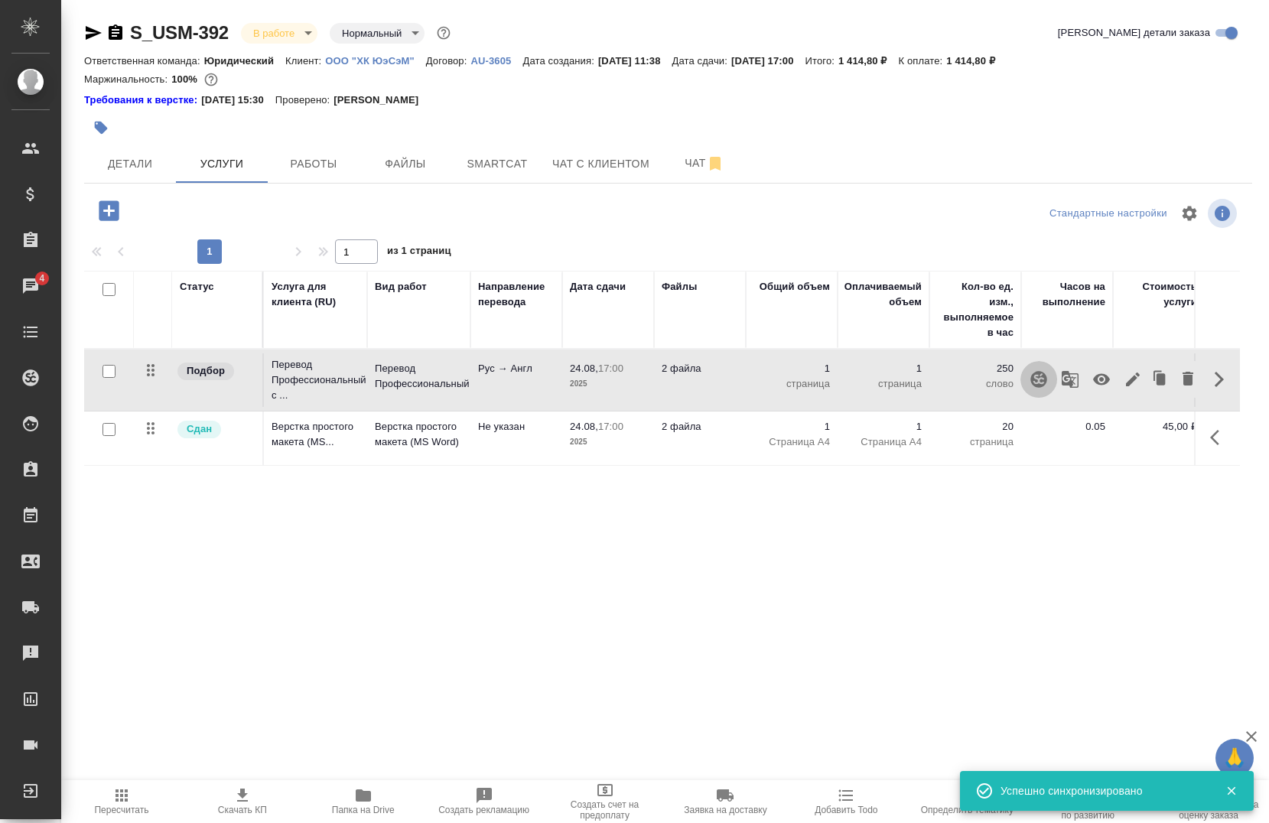
click at [1043, 390] on button "button" at bounding box center [1038, 379] width 37 height 37
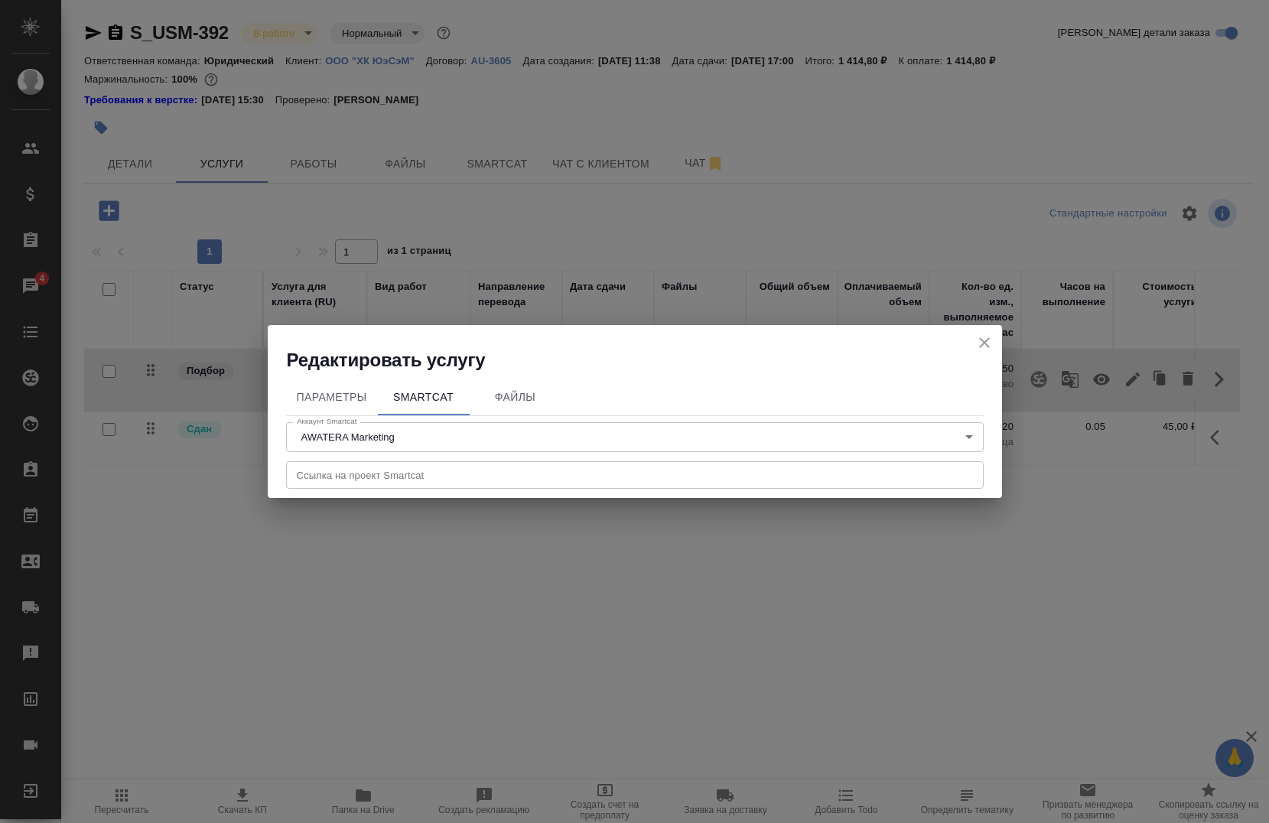
click at [984, 343] on icon "close" at bounding box center [984, 342] width 11 height 11
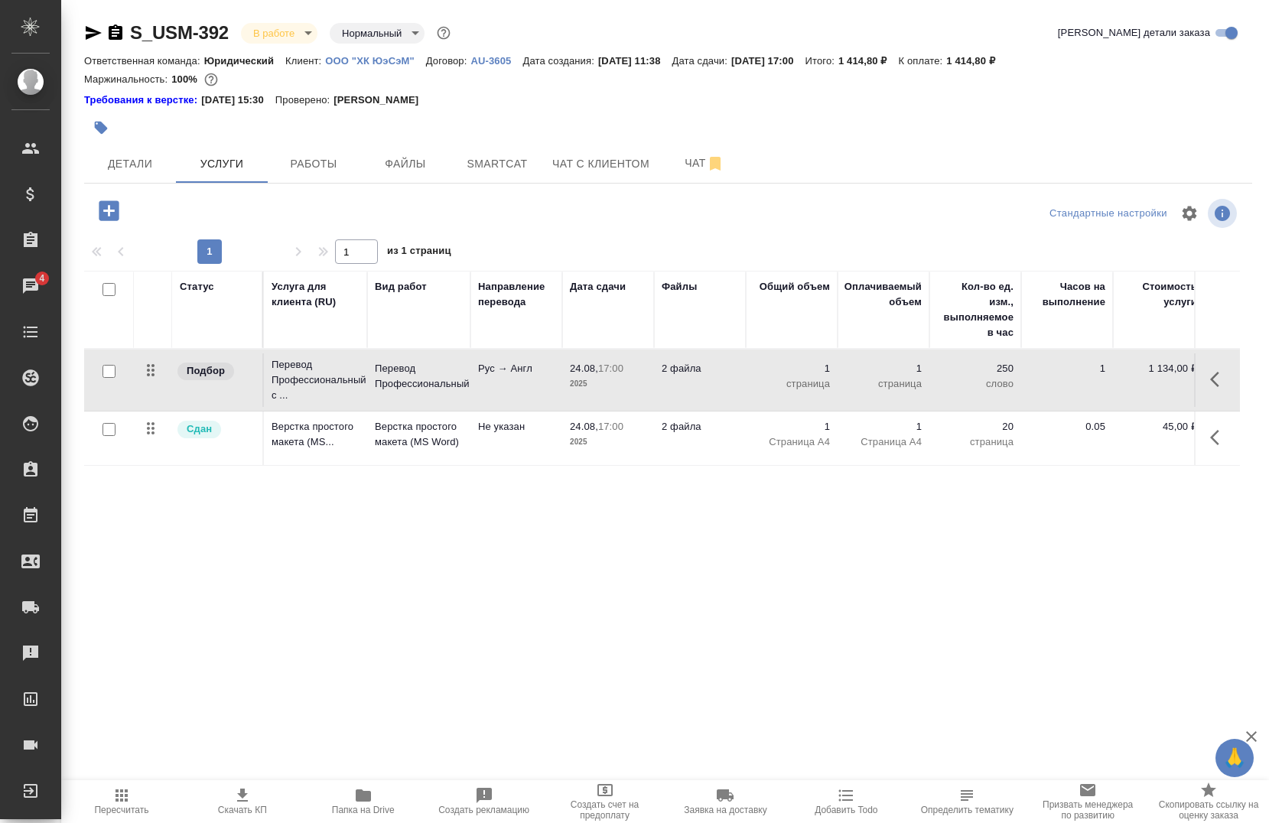
click at [111, 375] on input "checkbox" at bounding box center [108, 371] width 13 height 13
checkbox input "true"
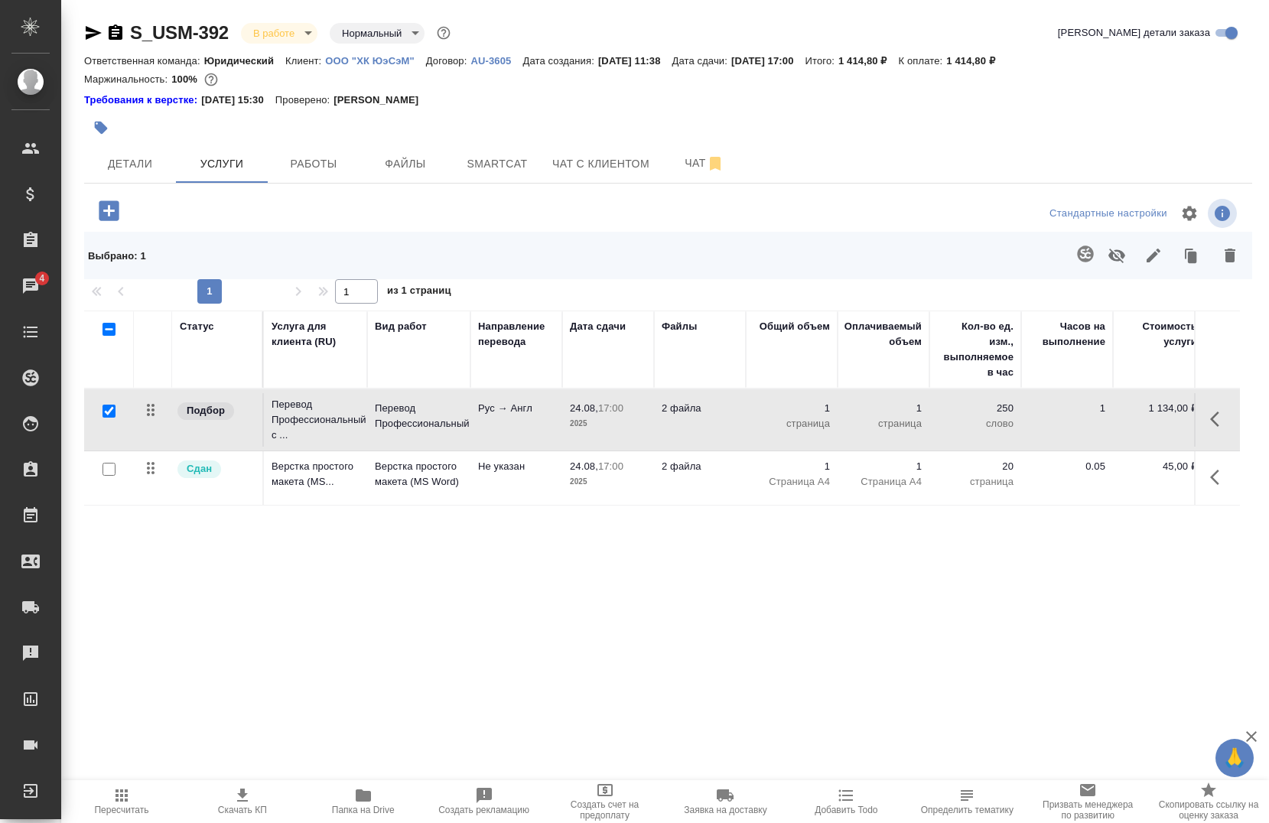
click at [1092, 257] on icon "button" at bounding box center [1085, 253] width 16 height 16
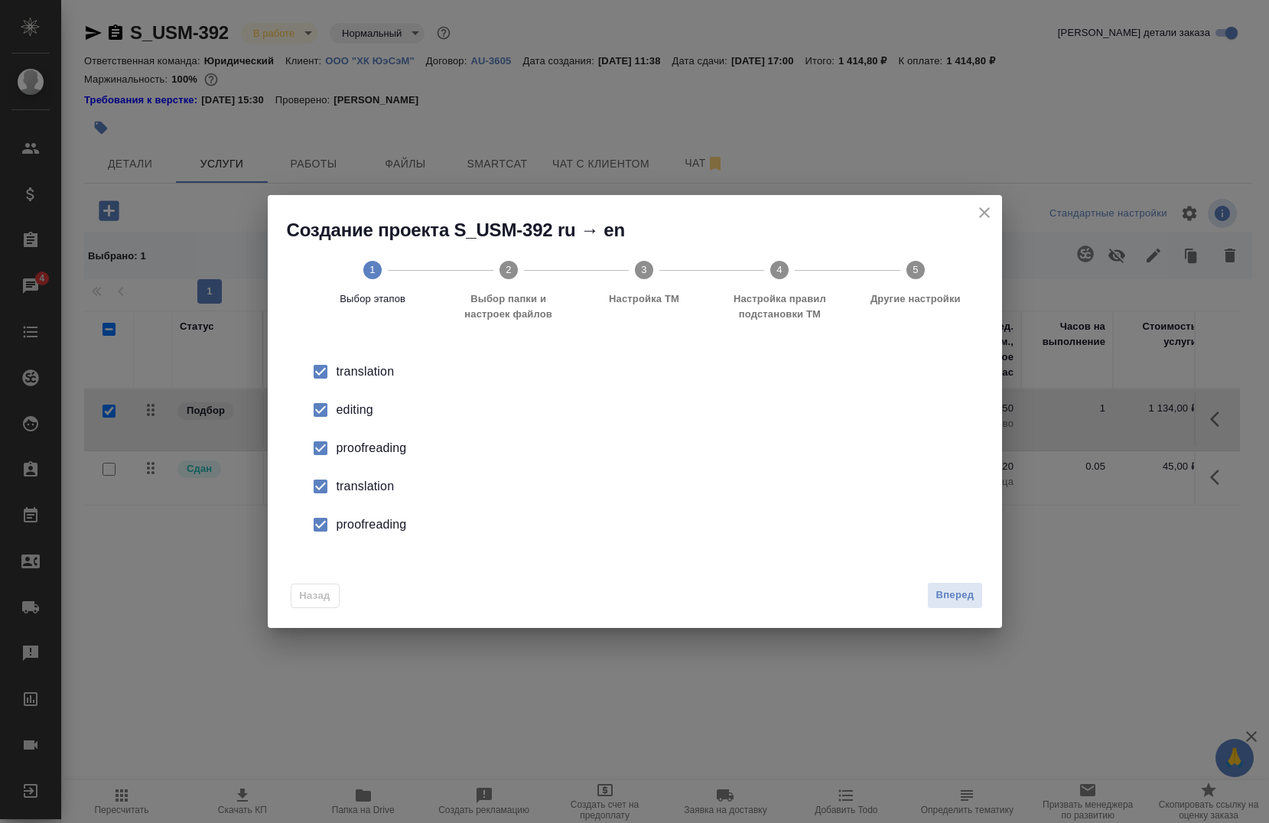
click at [344, 406] on div "editing" at bounding box center [650, 410] width 629 height 18
click at [349, 454] on div "proofreading" at bounding box center [650, 448] width 629 height 18
click at [352, 483] on div "translation" at bounding box center [650, 486] width 629 height 18
click at [356, 525] on div "proofreading" at bounding box center [650, 524] width 629 height 18
click at [963, 596] on span "Вперед" at bounding box center [954, 595] width 38 height 18
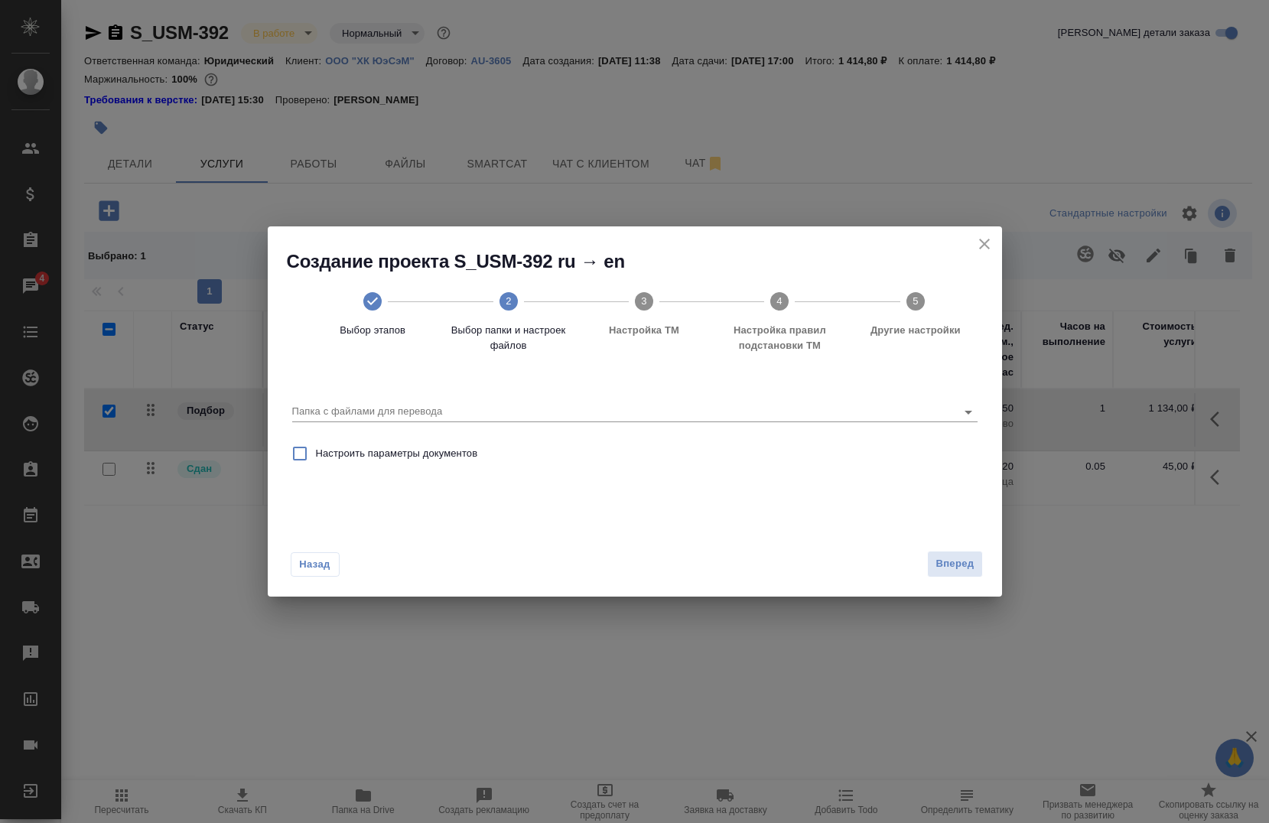
click at [430, 461] on label "Настроить параметры документов" at bounding box center [381, 453] width 194 height 32
click at [316, 461] on input "Настроить параметры документов" at bounding box center [300, 453] width 32 height 32
checkbox input "true"
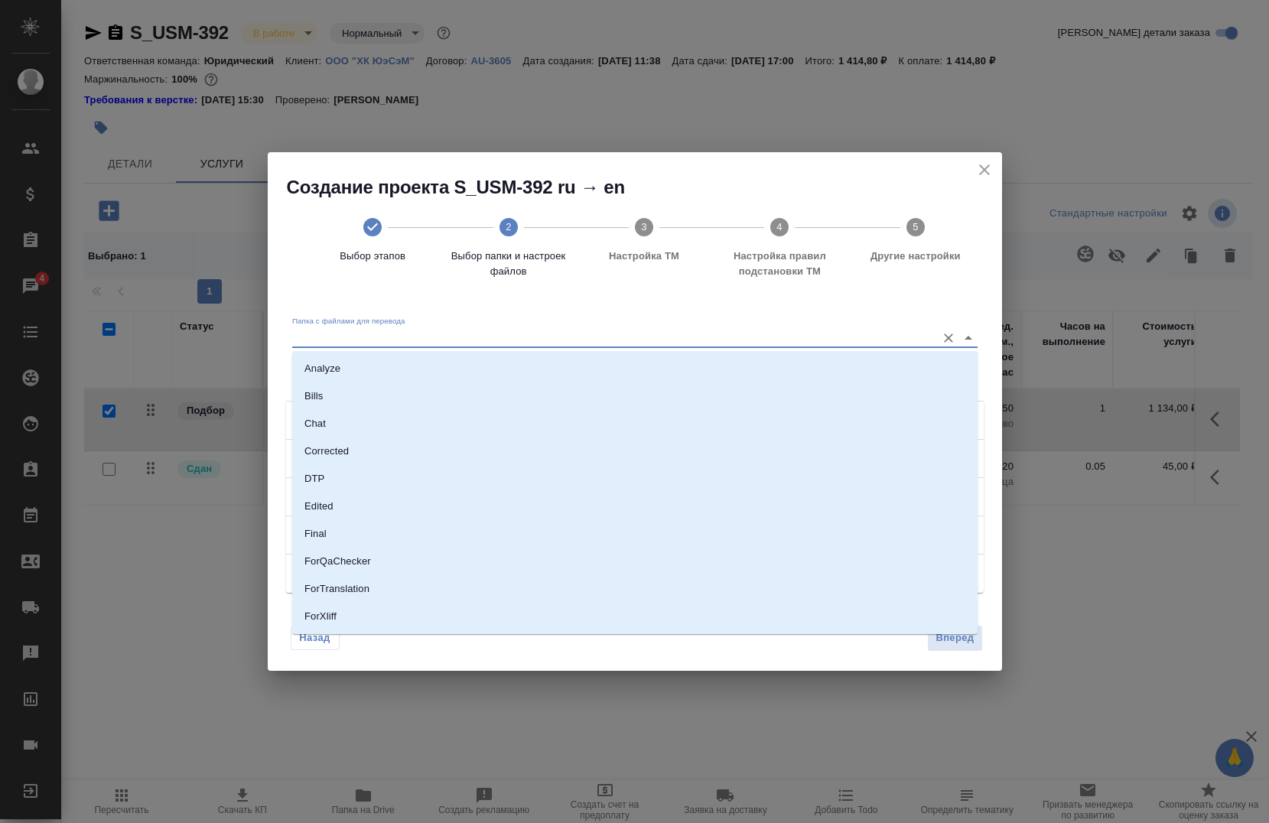
drag, startPoint x: 473, startPoint y: 338, endPoint x: 473, endPoint y: 328, distance: 9.9
click at [473, 333] on input "Папка с файлами для перевода" at bounding box center [610, 337] width 636 height 18
click at [369, 566] on li "Source" at bounding box center [634, 565] width 685 height 28
type input "Source"
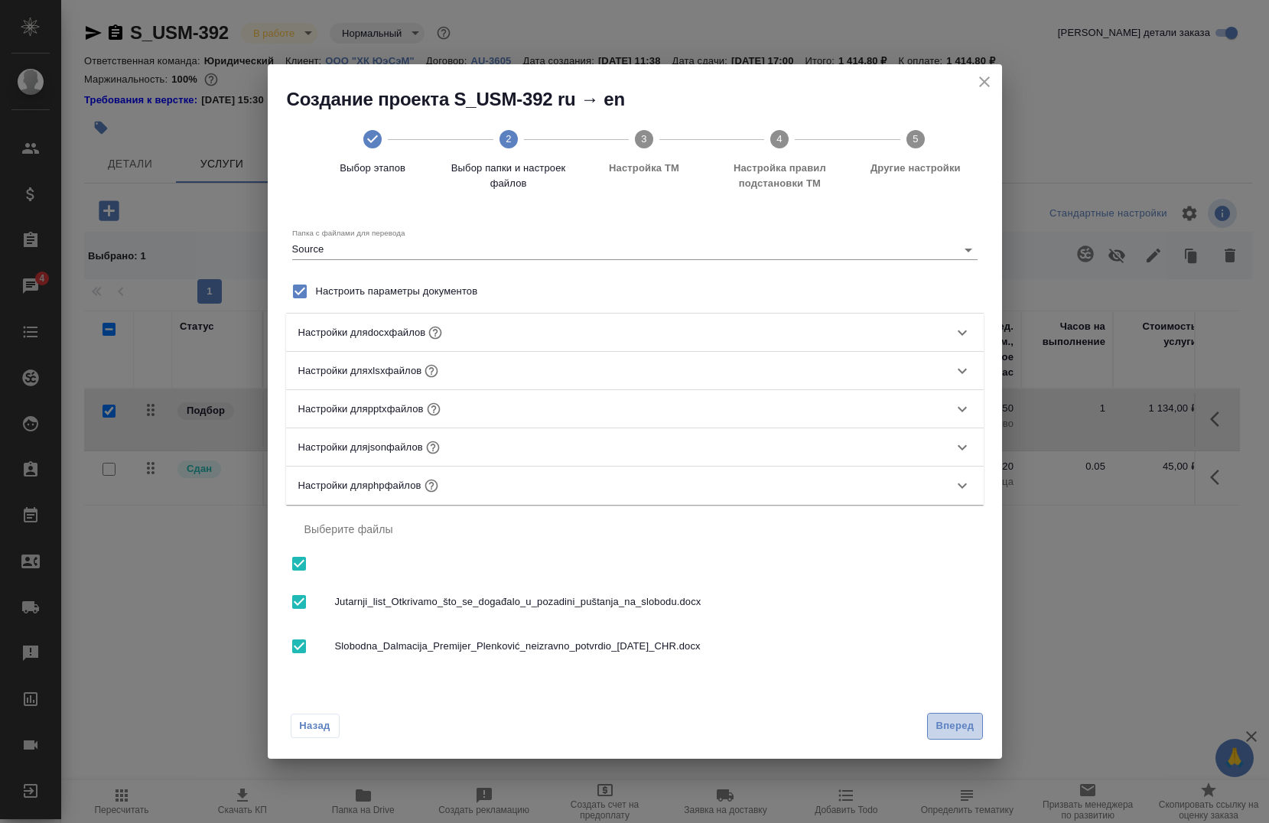
click at [949, 717] on span "Вперед" at bounding box center [954, 726] width 38 height 18
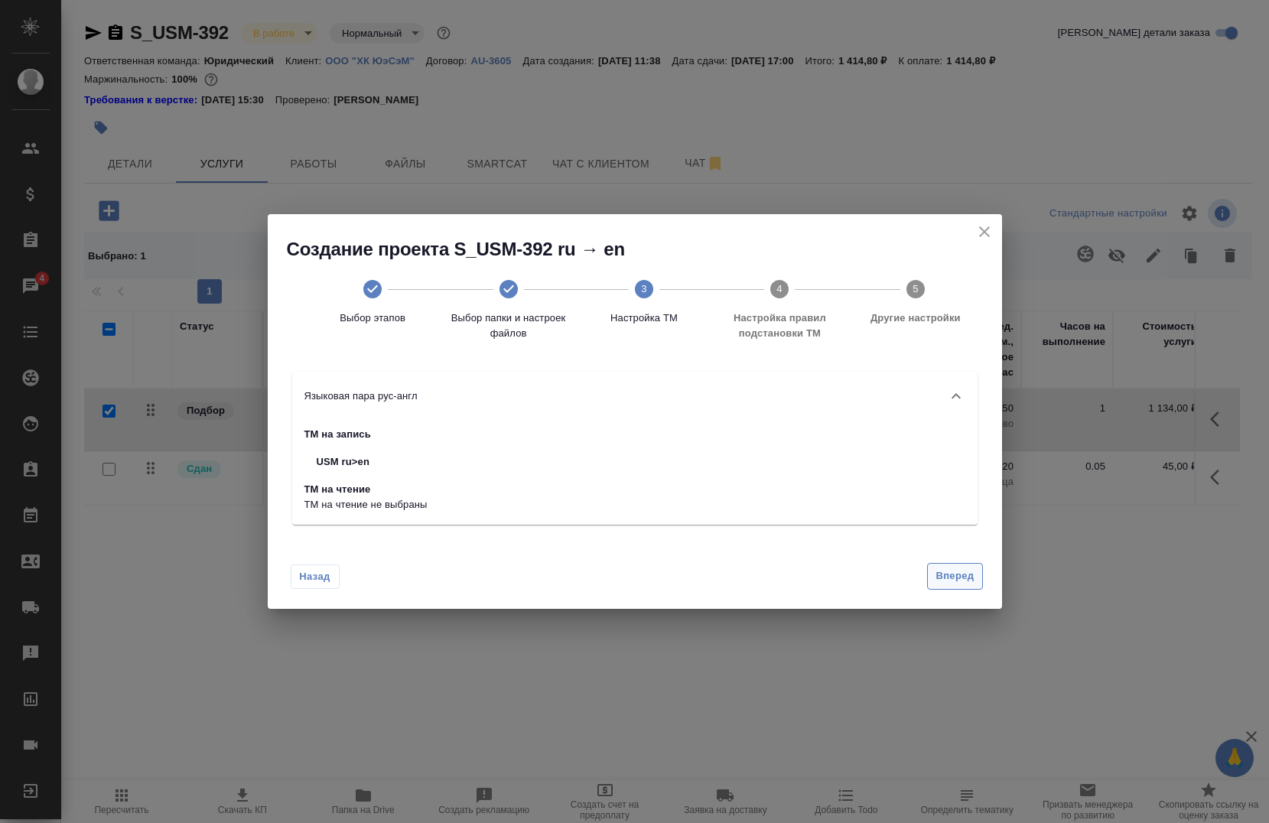
click at [948, 580] on span "Вперед" at bounding box center [954, 576] width 38 height 18
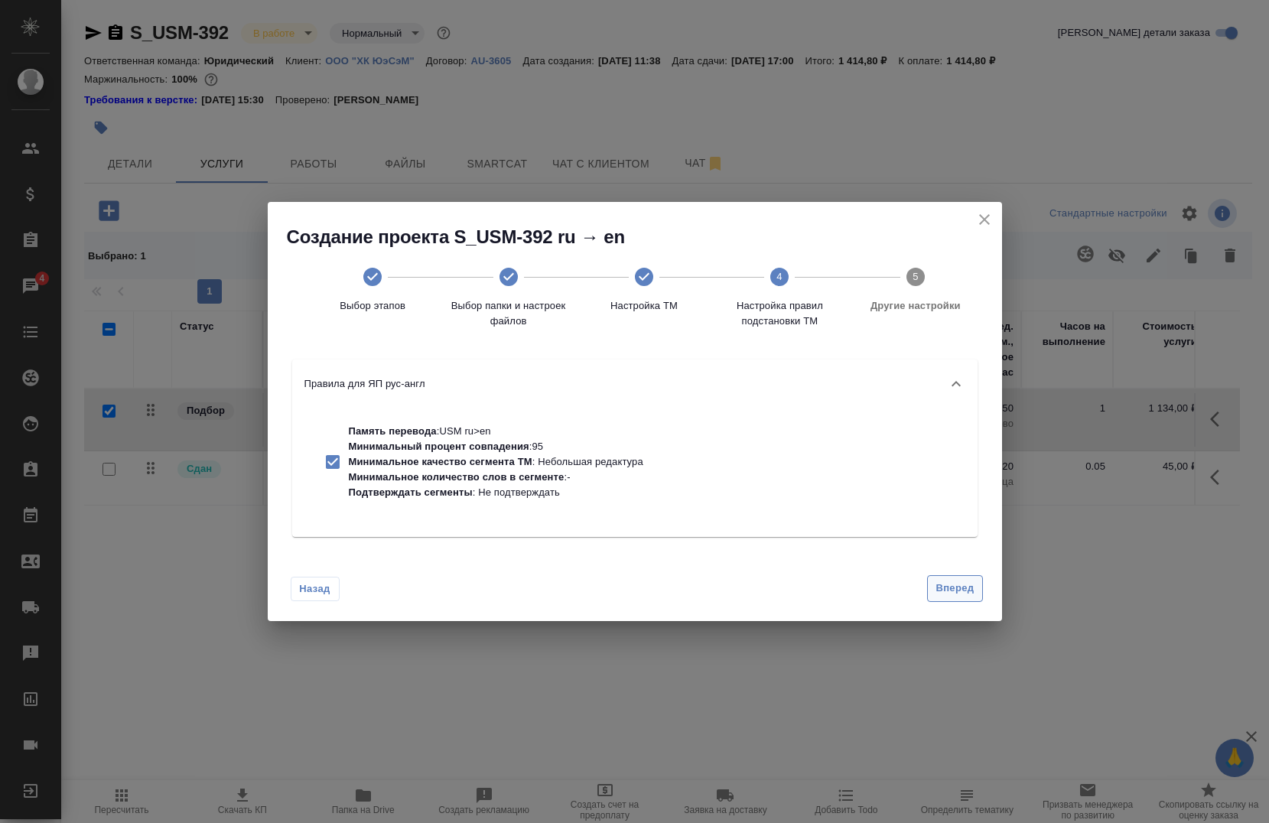
click at [948, 580] on span "Вперед" at bounding box center [954, 589] width 38 height 18
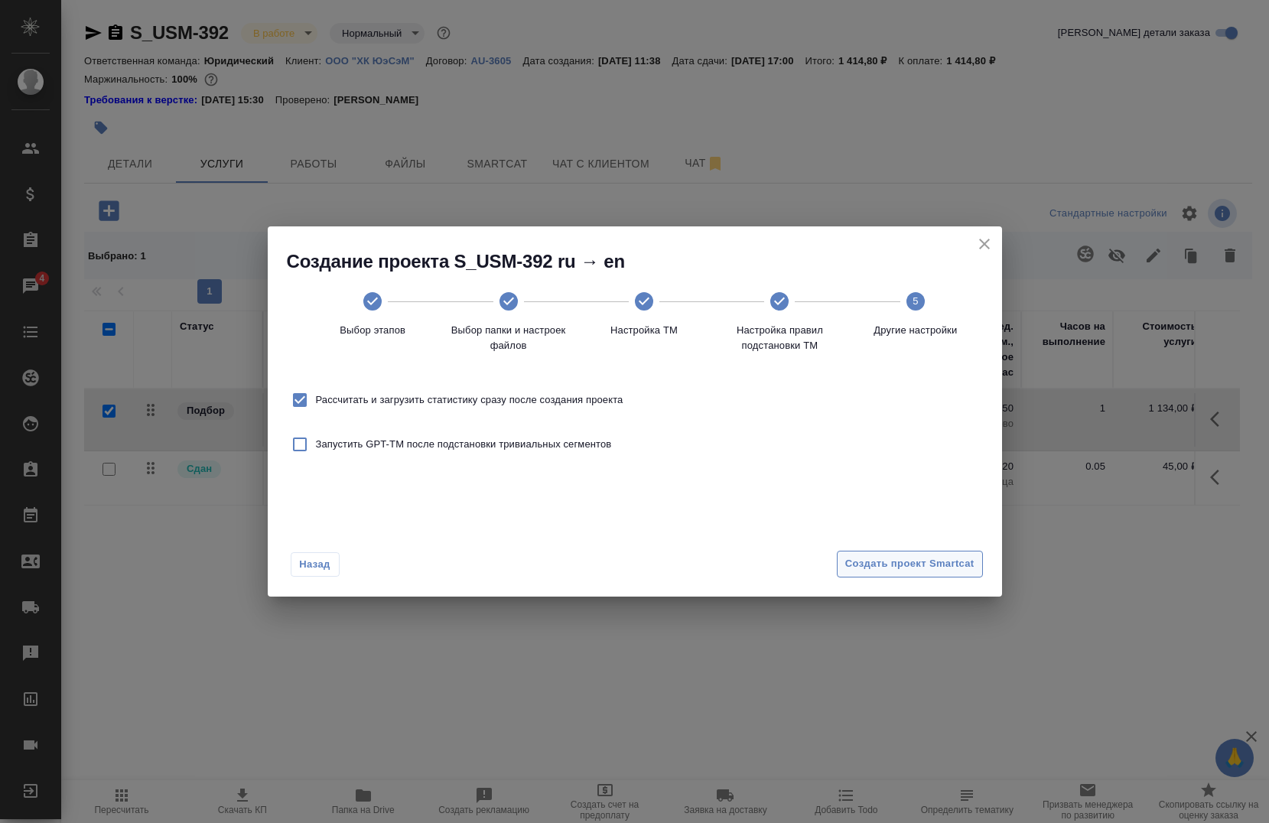
click at [947, 571] on span "Создать проект Smartcat" at bounding box center [909, 564] width 129 height 18
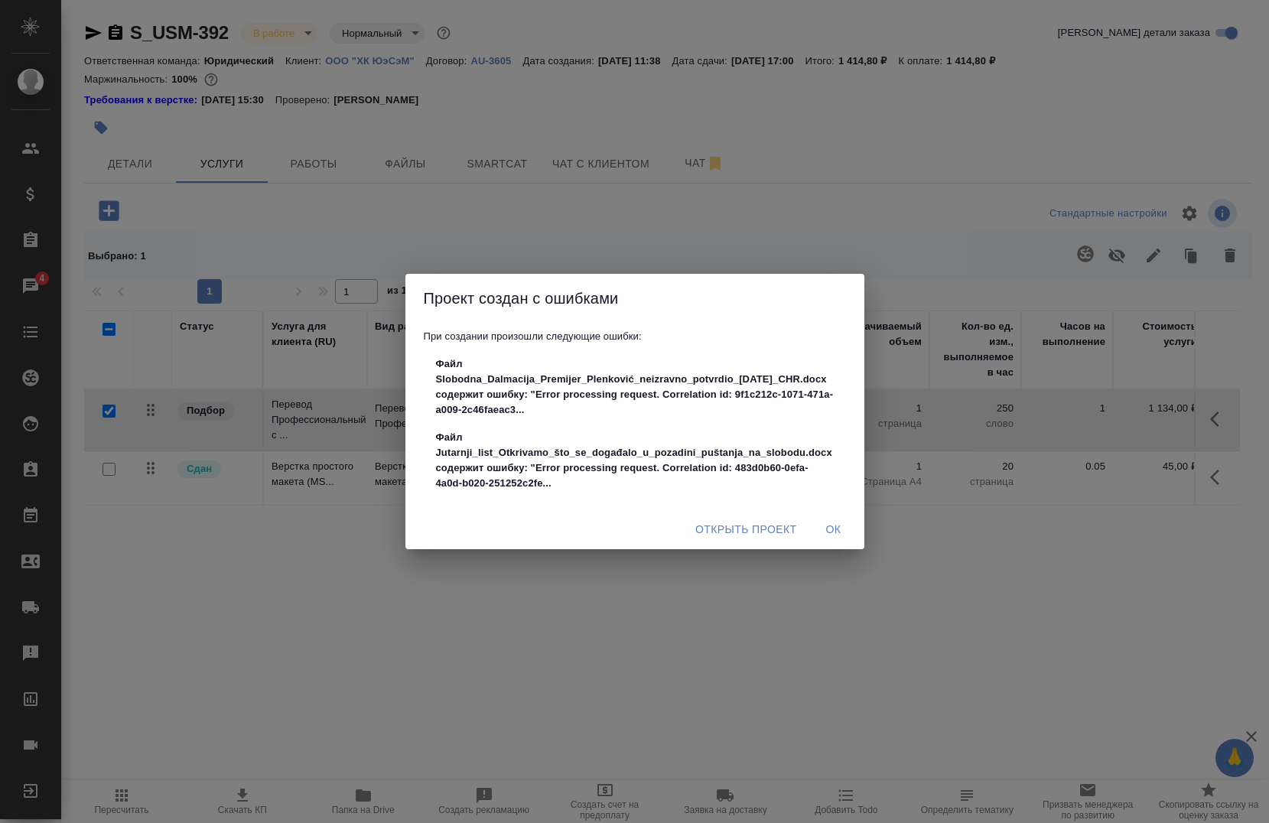
click at [528, 817] on div "Проект создан с ошибками При создании произошли следующие ошибки: Файл Slobodna…" at bounding box center [634, 411] width 1269 height 823
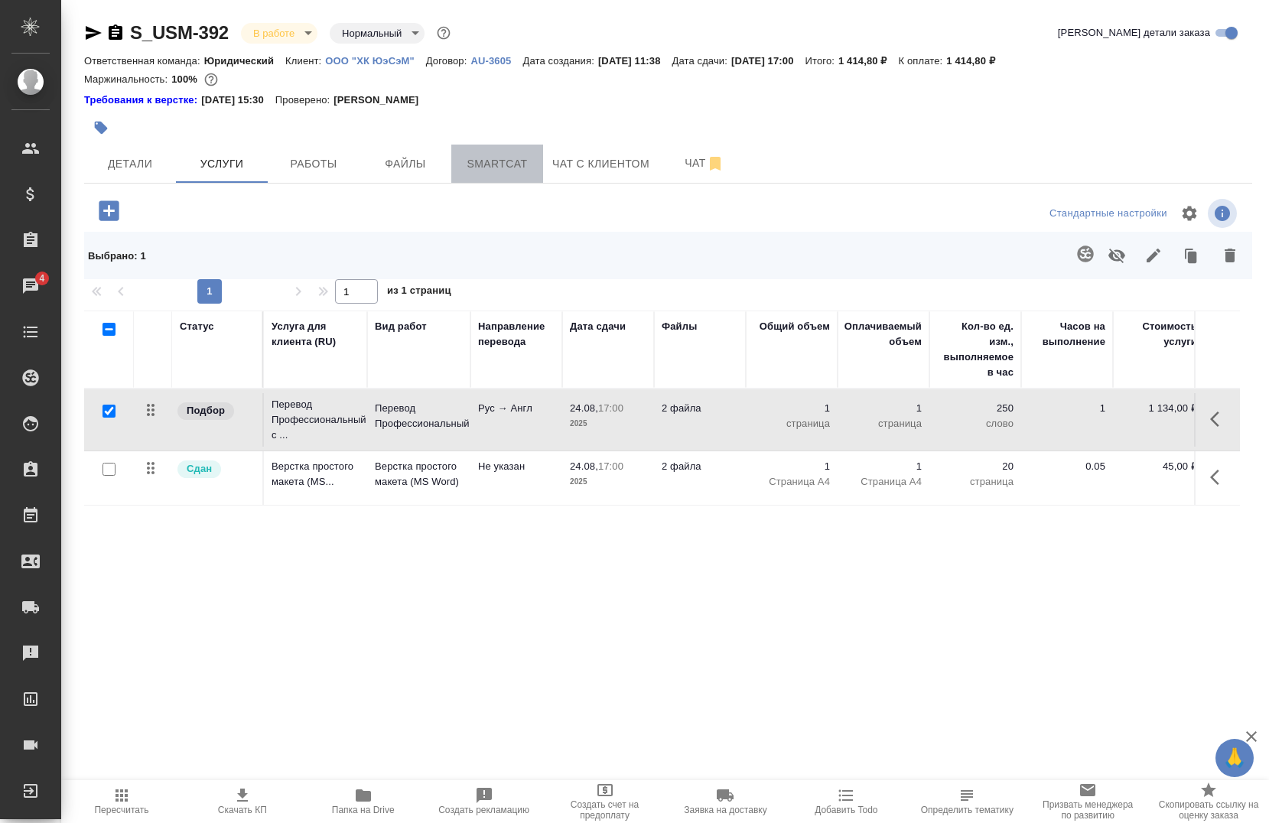
click at [527, 174] on button "Smartcat" at bounding box center [497, 164] width 92 height 38
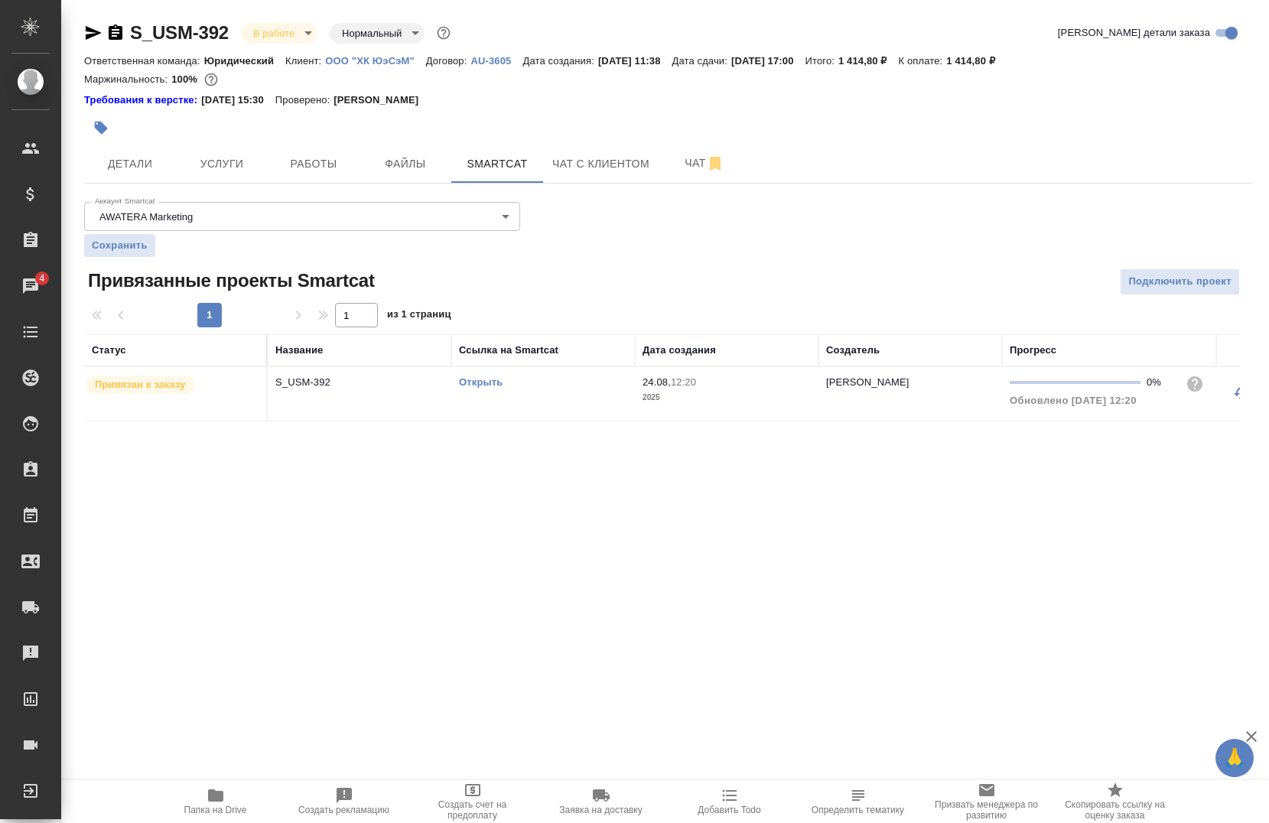
click at [495, 381] on link "Открыть" at bounding box center [481, 381] width 44 height 11
click at [172, 164] on button "Детали" at bounding box center [130, 164] width 92 height 38
click at [243, 184] on div "S_USM-392 В работе inProgress Нормальный normal Кратко детали заказа Ответствен…" at bounding box center [668, 230] width 1184 height 460
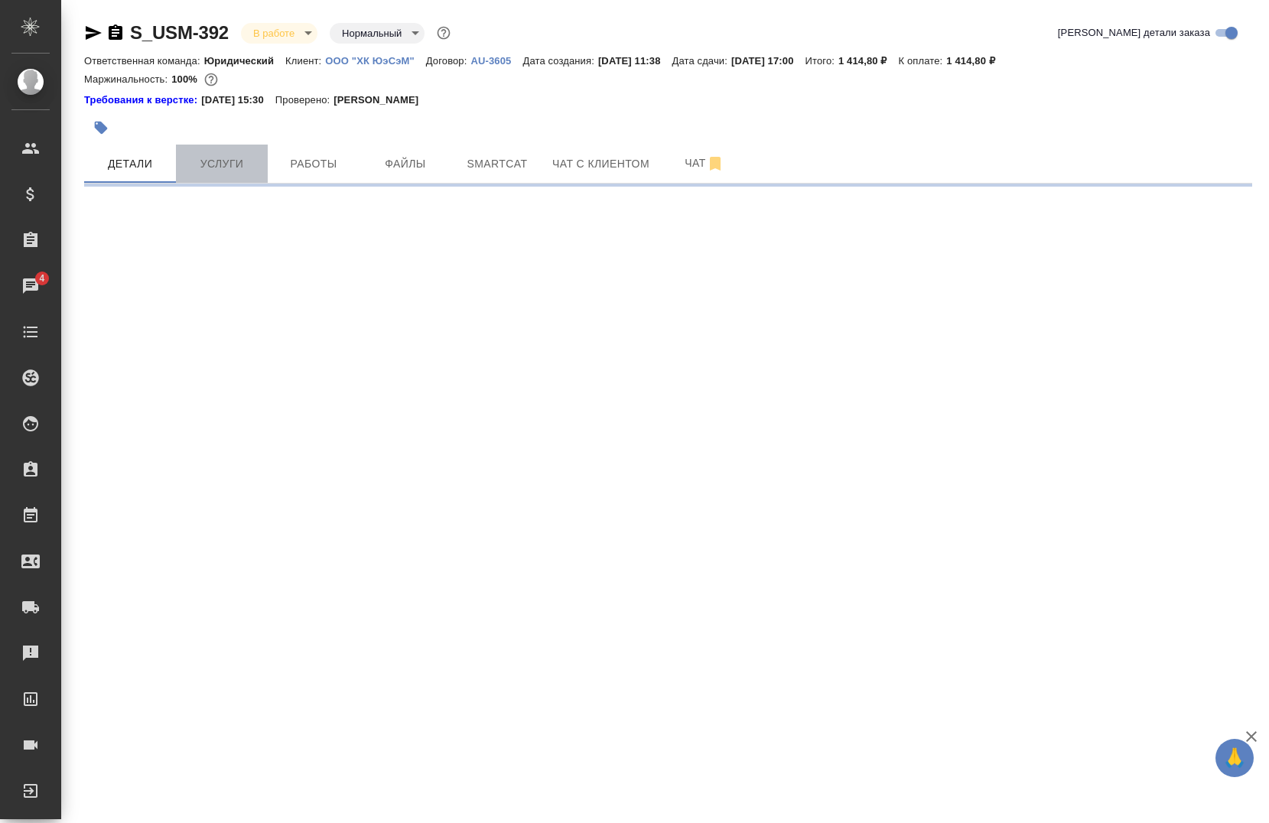
click at [242, 169] on span "Услуги" at bounding box center [221, 163] width 73 height 19
select select "RU"
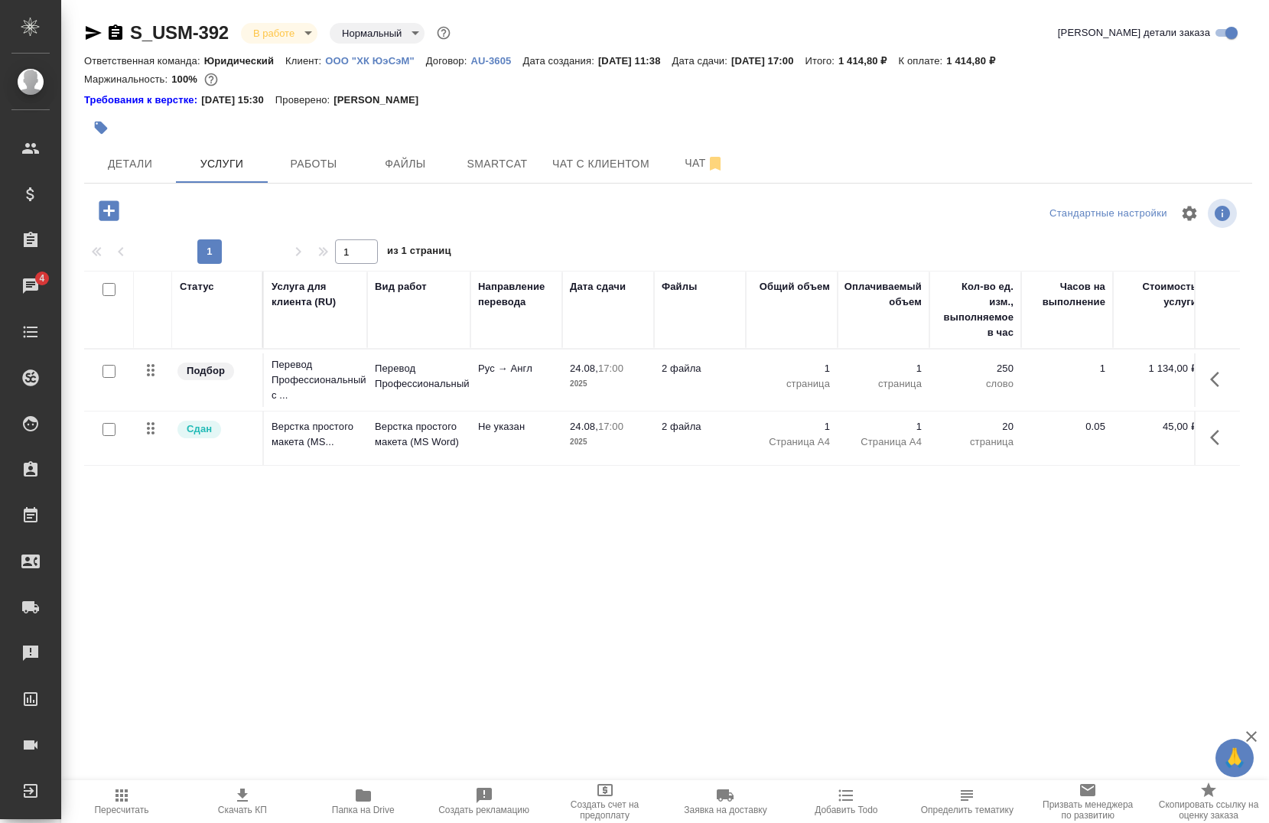
click at [115, 372] on input "checkbox" at bounding box center [108, 371] width 13 height 13
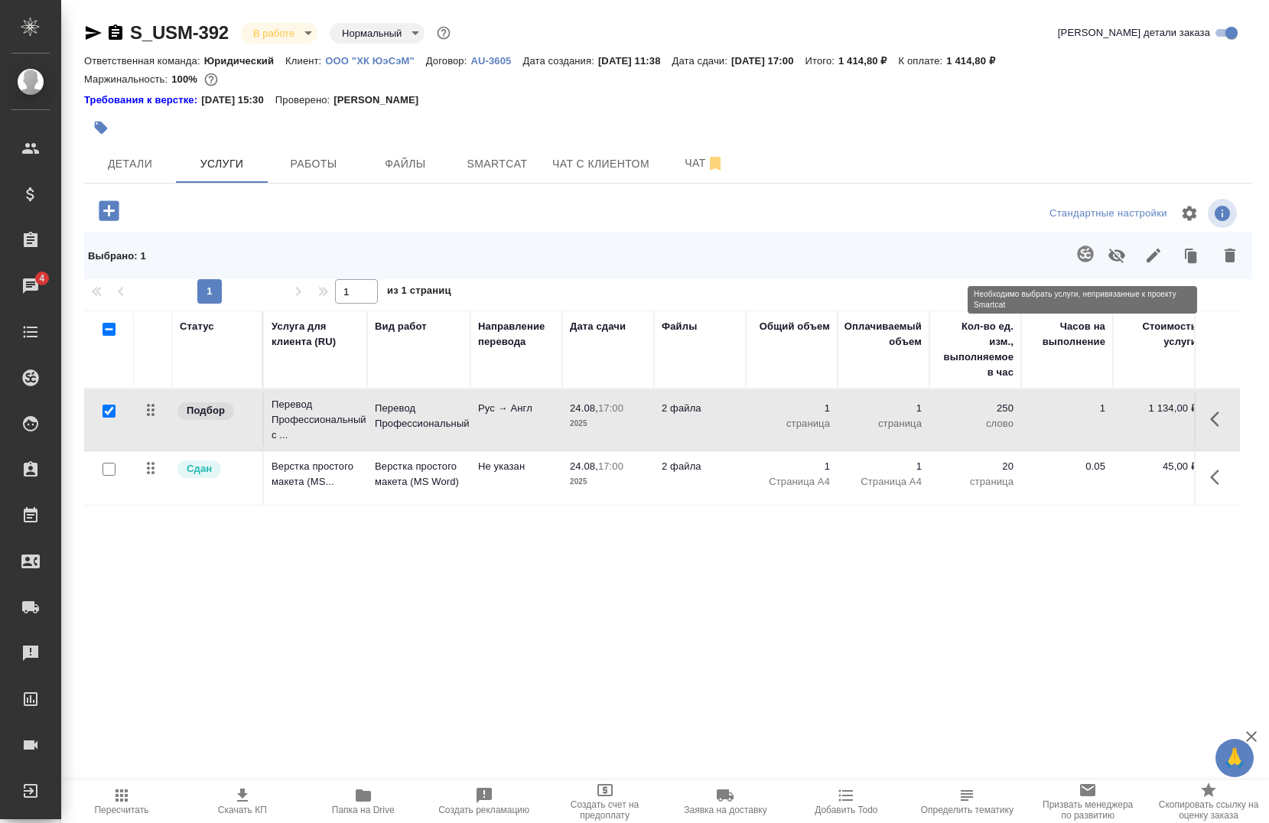
click at [1087, 262] on span at bounding box center [1082, 256] width 31 height 40
click at [1087, 256] on span at bounding box center [1082, 256] width 31 height 40
click at [1088, 252] on span at bounding box center [1082, 256] width 31 height 40
click at [1213, 425] on icon "button" at bounding box center [1219, 419] width 18 height 18
click at [401, 567] on div "Статус Услуга для клиента (RU) Вид работ Направление перевода Дата сдачи Файлы …" at bounding box center [661, 474] width 1155 height 329
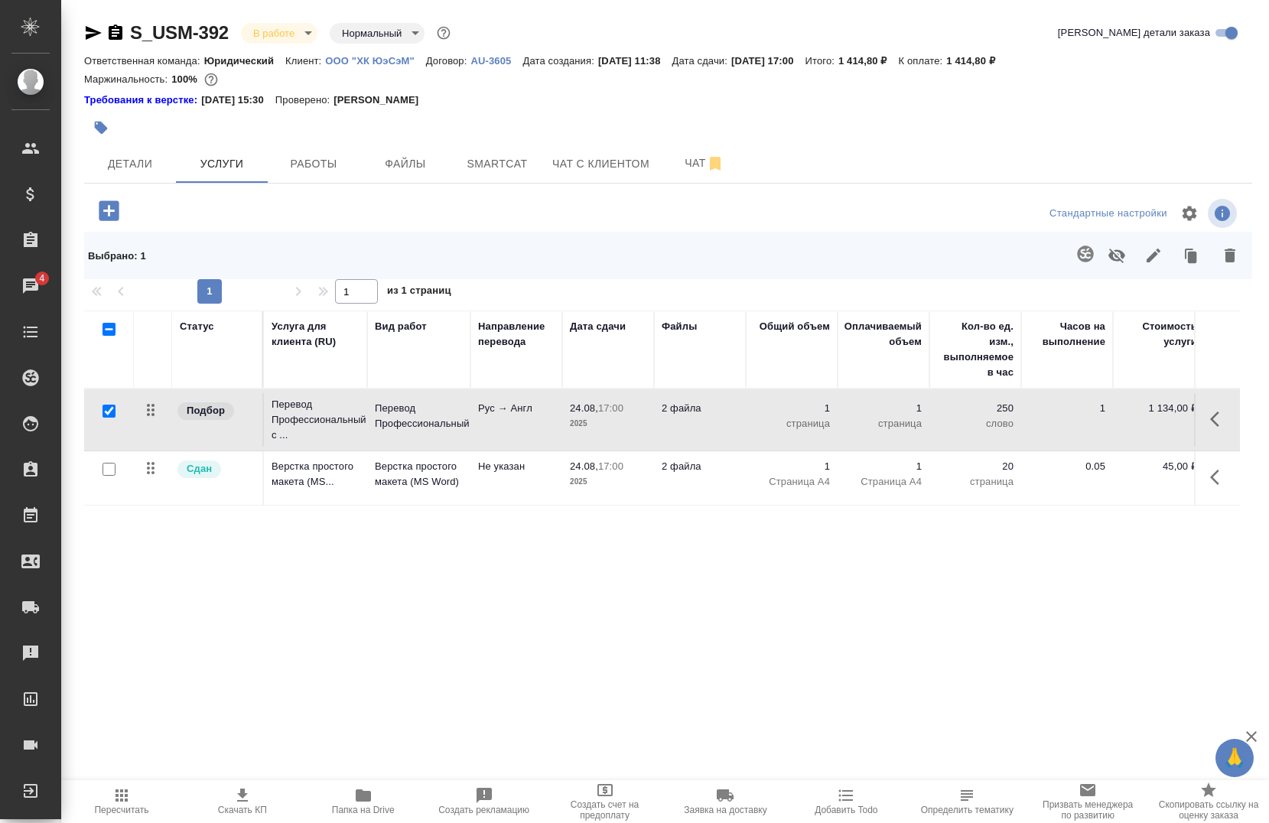
click at [111, 404] on div at bounding box center [109, 411] width 34 height 21
click at [112, 416] on input "checkbox" at bounding box center [108, 410] width 13 height 13
checkbox input "false"
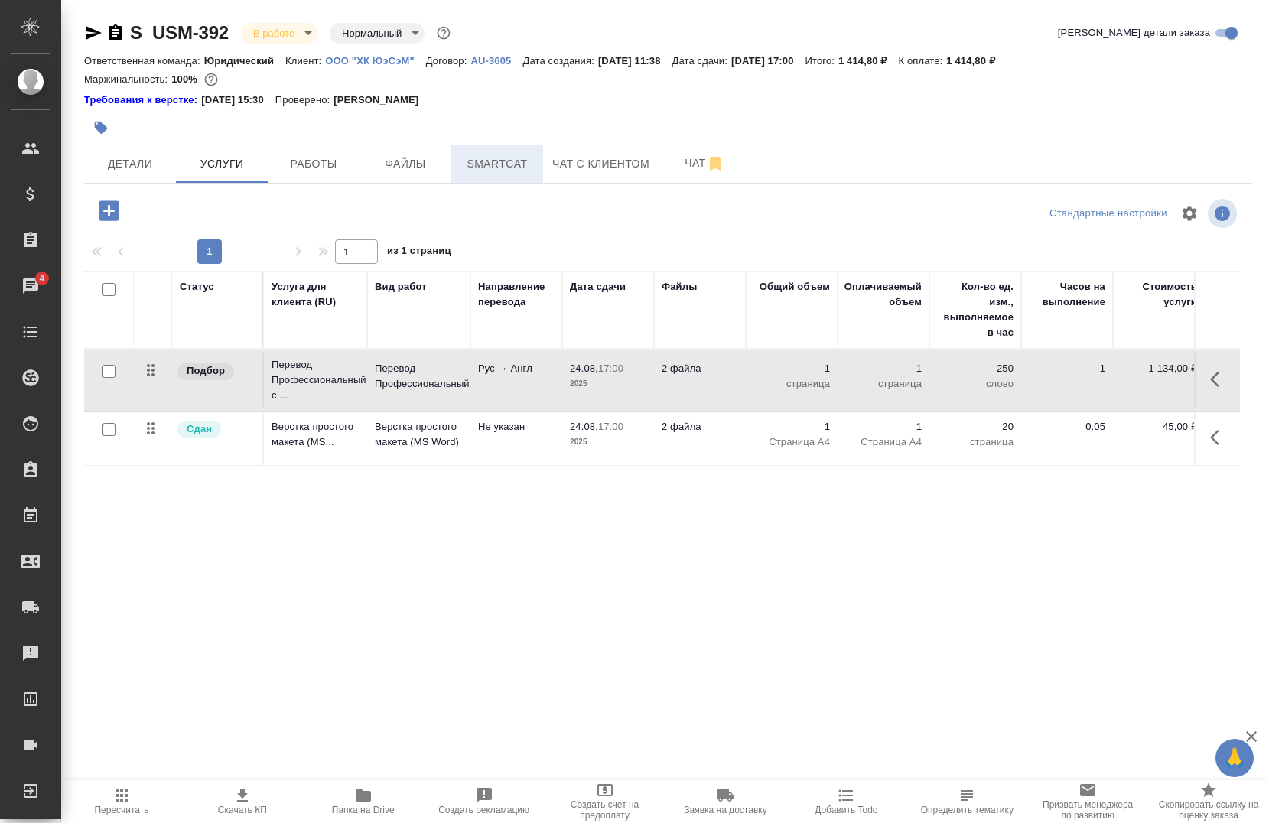
click at [494, 167] on span "Smartcat" at bounding box center [496, 163] width 73 height 19
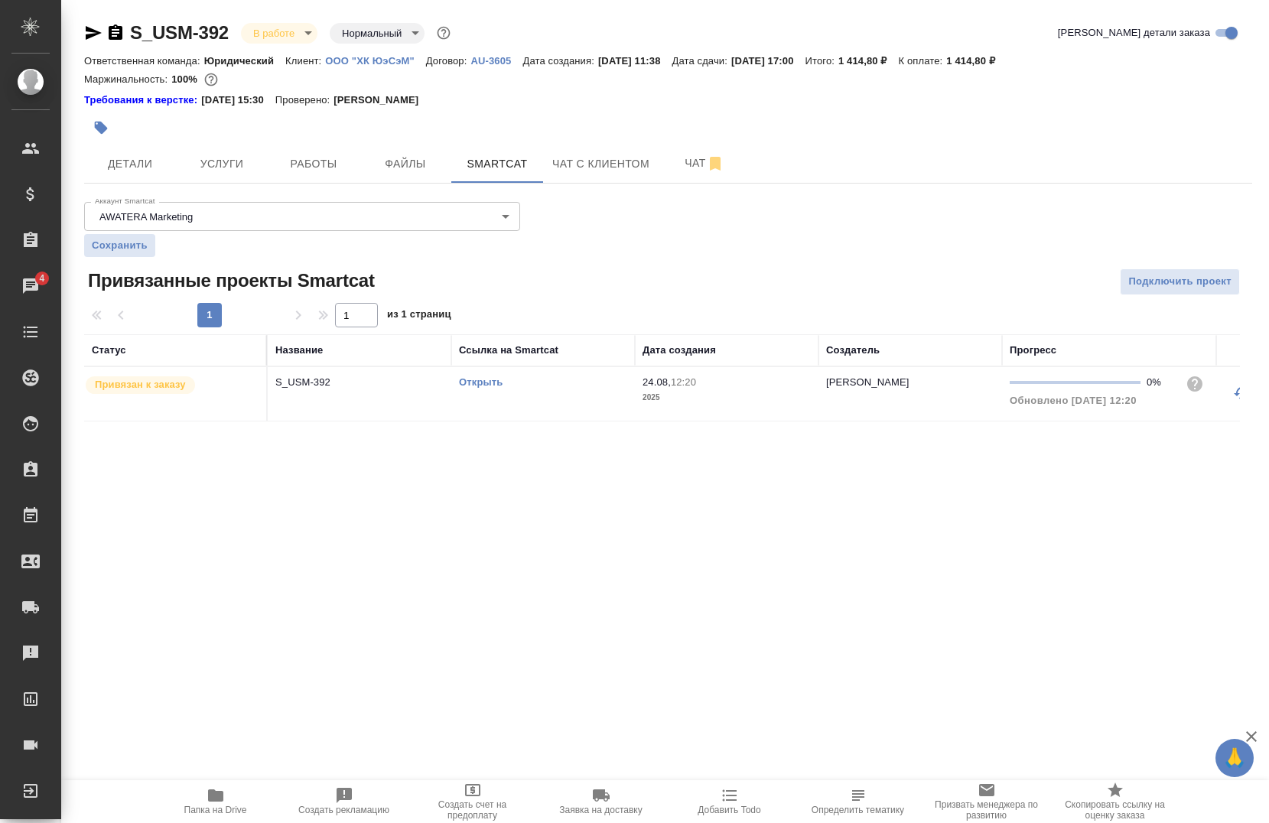
scroll to position [0, 160]
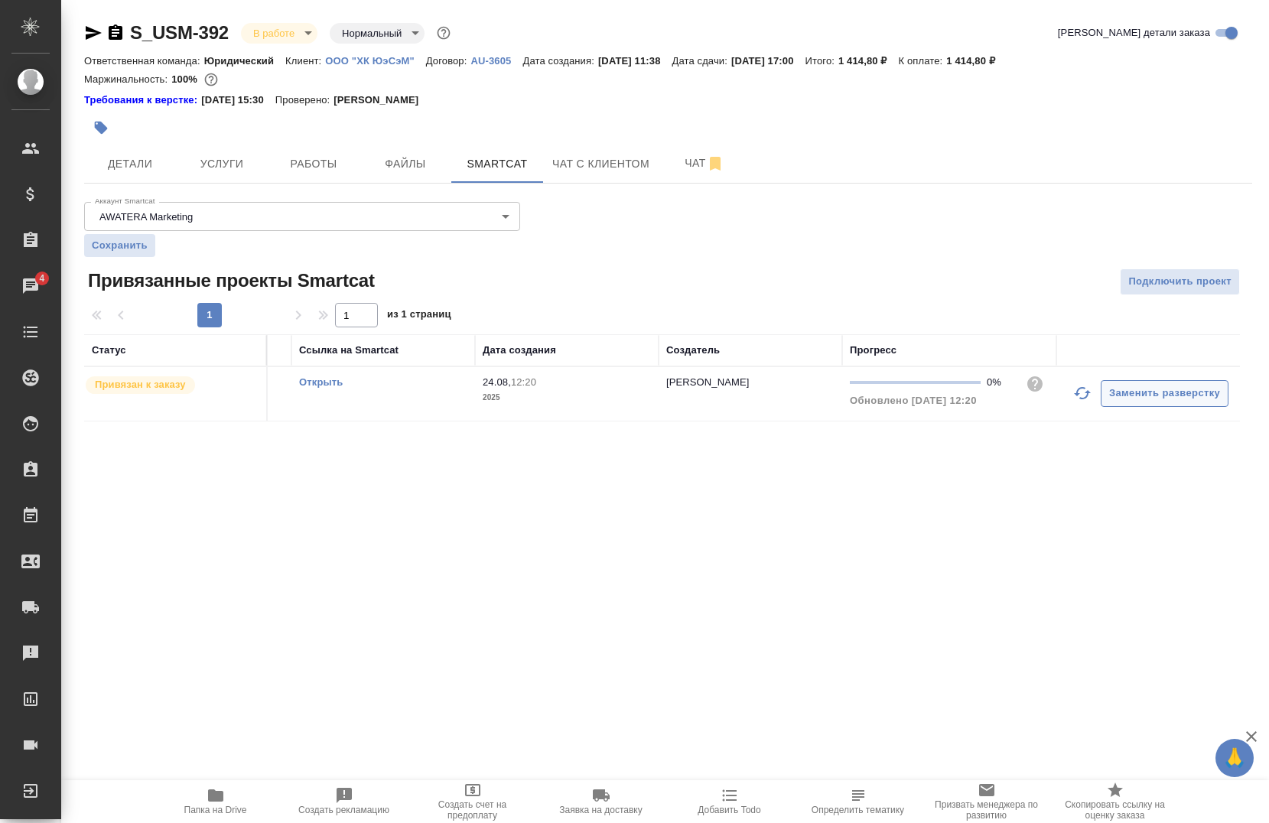
click at [1094, 391] on button "button" at bounding box center [1082, 393] width 37 height 37
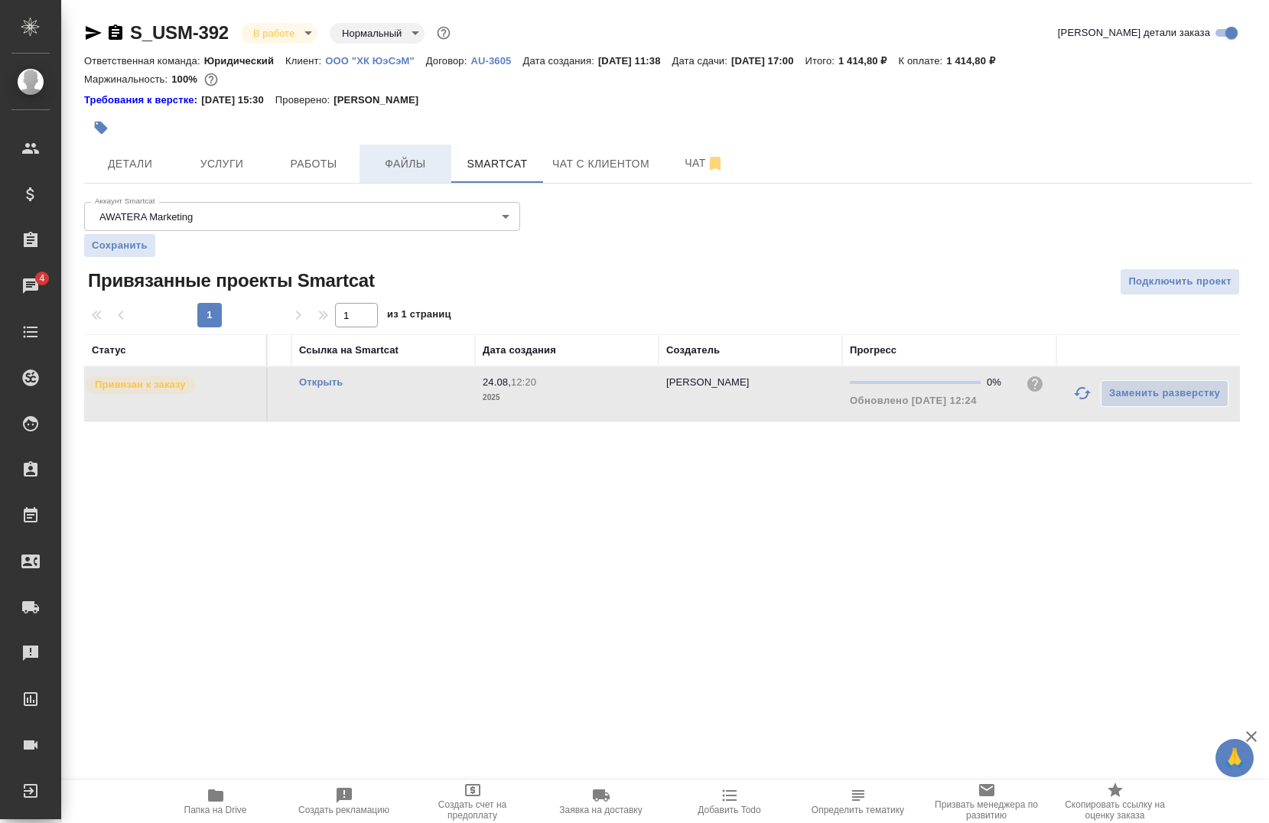
click at [421, 174] on button "Файлы" at bounding box center [405, 164] width 92 height 38
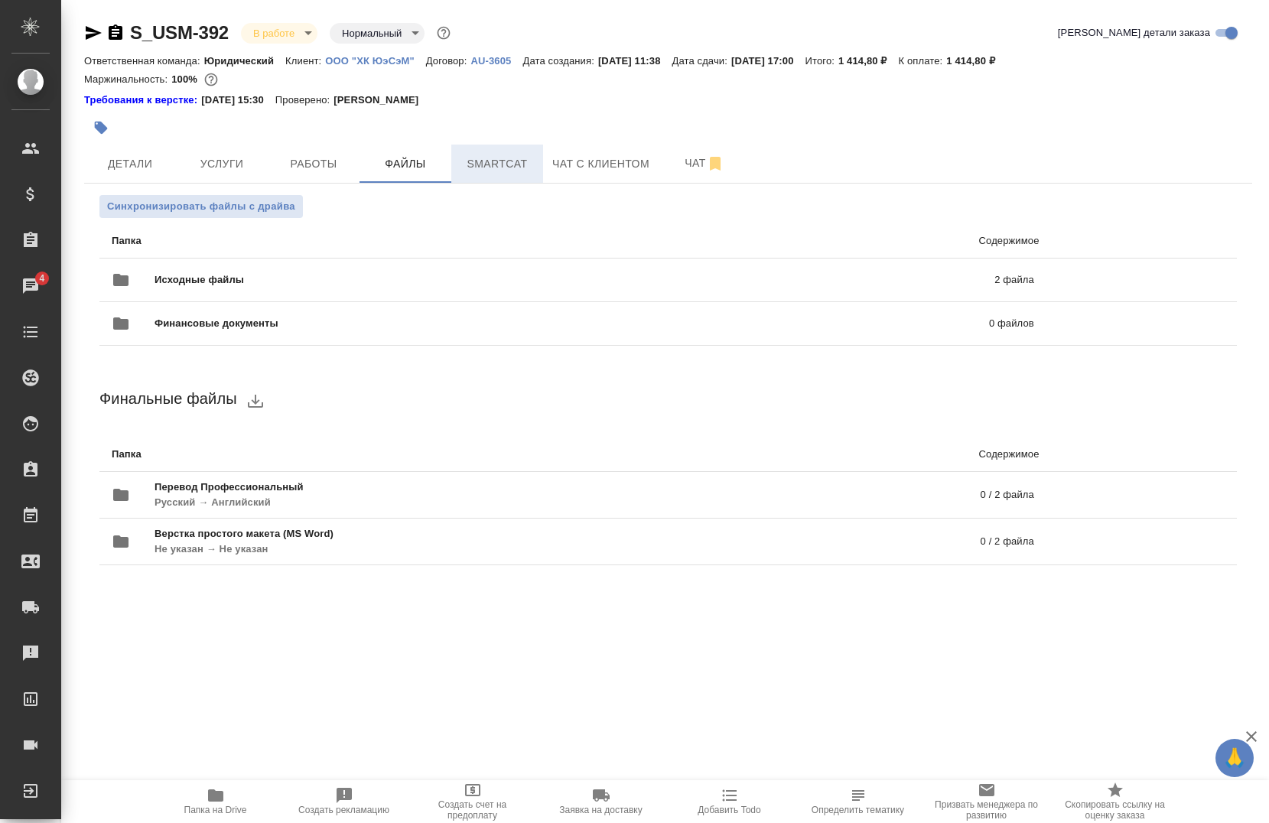
click at [482, 176] on button "Smartcat" at bounding box center [497, 164] width 92 height 38
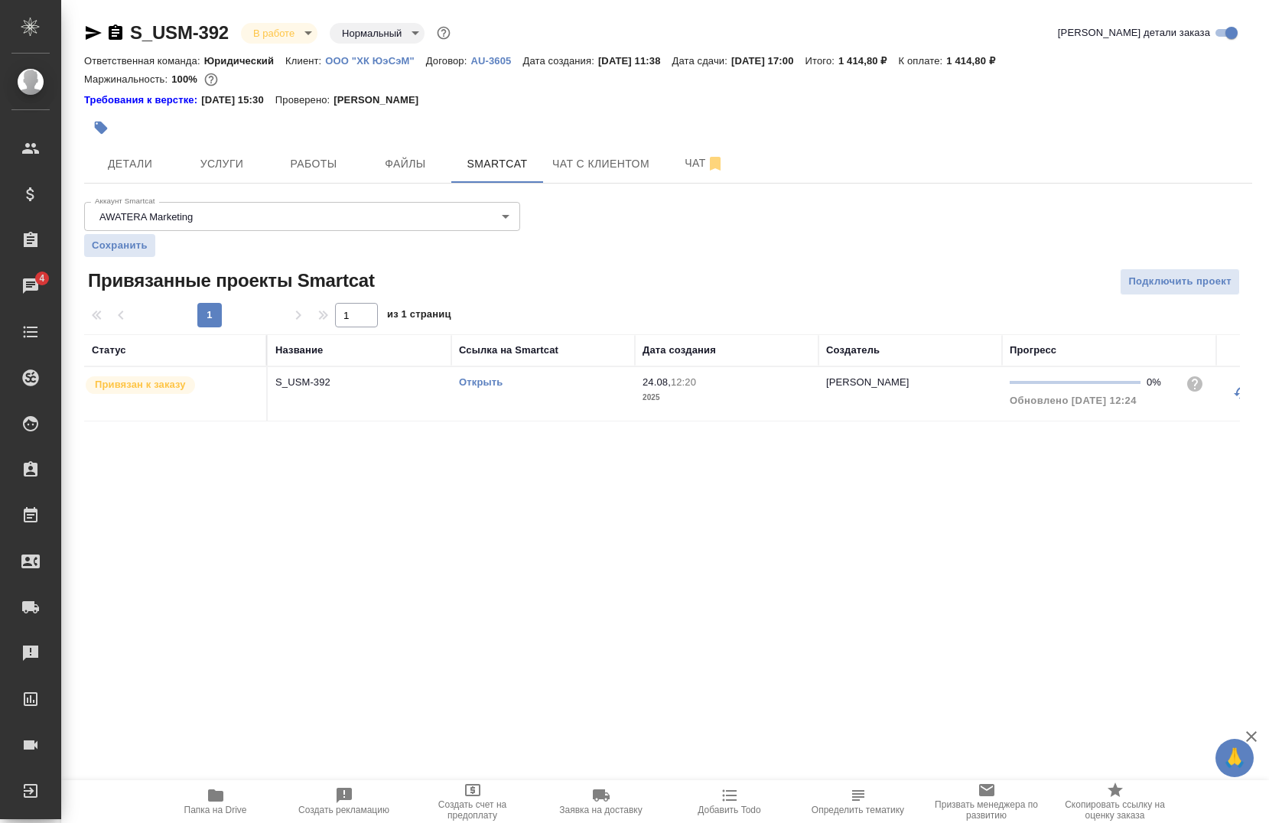
click at [468, 386] on link "Открыть" at bounding box center [481, 381] width 44 height 11
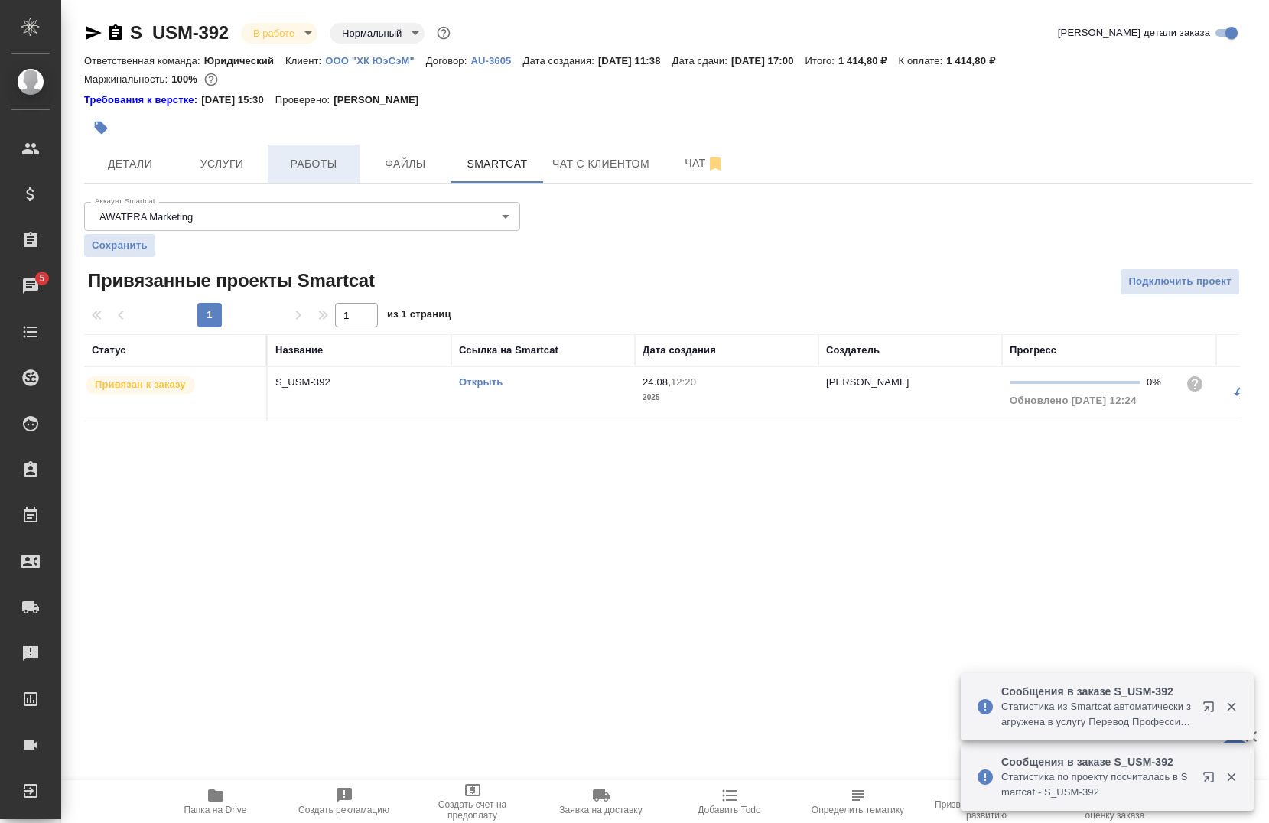
click at [288, 171] on span "Работы" at bounding box center [313, 163] width 73 height 19
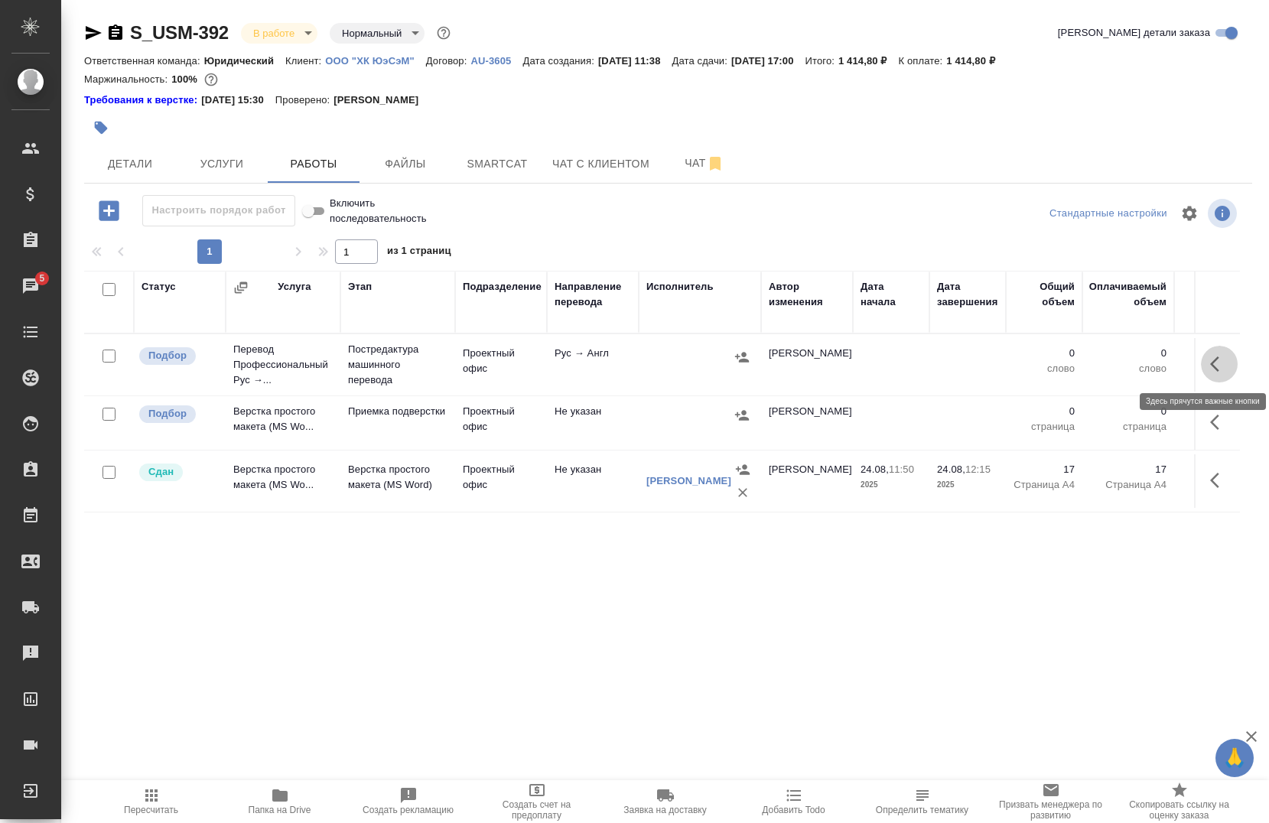
click at [1210, 369] on icon "button" at bounding box center [1214, 363] width 9 height 15
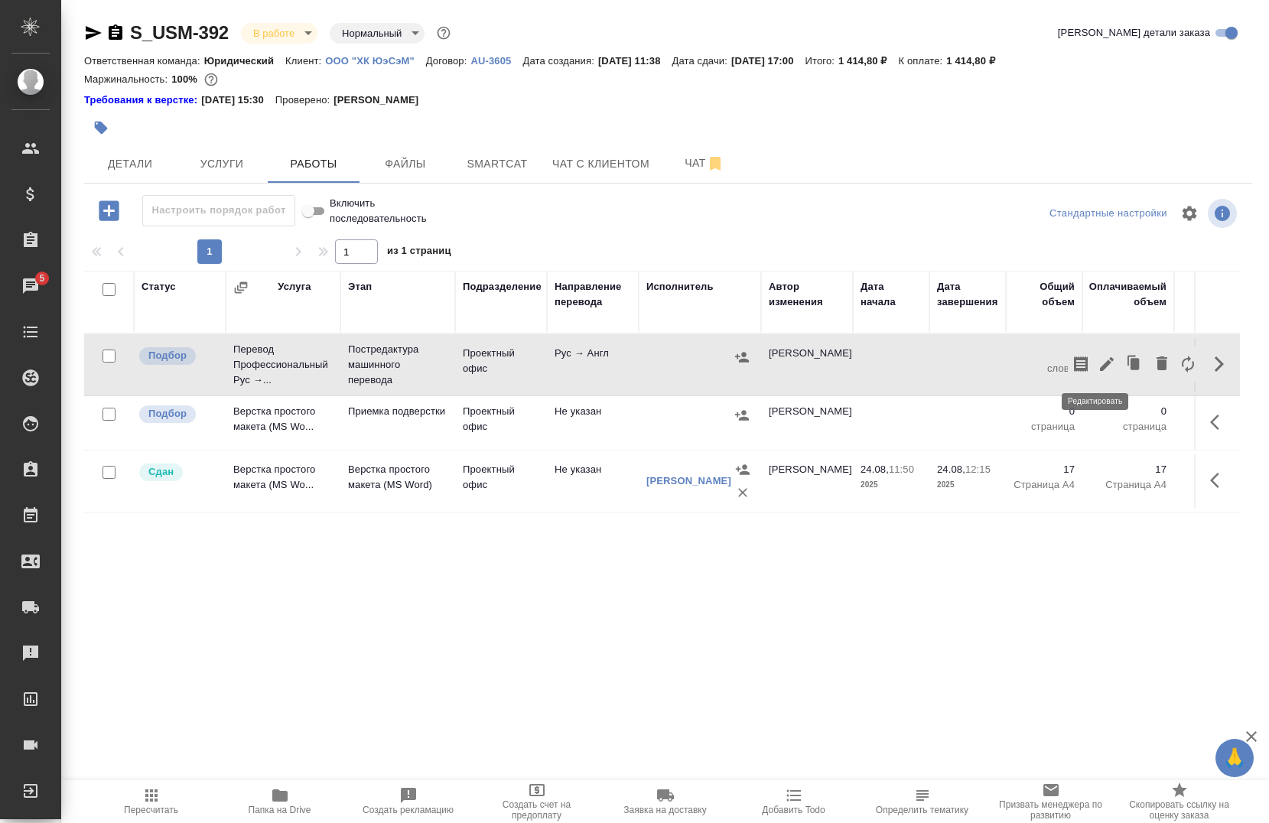
click at [1093, 374] on button "button" at bounding box center [1106, 364] width 26 height 37
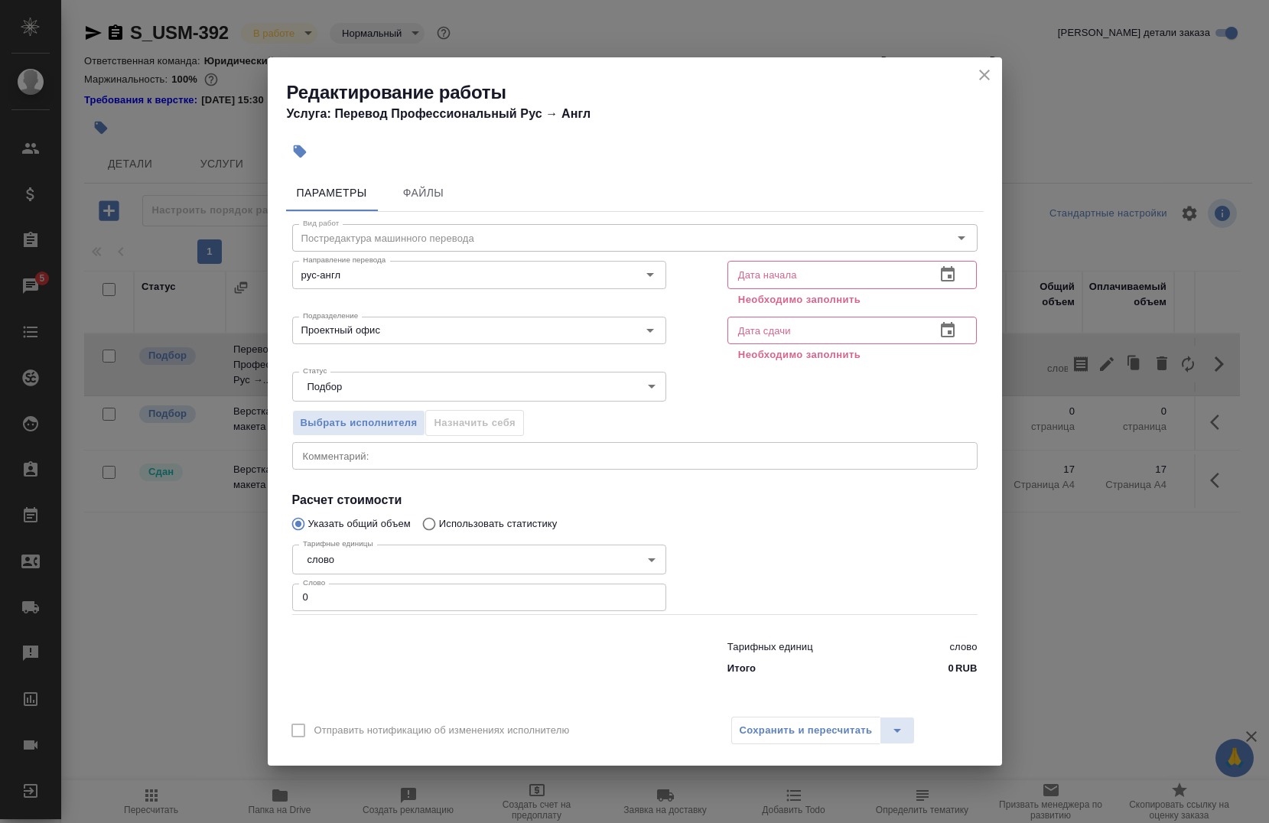
click at [804, 267] on input "text" at bounding box center [825, 275] width 197 height 28
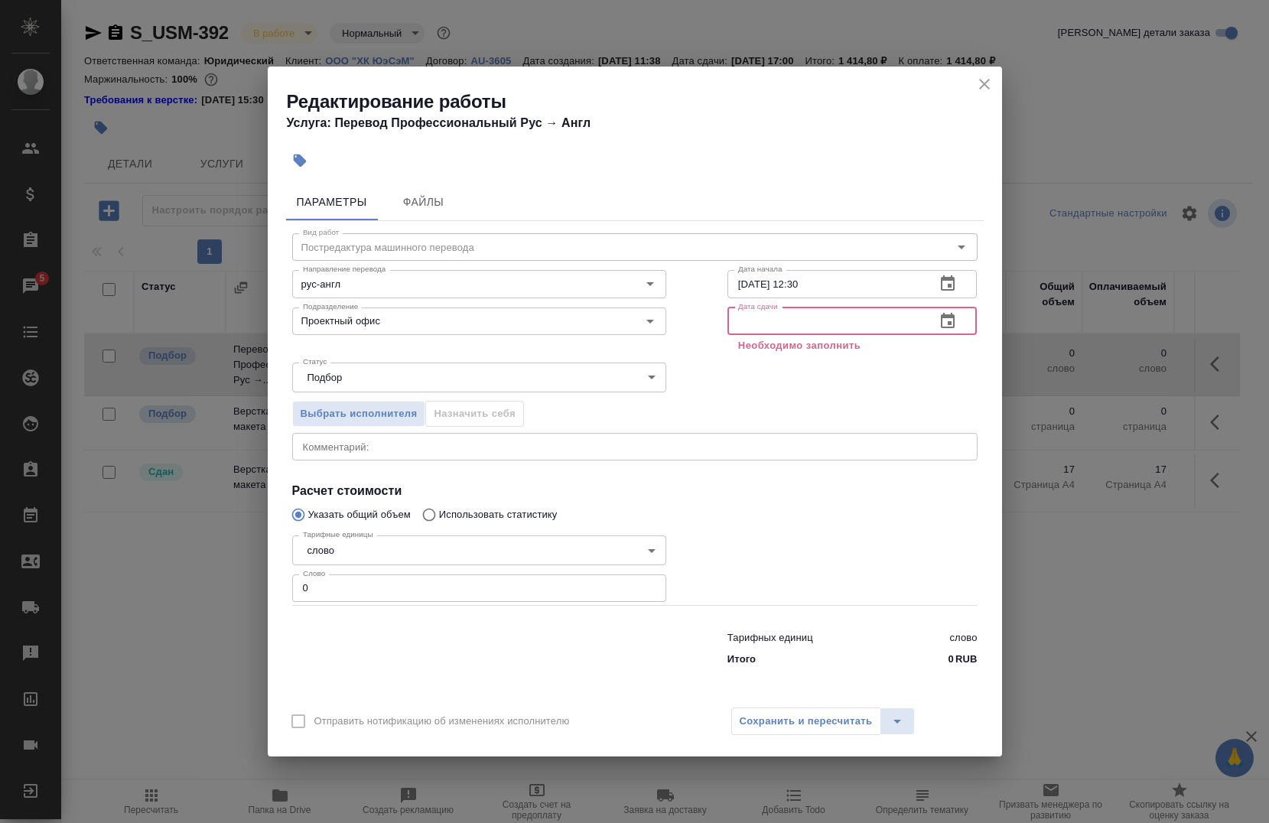
click at [742, 334] on input "text" at bounding box center [825, 321] width 197 height 28
click at [762, 281] on input "24.05.2025 12:30" at bounding box center [825, 284] width 197 height 28
type input "24.08.2025 12:30"
click at [768, 324] on input "text" at bounding box center [825, 321] width 197 height 28
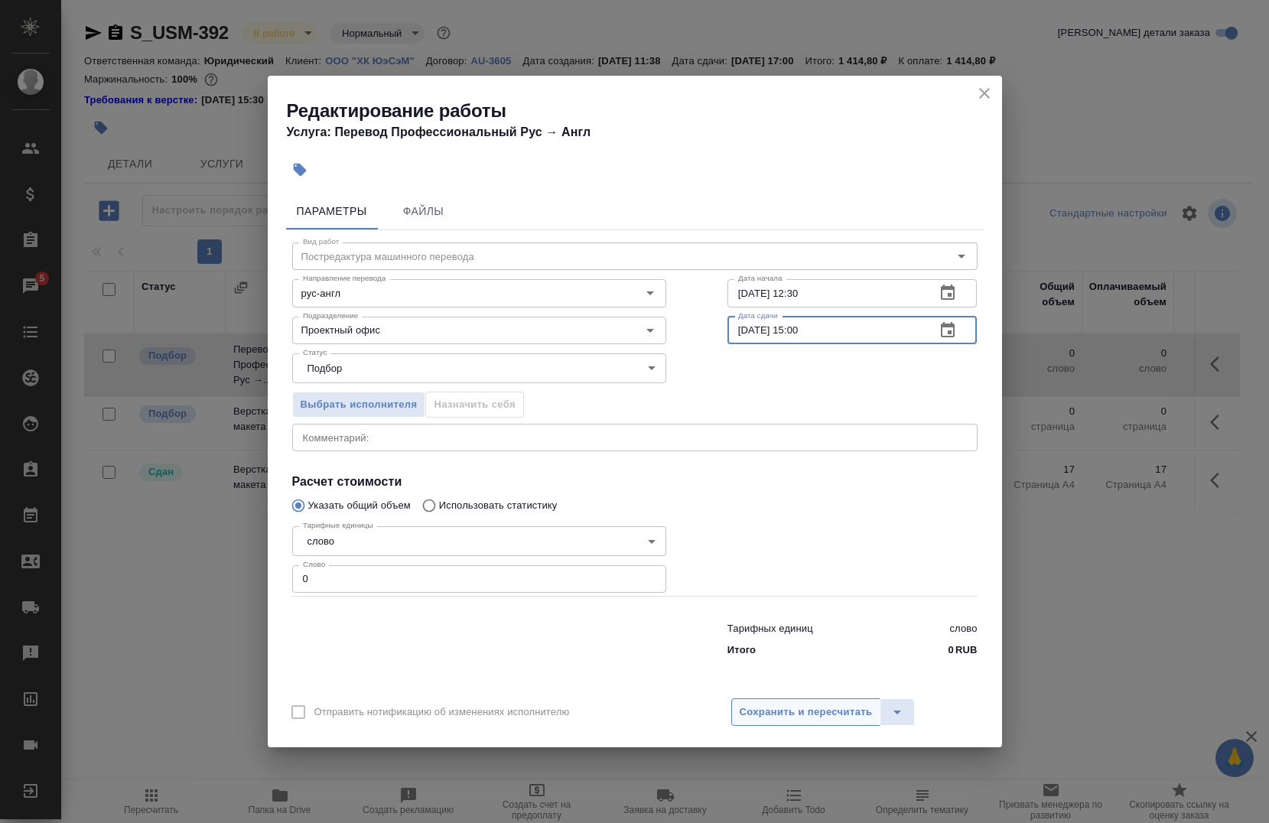
type input "24.08.2025 15:00"
click at [775, 710] on span "Сохранить и пересчитать" at bounding box center [805, 712] width 133 height 18
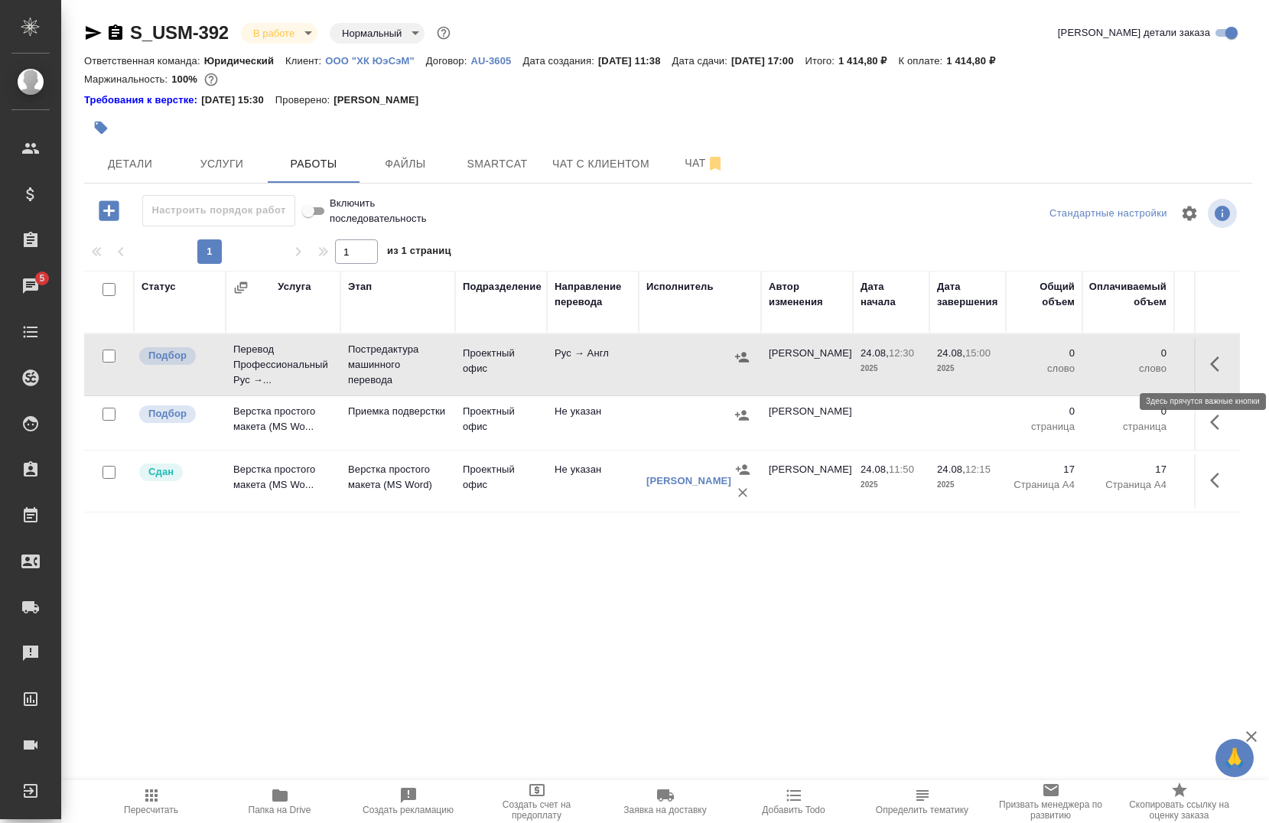
click at [1210, 367] on icon "button" at bounding box center [1219, 364] width 18 height 18
click at [1097, 369] on icon "button" at bounding box center [1106, 364] width 18 height 18
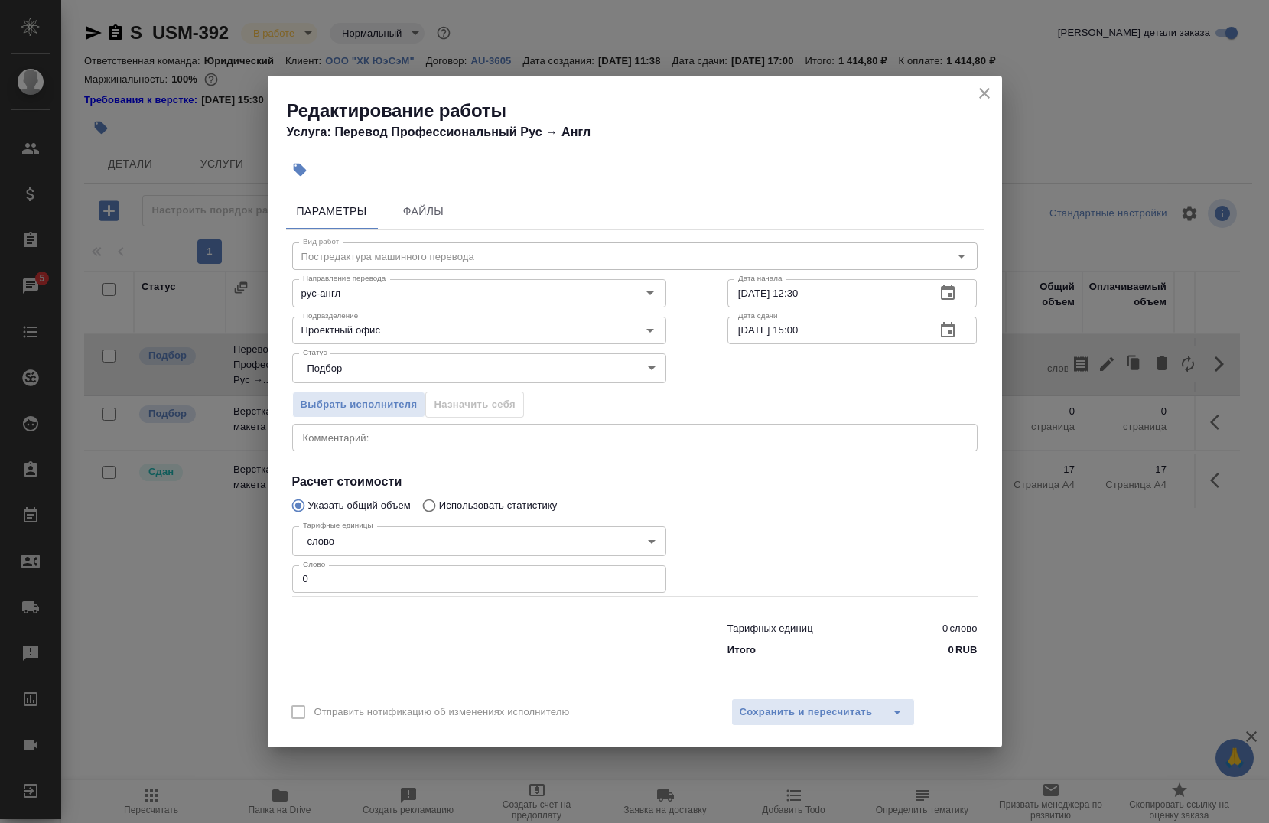
click at [343, 570] on input "0" at bounding box center [479, 579] width 374 height 28
type input "2413"
click at [747, 716] on span "Сохранить и пересчитать" at bounding box center [805, 712] width 133 height 18
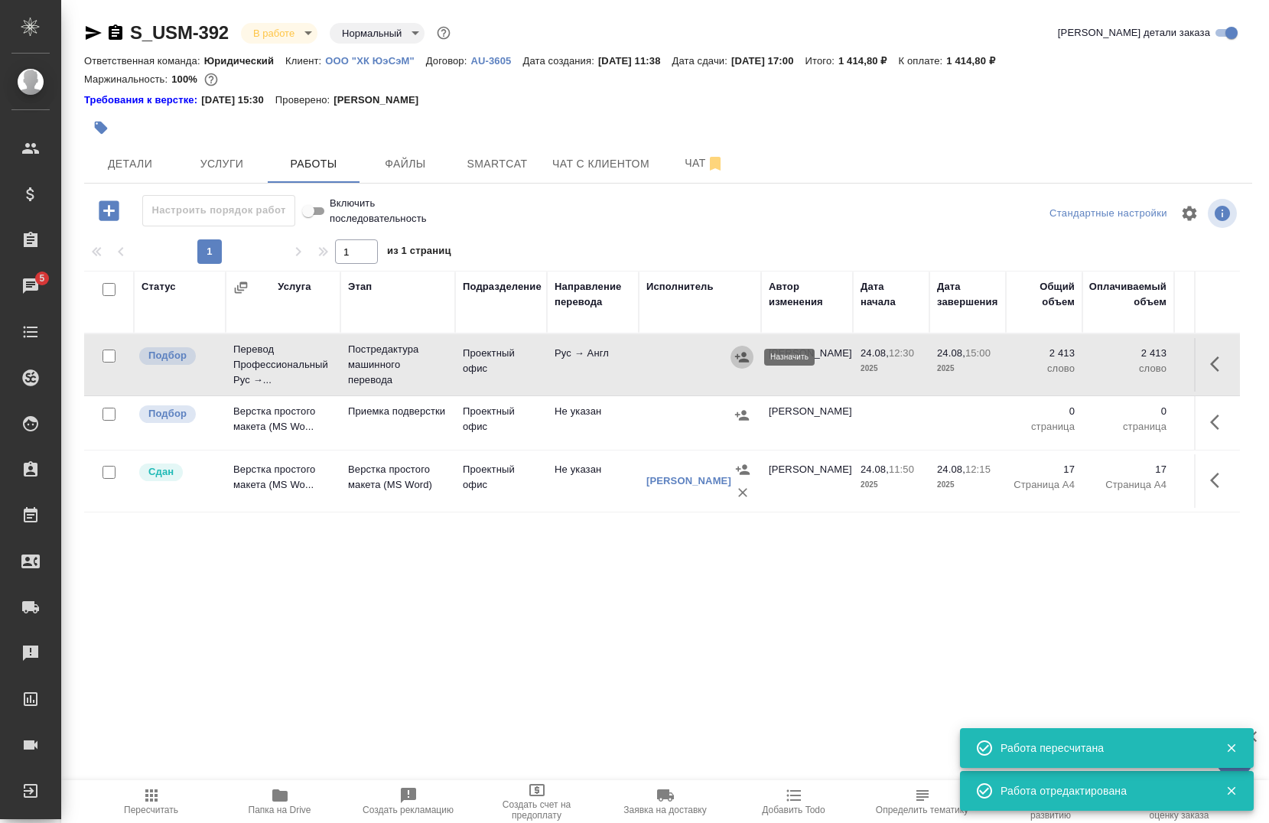
click at [748, 354] on icon "button" at bounding box center [741, 356] width 15 height 15
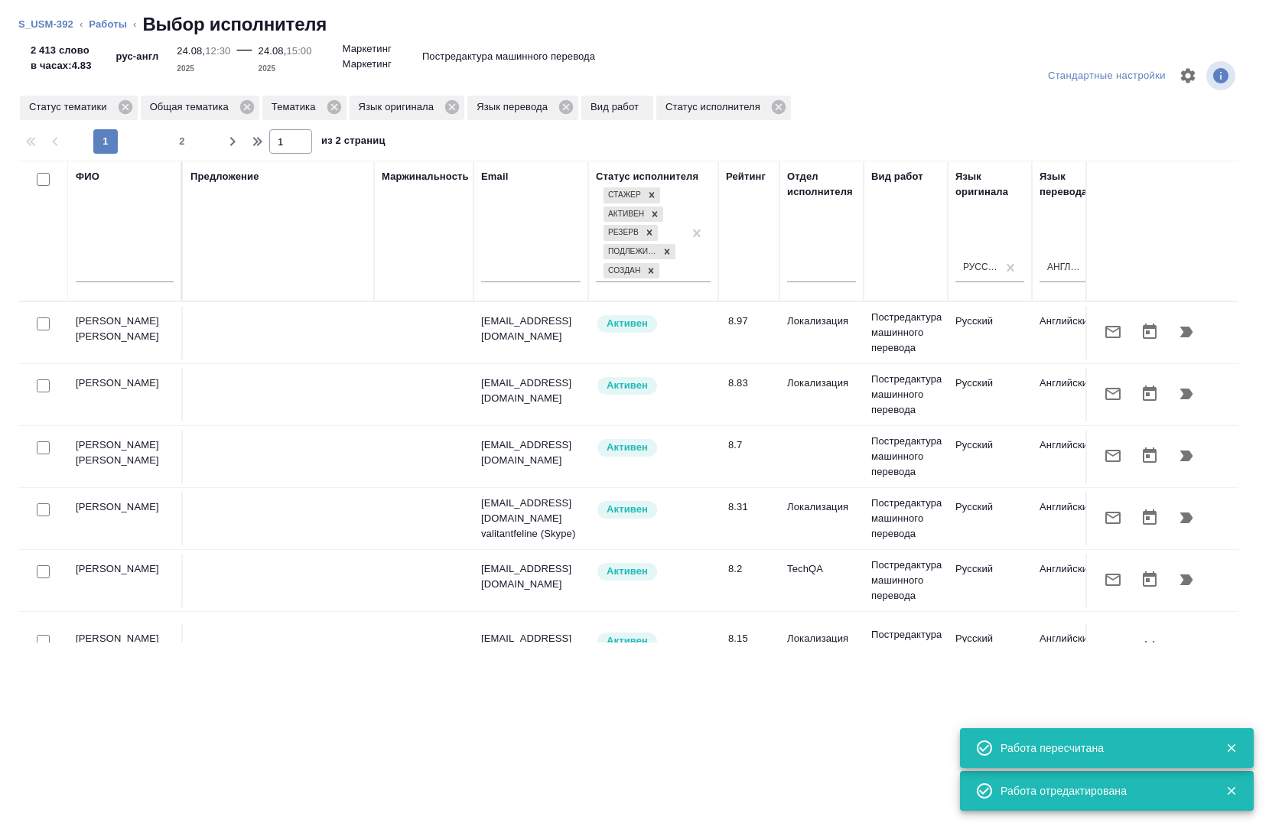
click at [90, 270] on input "text" at bounding box center [125, 272] width 98 height 19
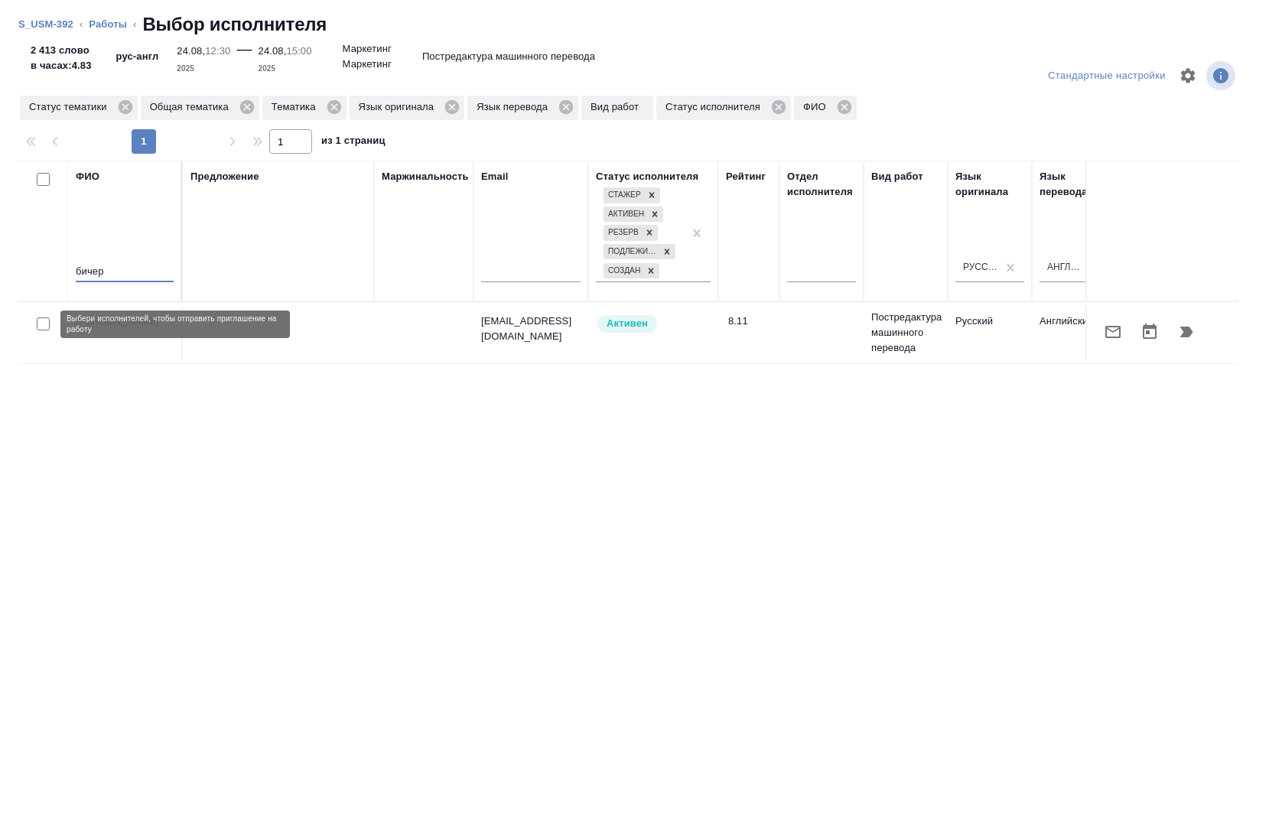
type input "бичер"
click at [40, 327] on input "checkbox" at bounding box center [43, 323] width 13 height 13
checkbox input "true"
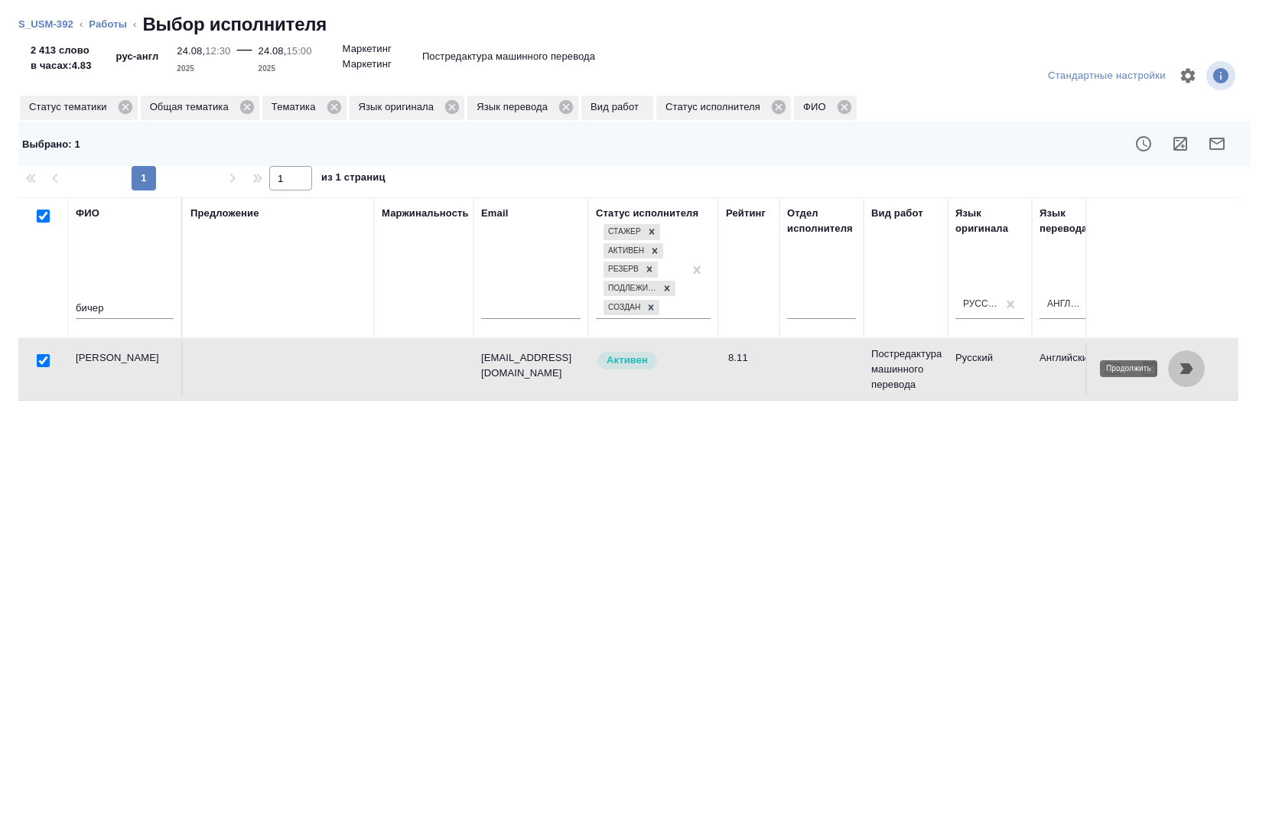
click at [1189, 362] on icon "button" at bounding box center [1186, 368] width 18 height 18
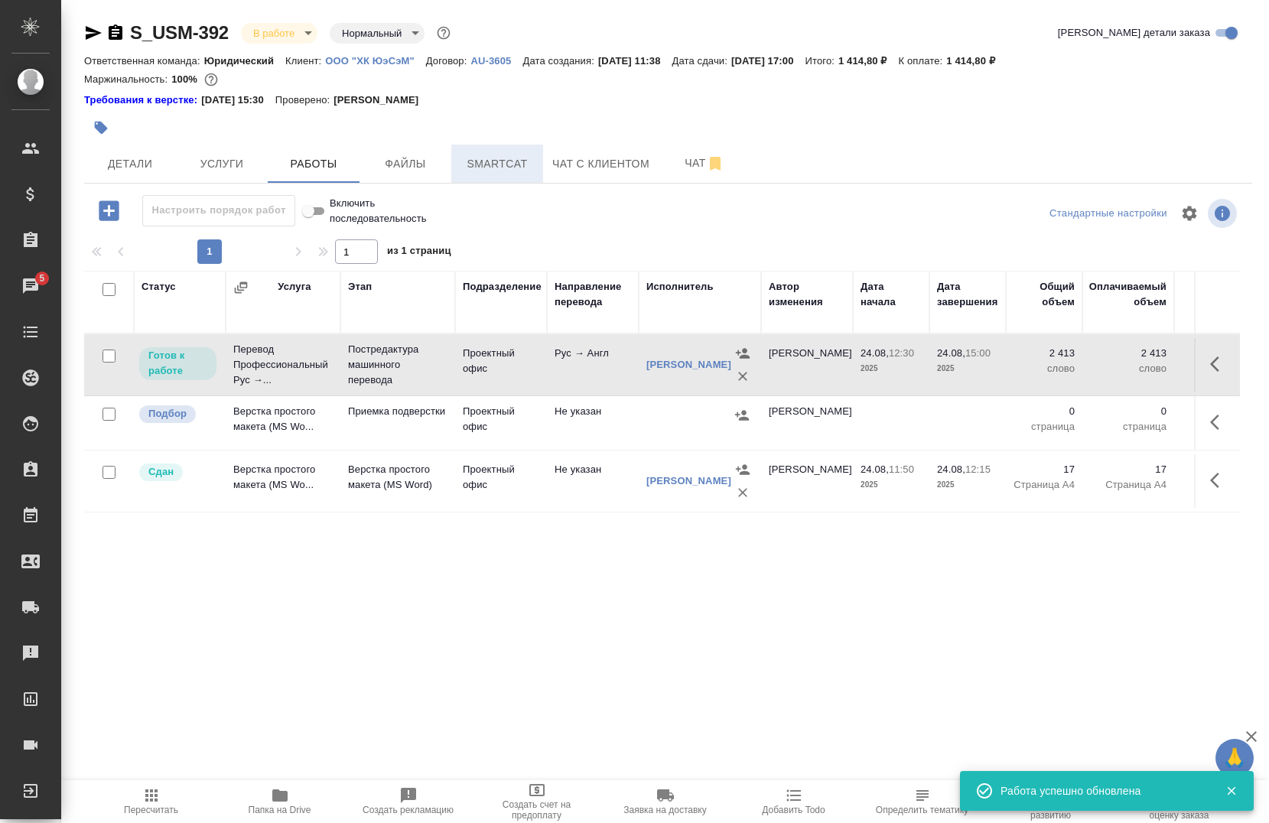
click at [514, 158] on span "Smartcat" at bounding box center [496, 163] width 73 height 19
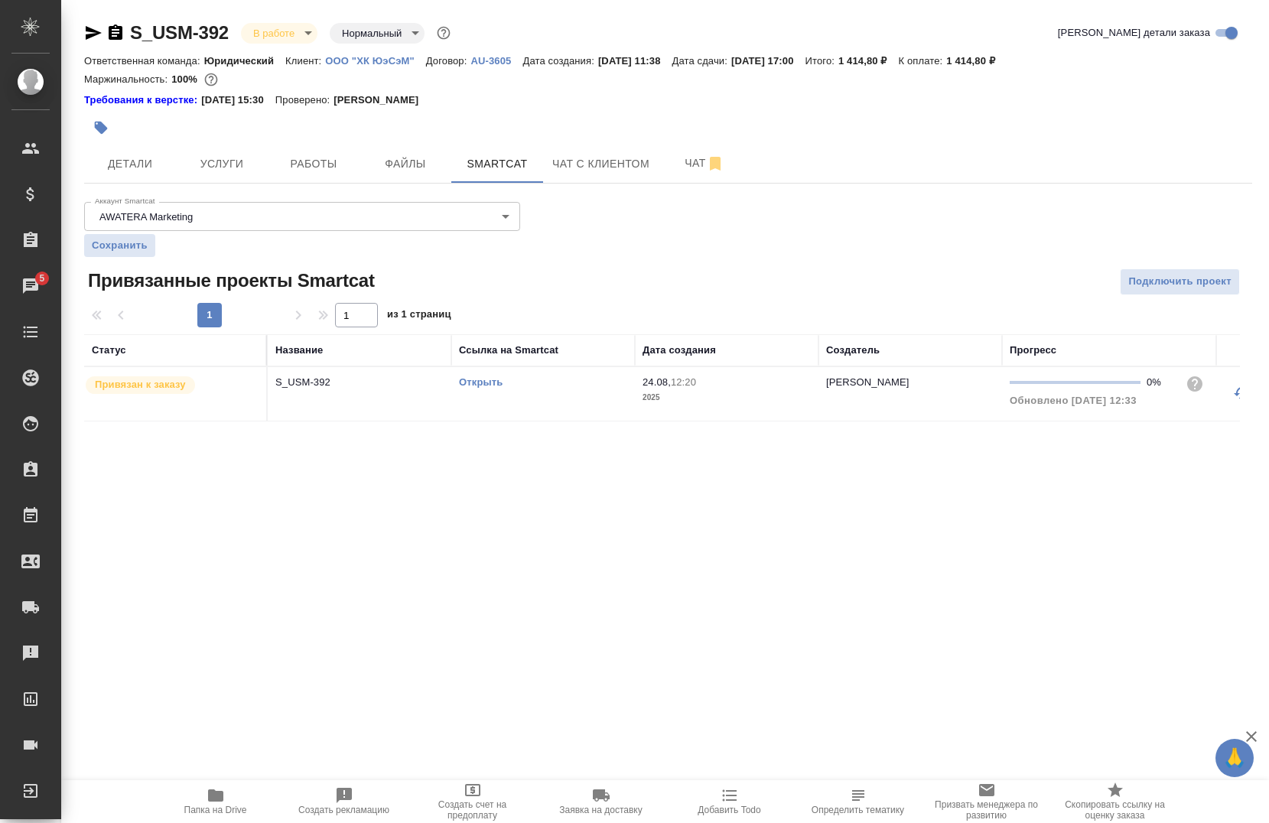
click at [531, 383] on div "Открыть" at bounding box center [543, 382] width 168 height 15
click at [475, 382] on link "Открыть" at bounding box center [481, 381] width 44 height 11
click at [493, 384] on link "Открыть" at bounding box center [481, 381] width 44 height 11
click at [232, 171] on span "Услуги" at bounding box center [221, 163] width 73 height 19
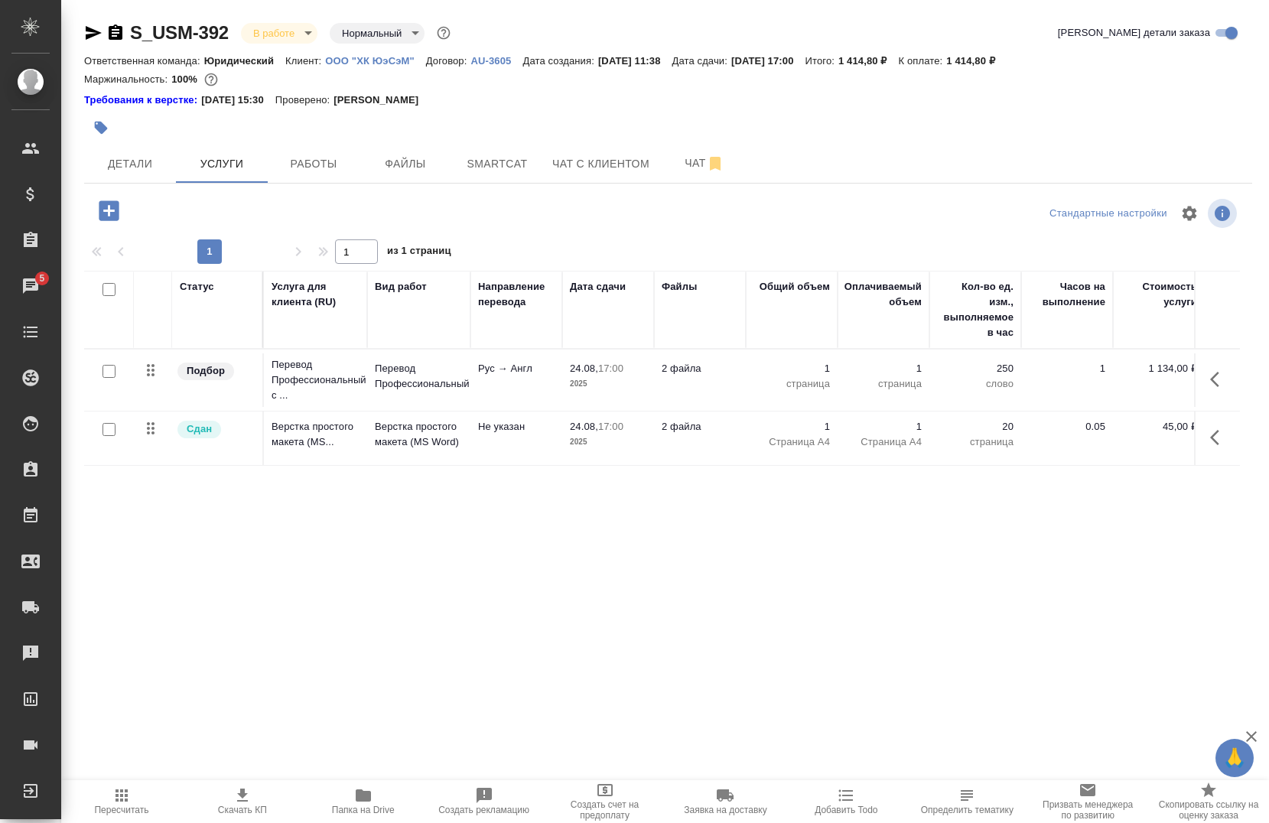
click at [1218, 371] on icon "button" at bounding box center [1219, 379] width 18 height 18
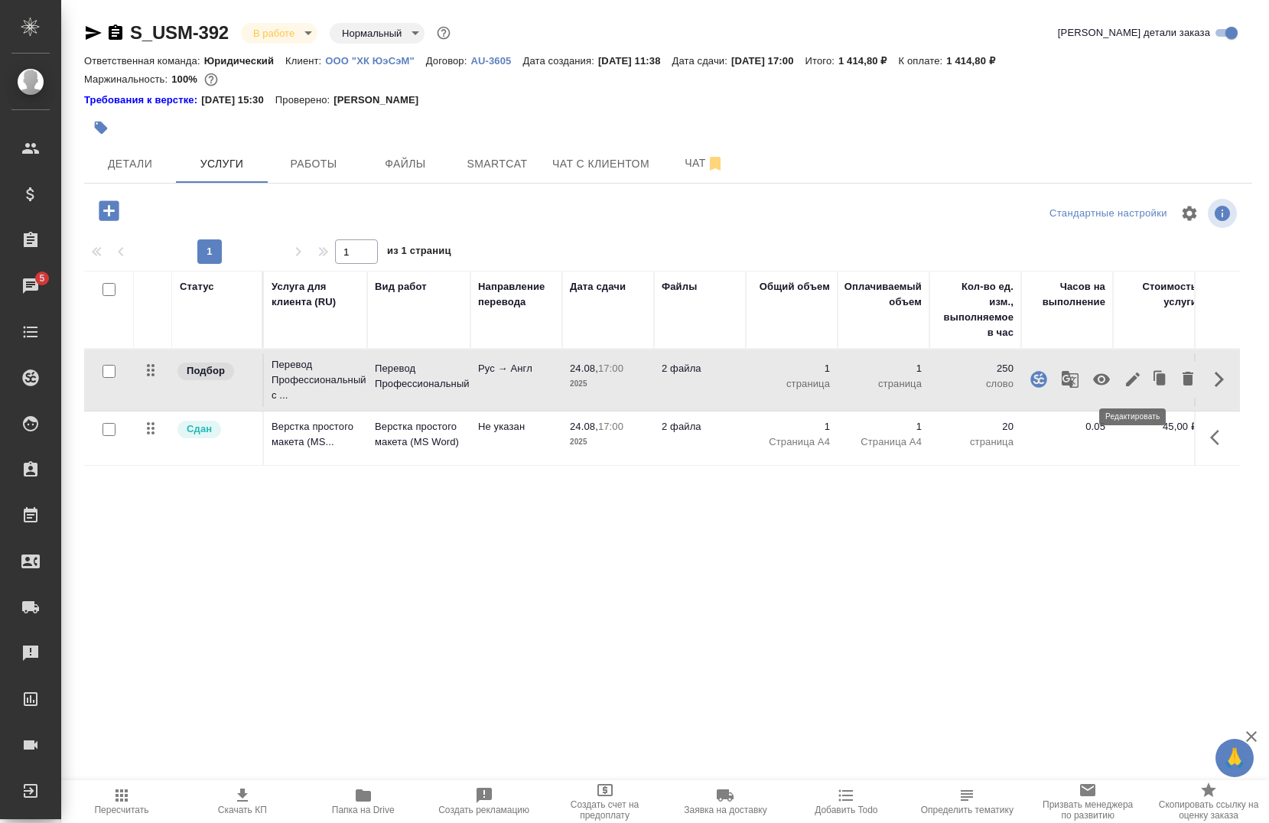
click at [1126, 390] on button "button" at bounding box center [1132, 379] width 26 height 37
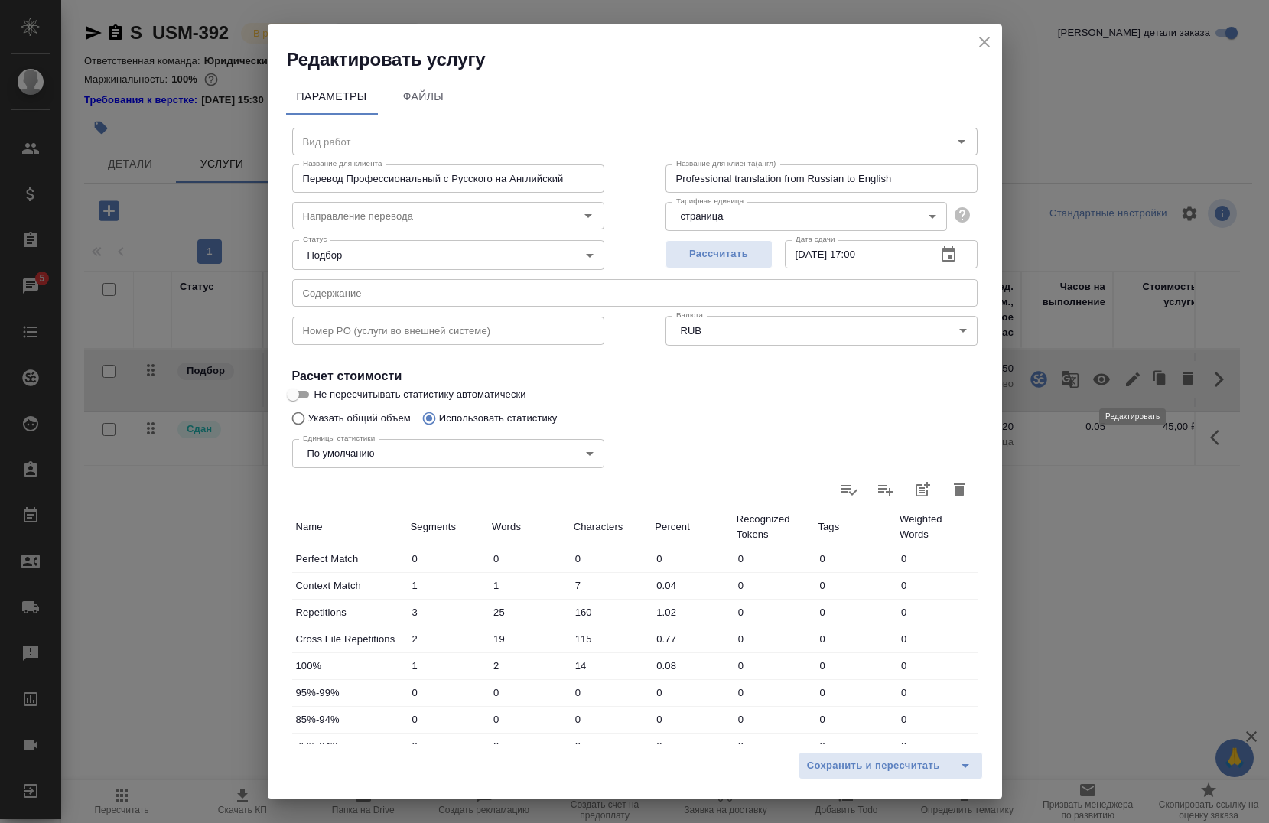
type input "Перевод Профессиональный"
type input "рус-англ"
click at [391, 213] on input "рус-англ" at bounding box center [423, 215] width 252 height 18
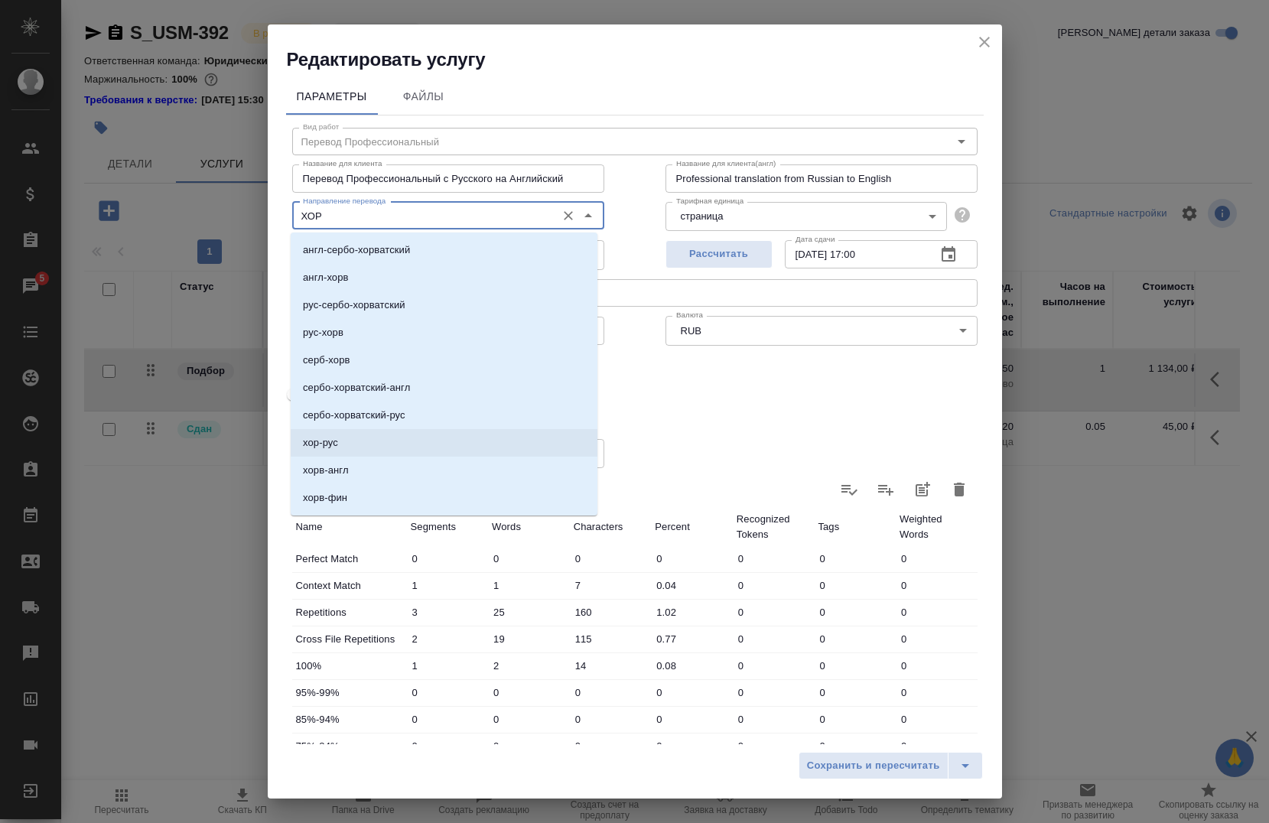
click at [354, 437] on li "хор-рус" at bounding box center [444, 443] width 307 height 28
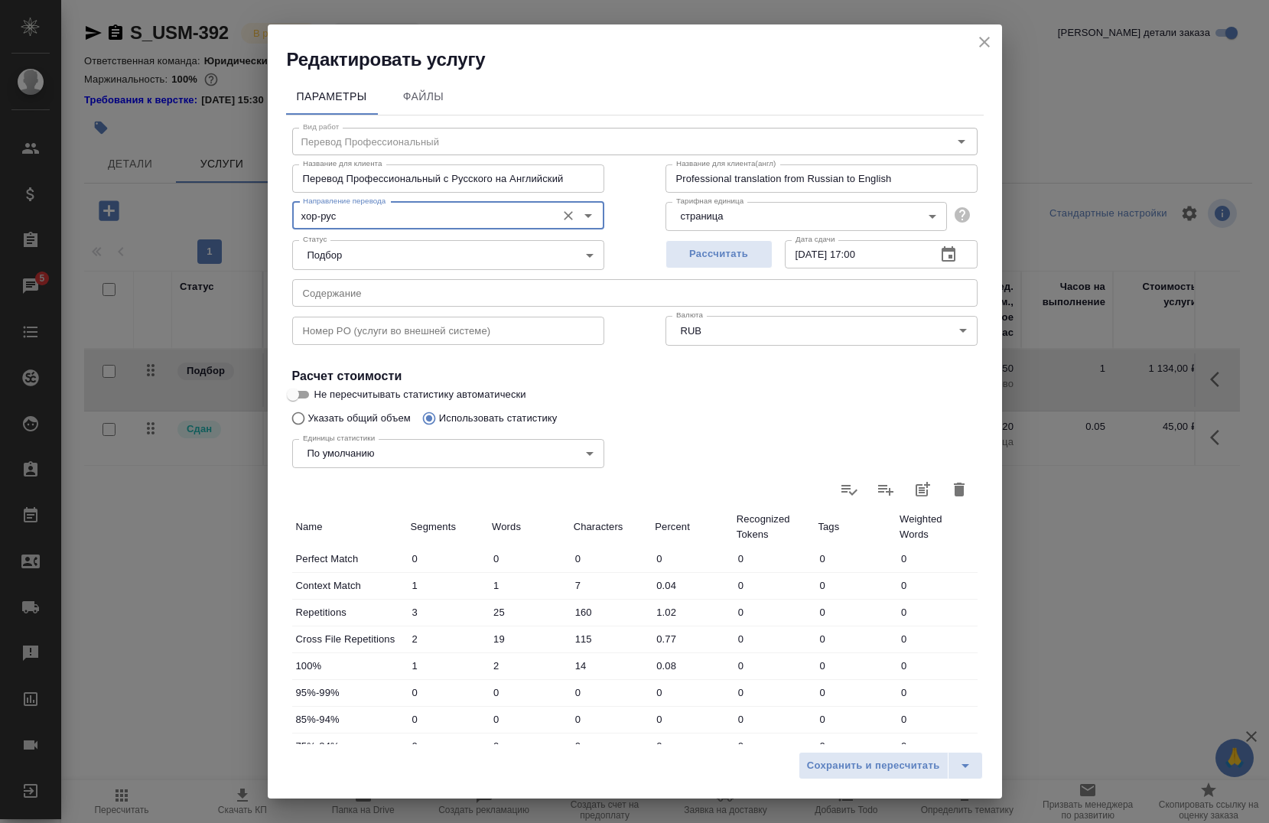
type input "хор-рус"
click at [893, 776] on button "Сохранить и пересчитать" at bounding box center [873, 766] width 150 height 28
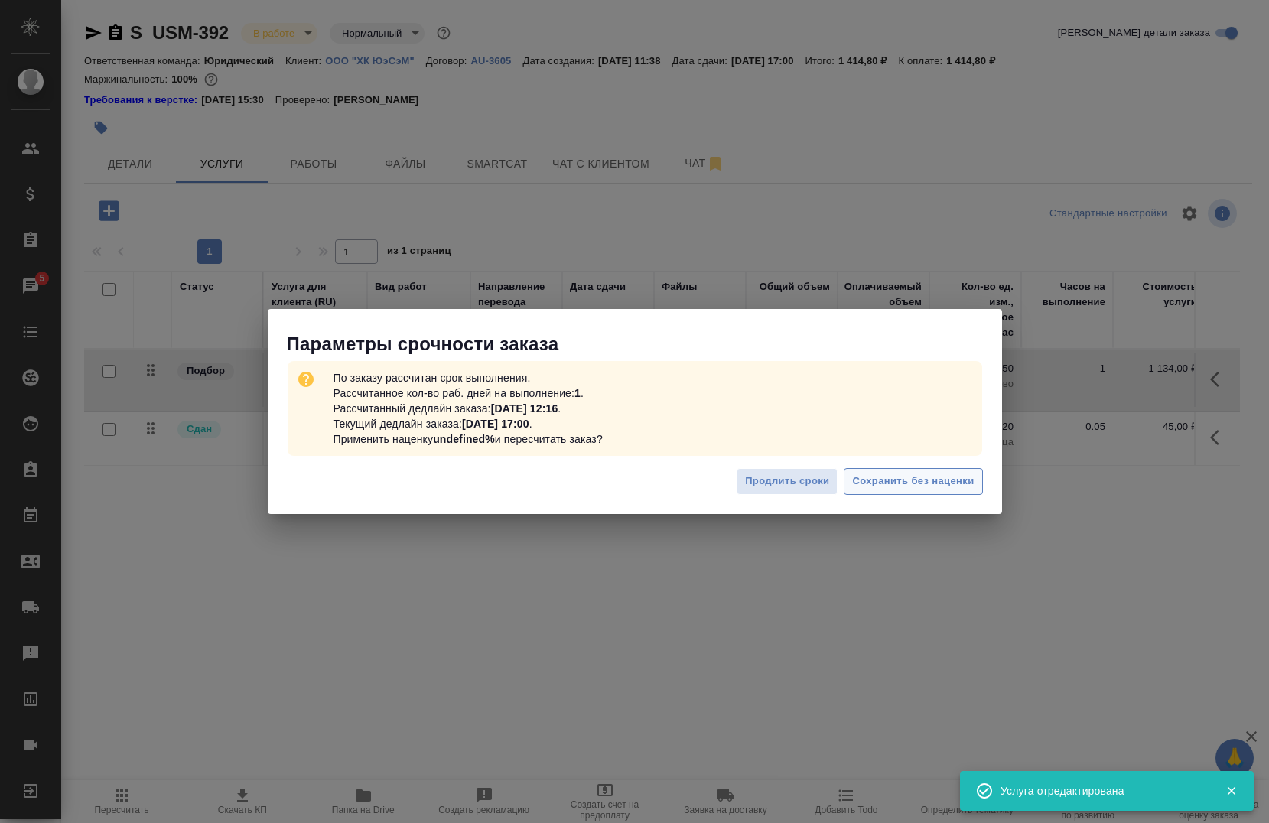
click at [951, 481] on span "Сохранить без наценки" at bounding box center [913, 482] width 122 height 18
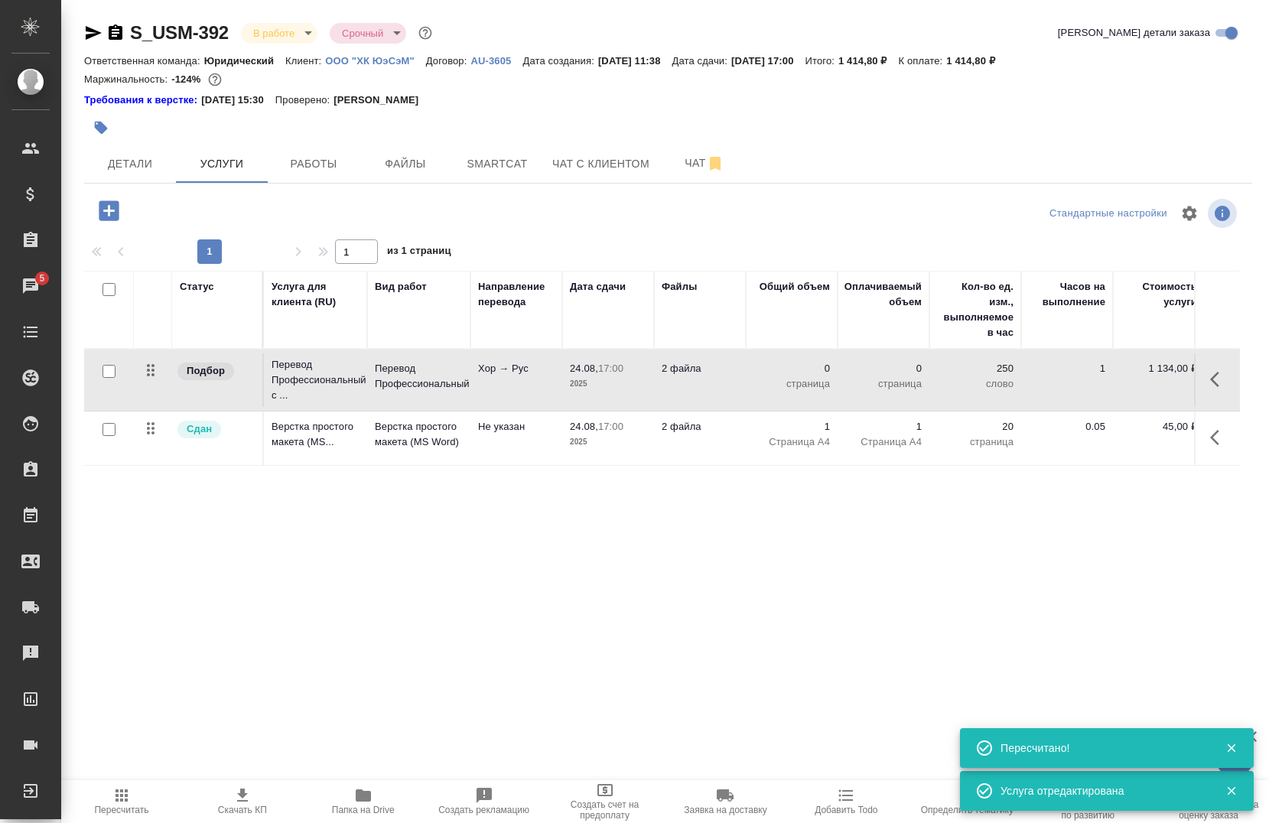
type input "urgent"
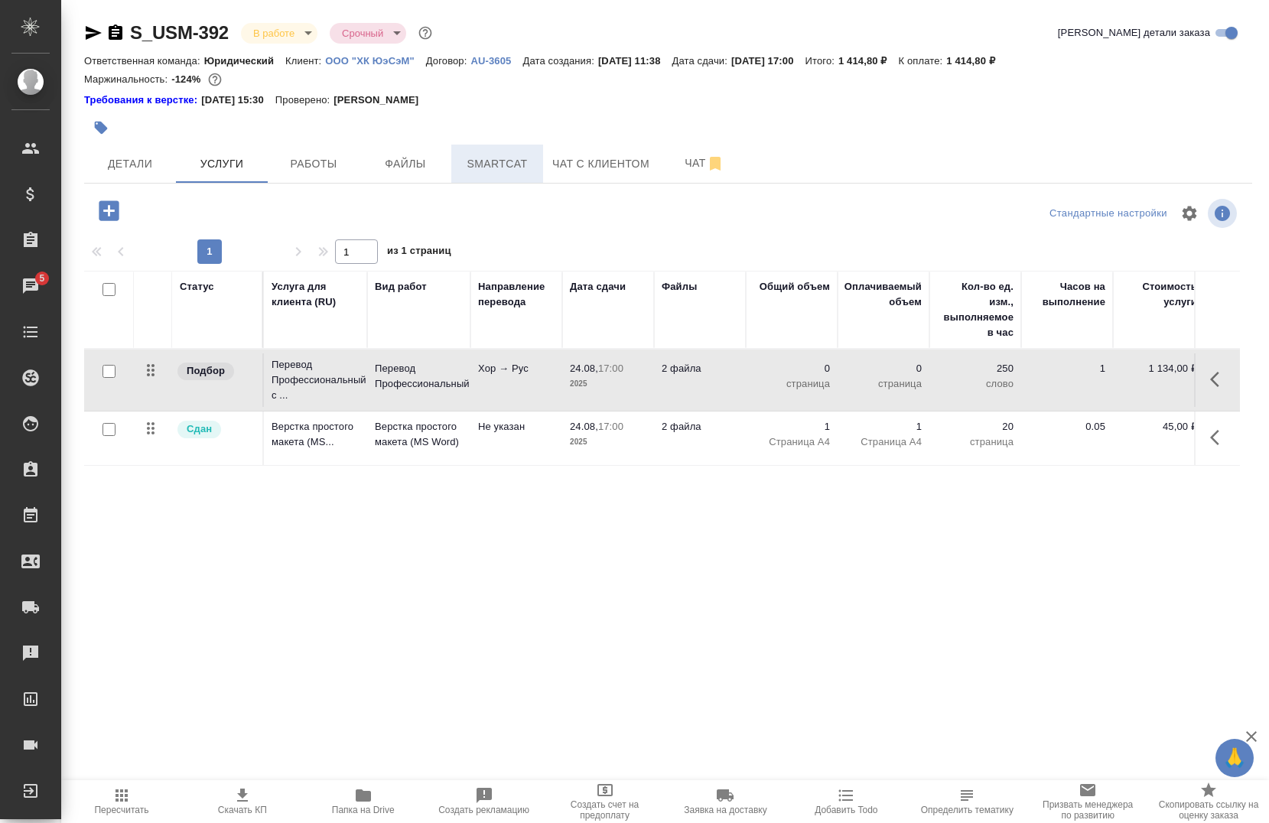
click at [517, 163] on span "Smartcat" at bounding box center [496, 163] width 73 height 19
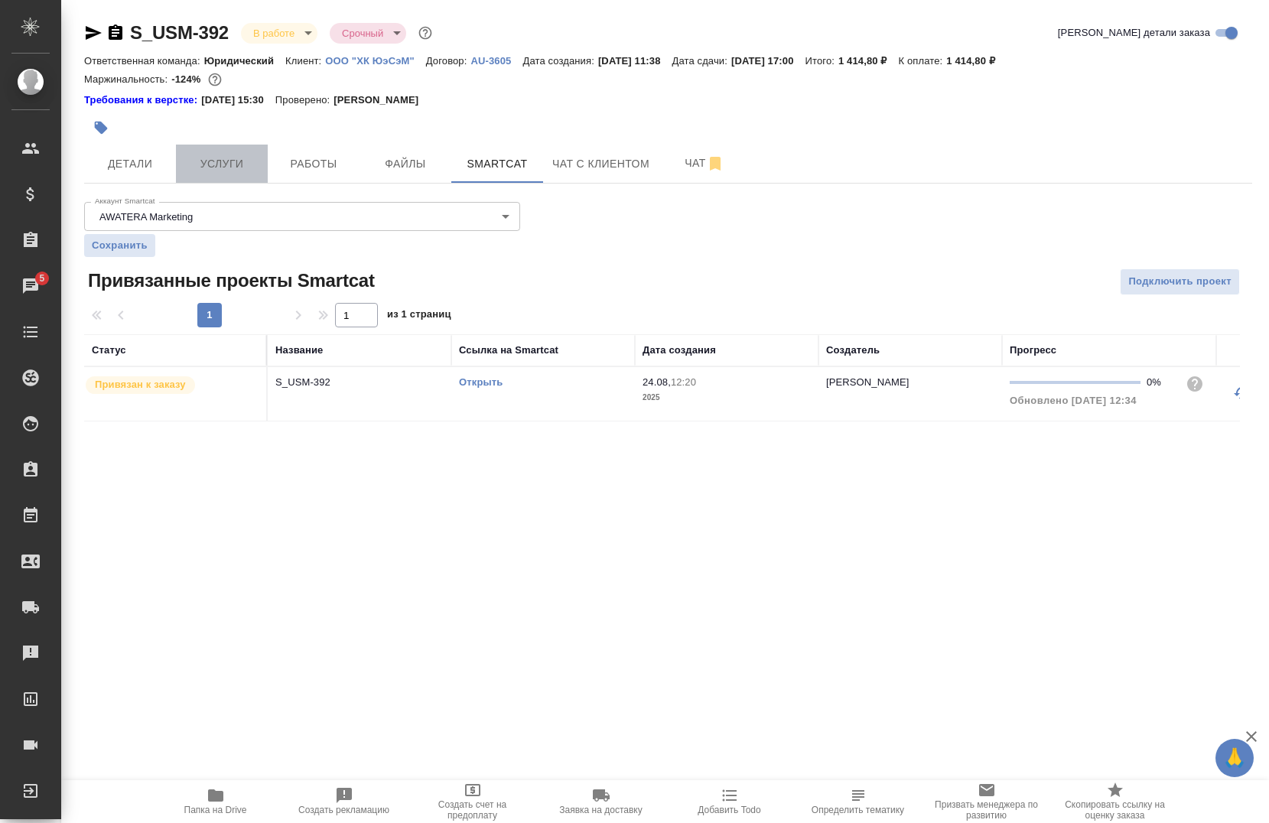
click at [240, 159] on span "Услуги" at bounding box center [221, 163] width 73 height 19
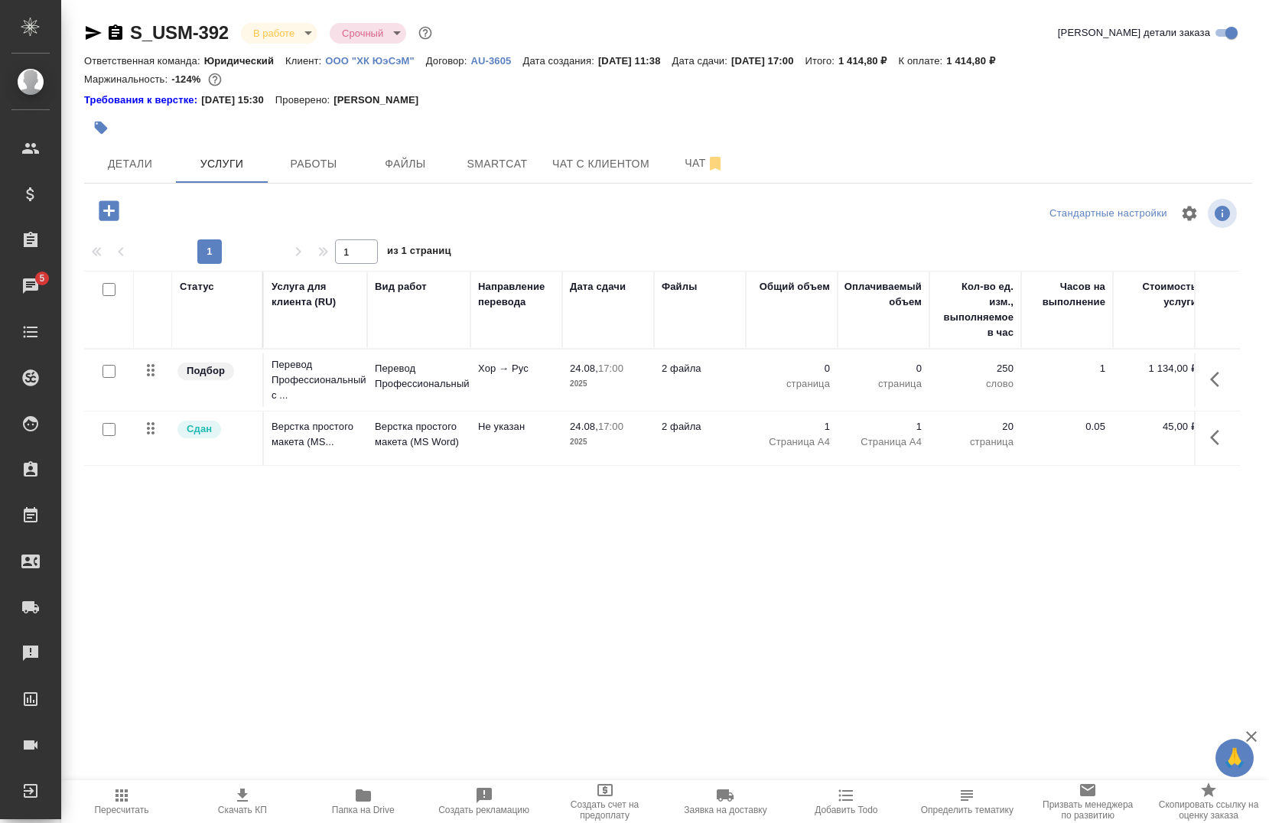
click at [111, 372] on input "checkbox" at bounding box center [108, 371] width 13 height 13
checkbox input "true"
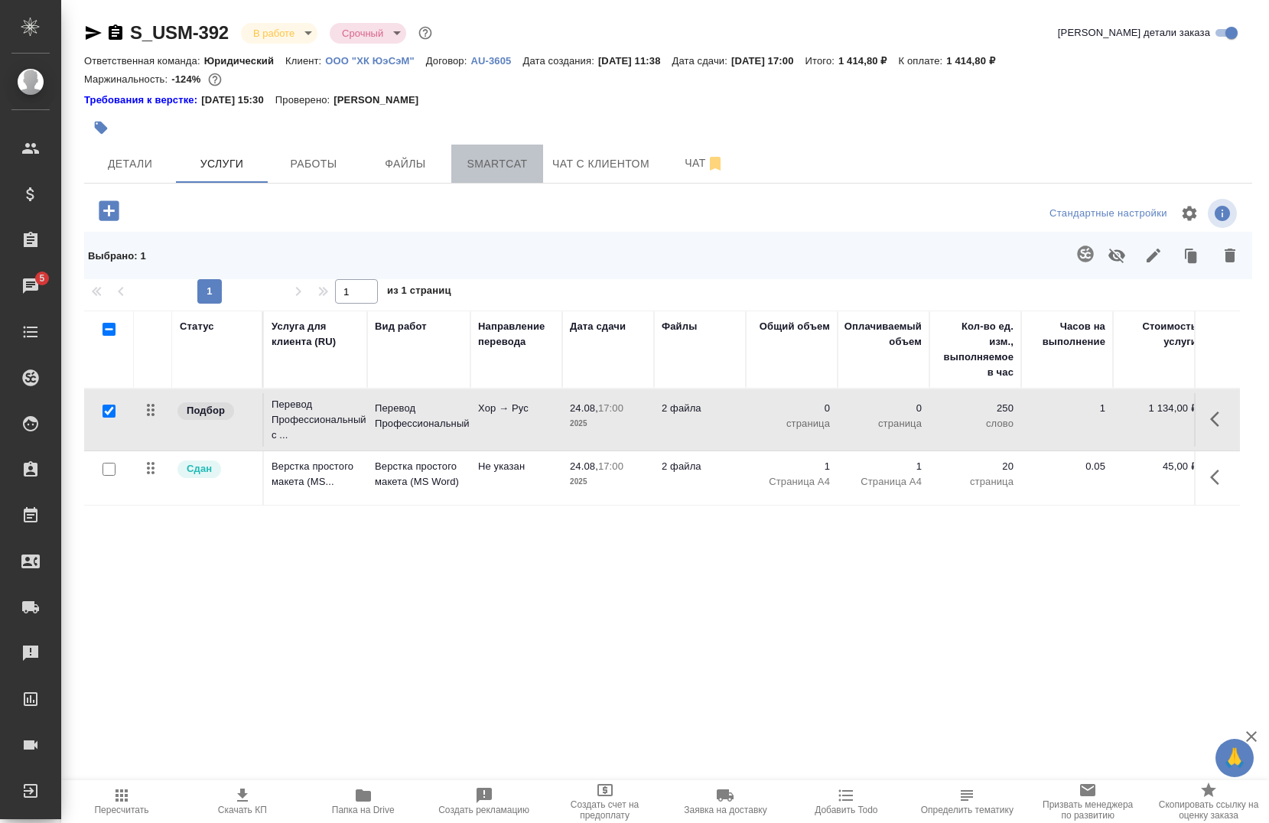
click at [499, 175] on button "Smartcat" at bounding box center [497, 164] width 92 height 38
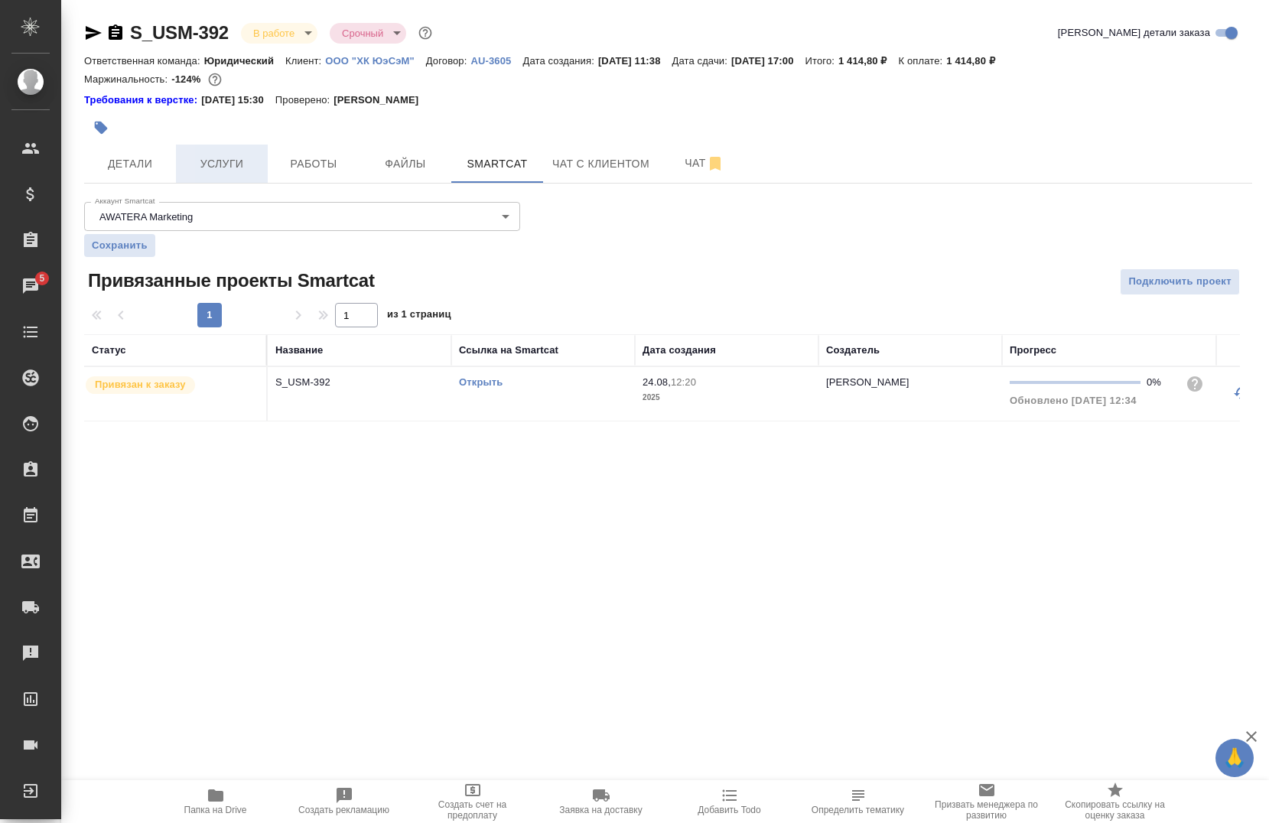
click at [229, 164] on span "Услуги" at bounding box center [221, 163] width 73 height 19
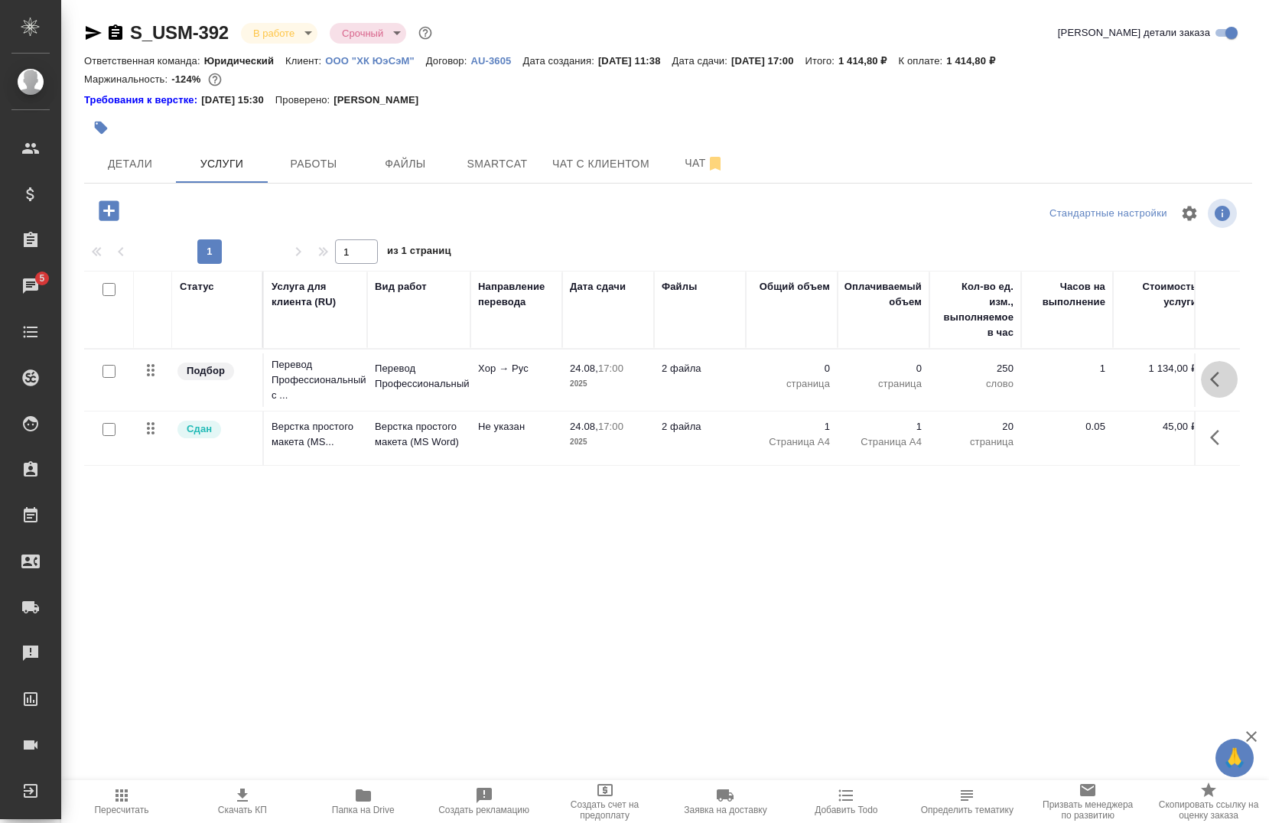
click at [1229, 385] on button "button" at bounding box center [1218, 379] width 37 height 37
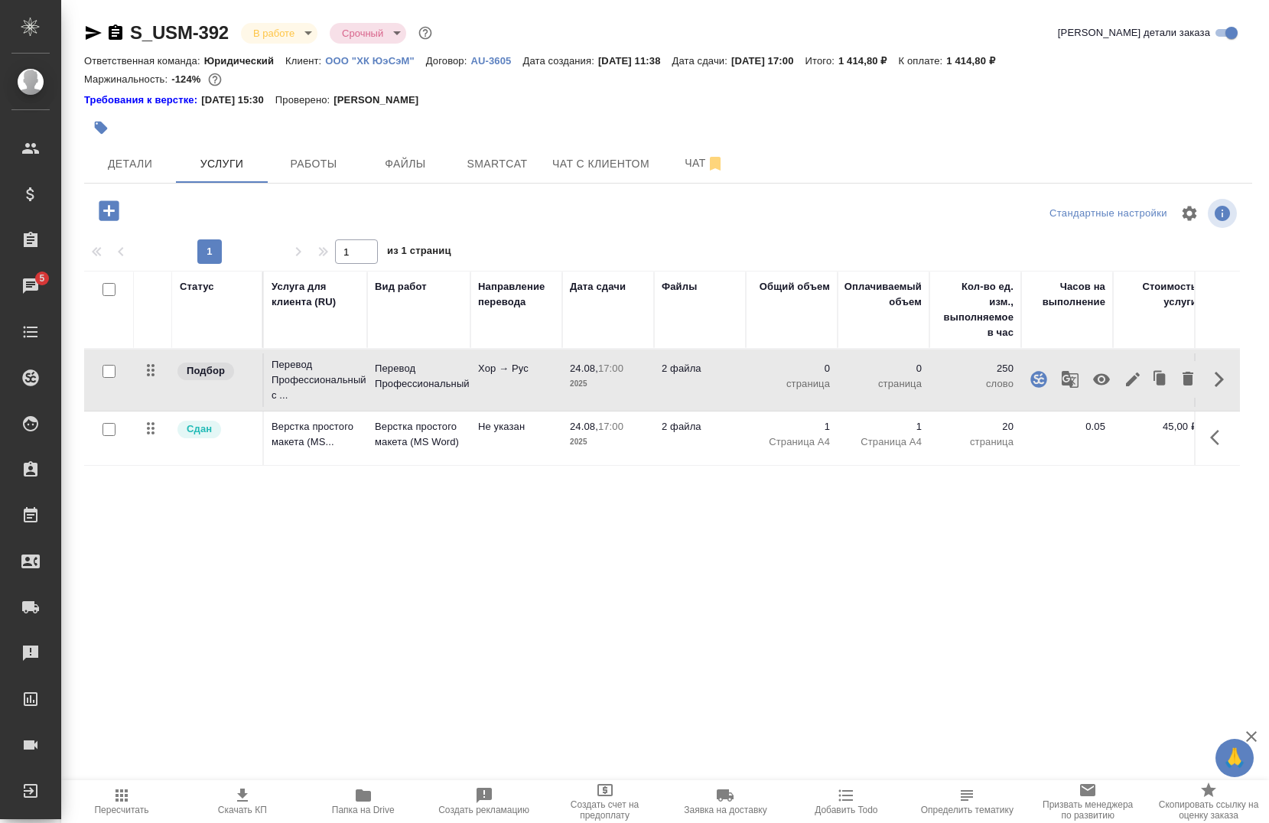
click at [114, 375] on input "checkbox" at bounding box center [108, 371] width 13 height 13
checkbox input "true"
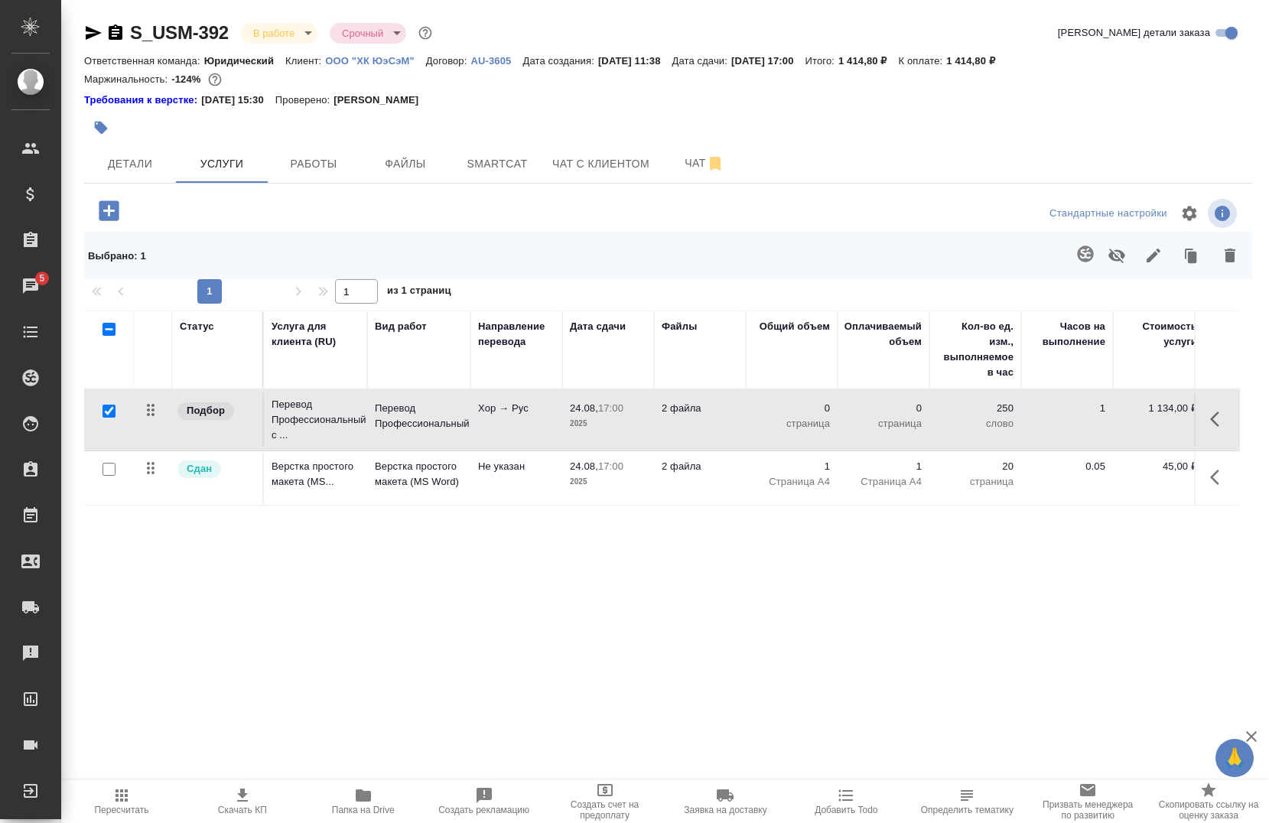
click at [1237, 267] on button "button" at bounding box center [1229, 256] width 37 height 40
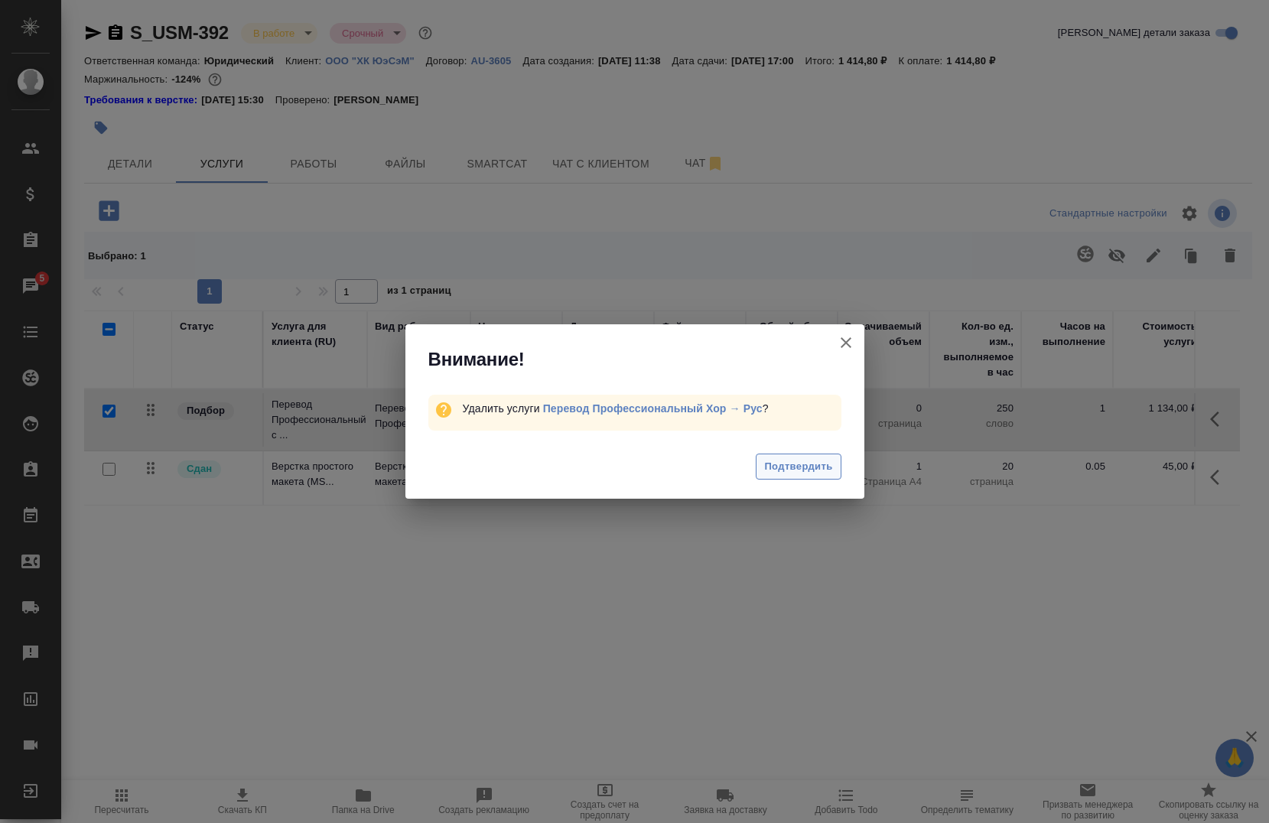
click at [775, 471] on span "Подтвердить" at bounding box center [798, 467] width 68 height 18
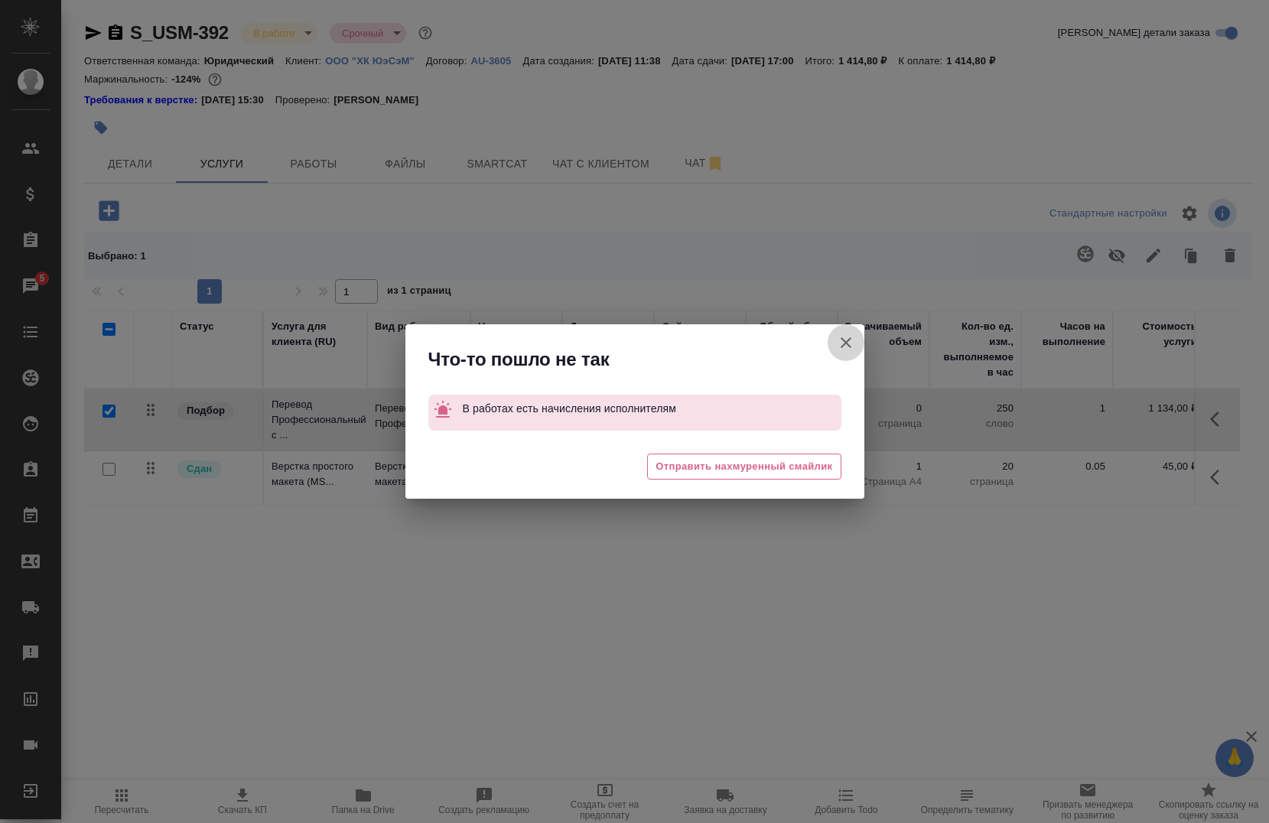
click at [842, 340] on icon "button" at bounding box center [845, 342] width 11 height 11
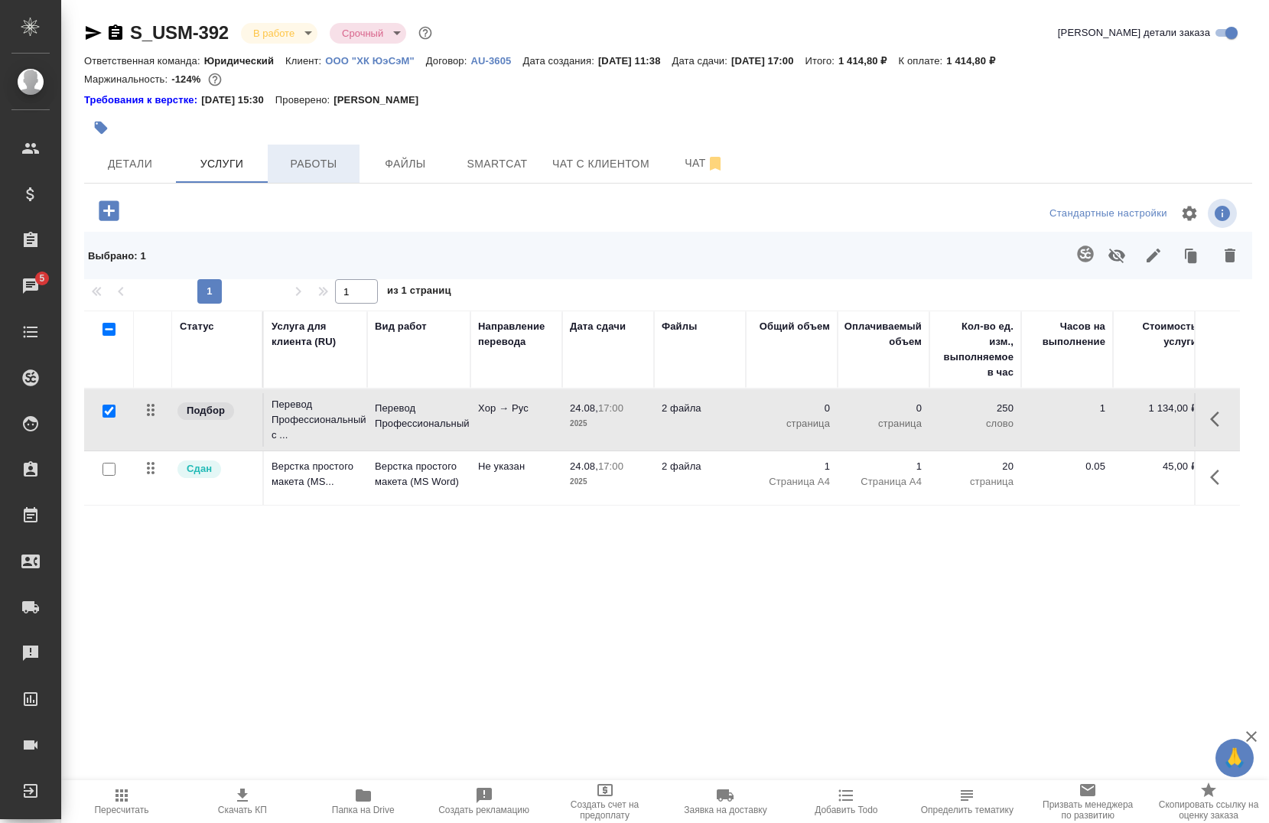
click at [325, 171] on span "Работы" at bounding box center [313, 163] width 73 height 19
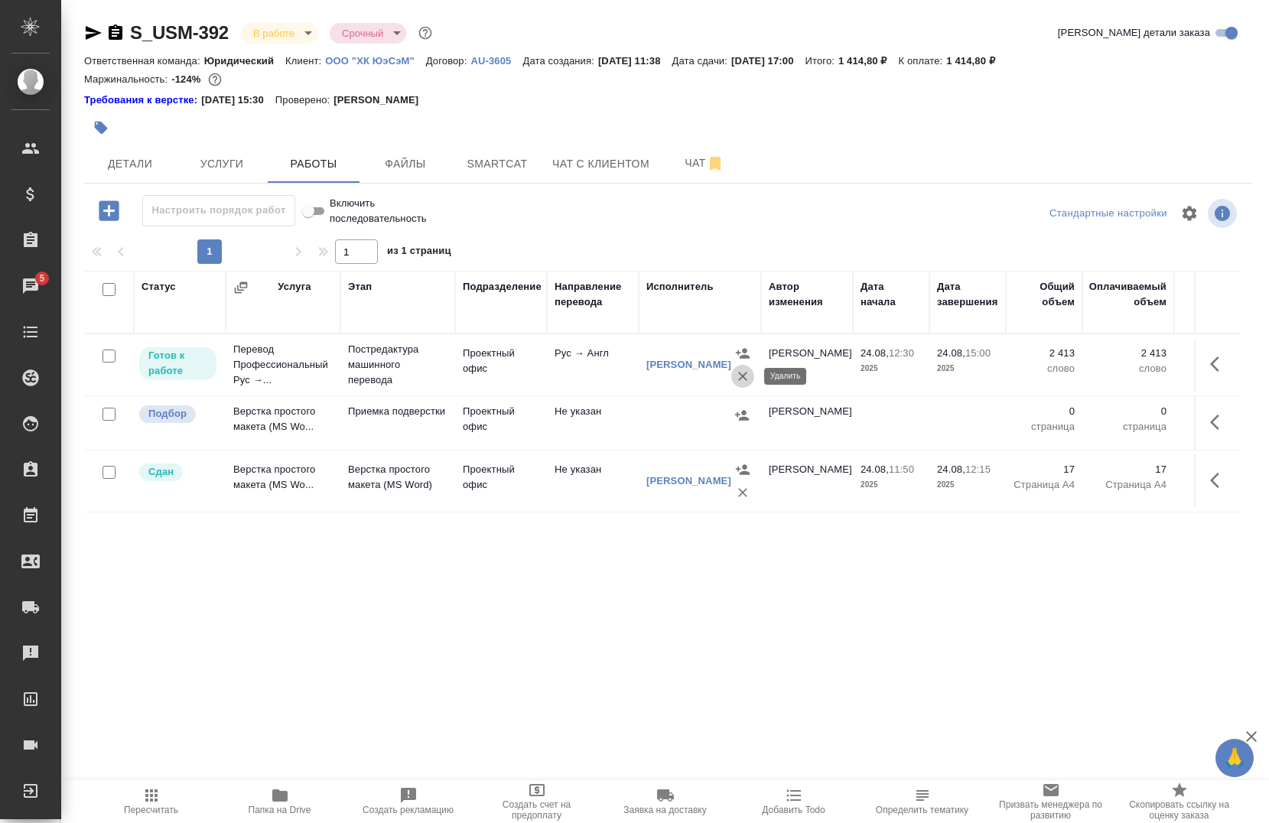
click at [745, 373] on icon "button" at bounding box center [742, 376] width 9 height 9
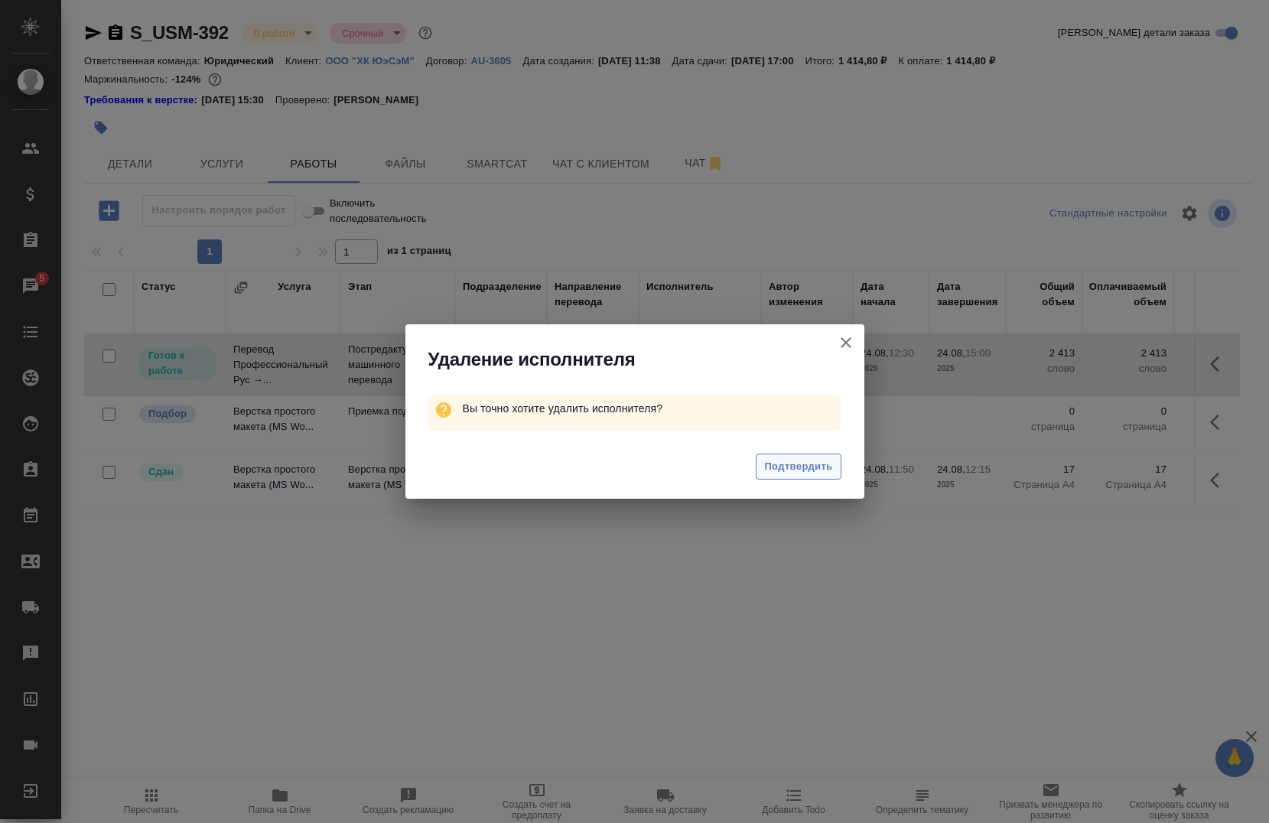
click at [789, 471] on span "Подтвердить" at bounding box center [798, 467] width 68 height 18
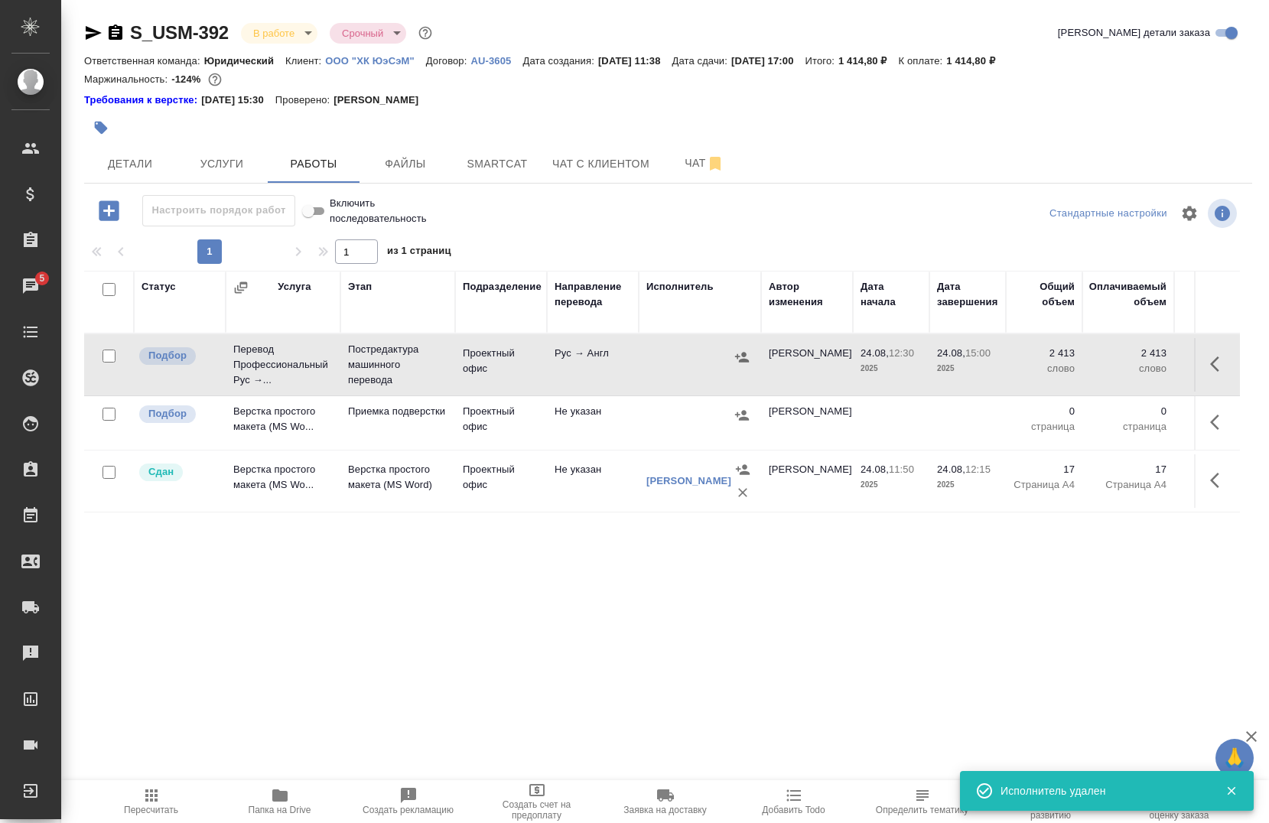
click at [216, 155] on span "Услуги" at bounding box center [221, 163] width 73 height 19
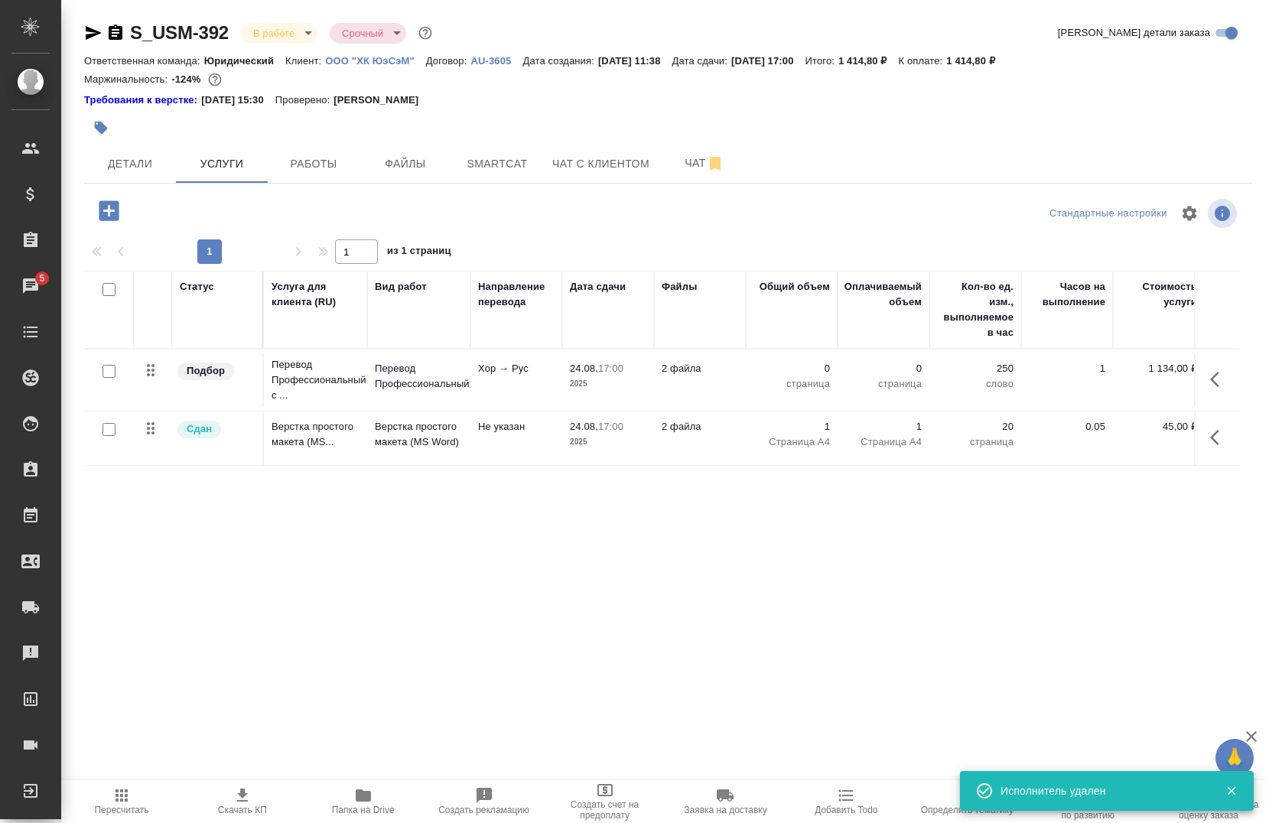
click at [114, 372] on input "checkbox" at bounding box center [108, 371] width 13 height 13
checkbox input "true"
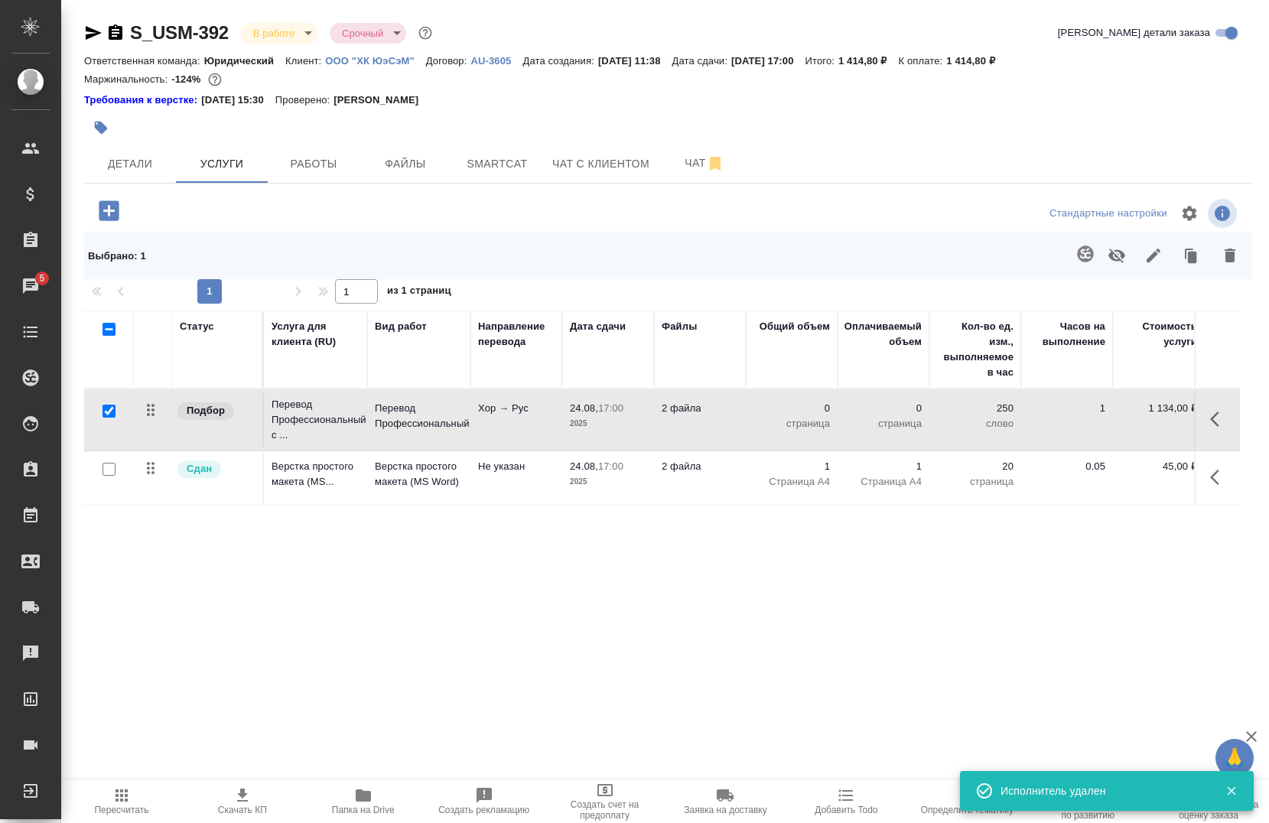
click at [1233, 258] on icon "button" at bounding box center [1229, 256] width 11 height 14
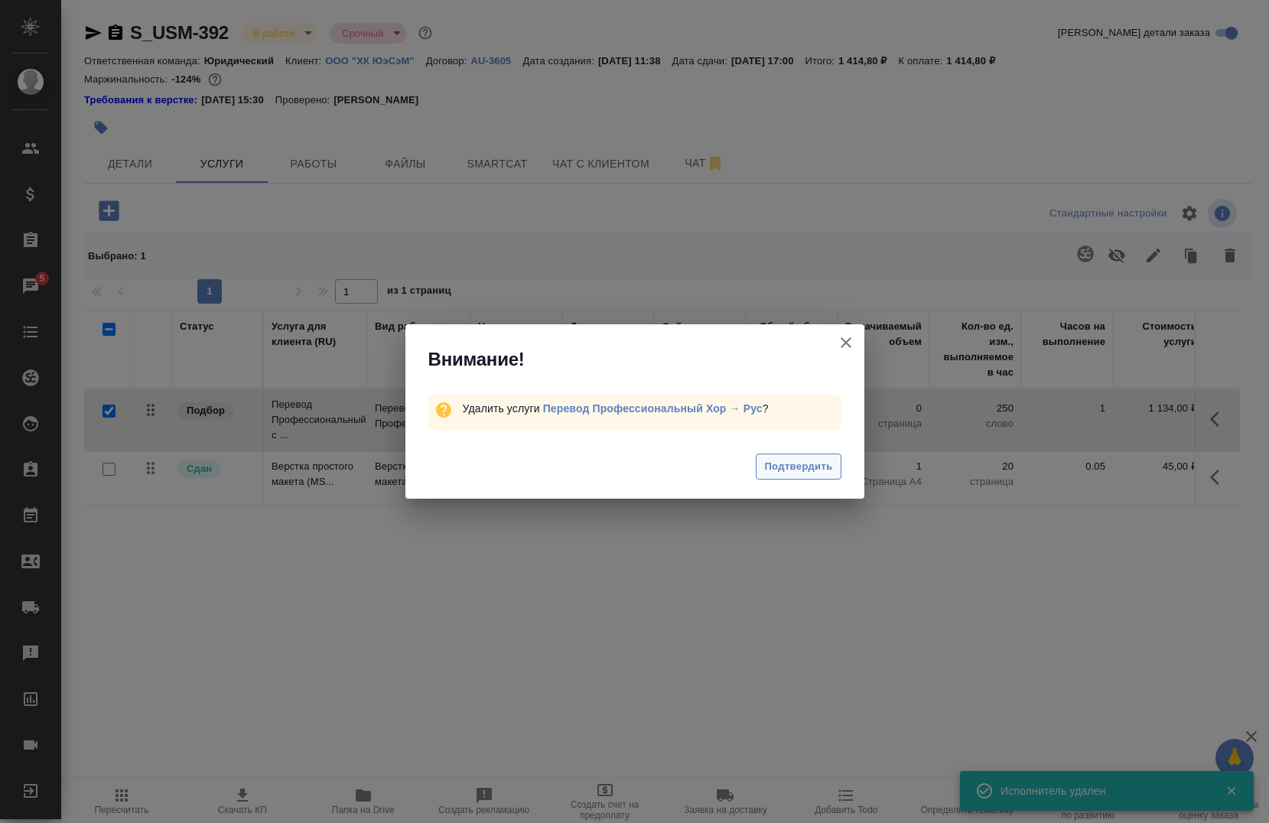
click at [781, 473] on span "Подтвердить" at bounding box center [798, 467] width 68 height 18
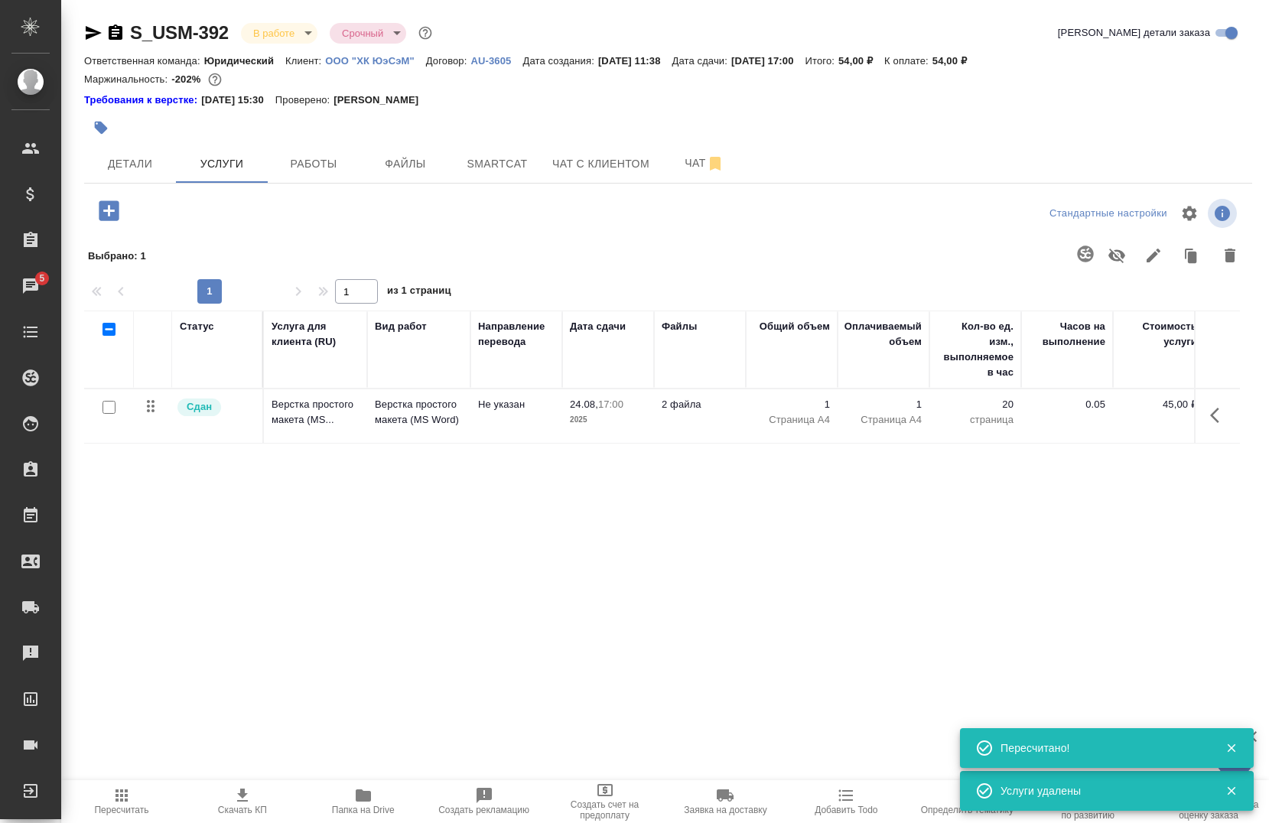
click at [97, 216] on icon "button" at bounding box center [109, 210] width 27 height 27
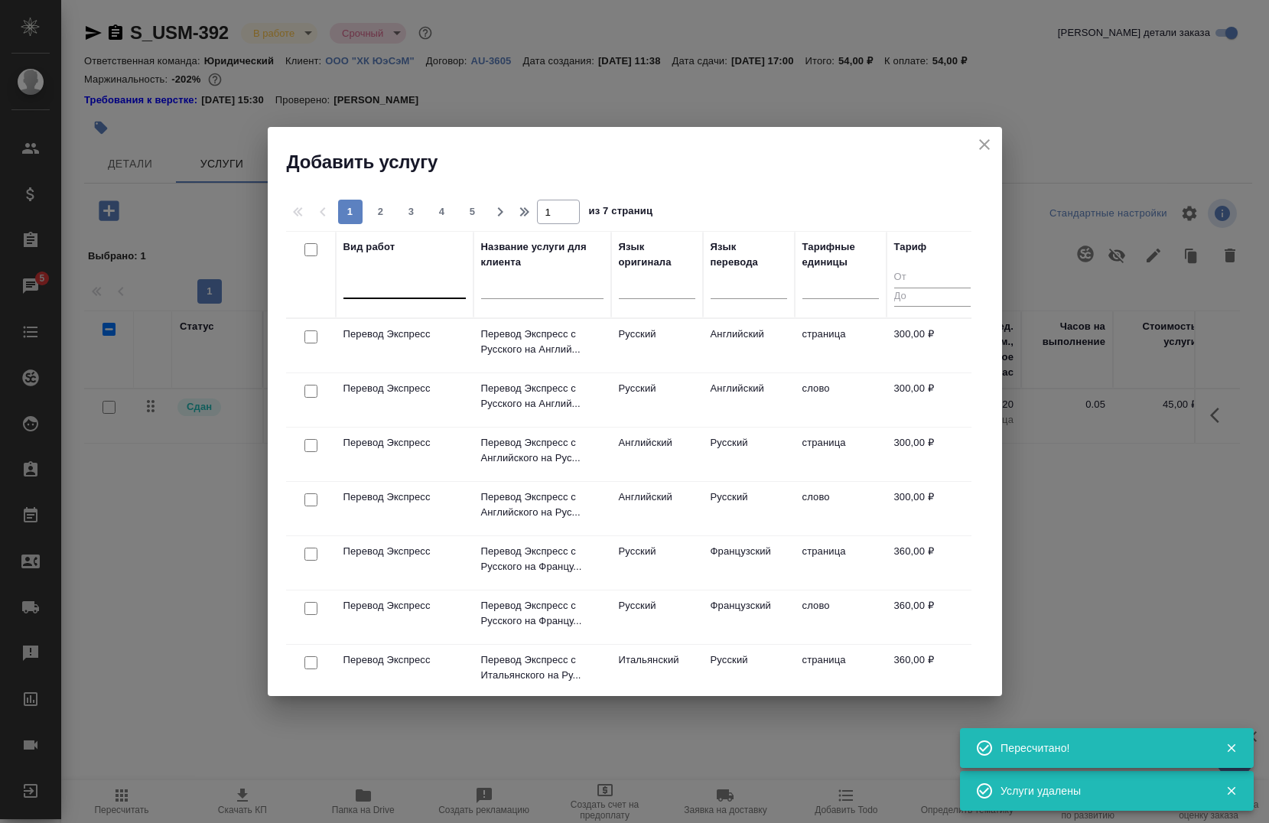
click at [408, 288] on div at bounding box center [404, 283] width 122 height 22
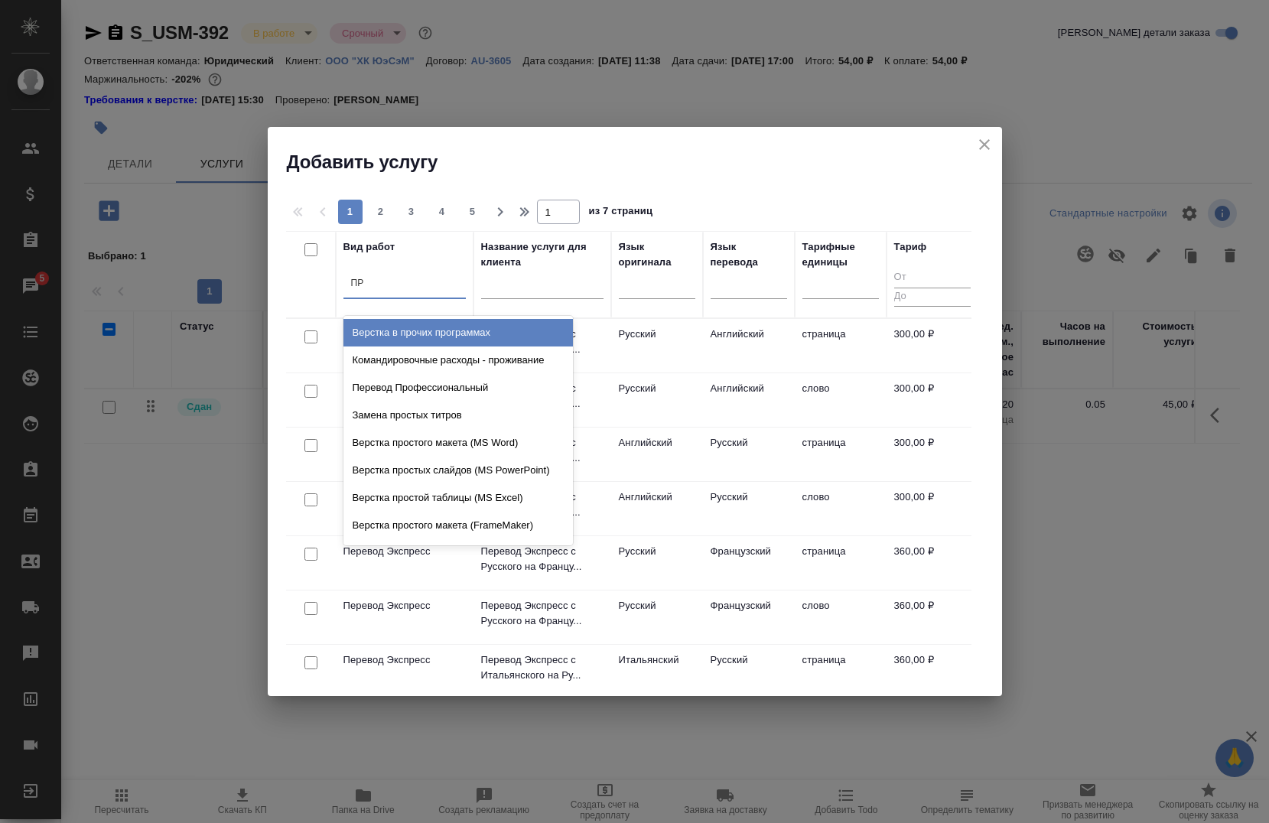
type input "П"
type input "ПЕРЕВОД ПРО"
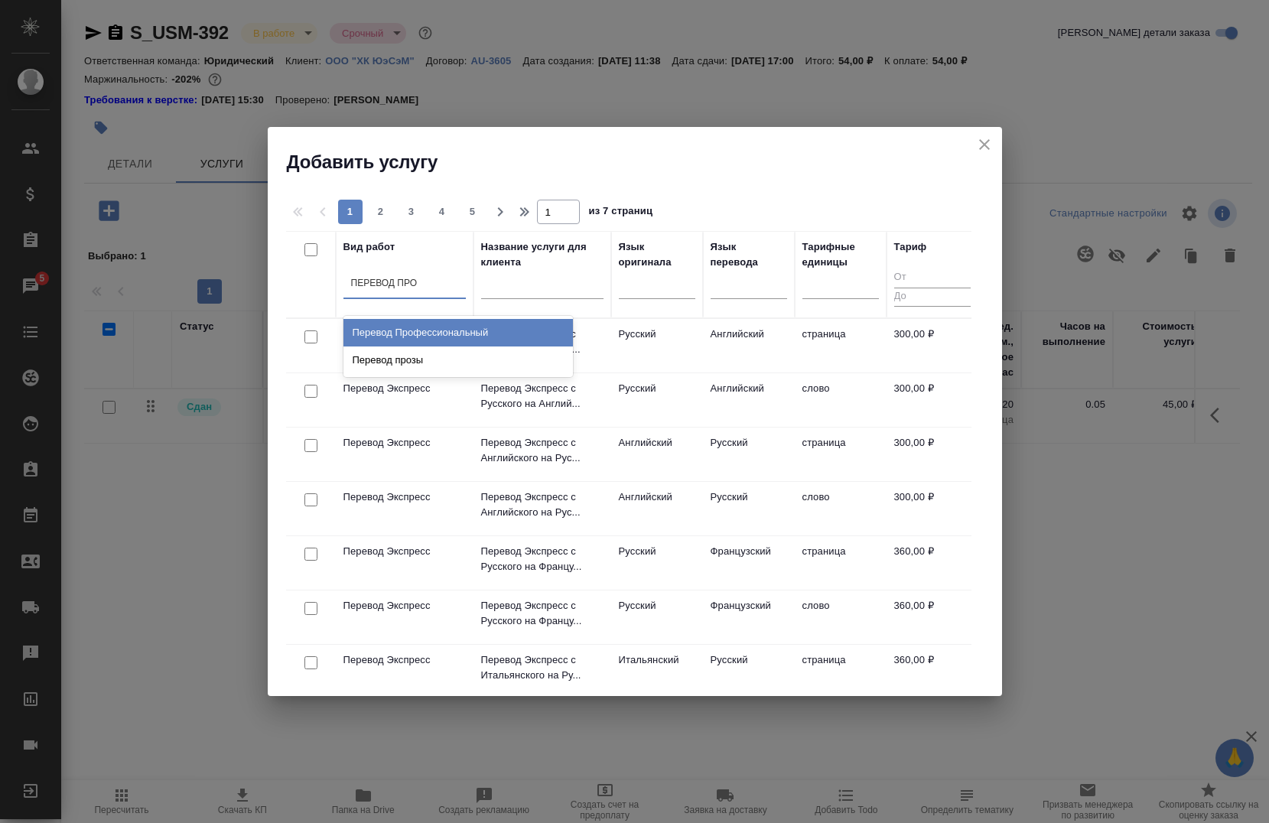
click at [501, 328] on div "Перевод Профессиональный" at bounding box center [457, 333] width 229 height 28
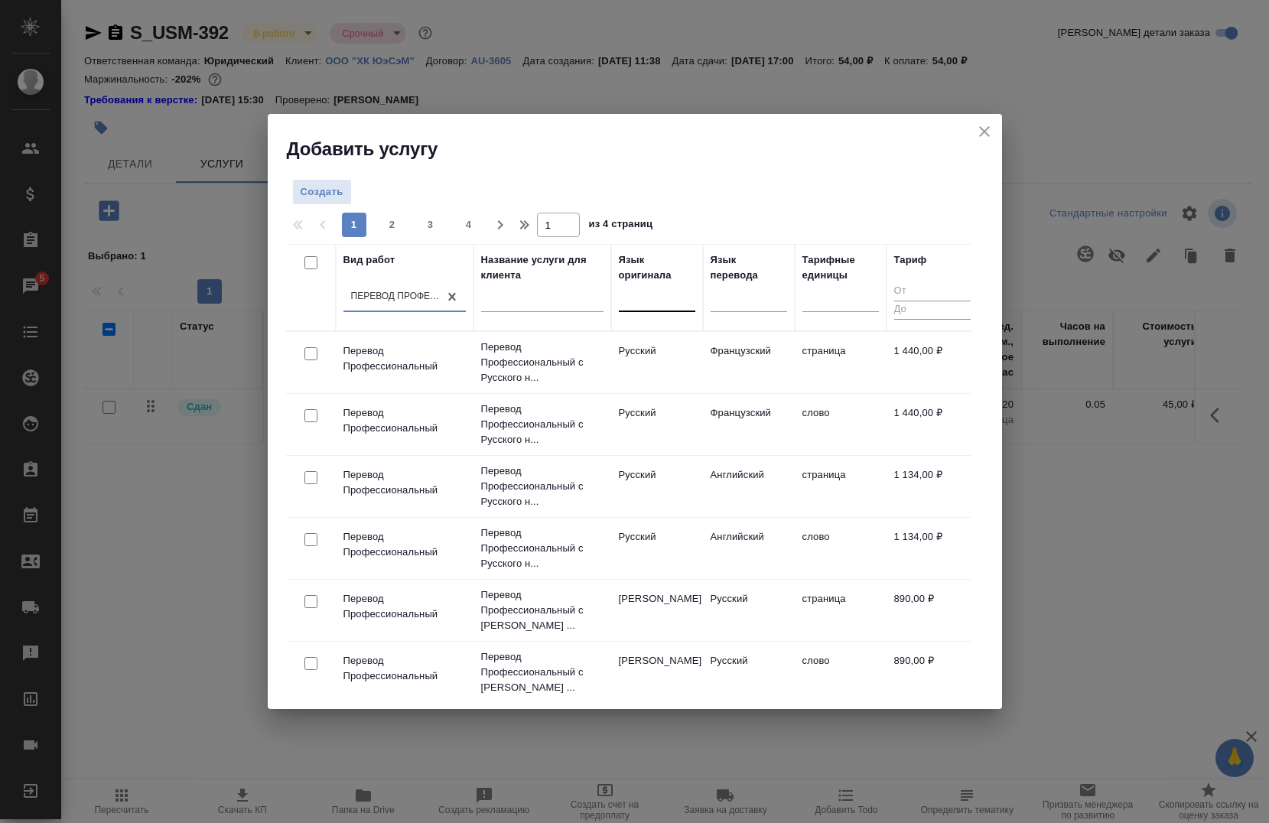
click at [663, 291] on div at bounding box center [657, 297] width 76 height 22
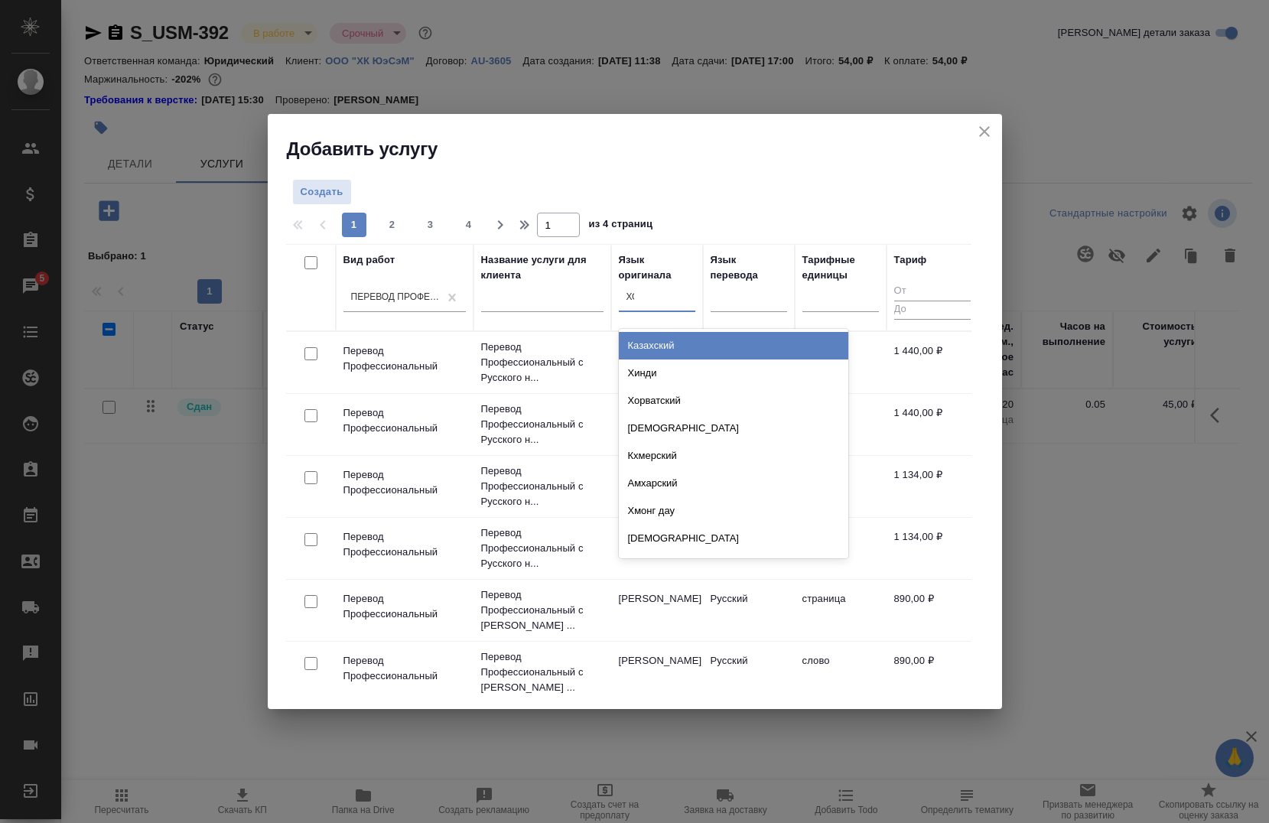
type input "ХОР"
click at [696, 336] on div "Хорватский" at bounding box center [733, 346] width 229 height 28
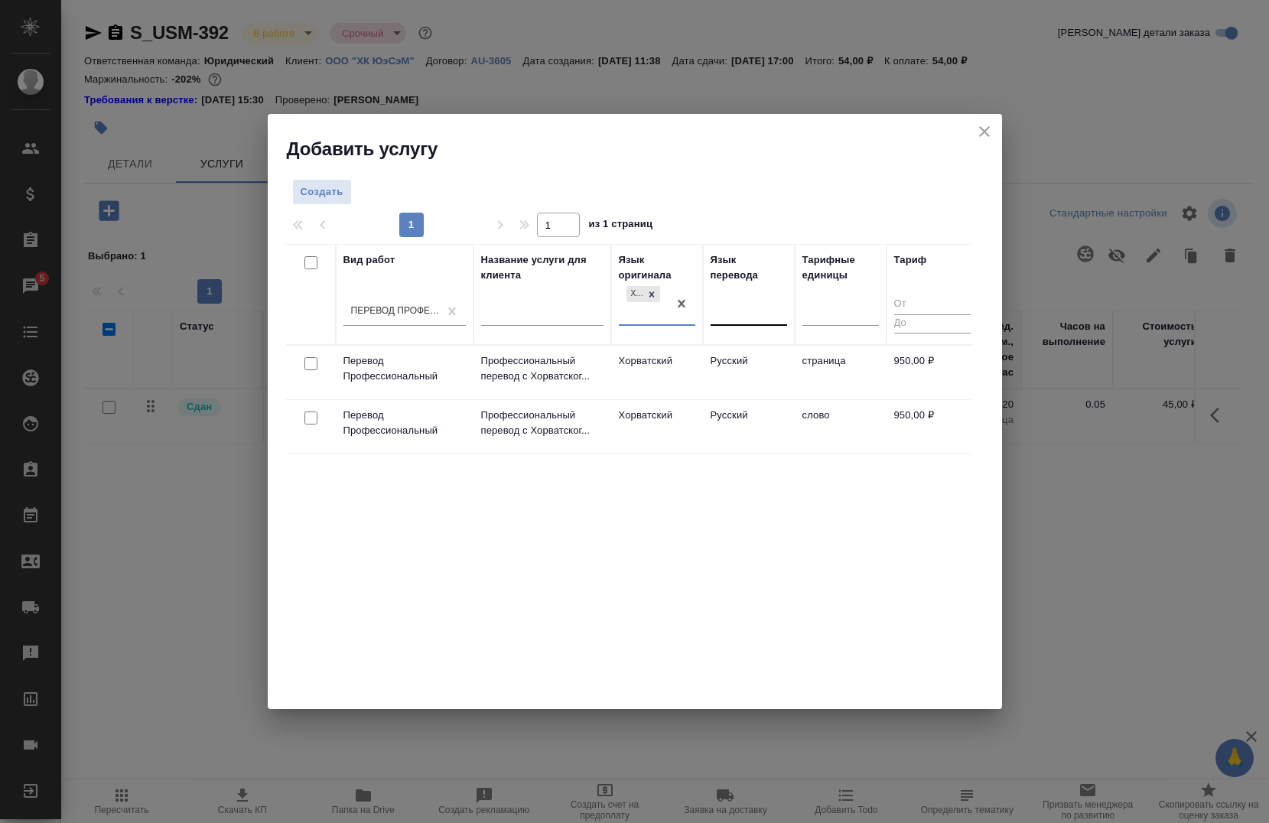
click at [736, 307] on div at bounding box center [748, 311] width 76 height 22
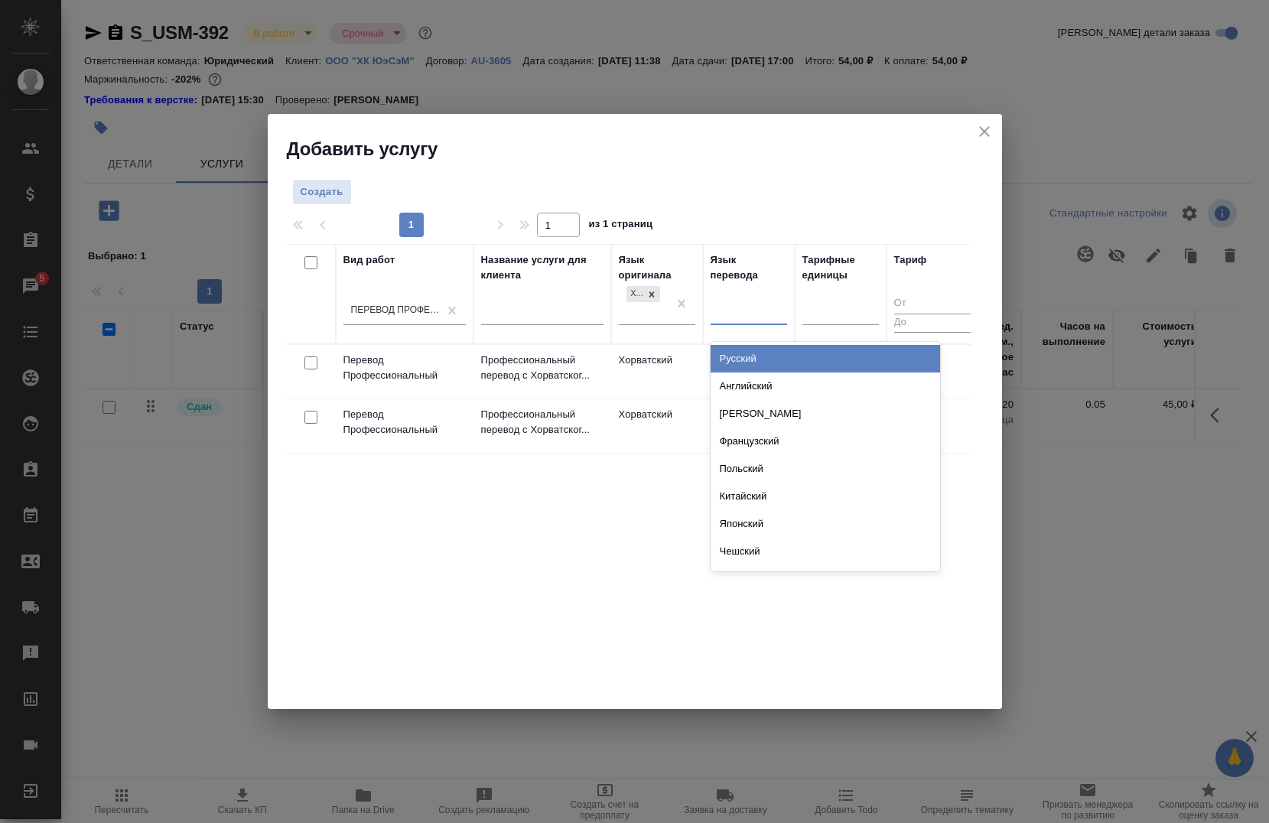
click at [759, 362] on div "Русский" at bounding box center [824, 359] width 229 height 28
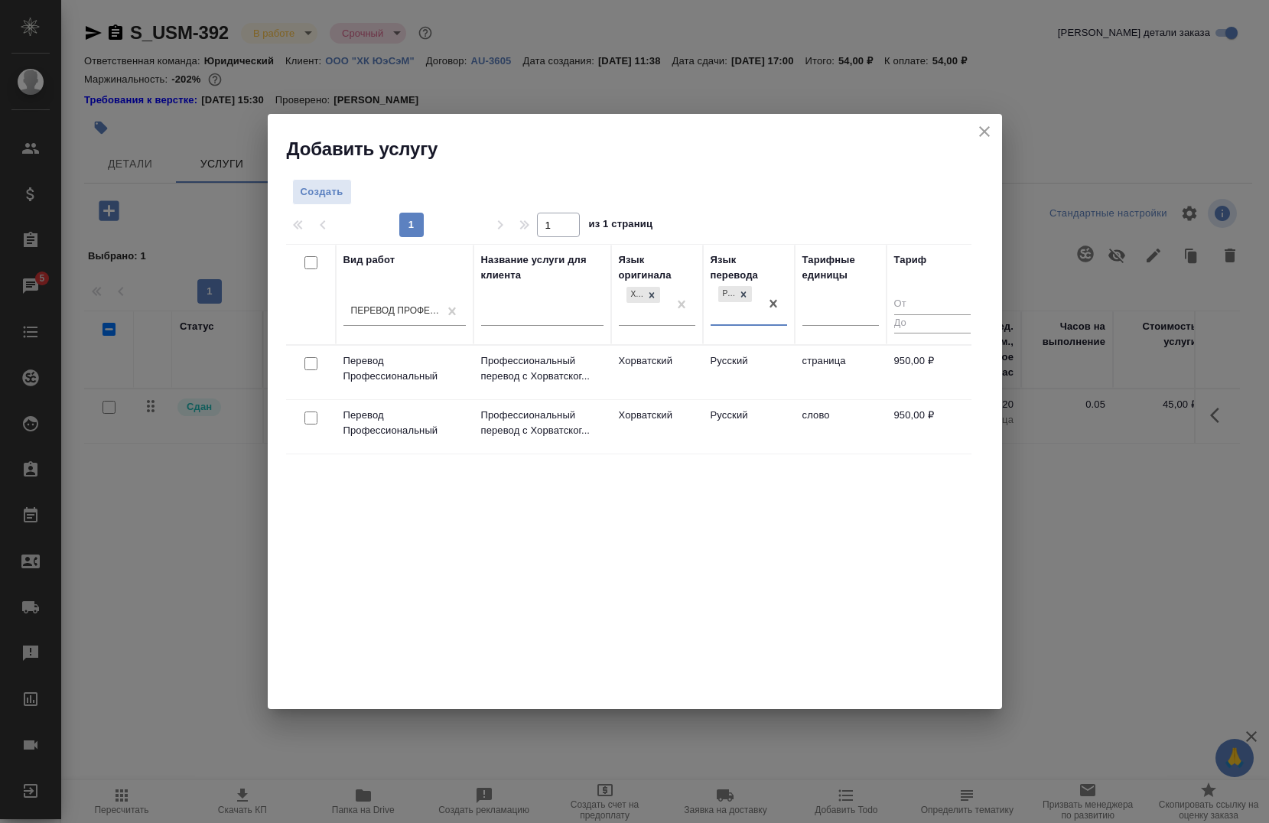
click at [311, 365] on input "checkbox" at bounding box center [310, 363] width 13 height 13
checkbox input "true"
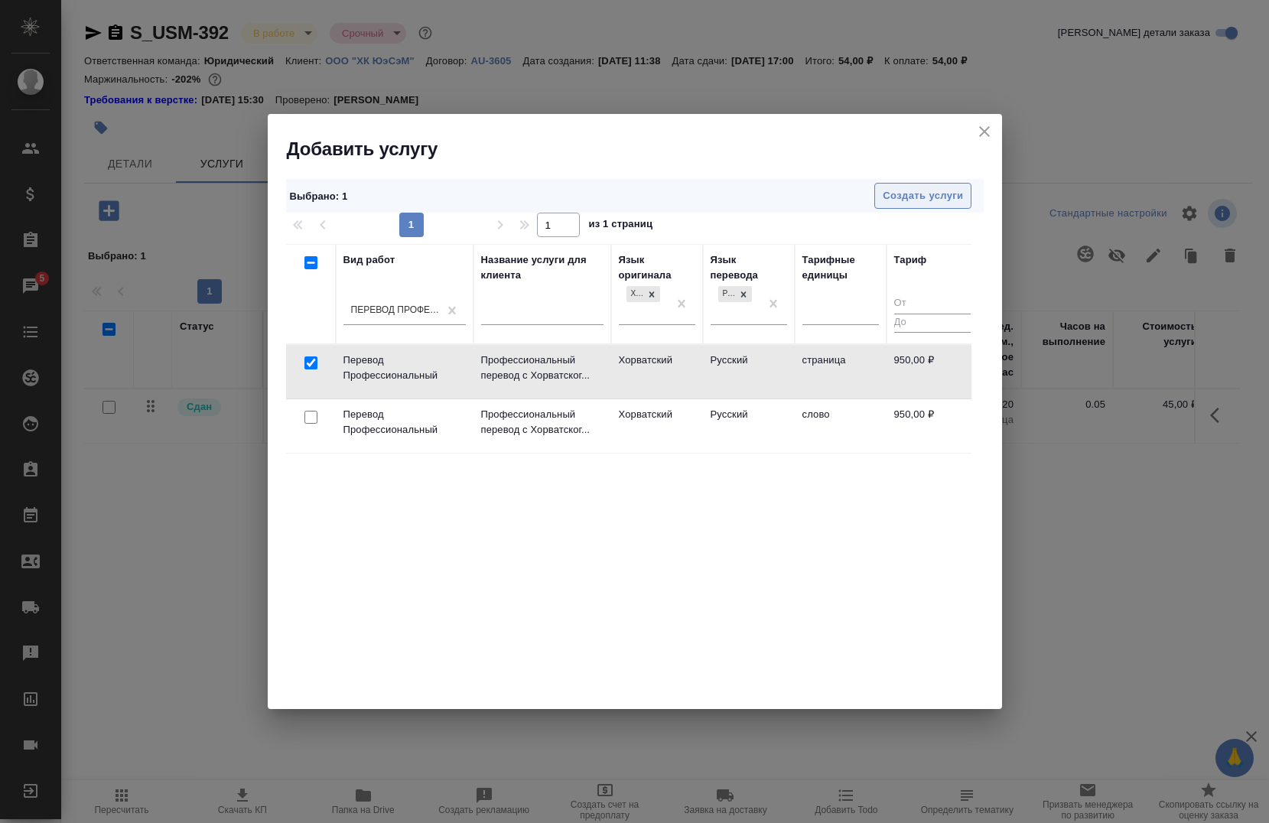
click at [927, 203] on button "Создать услуги" at bounding box center [922, 196] width 97 height 27
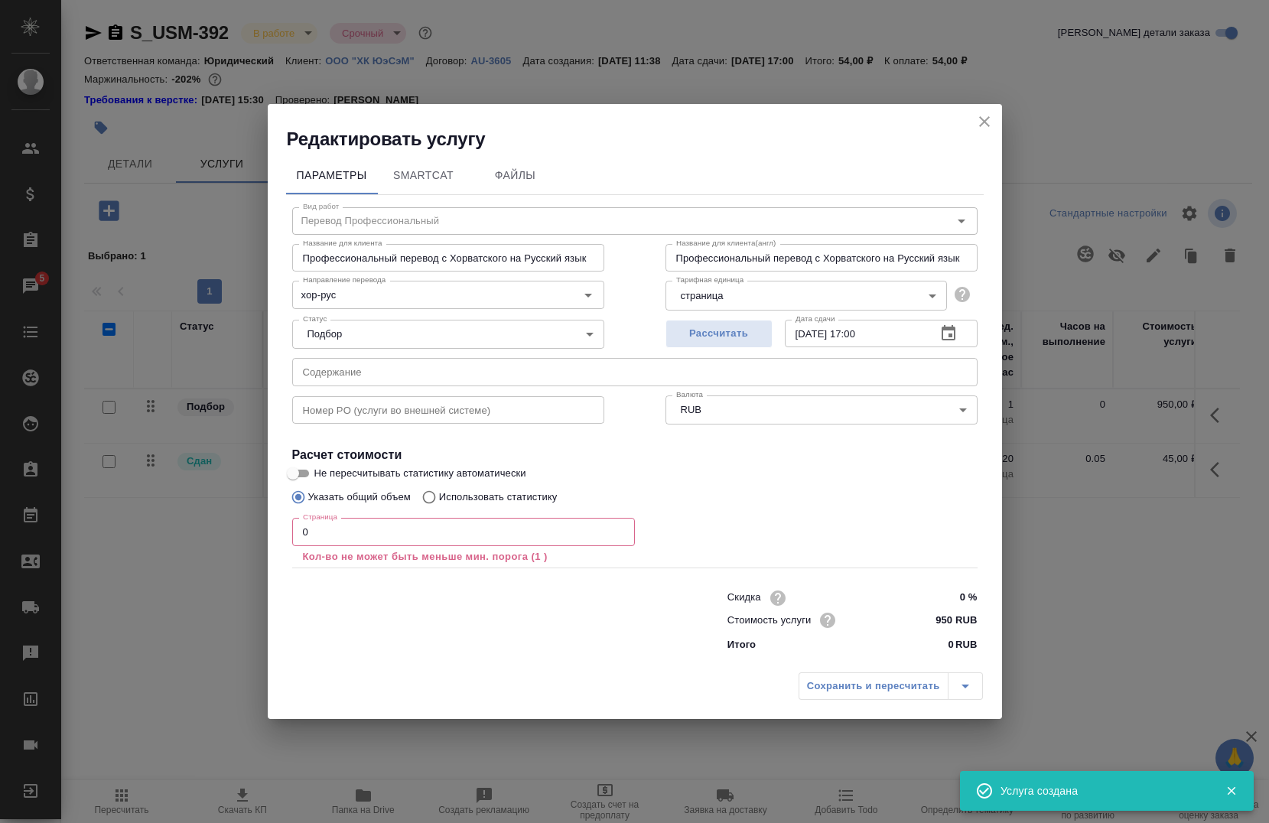
click at [453, 526] on input "0" at bounding box center [463, 532] width 343 height 28
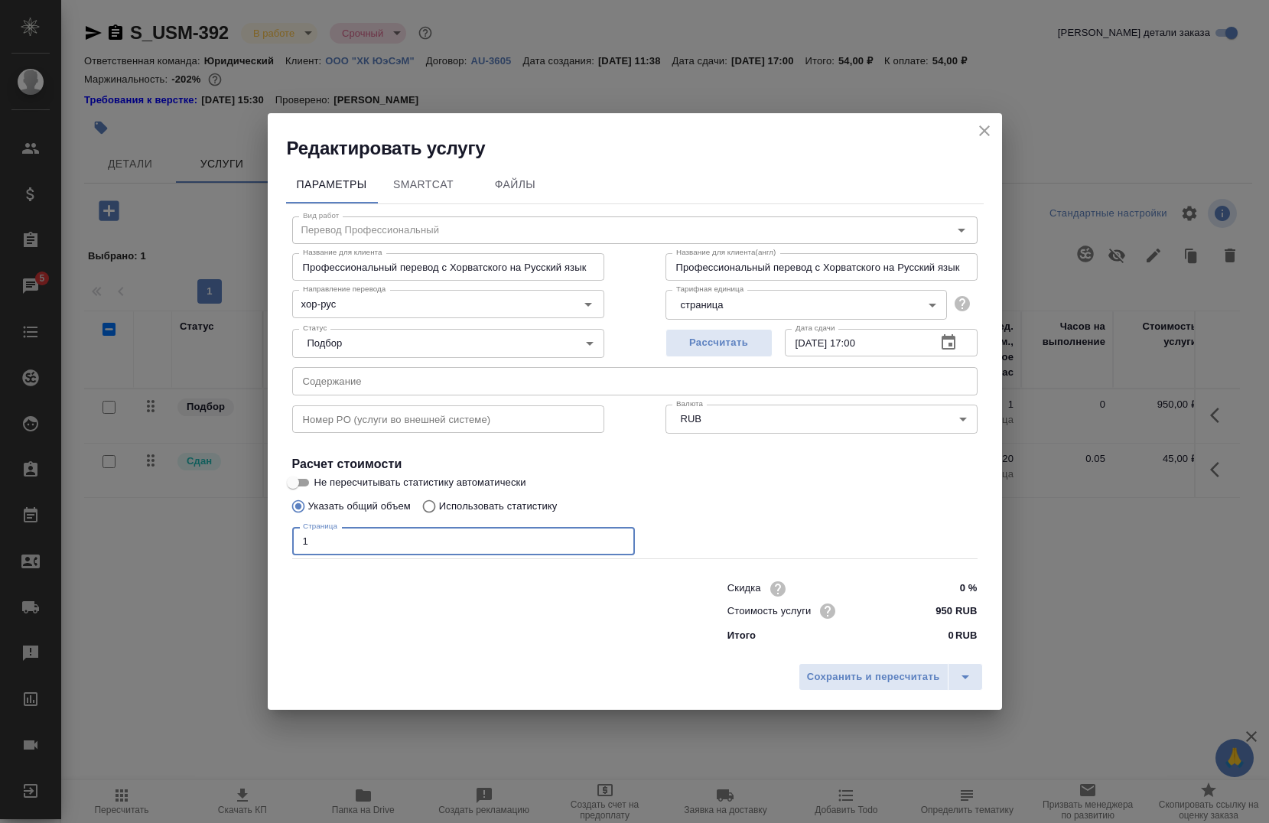
type input "1"
click at [859, 692] on div "Сохранить и пересчитать" at bounding box center [635, 682] width 734 height 54
click at [852, 676] on span "Сохранить и пересчитать" at bounding box center [873, 677] width 133 height 18
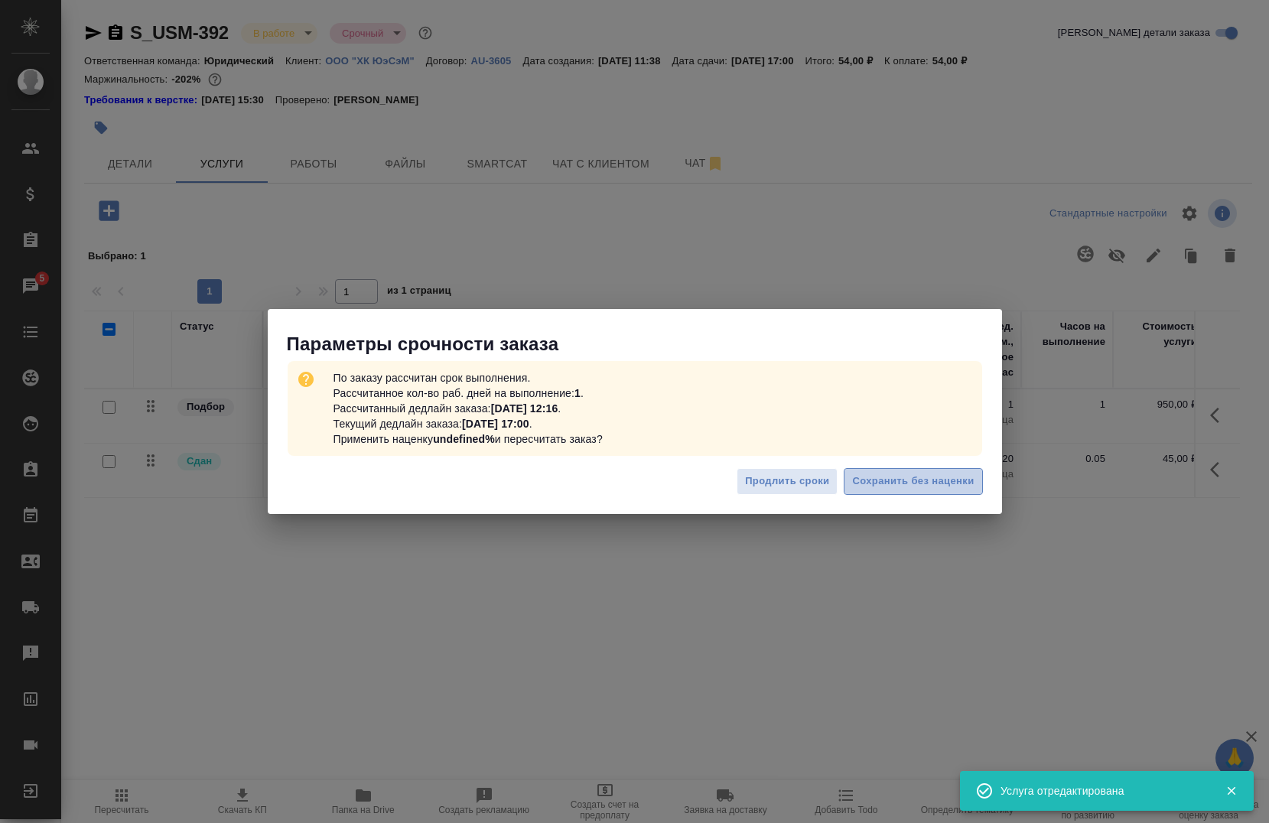
click at [892, 492] on button "Сохранить без наценки" at bounding box center [912, 481] width 138 height 27
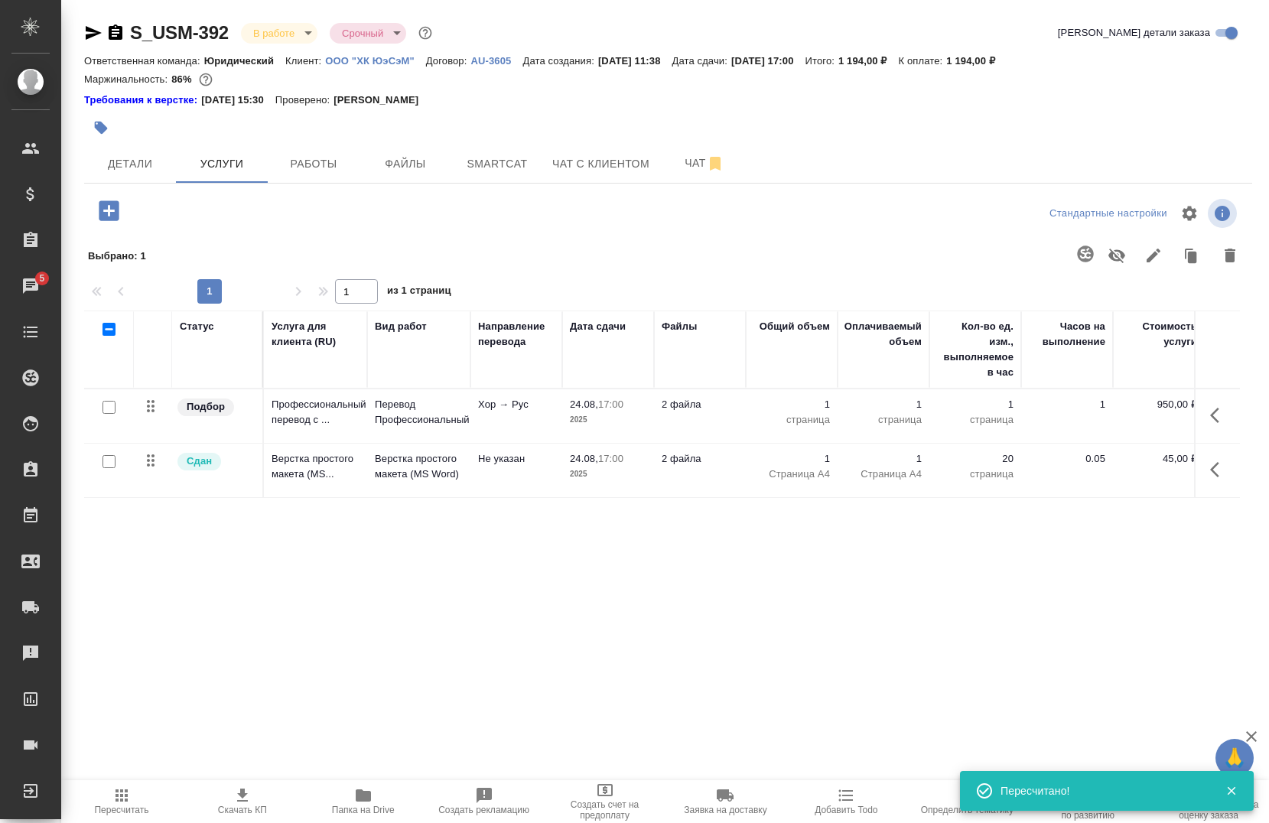
click at [111, 408] on input "checkbox" at bounding box center [108, 407] width 13 height 13
checkbox input "true"
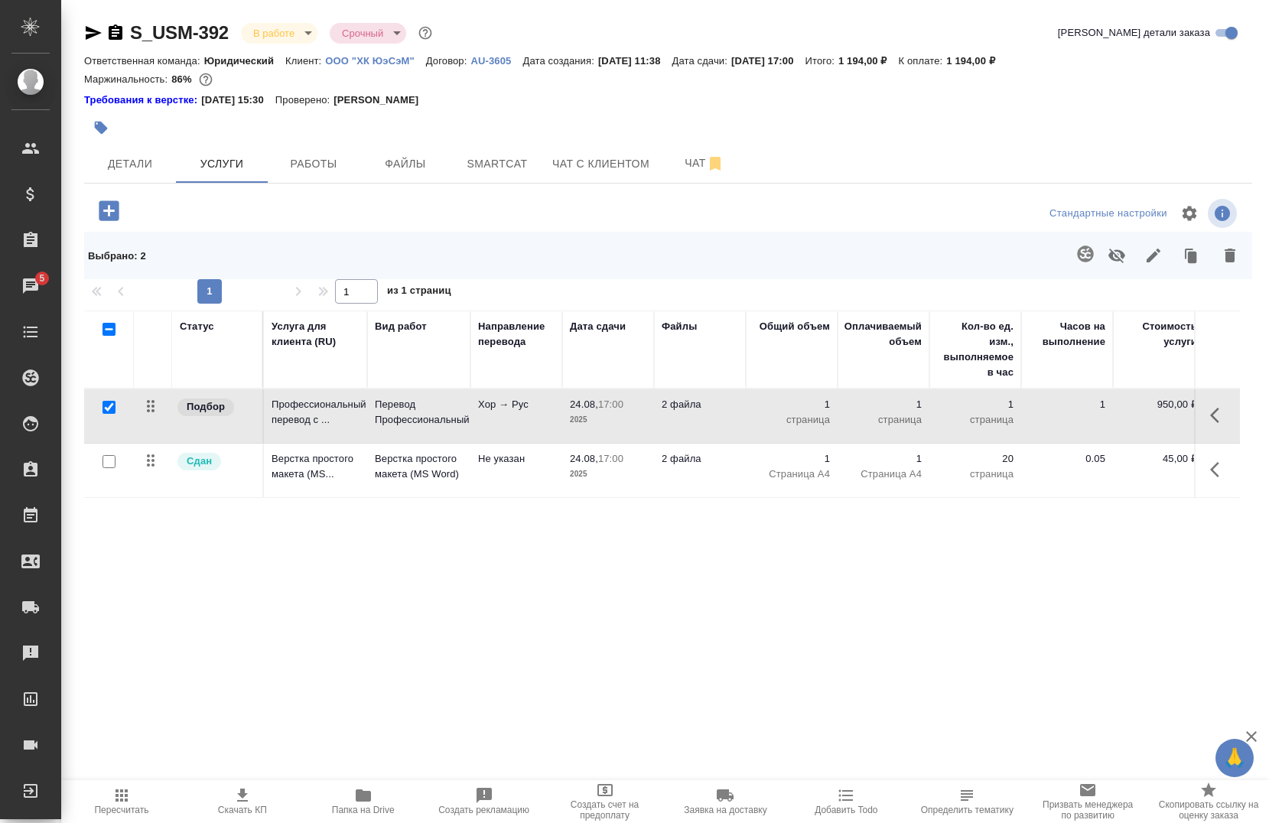
click at [1085, 251] on icon "button" at bounding box center [1085, 253] width 16 height 16
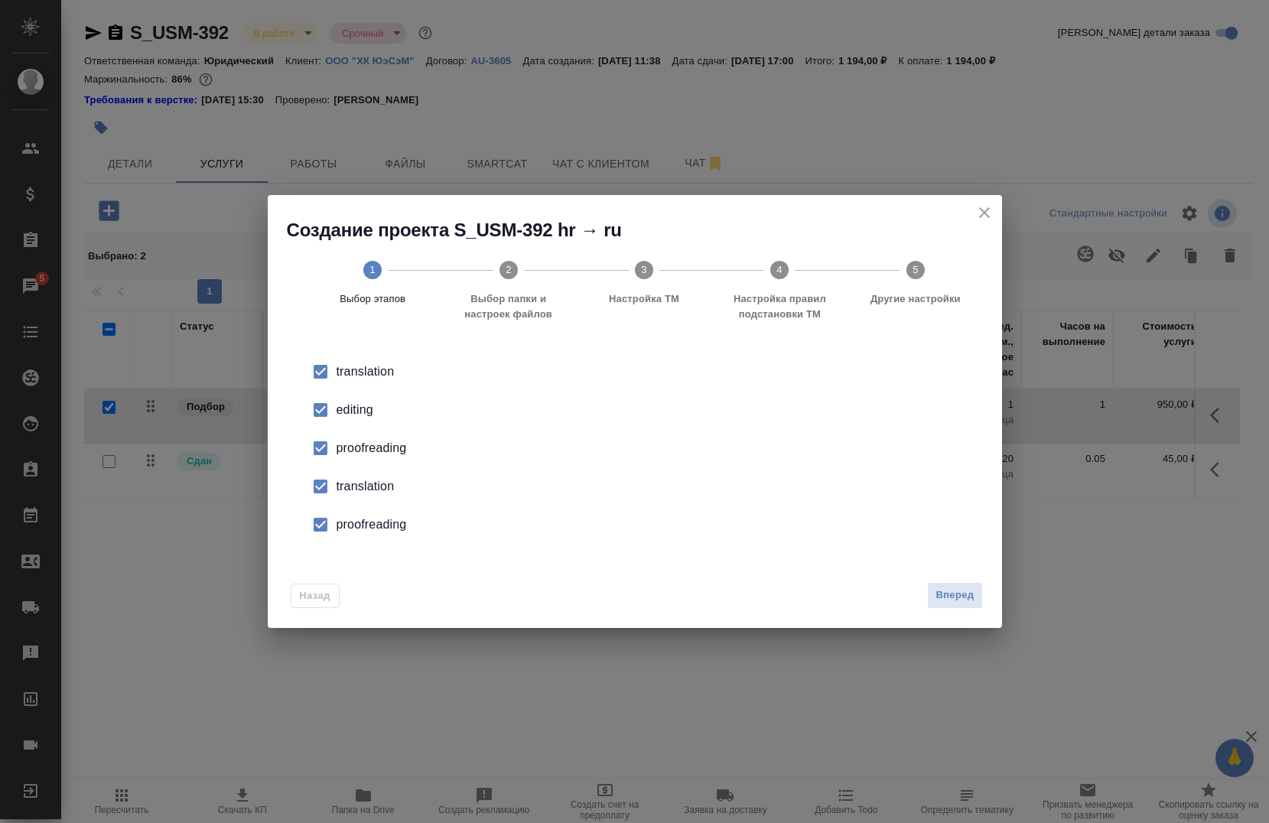
click at [361, 411] on div "editing" at bounding box center [650, 410] width 629 height 18
click at [342, 449] on div "proofreading" at bounding box center [650, 448] width 629 height 18
click at [343, 490] on div "translation" at bounding box center [650, 486] width 629 height 18
click at [346, 522] on div "proofreading" at bounding box center [650, 524] width 629 height 18
click at [963, 599] on span "Вперед" at bounding box center [954, 595] width 38 height 18
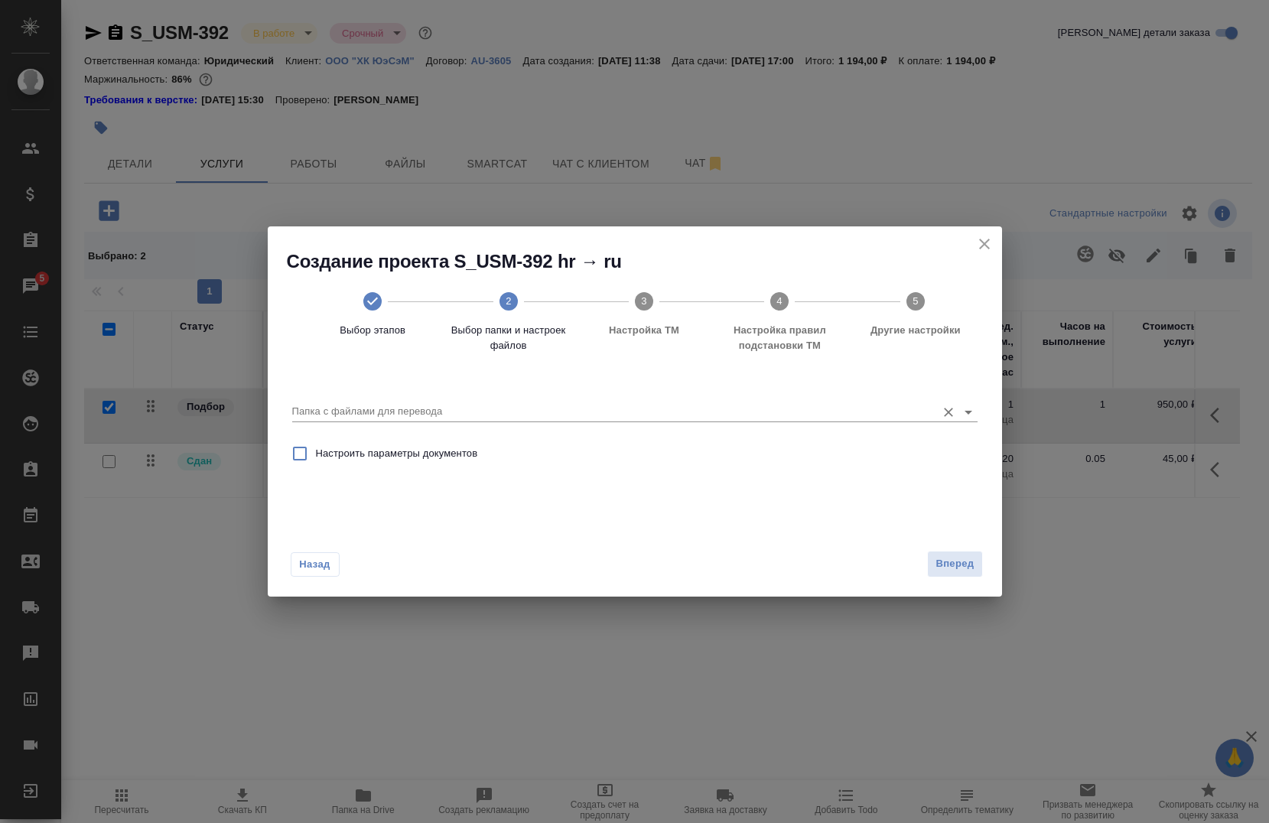
click at [348, 421] on div at bounding box center [634, 411] width 685 height 19
drag, startPoint x: 358, startPoint y: 408, endPoint x: 369, endPoint y: 408, distance: 10.7
click at [360, 408] on input "Папка с файлами для перевода" at bounding box center [610, 411] width 636 height 18
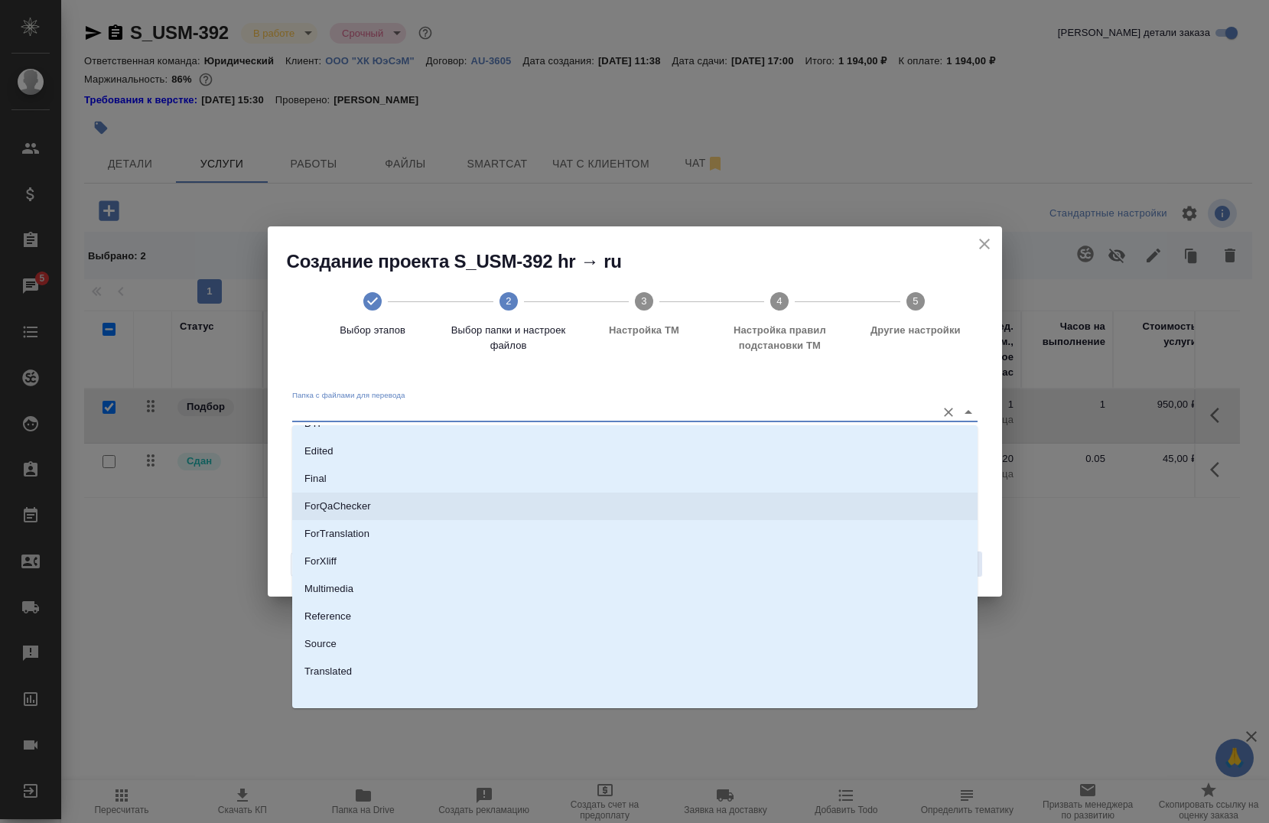
scroll to position [135, 0]
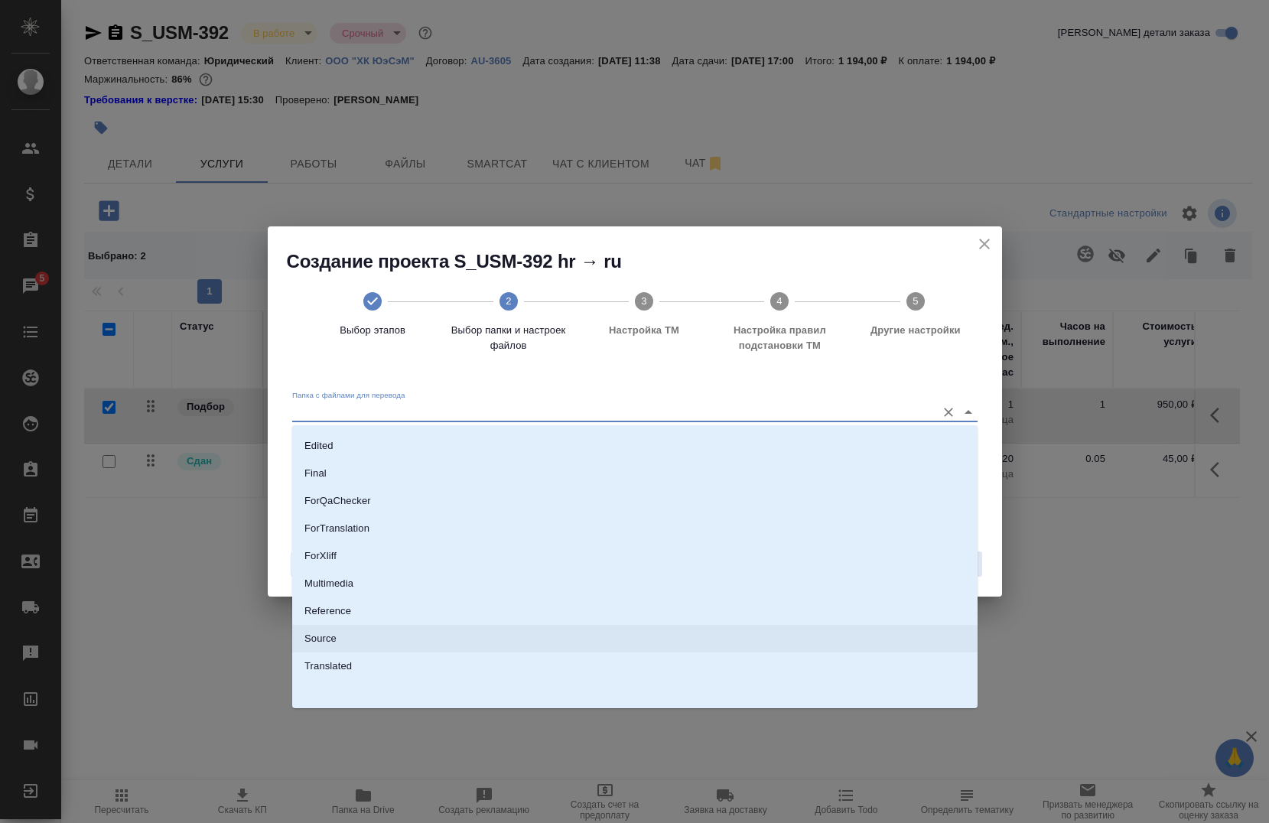
click at [362, 636] on li "Source" at bounding box center [634, 639] width 685 height 28
type input "Source"
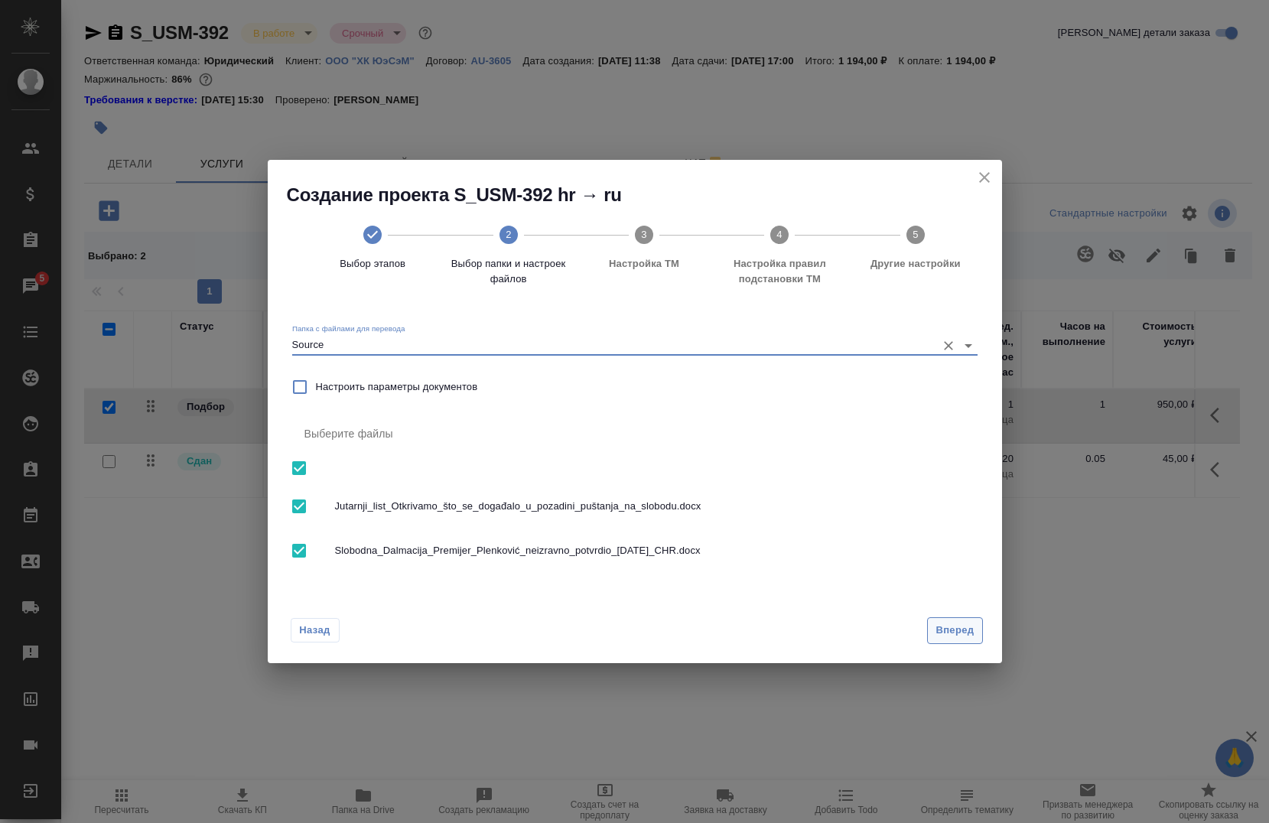
click at [963, 628] on span "Вперед" at bounding box center [954, 631] width 38 height 18
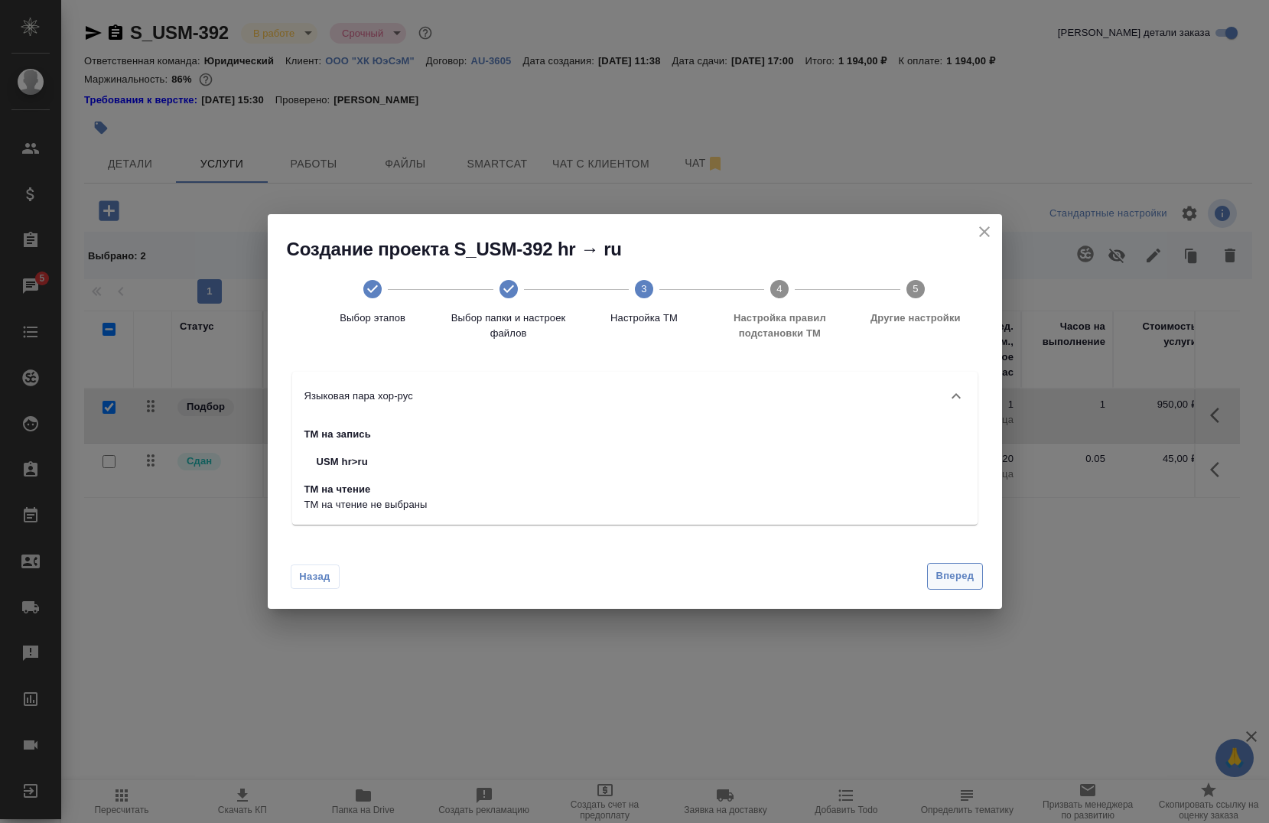
click at [954, 568] on span "Вперед" at bounding box center [954, 576] width 38 height 18
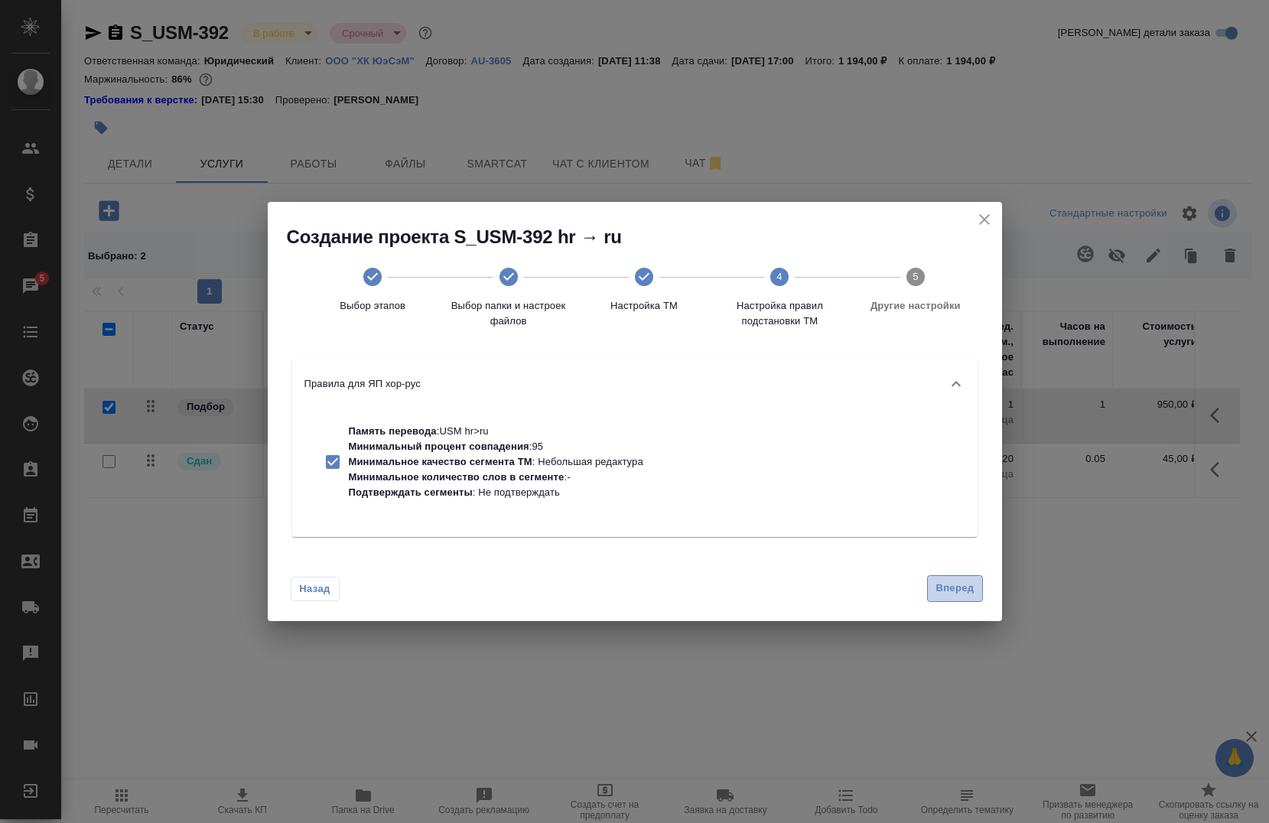
click at [960, 577] on button "Вперед" at bounding box center [954, 588] width 55 height 27
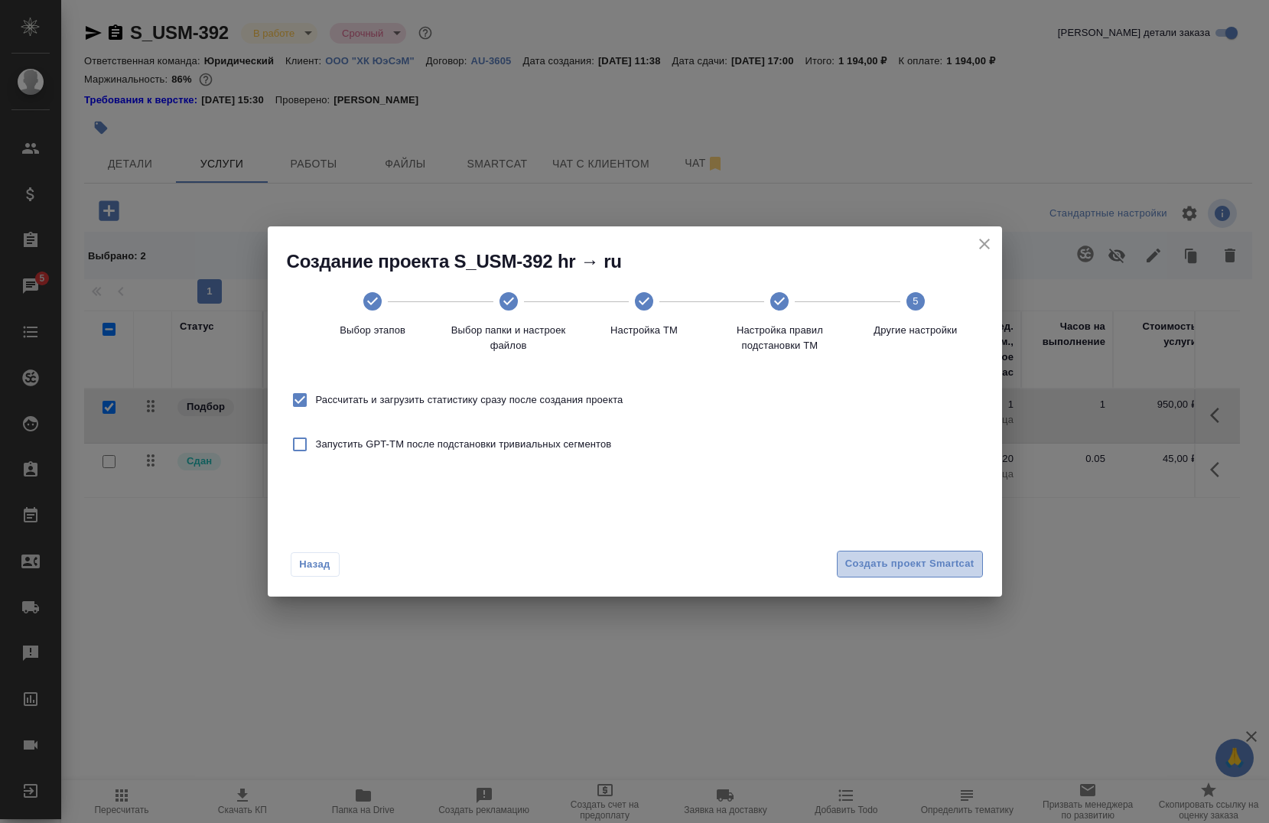
click at [890, 555] on button "Создать проект Smartcat" at bounding box center [910, 564] width 146 height 27
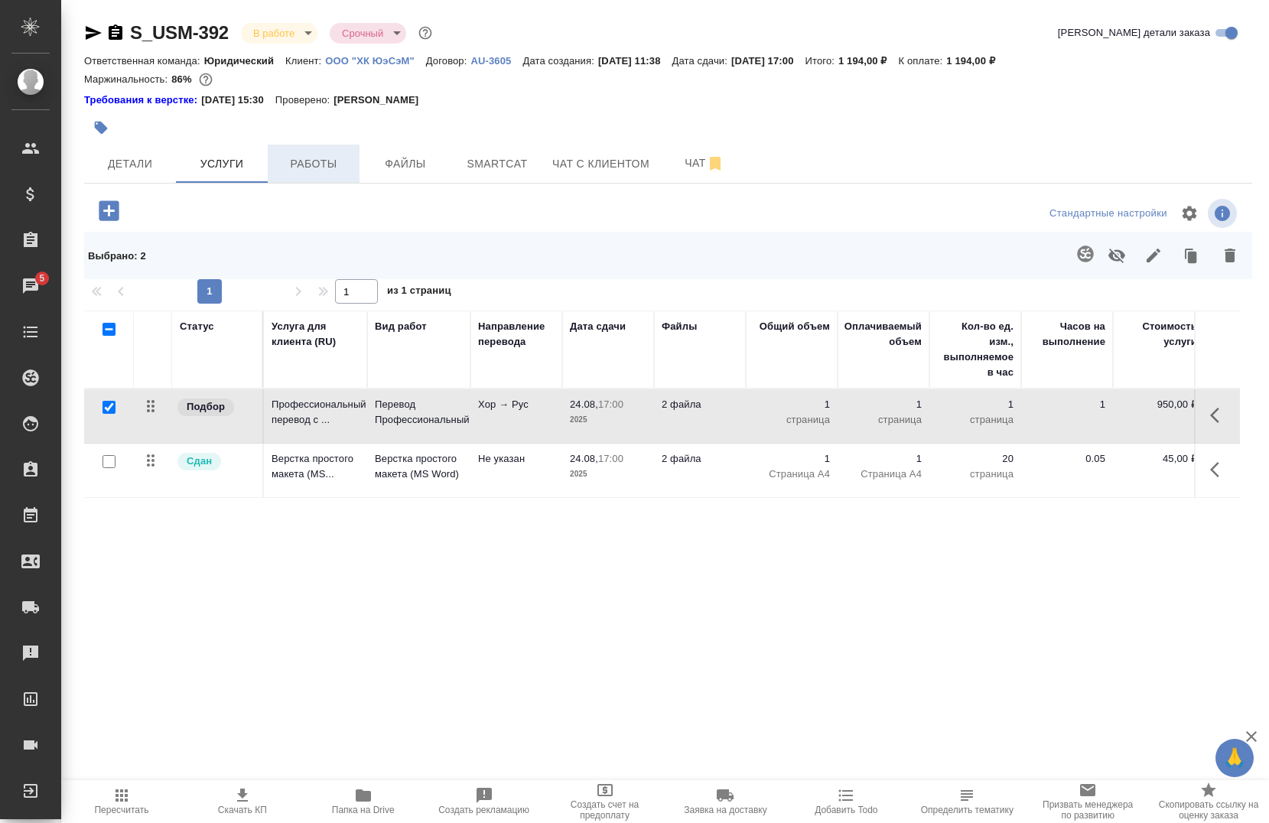
click at [309, 156] on span "Работы" at bounding box center [313, 163] width 73 height 19
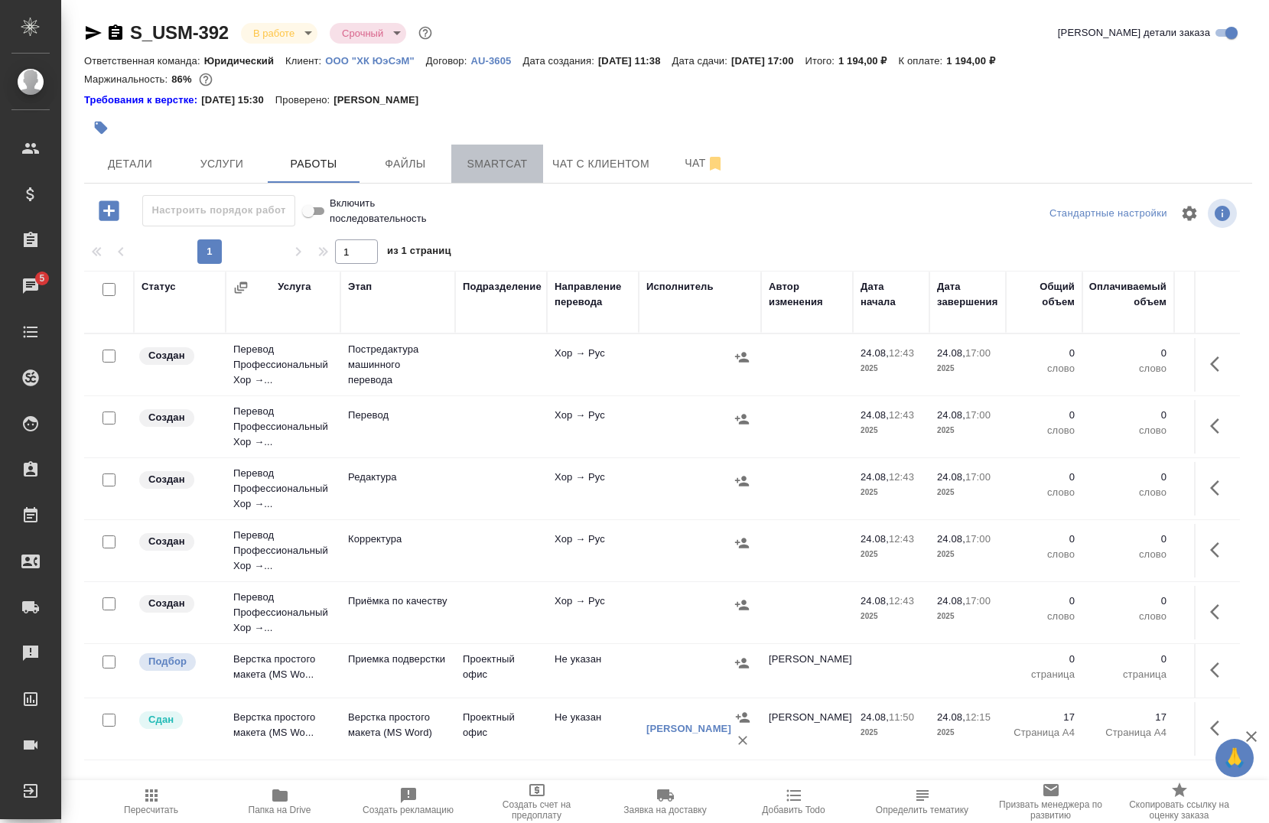
click at [502, 151] on button "Smartcat" at bounding box center [497, 164] width 92 height 38
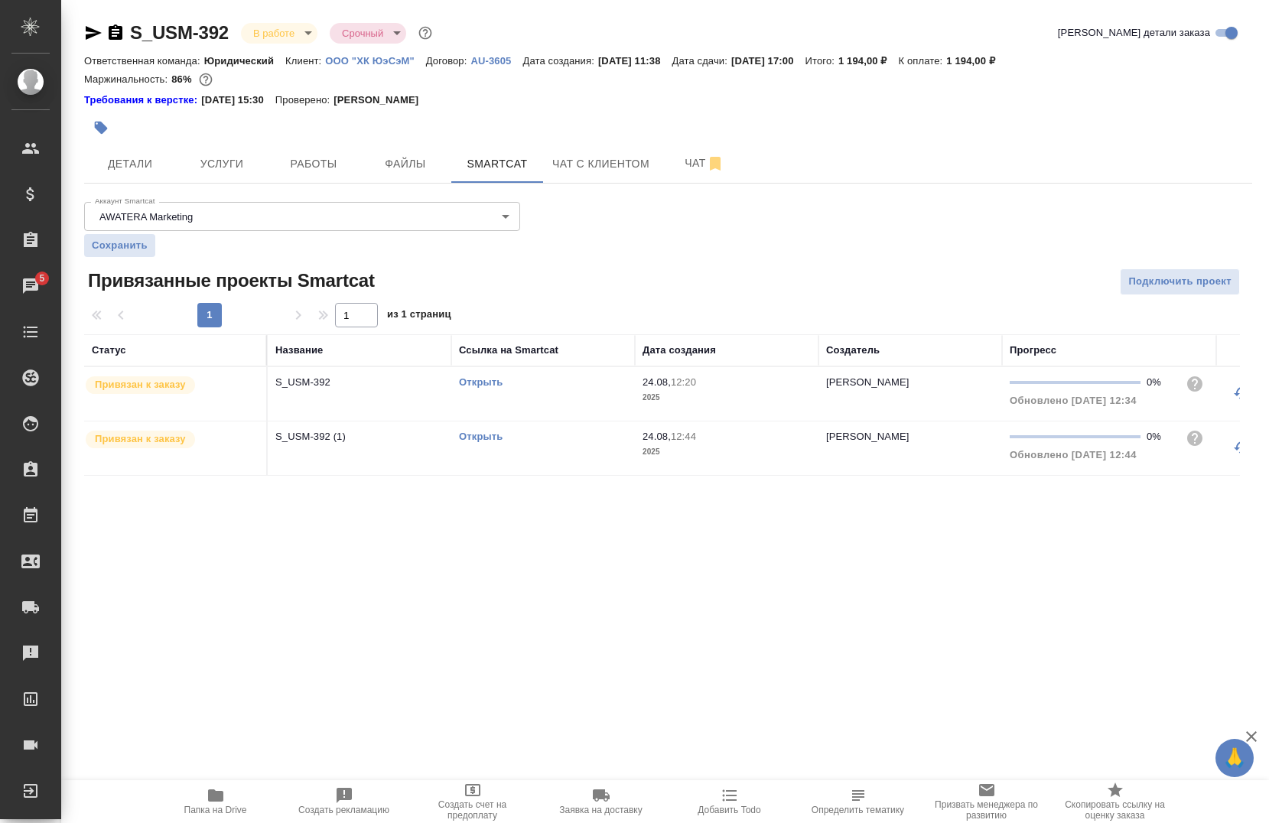
click at [474, 435] on link "Открыть" at bounding box center [481, 435] width 44 height 11
click at [235, 163] on span "Услуги" at bounding box center [221, 163] width 73 height 19
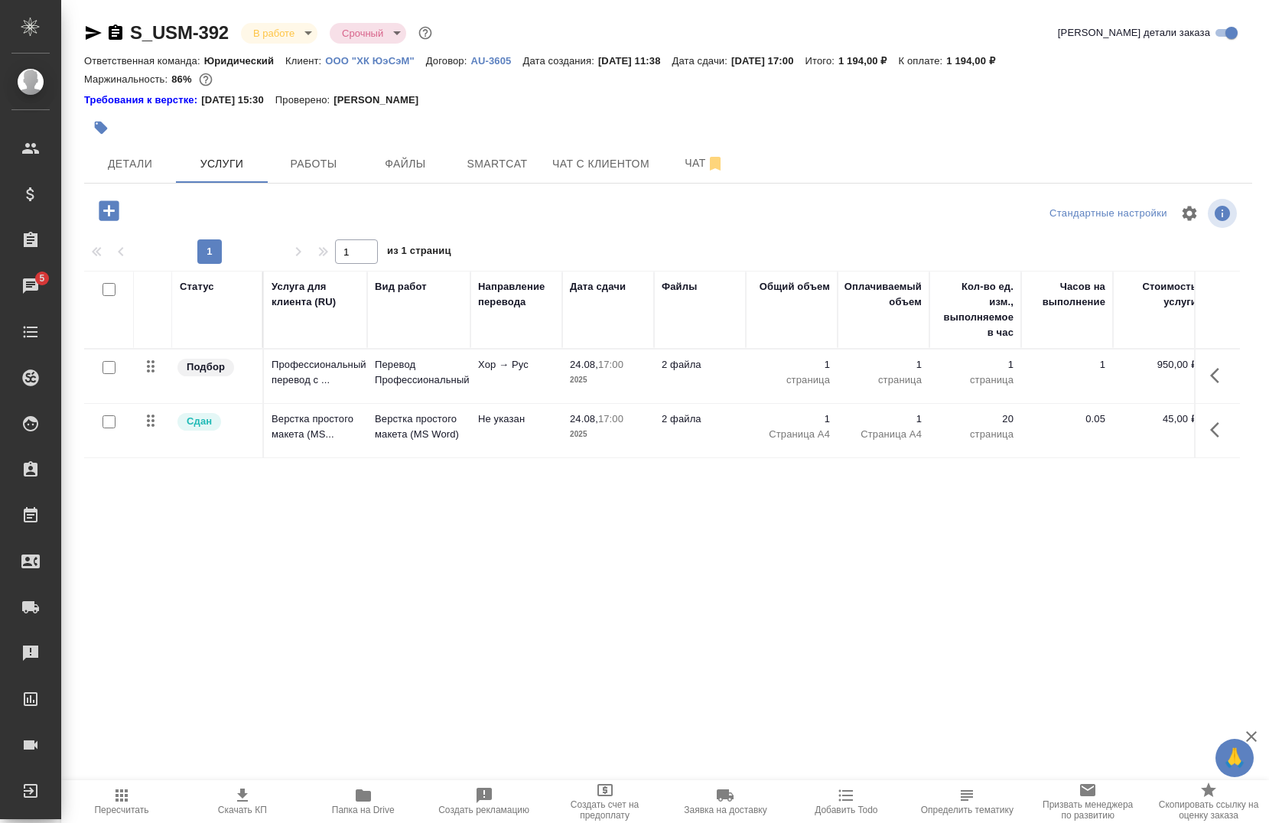
click at [1221, 369] on icon "button" at bounding box center [1219, 375] width 18 height 18
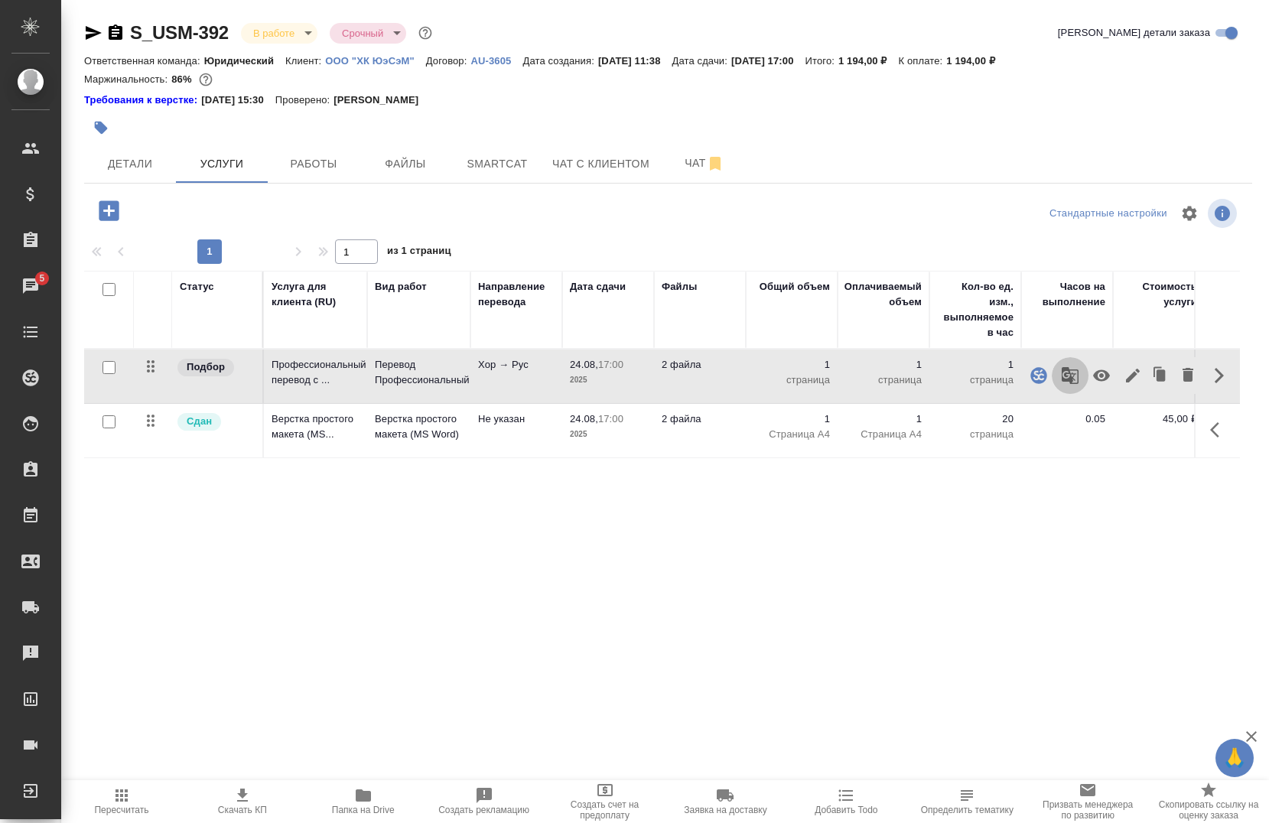
click at [1072, 382] on icon "button" at bounding box center [1069, 375] width 17 height 17
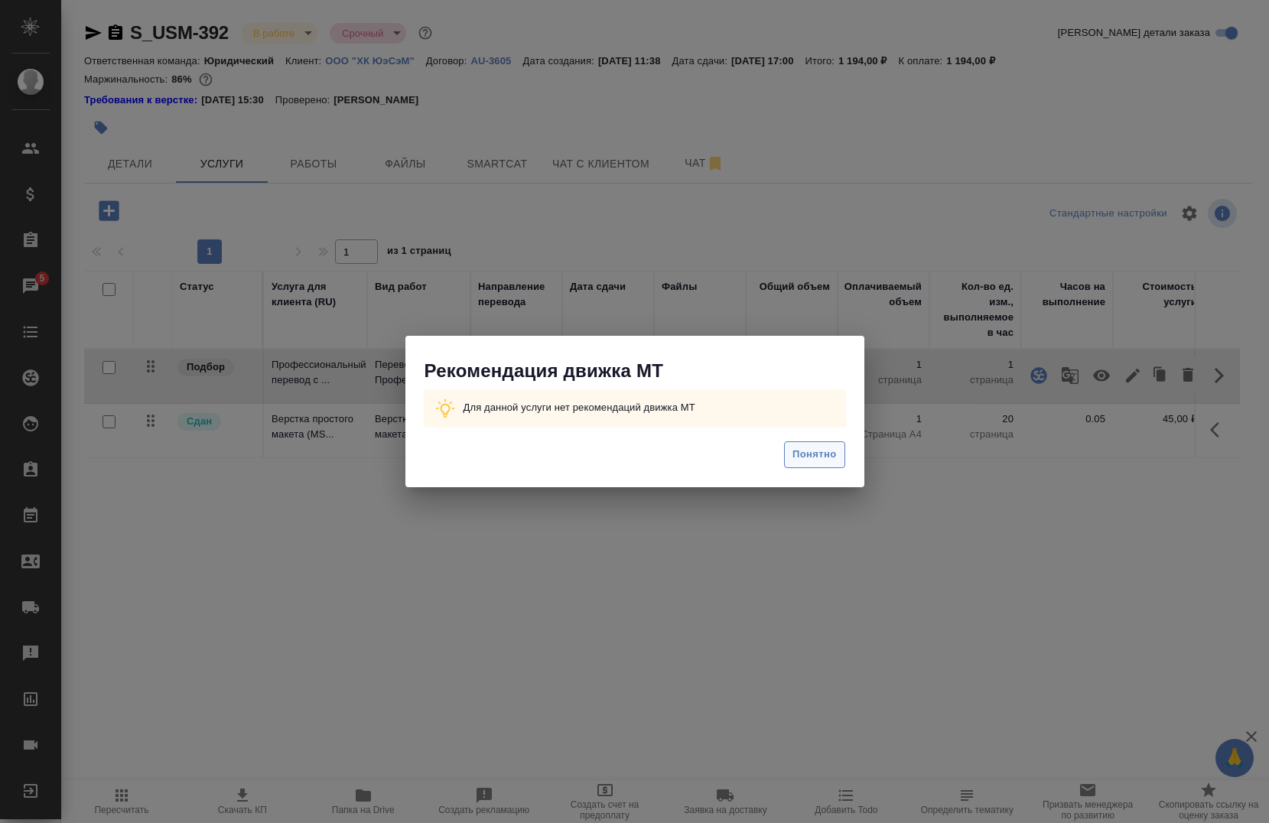
click at [814, 461] on span "Понятно" at bounding box center [814, 455] width 44 height 18
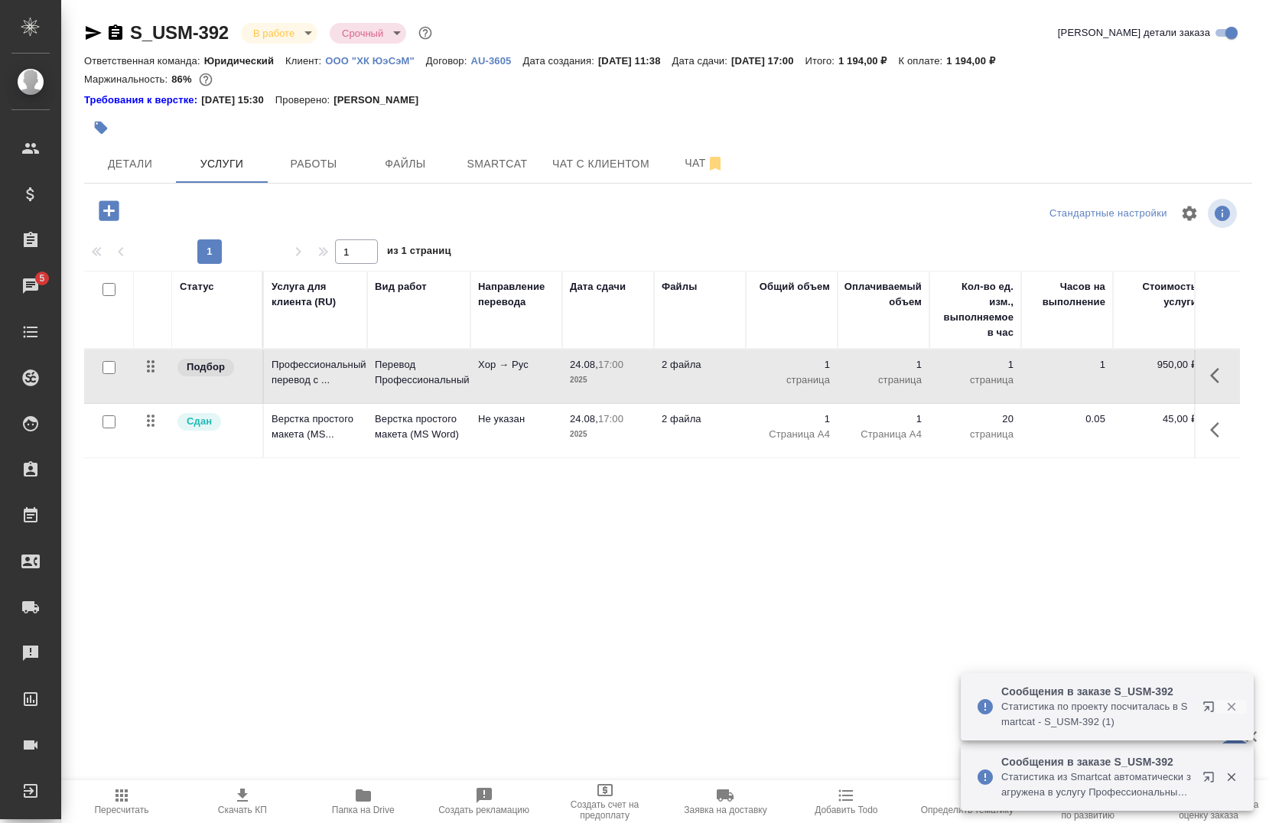
click at [1233, 705] on icon "button" at bounding box center [1230, 707] width 8 height 8
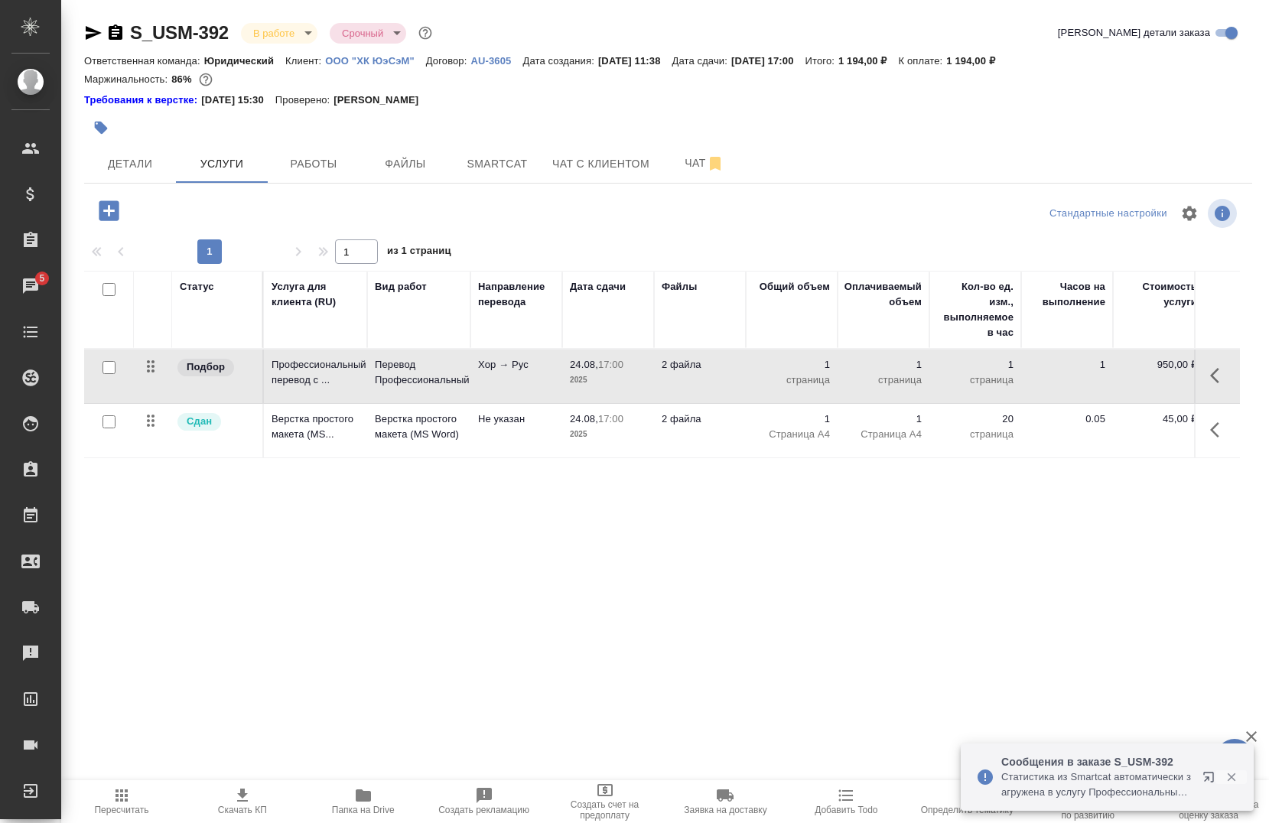
click at [1232, 772] on icon "button" at bounding box center [1231, 777] width 14 height 14
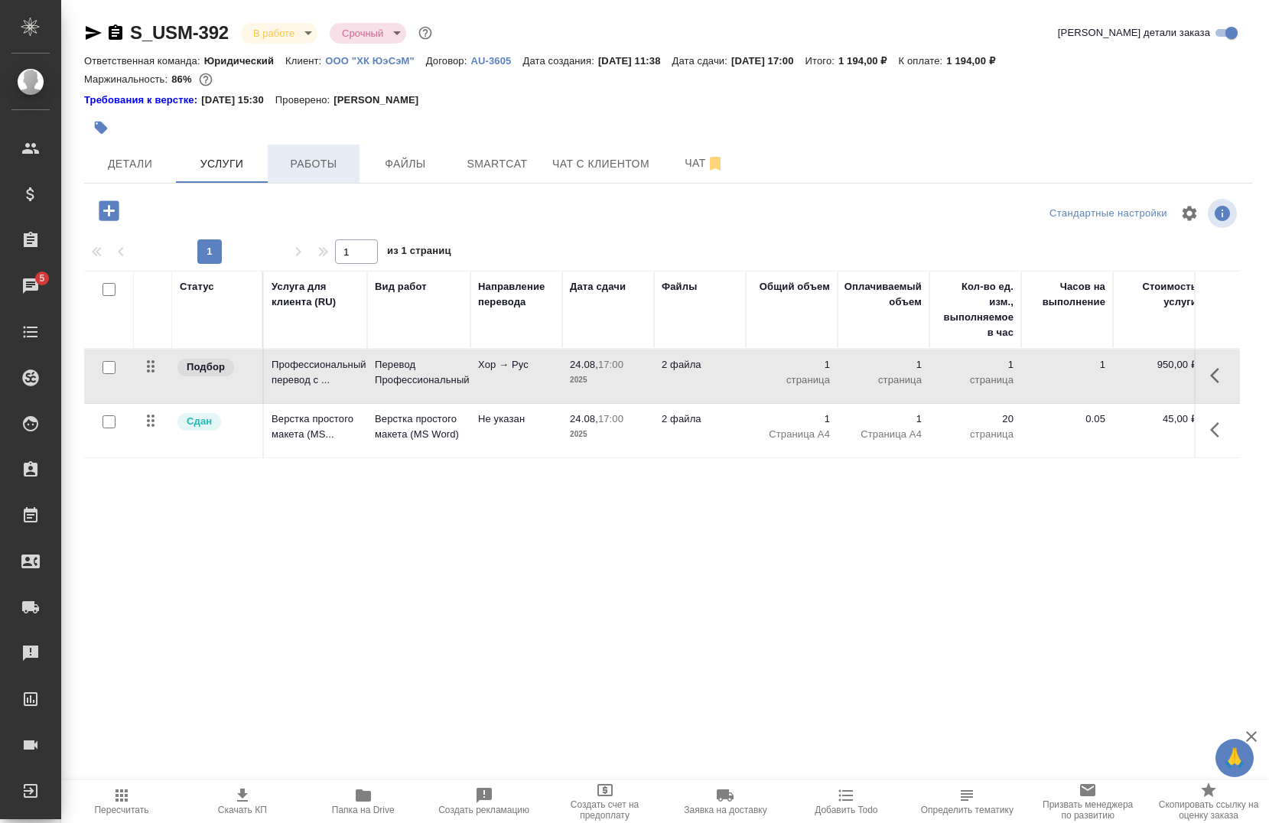
click at [320, 157] on span "Работы" at bounding box center [313, 163] width 73 height 19
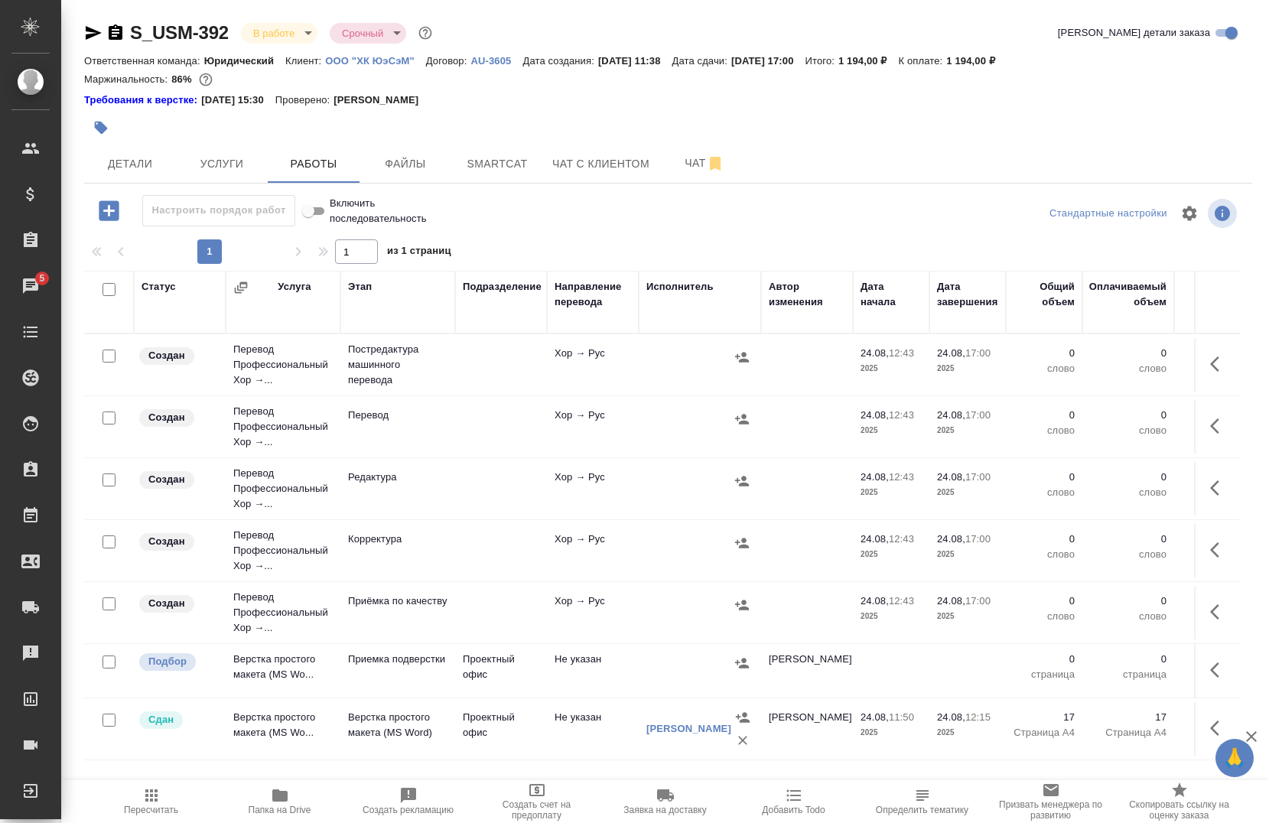
click at [108, 289] on input "checkbox" at bounding box center [108, 289] width 13 height 13
checkbox input "true"
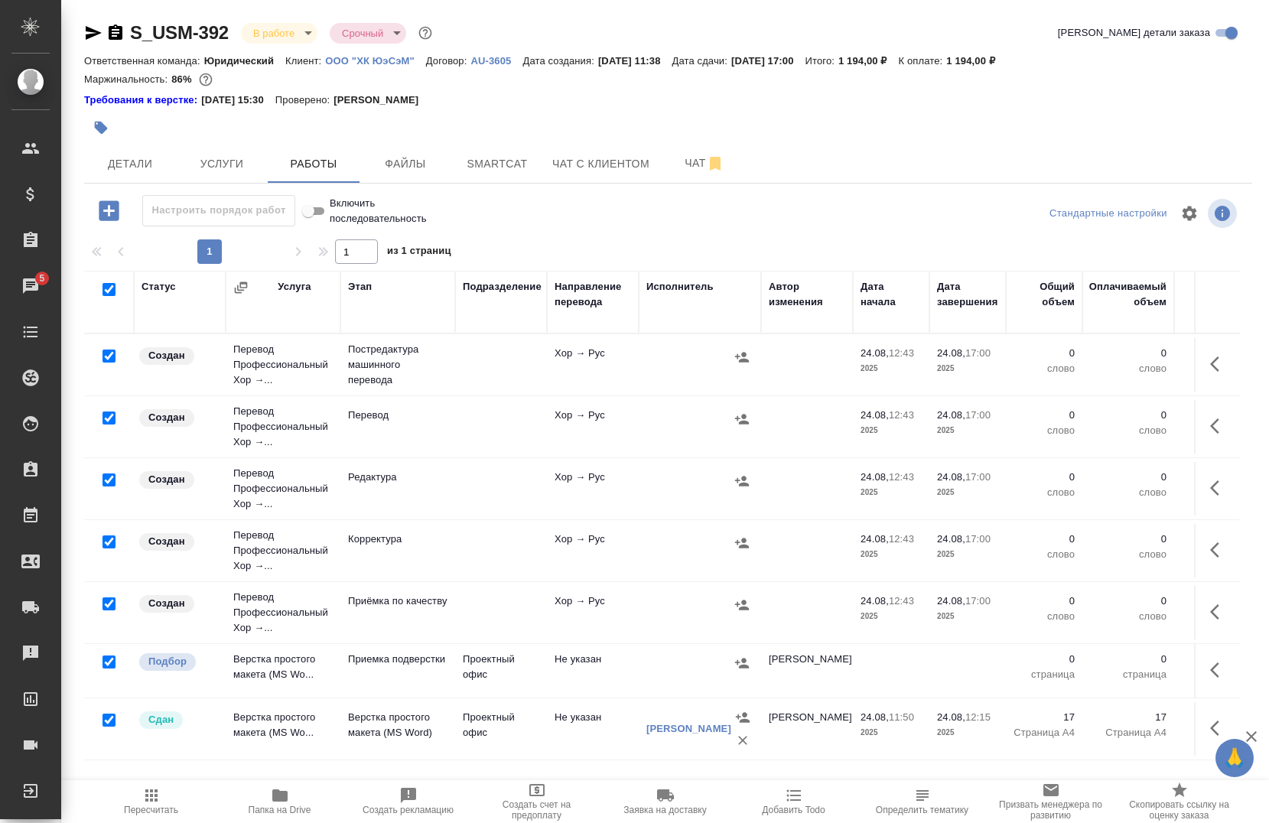
checkbox input "true"
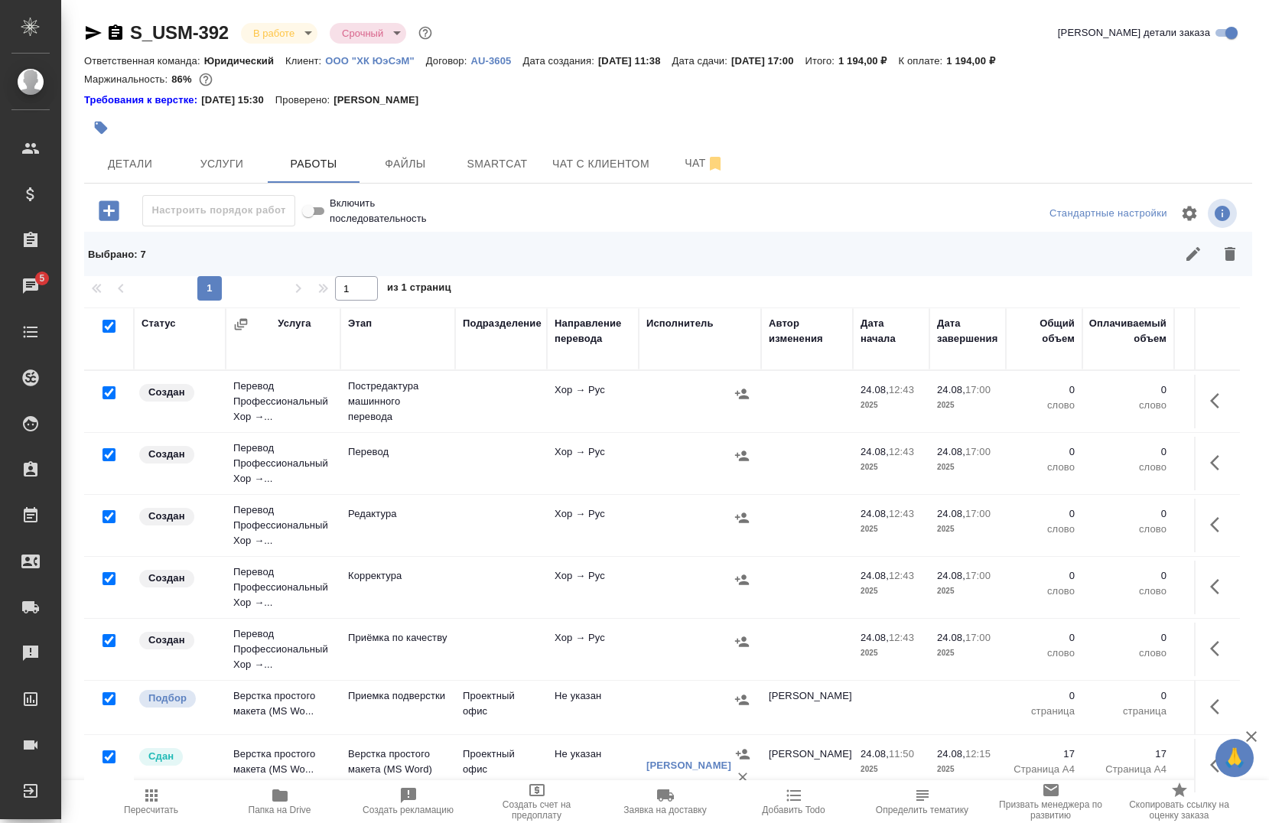
click at [107, 455] on input "checkbox" at bounding box center [108, 454] width 13 height 13
checkbox input "false"
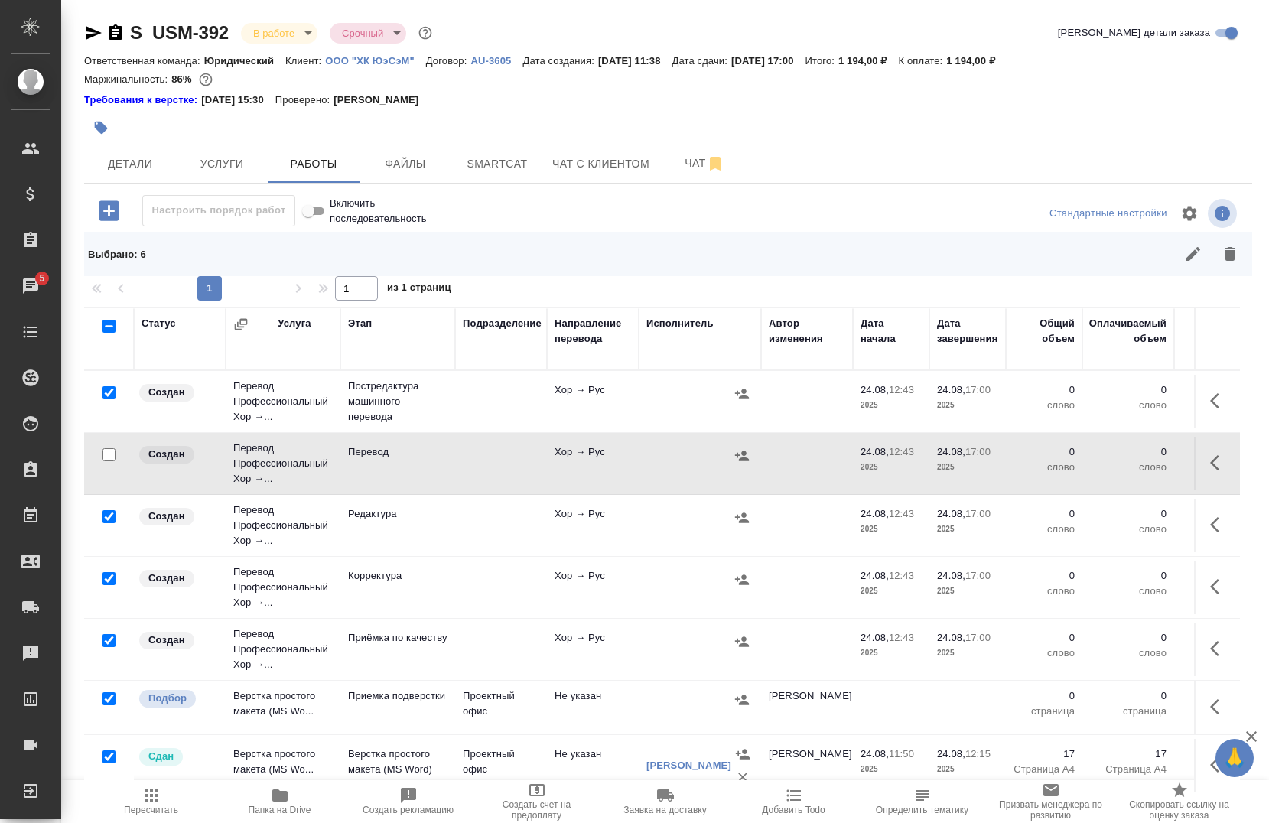
click at [112, 453] on input "checkbox" at bounding box center [108, 454] width 13 height 13
drag, startPoint x: 110, startPoint y: 392, endPoint x: 115, endPoint y: 402, distance: 10.9
click at [110, 391] on input "checkbox" at bounding box center [108, 392] width 13 height 13
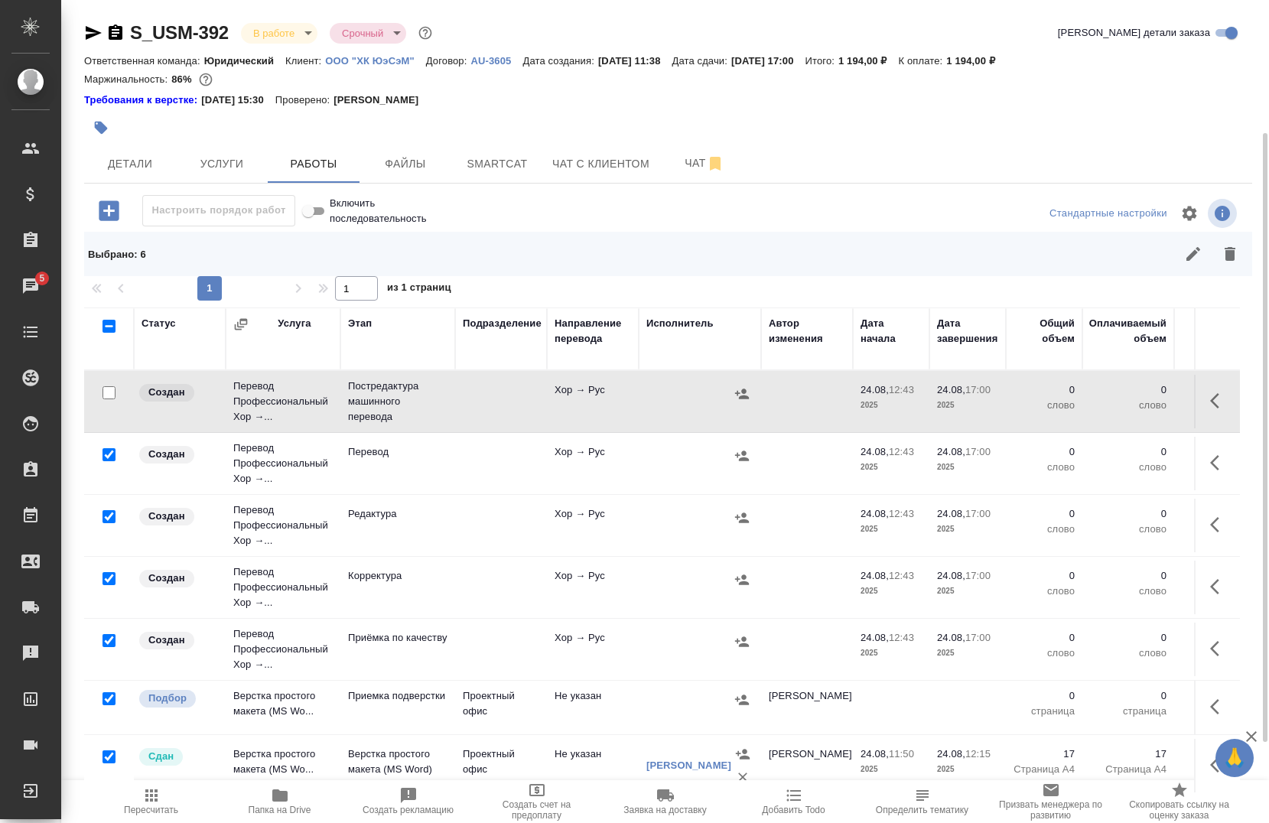
scroll to position [153, 0]
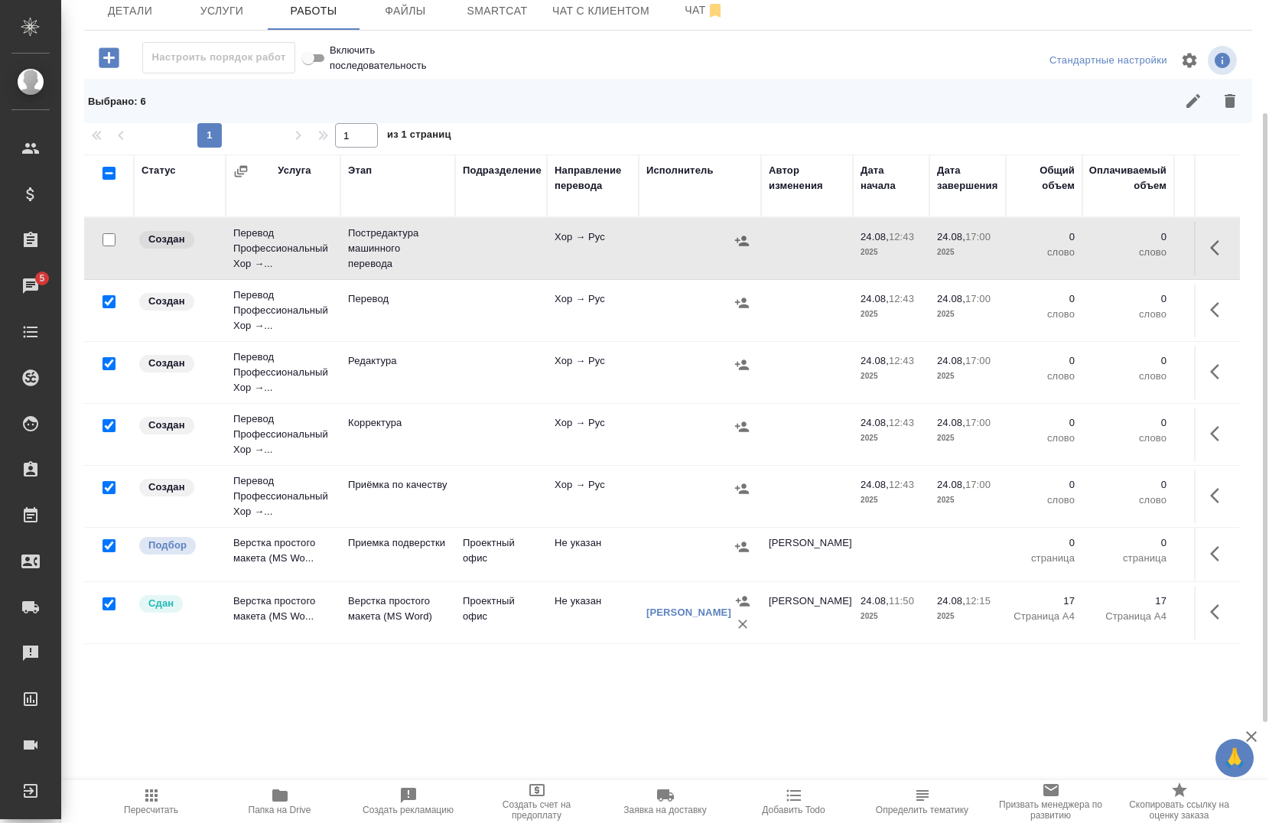
click at [109, 605] on input "checkbox" at bounding box center [108, 603] width 13 height 13
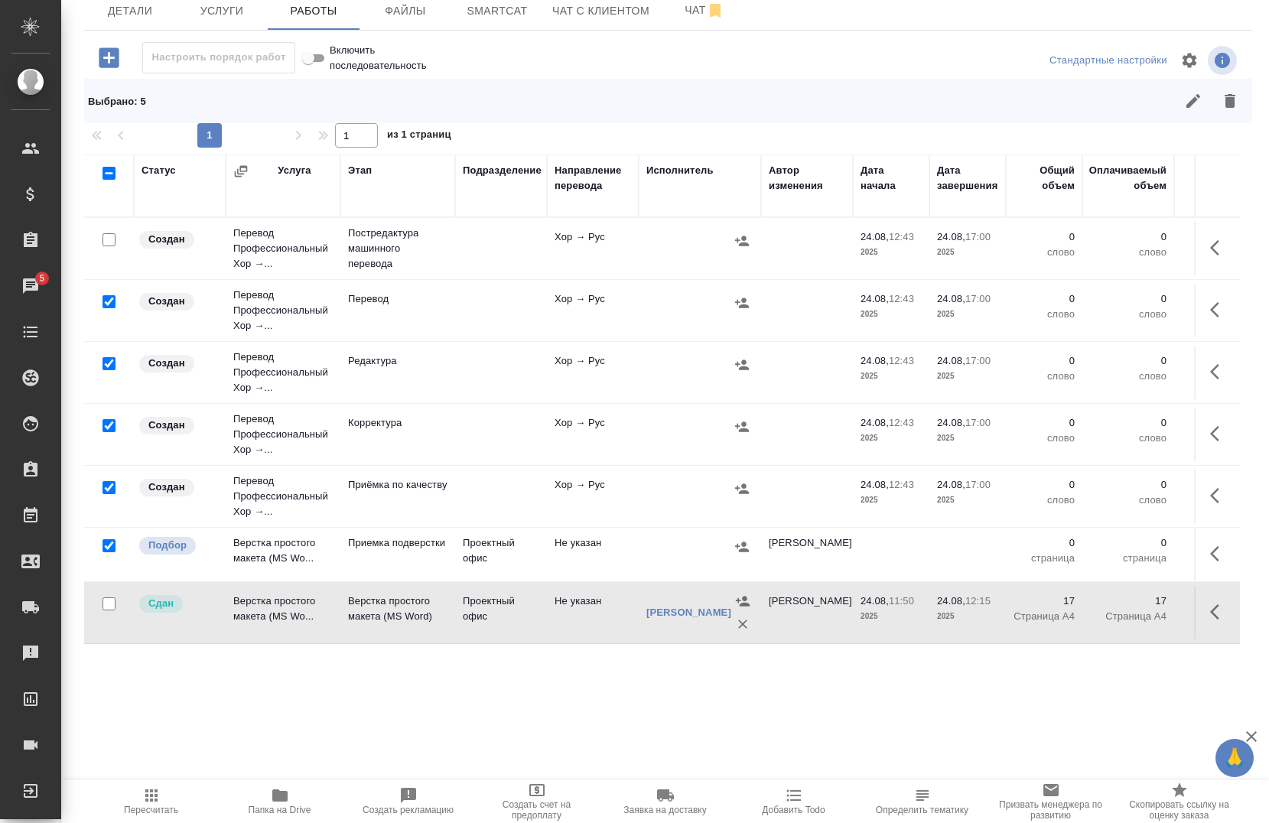
scroll to position [0, 0]
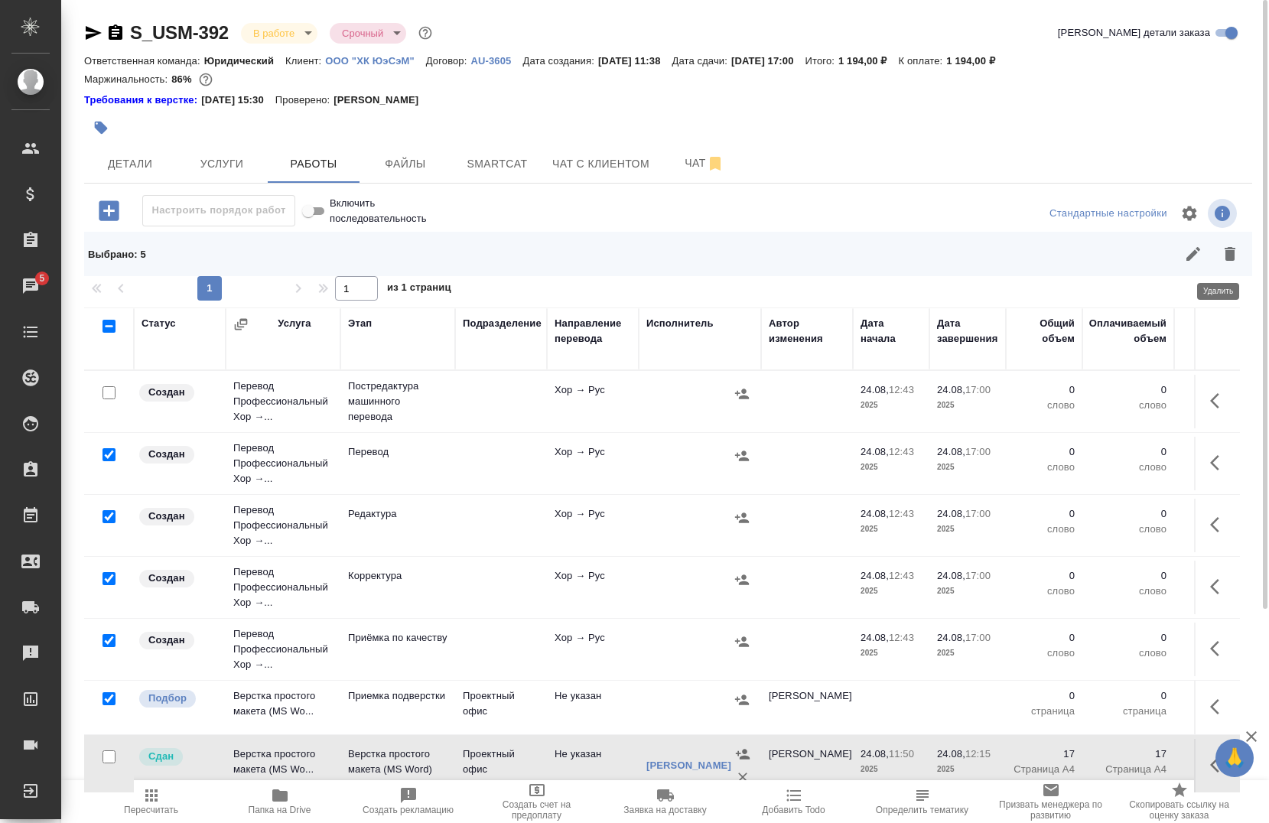
drag, startPoint x: 1226, startPoint y: 265, endPoint x: 1215, endPoint y: 279, distance: 17.9
click at [1226, 265] on button "button" at bounding box center [1229, 254] width 37 height 37
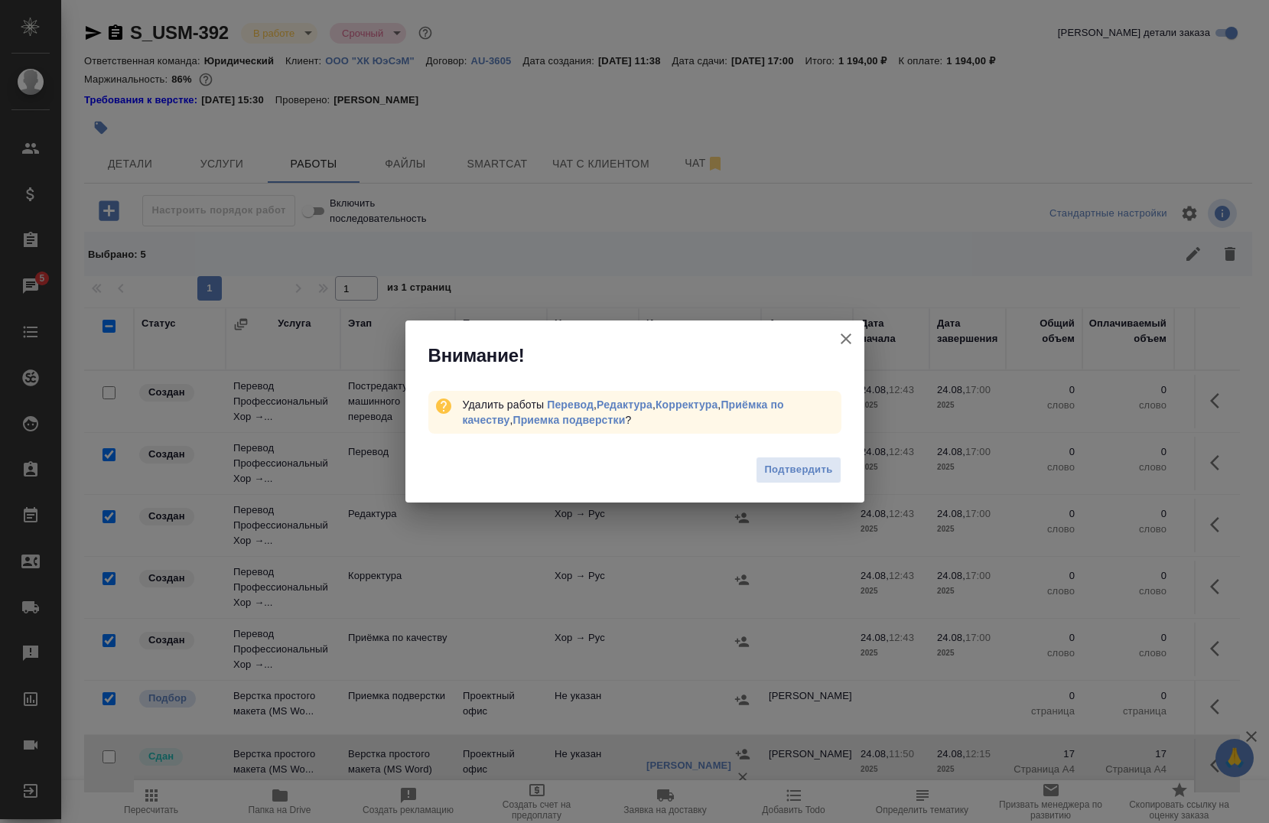
click at [767, 469] on span "Подтвердить" at bounding box center [798, 470] width 68 height 18
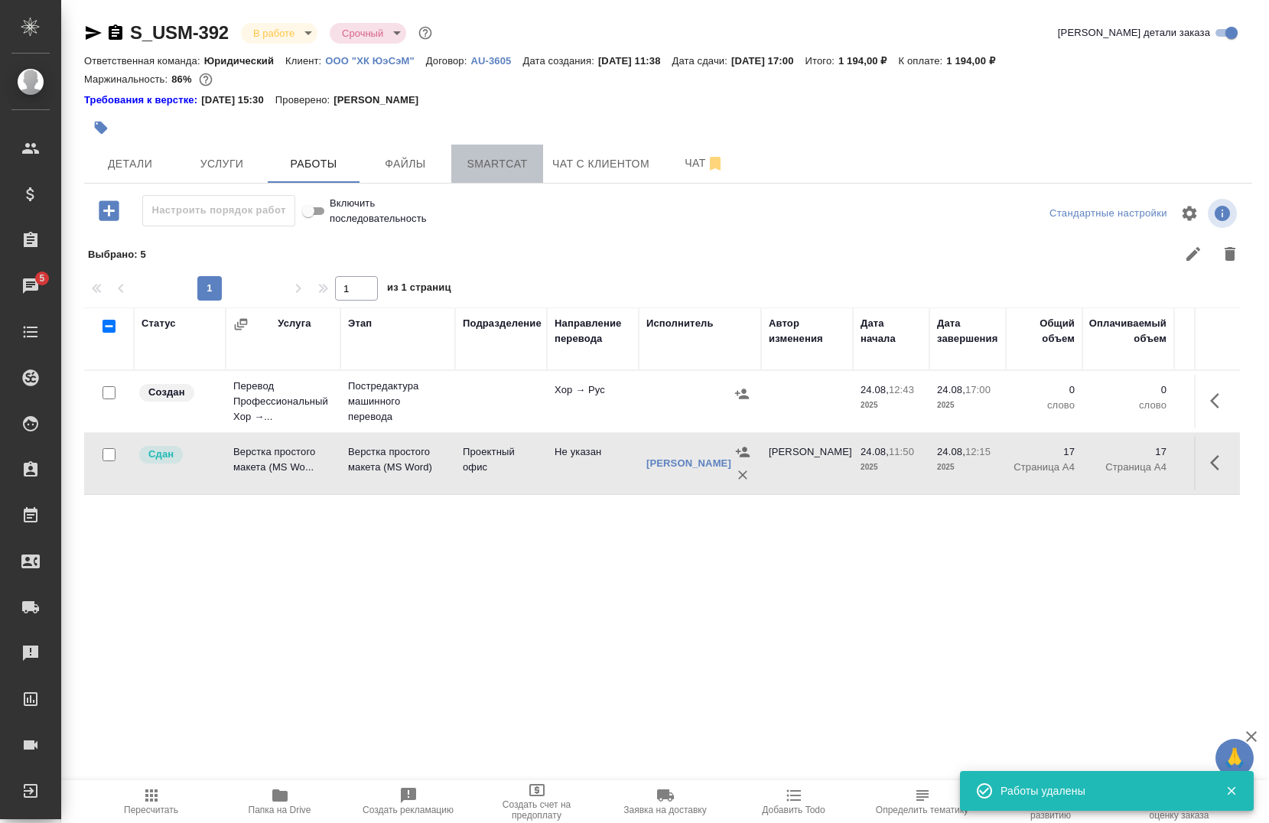
click at [462, 166] on span "Smartcat" at bounding box center [496, 163] width 73 height 19
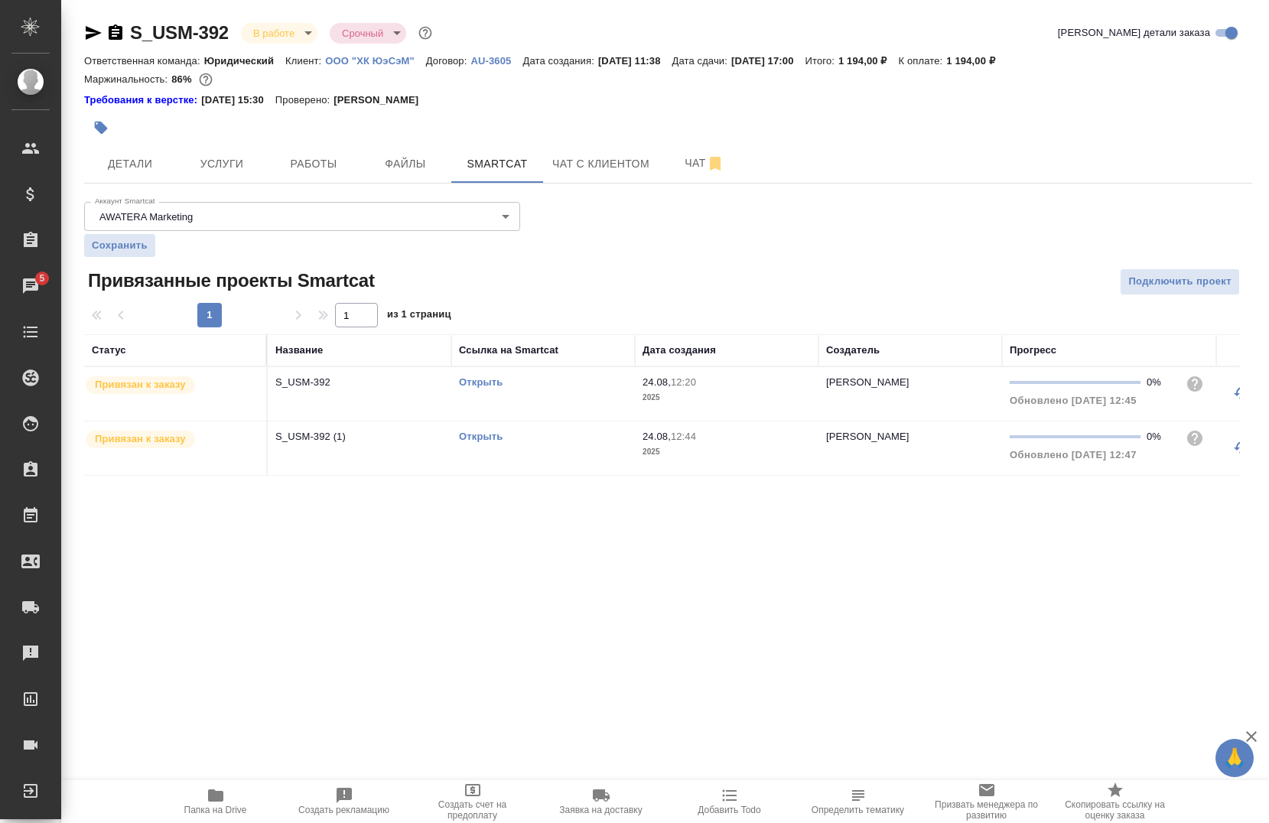
click at [494, 440] on link "Открыть" at bounding box center [481, 435] width 44 height 11
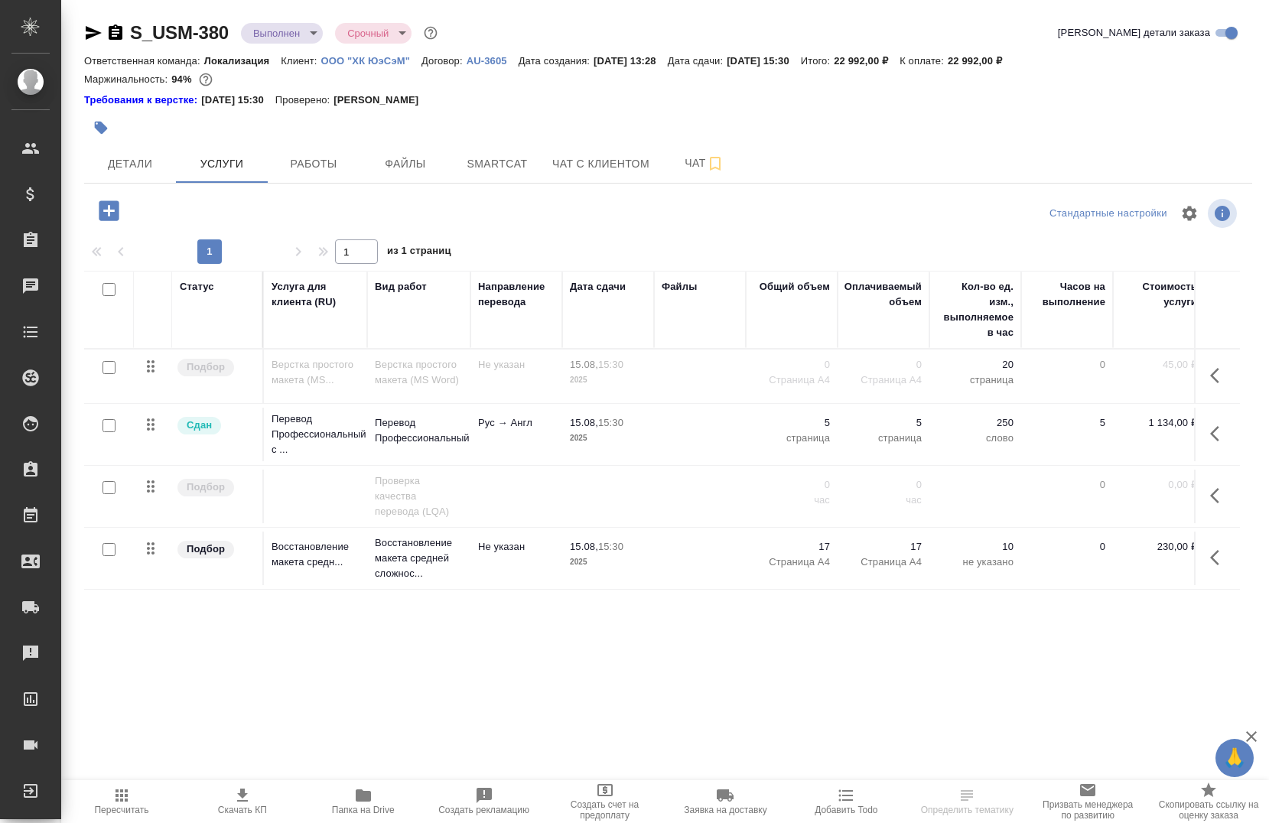
scroll to position [2, 0]
click at [325, 175] on button "Работы" at bounding box center [314, 164] width 92 height 38
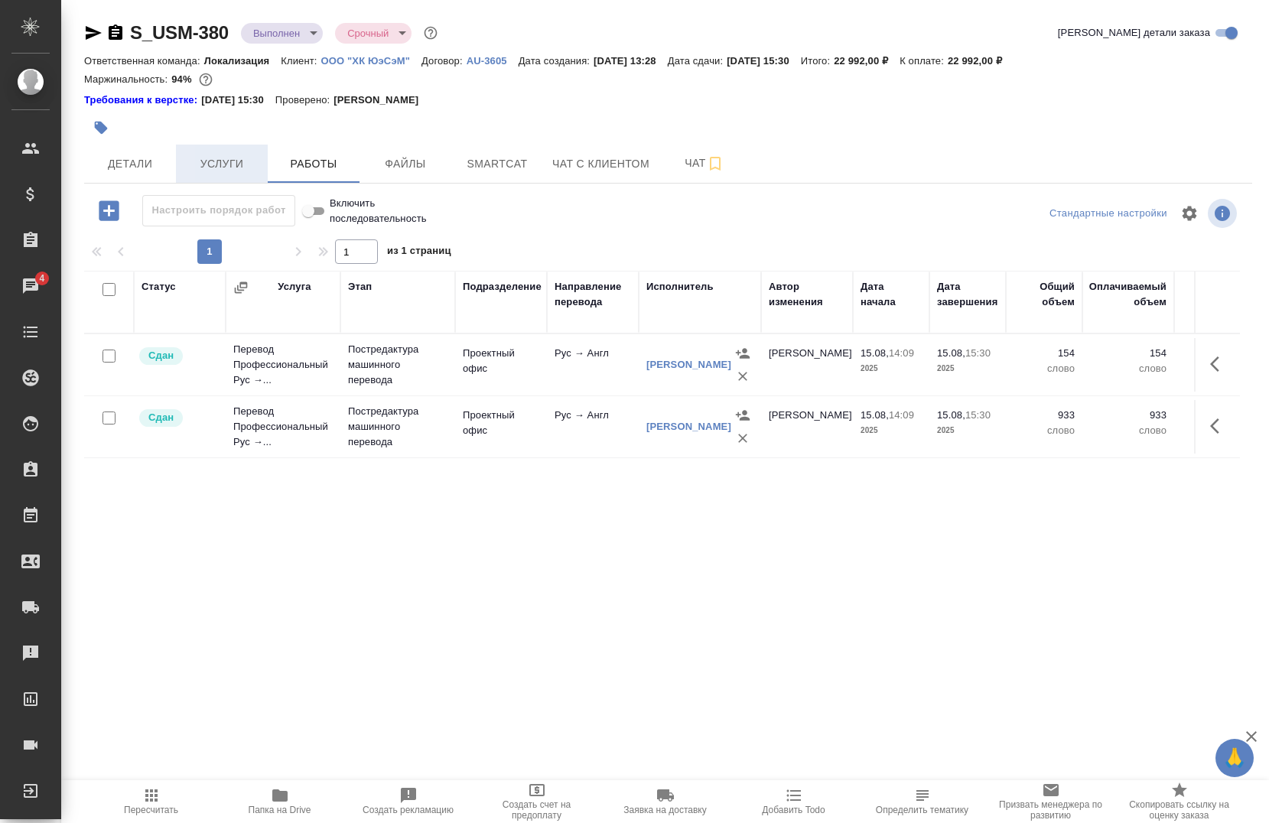
click at [247, 160] on span "Услуги" at bounding box center [221, 163] width 73 height 19
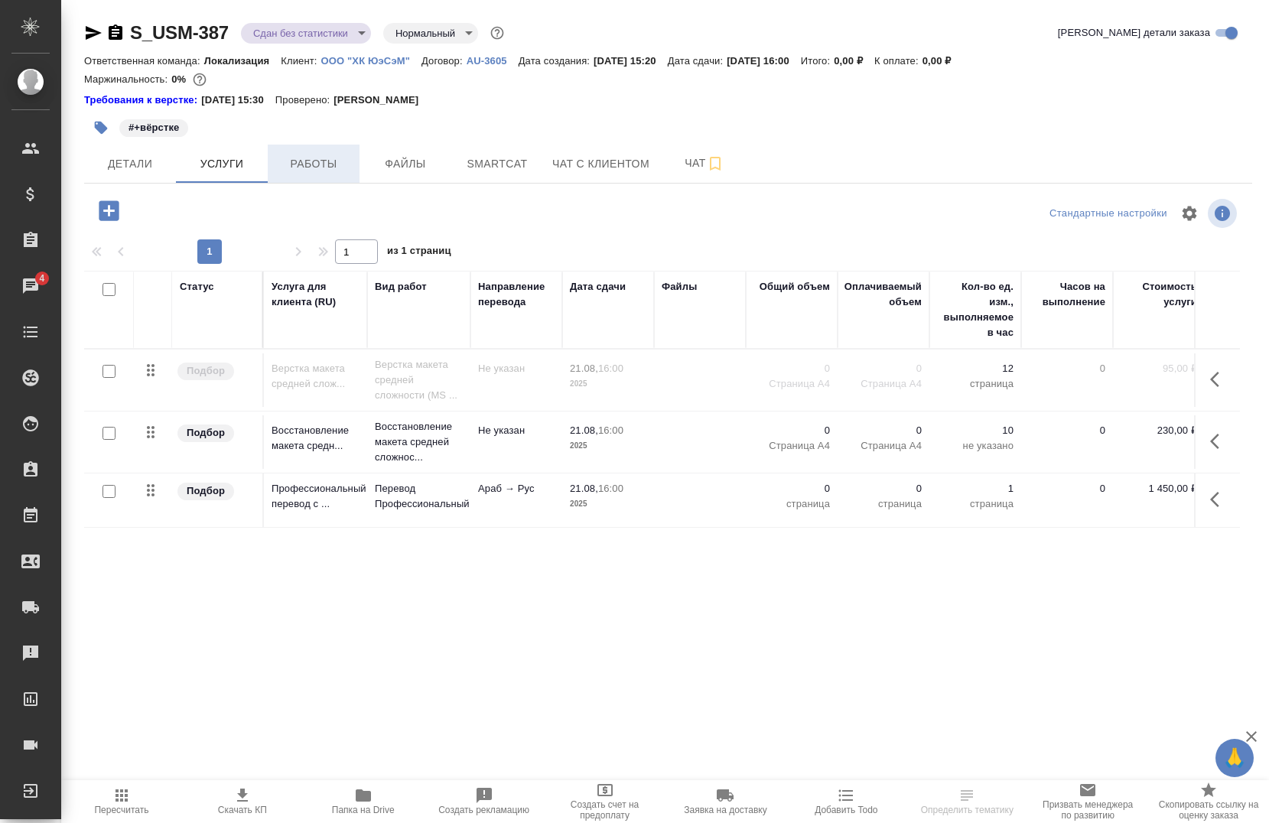
click at [314, 169] on span "Работы" at bounding box center [313, 163] width 73 height 19
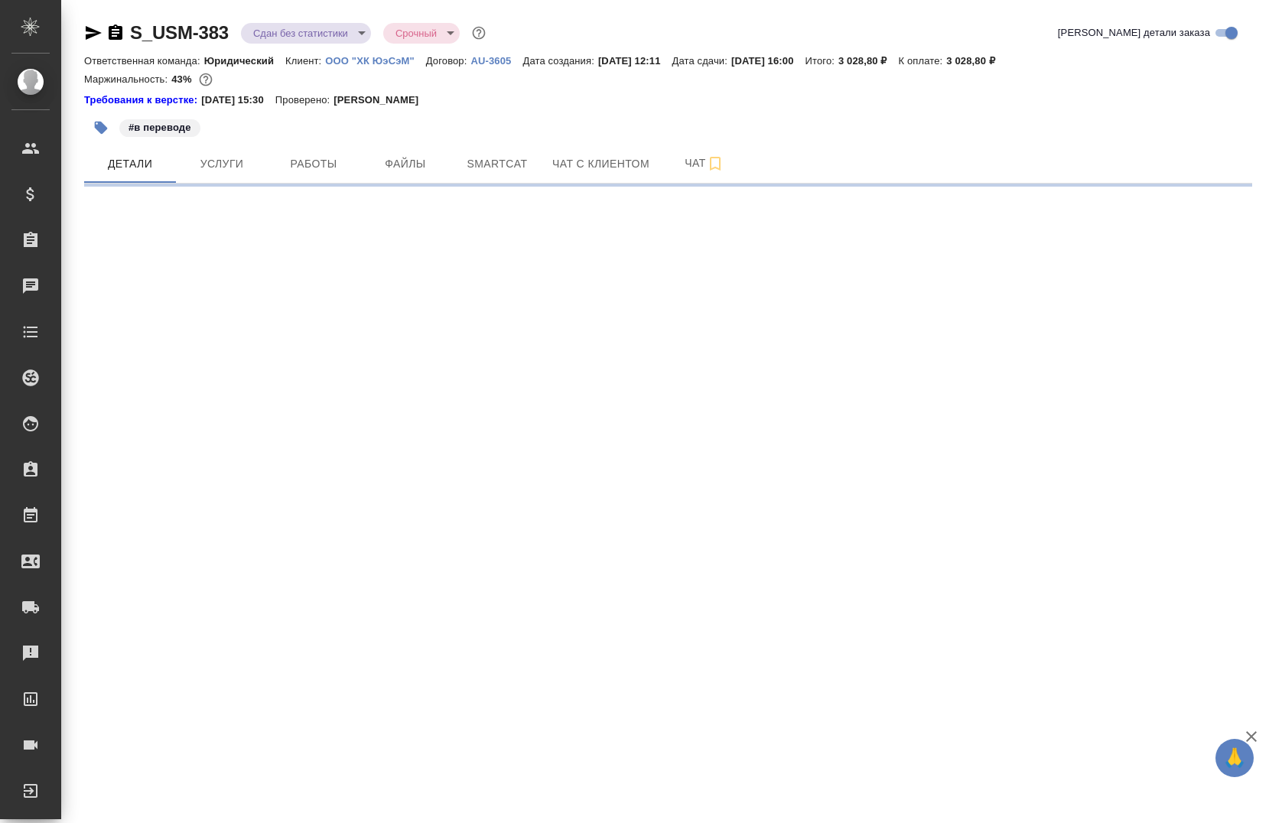
select select "RU"
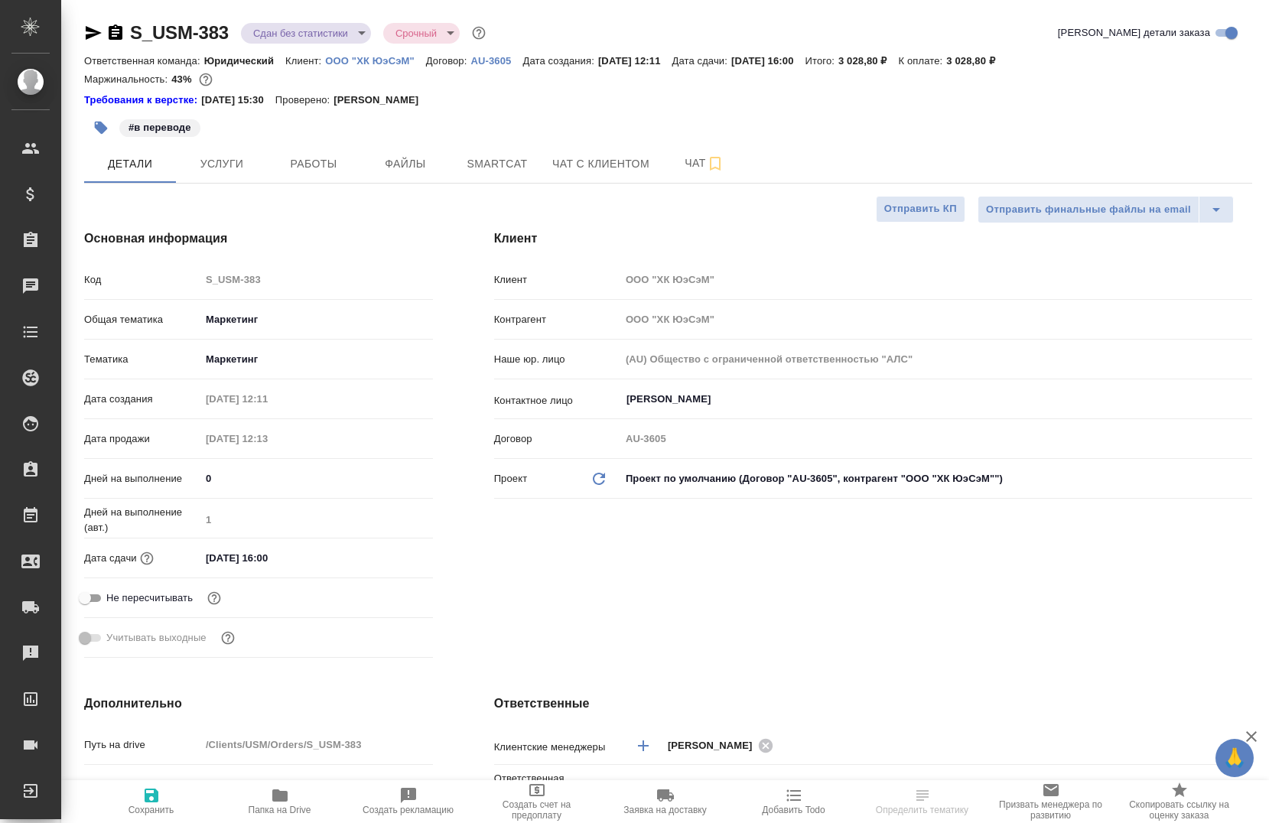
type textarea "x"
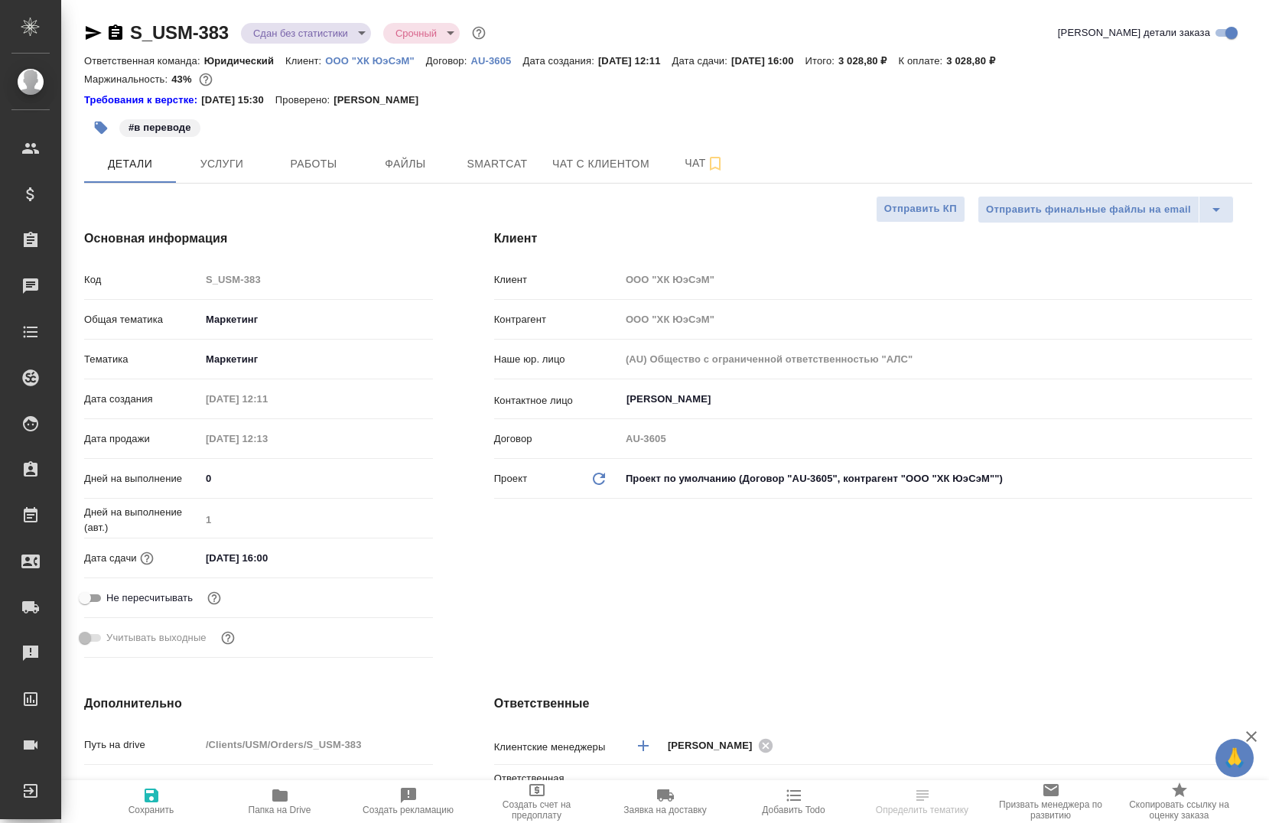
type textarea "x"
click at [332, 161] on span "Работы" at bounding box center [313, 163] width 73 height 19
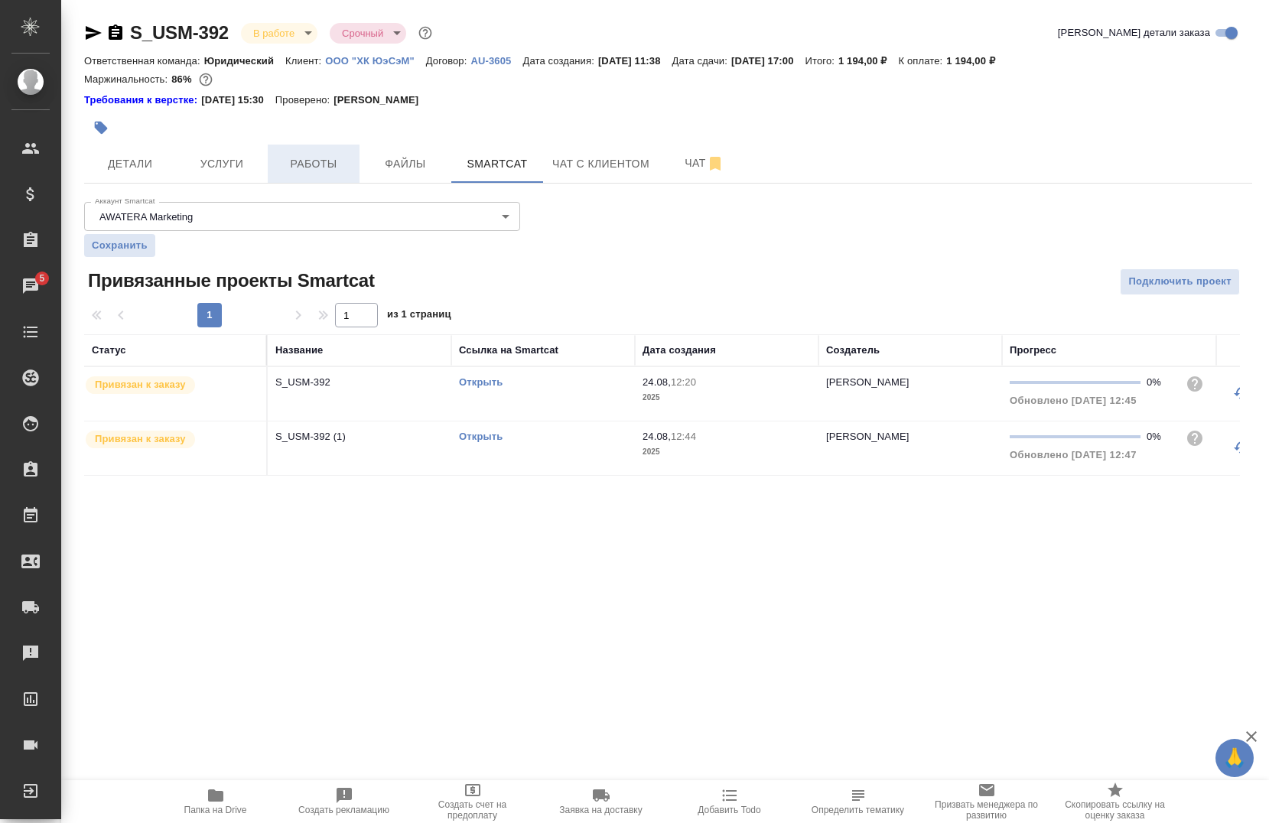
click at [359, 174] on button "Файлы" at bounding box center [405, 164] width 92 height 38
click at [312, 171] on span "Работы" at bounding box center [313, 163] width 73 height 19
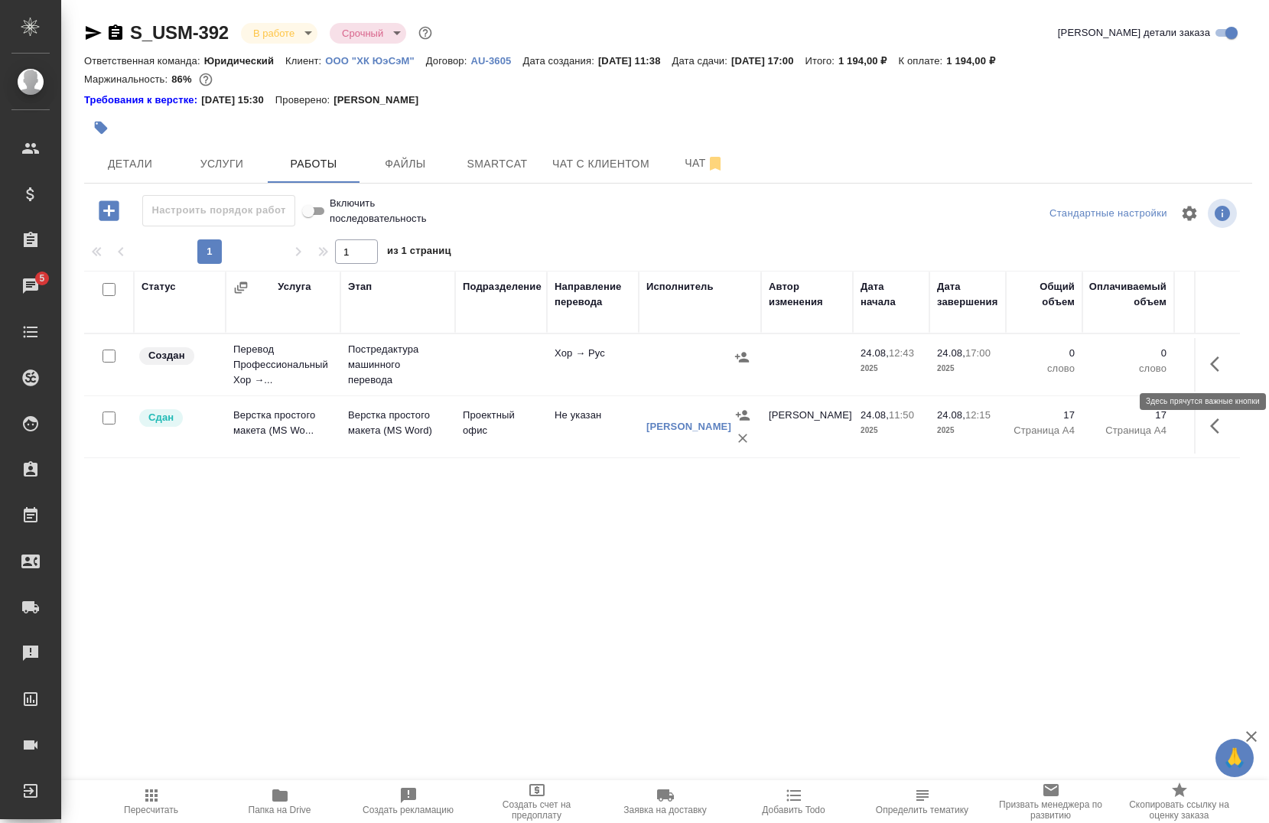
click at [1210, 372] on icon "button" at bounding box center [1219, 364] width 18 height 18
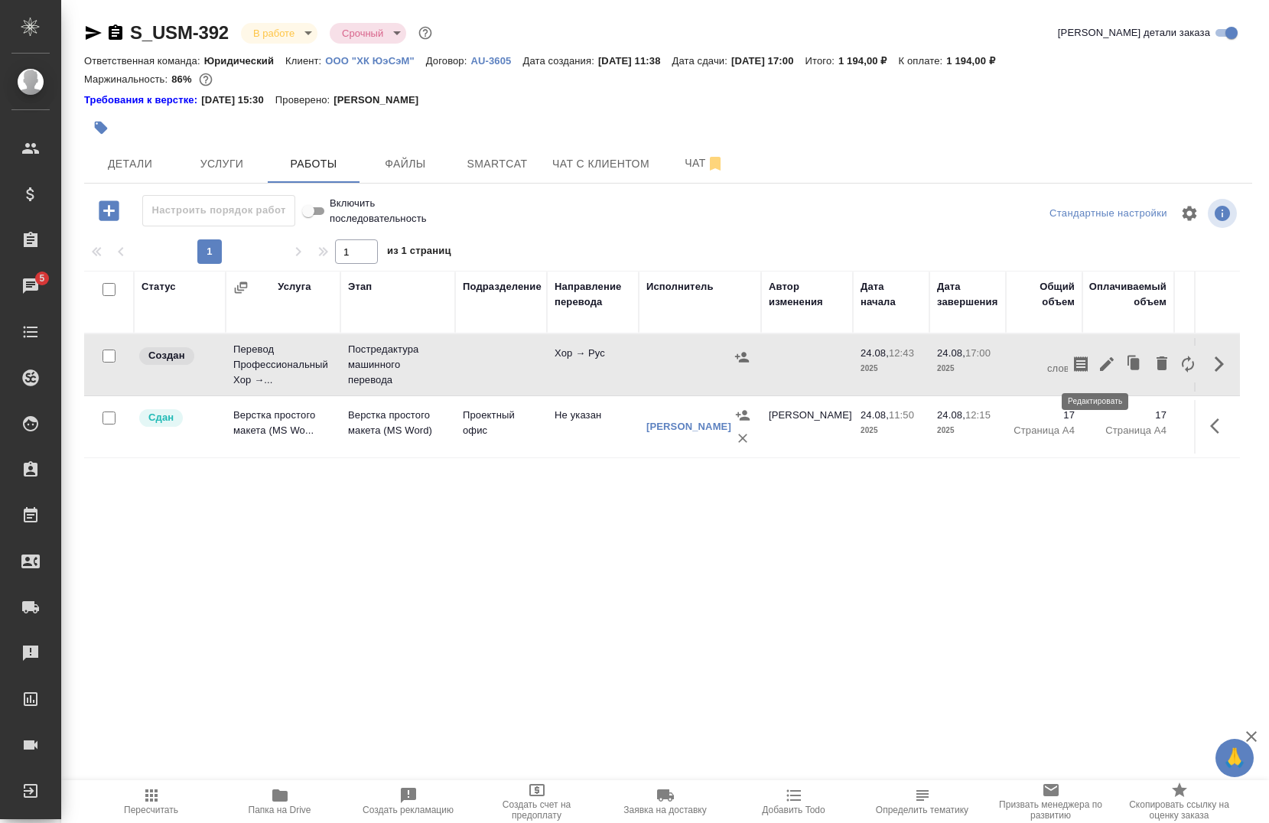
click at [1100, 368] on icon "button" at bounding box center [1107, 364] width 14 height 14
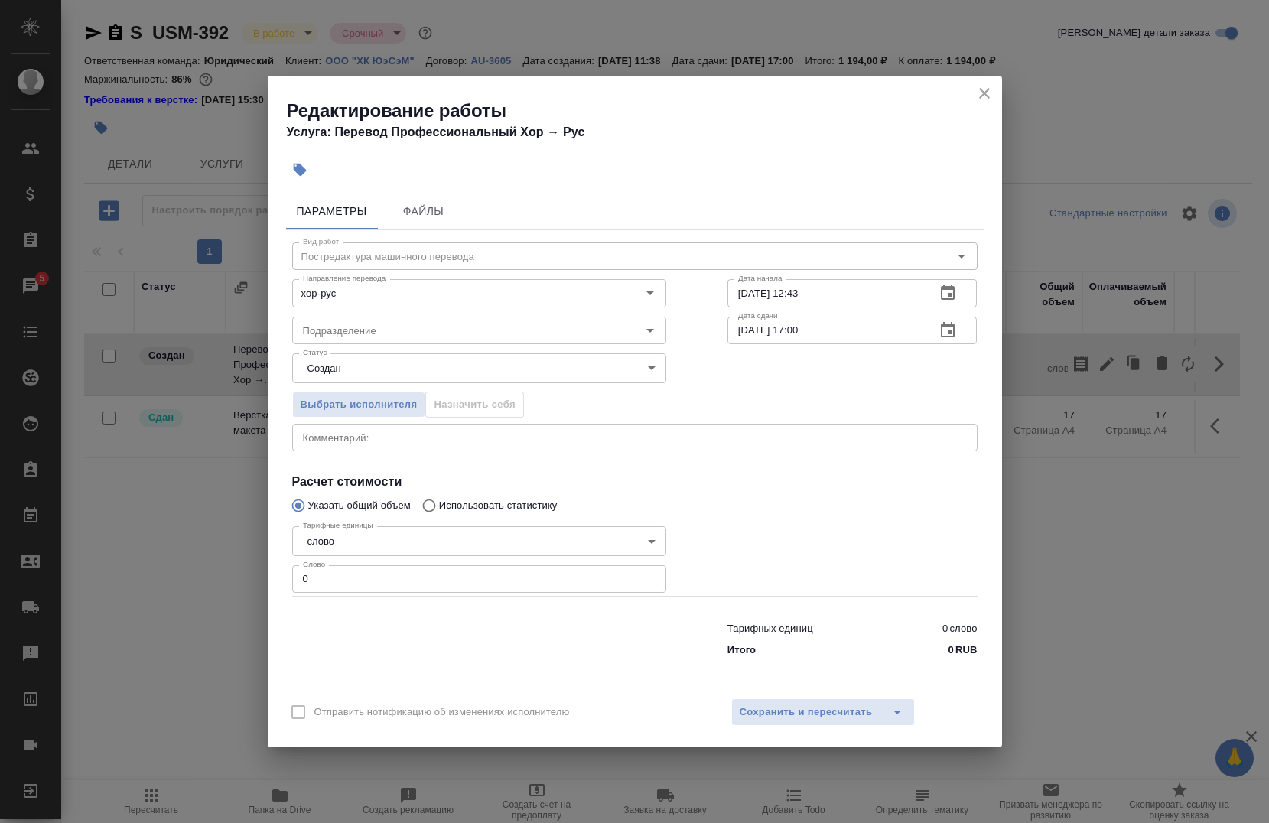
click at [395, 574] on input "0" at bounding box center [479, 579] width 374 height 28
type input "2414"
click at [428, 327] on input "Подразделение" at bounding box center [454, 330] width 314 height 18
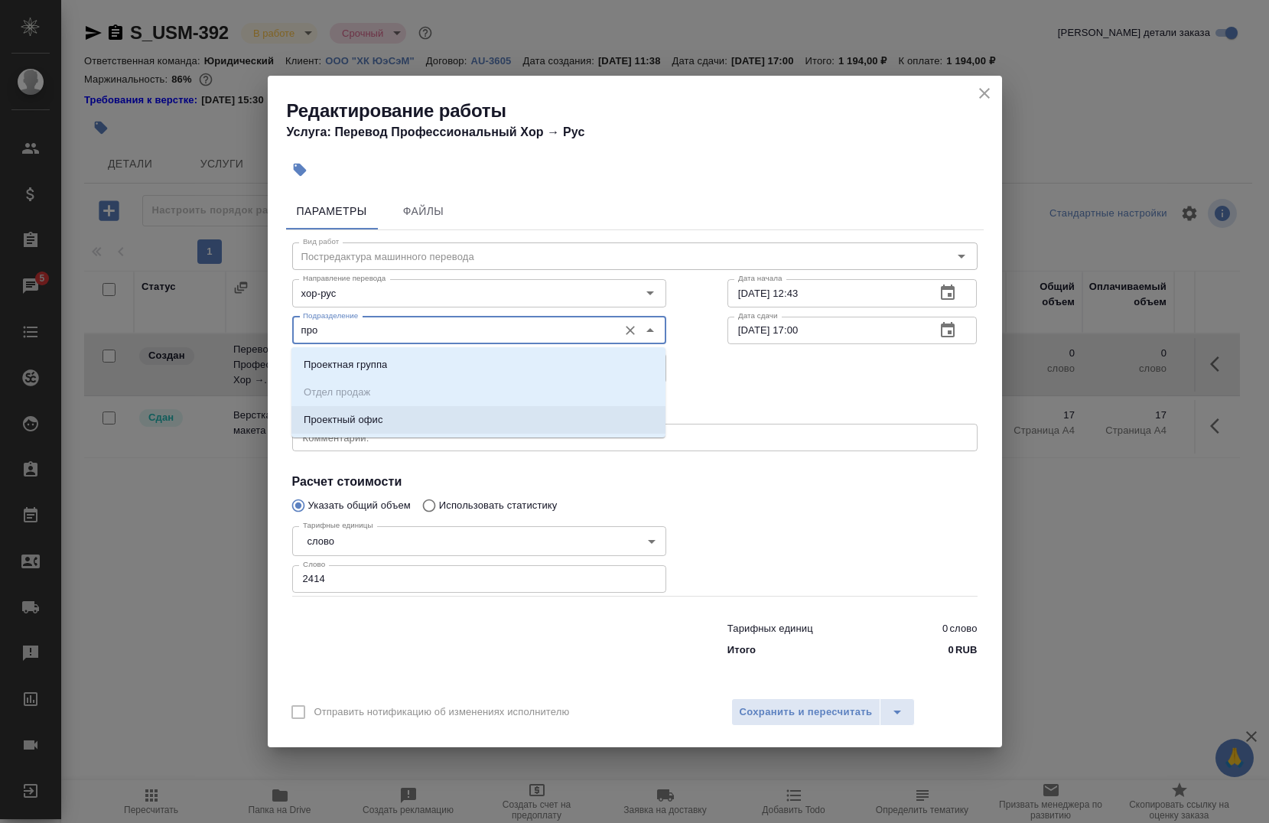
click at [414, 416] on li "Проектный офис" at bounding box center [478, 420] width 374 height 28
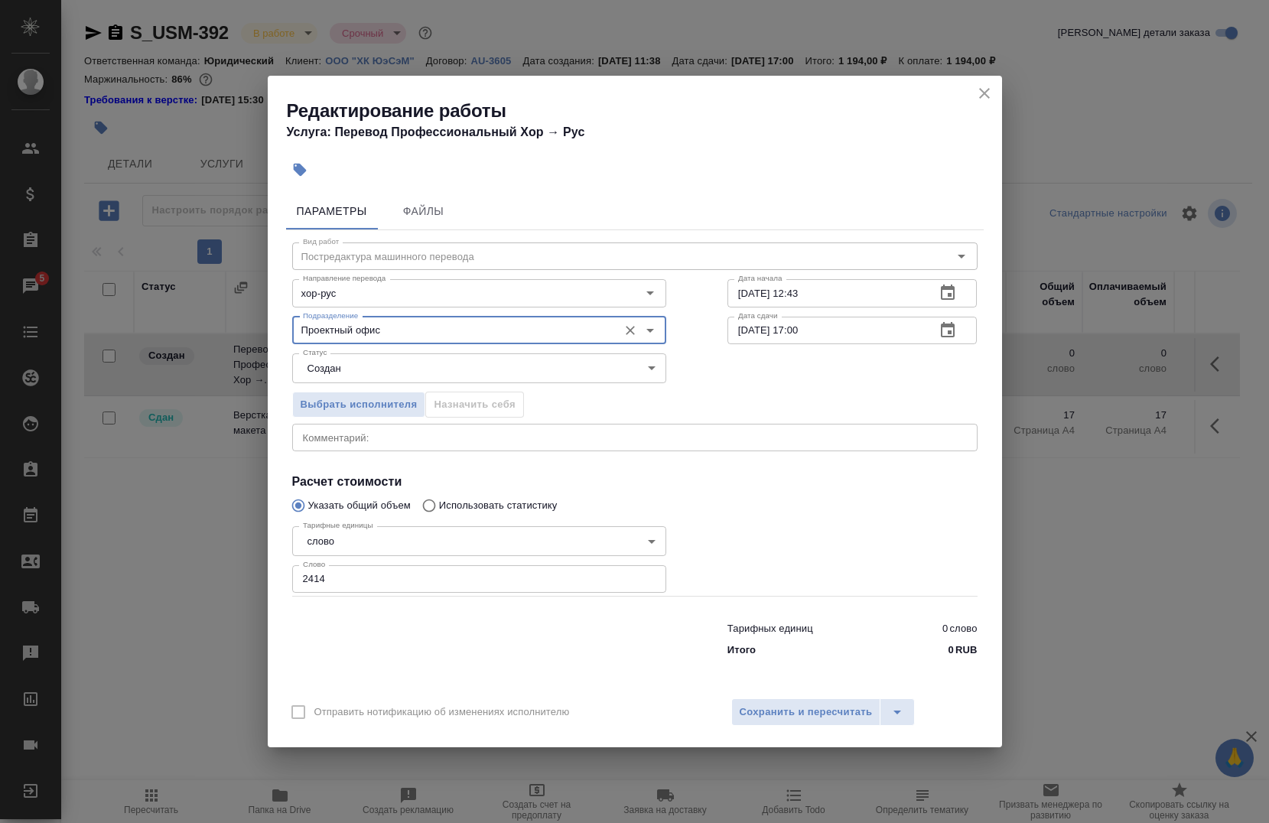
type input "Проектный офис"
click at [872, 336] on input "24.08.2025 17:00" at bounding box center [825, 331] width 197 height 28
type input "24.08.2025 15:00"
click at [768, 708] on span "Сохранить и пересчитать" at bounding box center [805, 712] width 133 height 18
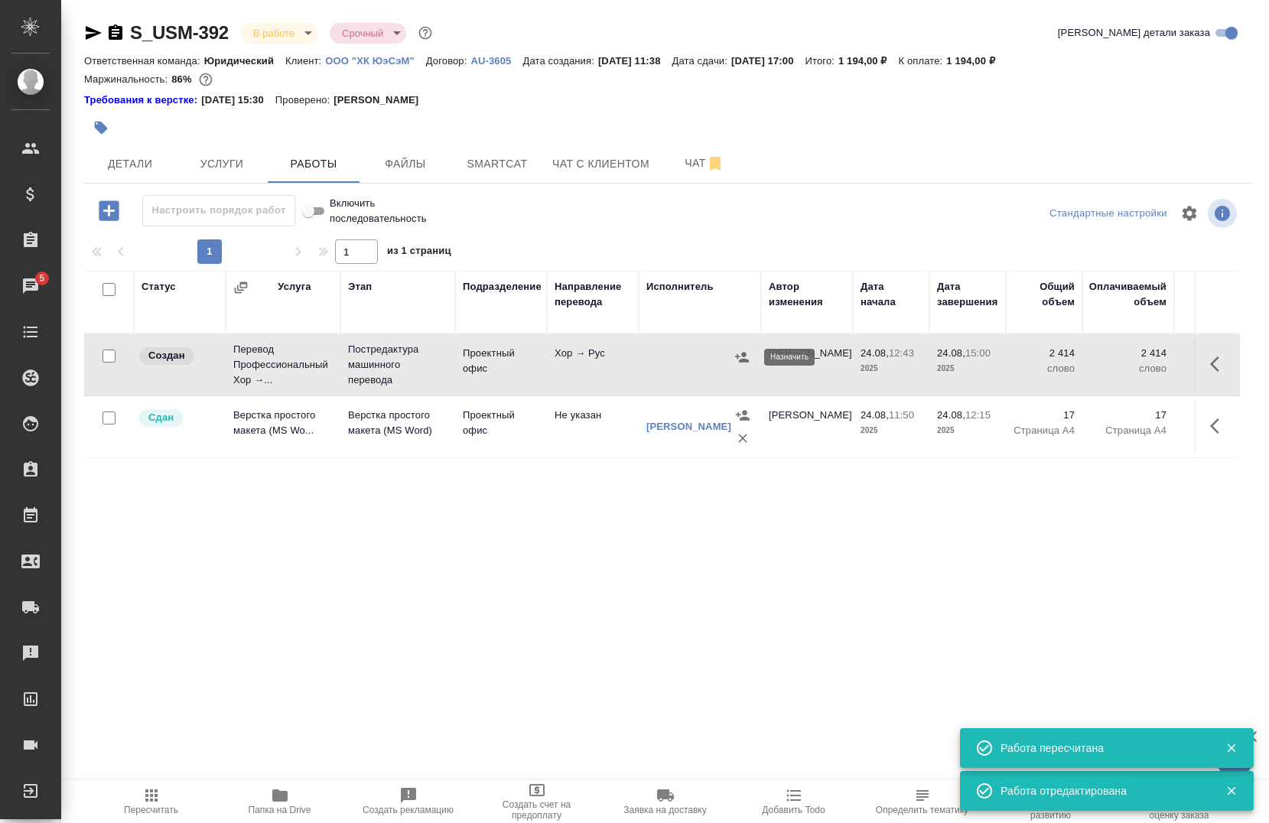
click at [743, 360] on icon "button" at bounding box center [742, 357] width 14 height 10
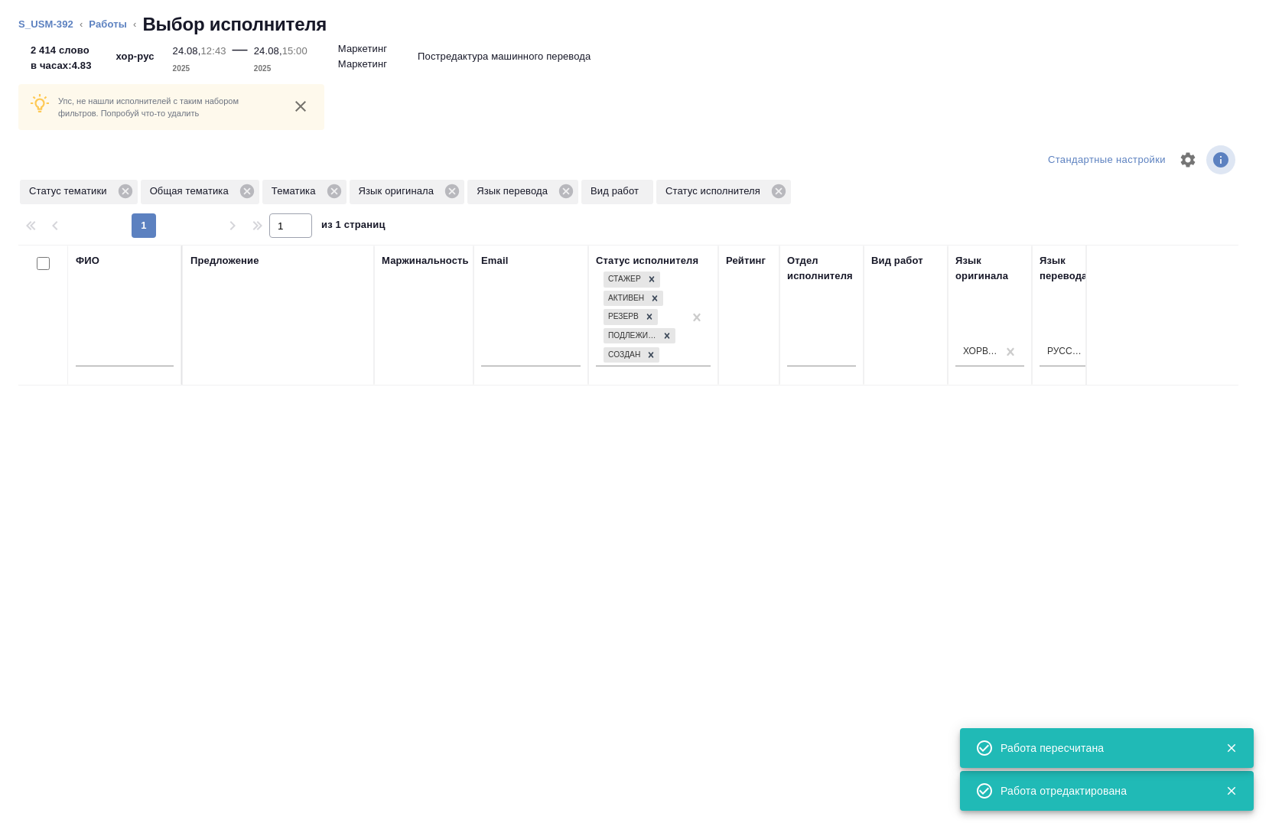
click at [157, 285] on div "ФИО" at bounding box center [125, 315] width 98 height 124
click at [168, 347] on div at bounding box center [125, 358] width 98 height 37
click at [161, 358] on input "text" at bounding box center [125, 356] width 98 height 19
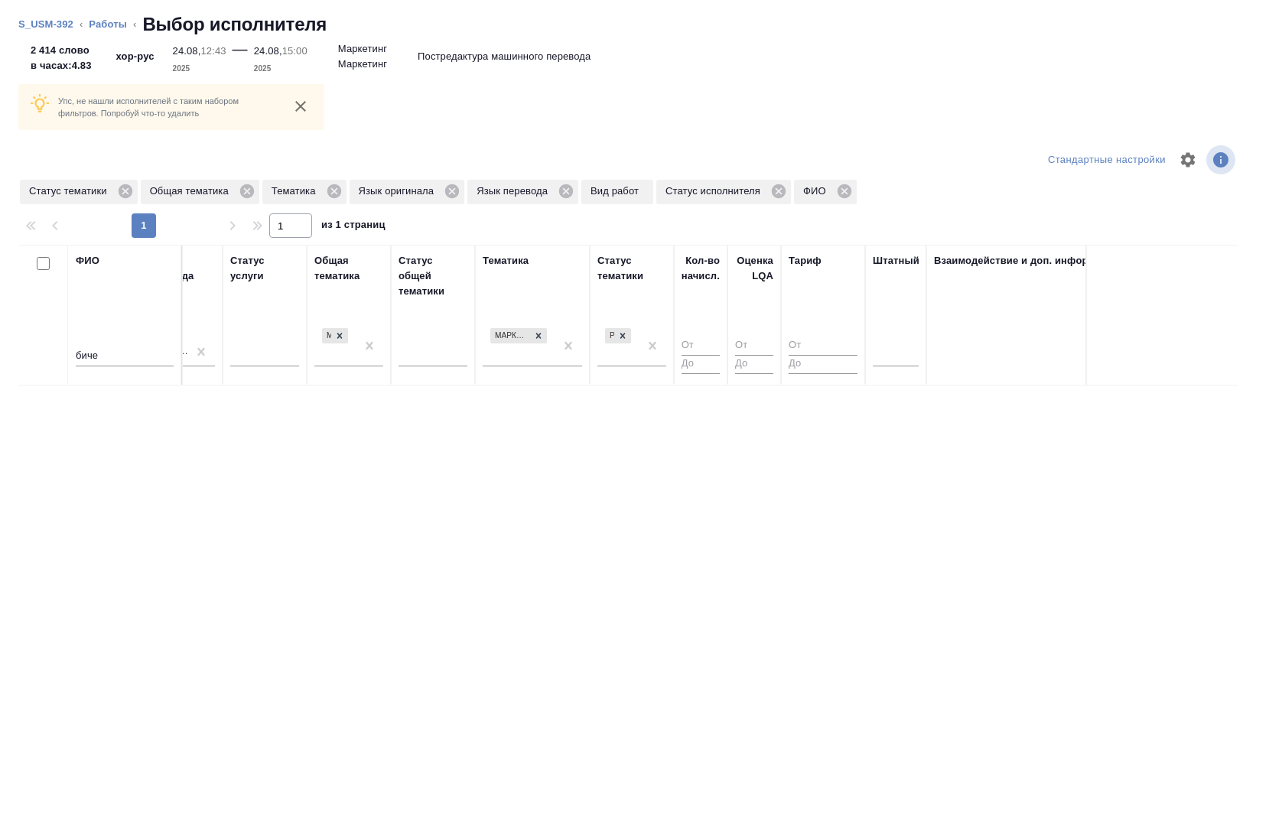
scroll to position [0, 900]
drag, startPoint x: 560, startPoint y: 347, endPoint x: 553, endPoint y: 351, distance: 8.5
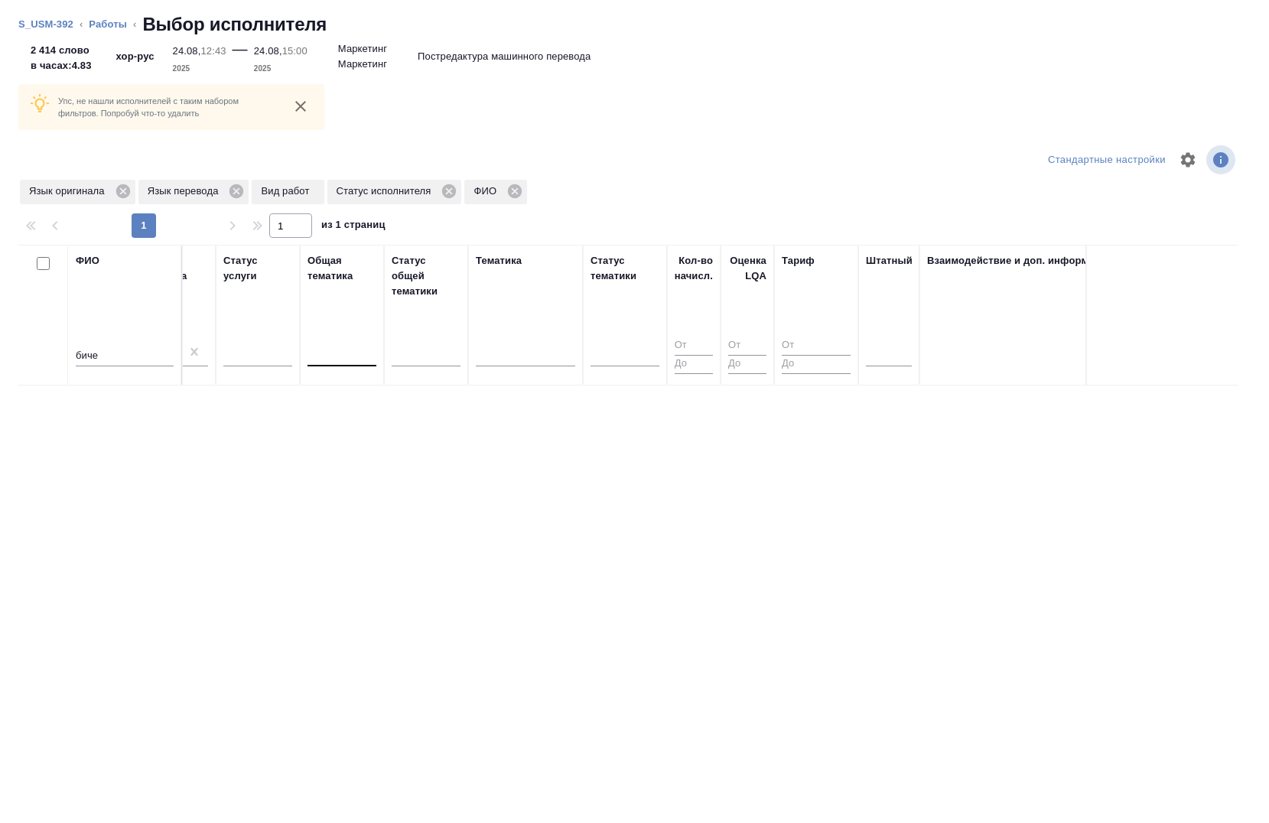
drag, startPoint x: 586, startPoint y: 727, endPoint x: 508, endPoint y: 724, distance: 78.8
click at [502, 723] on div "Упс, не нашли исполнителей с таким набором фильтров. Попробуй что-то удалить Ст…" at bounding box center [634, 434] width 1269 height 777
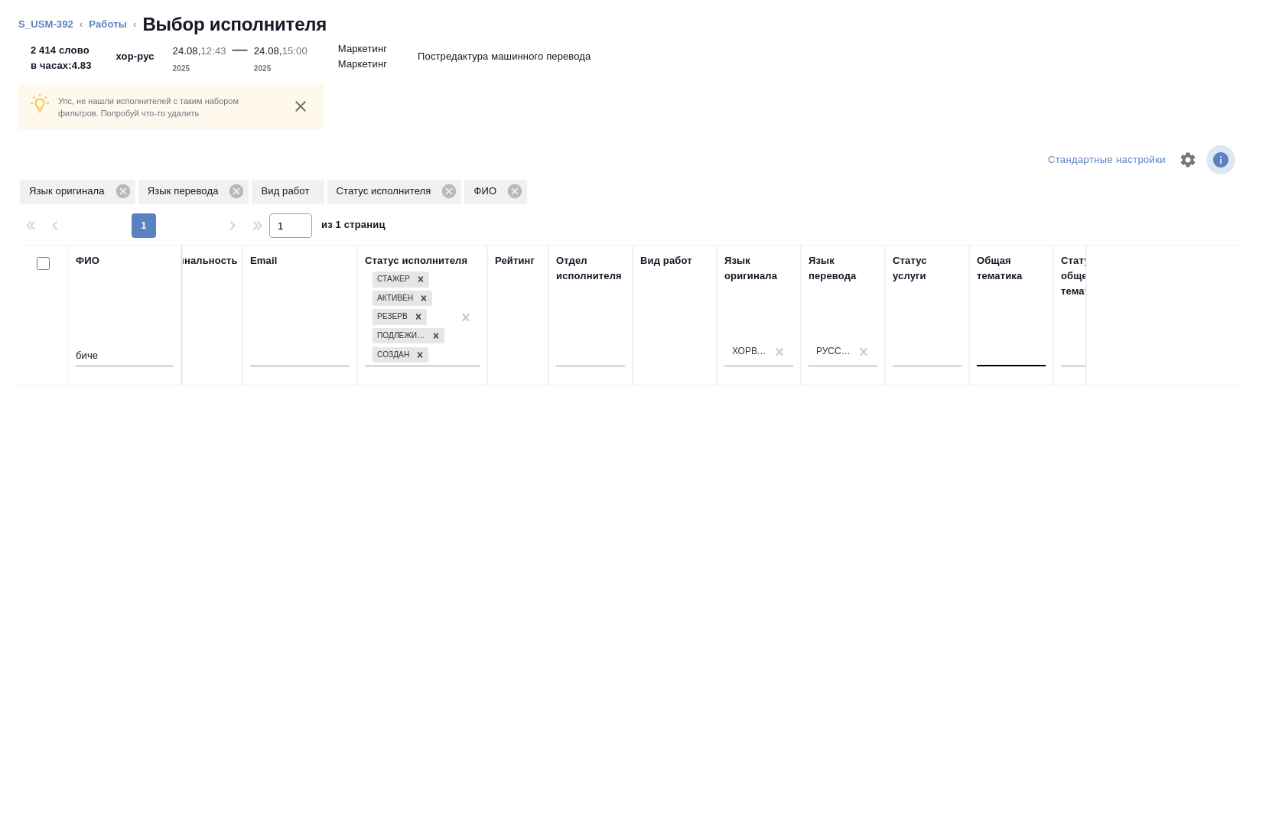
scroll to position [0, 0]
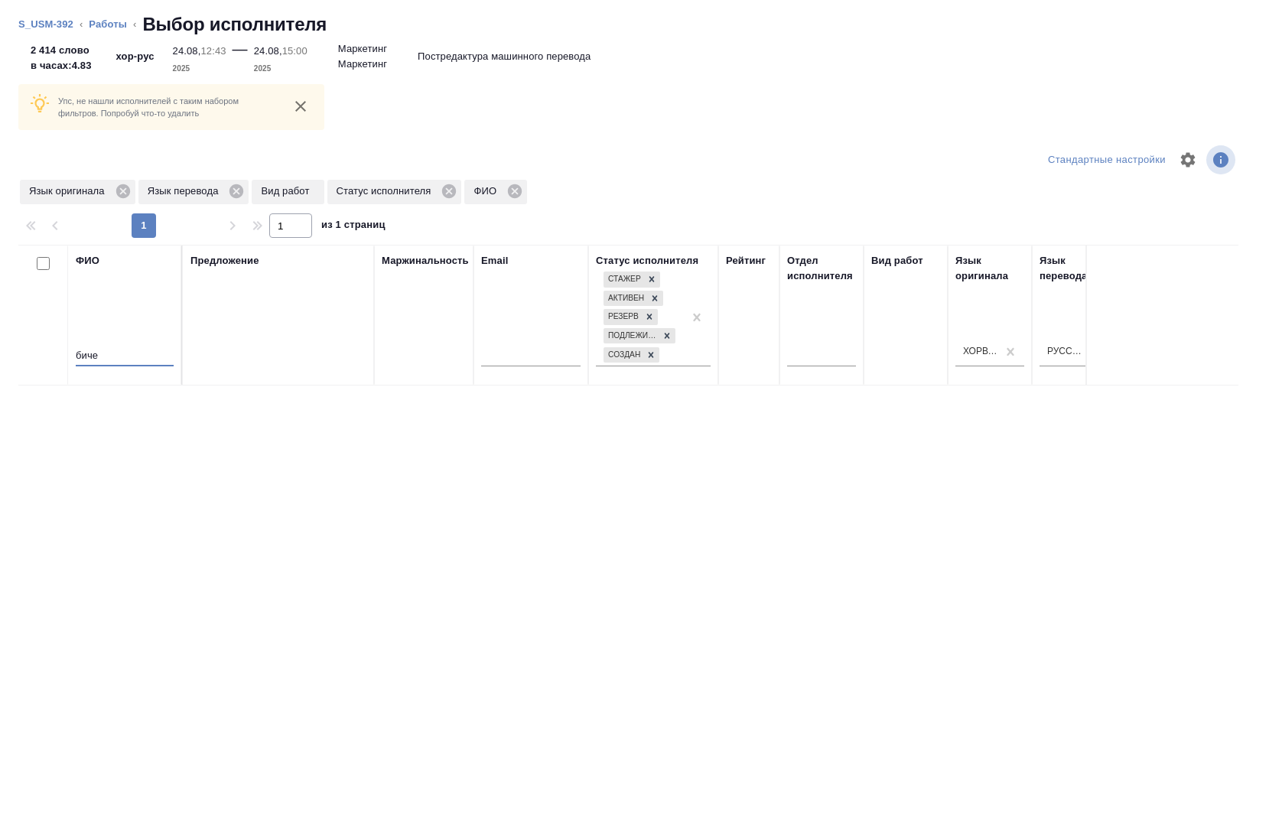
click at [115, 348] on input "биче" at bounding box center [125, 356] width 98 height 19
type input "б"
type input "в"
type input "бич"
drag, startPoint x: 517, startPoint y: 726, endPoint x: 636, endPoint y: 722, distance: 119.4
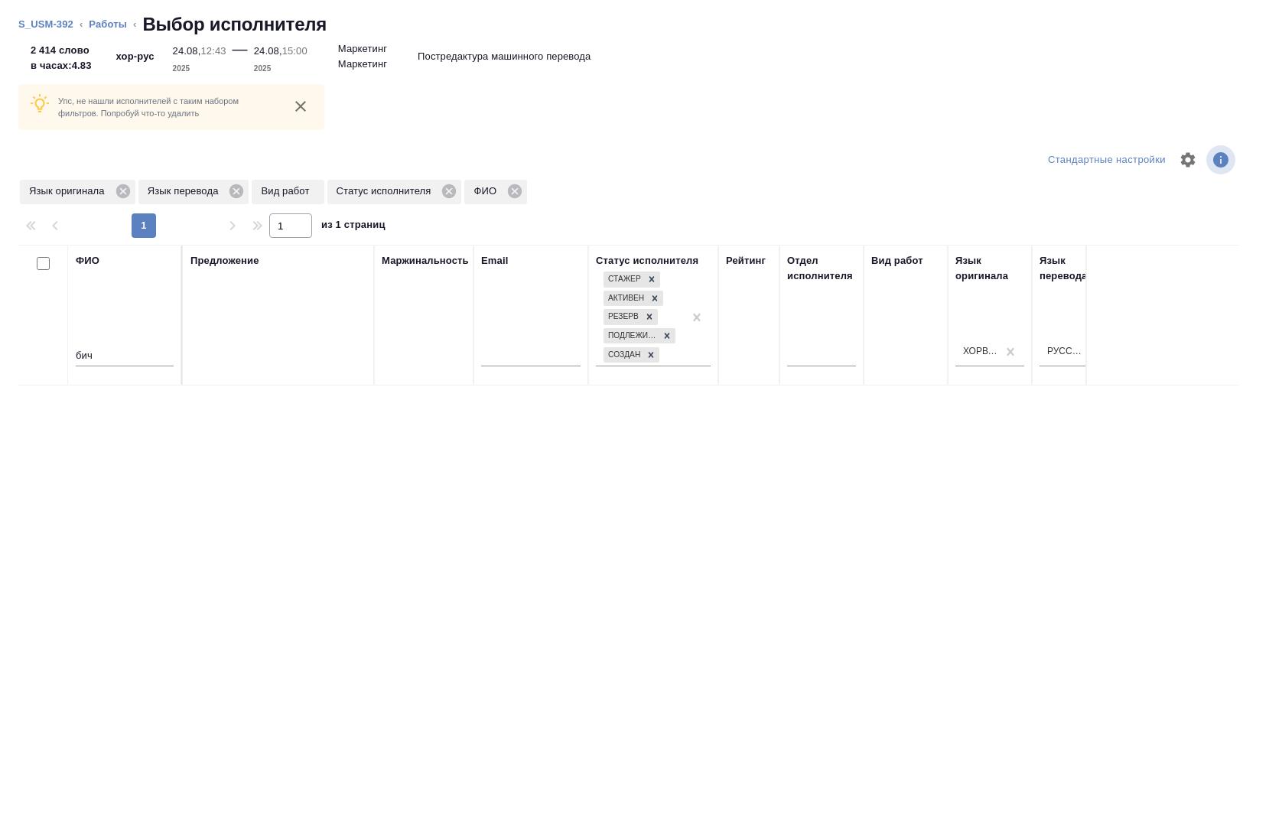
click at [636, 721] on div "Упс, не нашли исполнителей с таким набором фильтров. Попробуй что-то удалить Ст…" at bounding box center [634, 434] width 1269 height 777
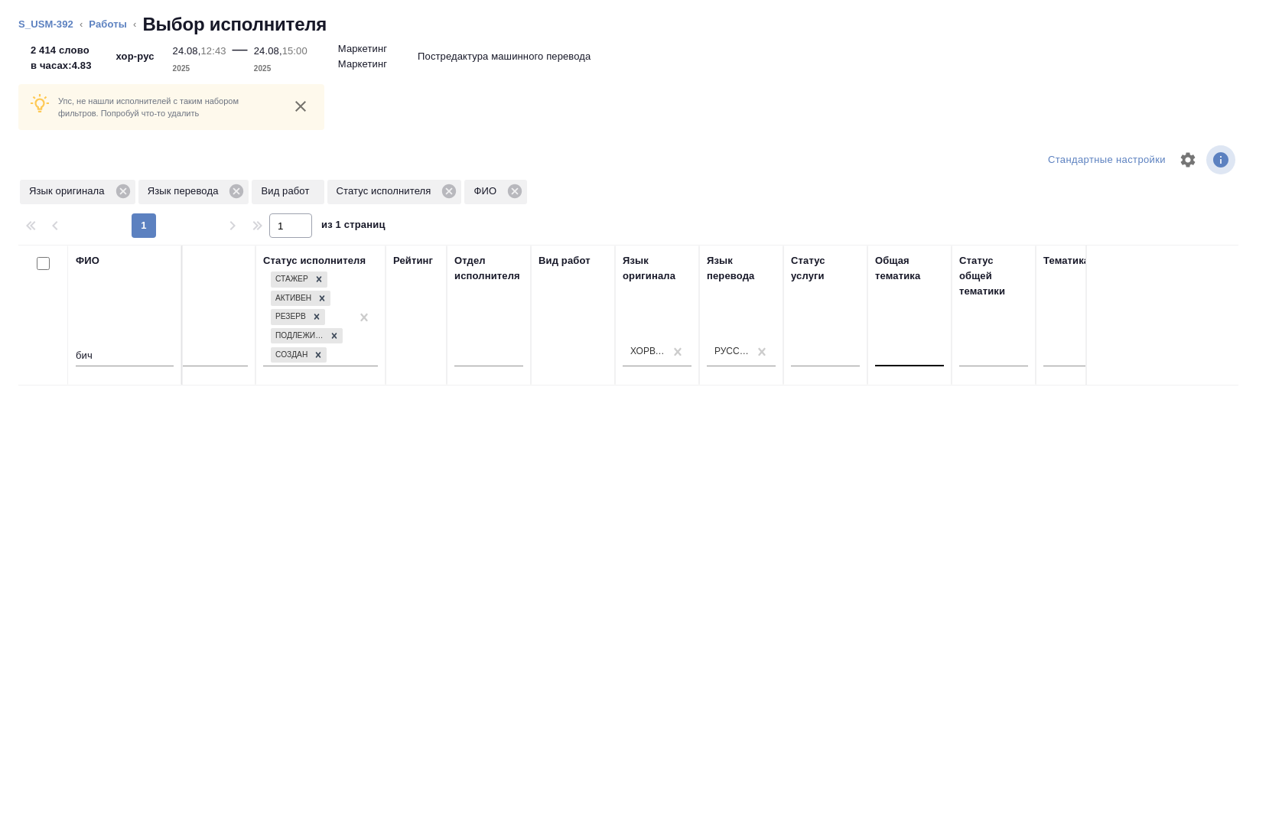
scroll to position [0, 371]
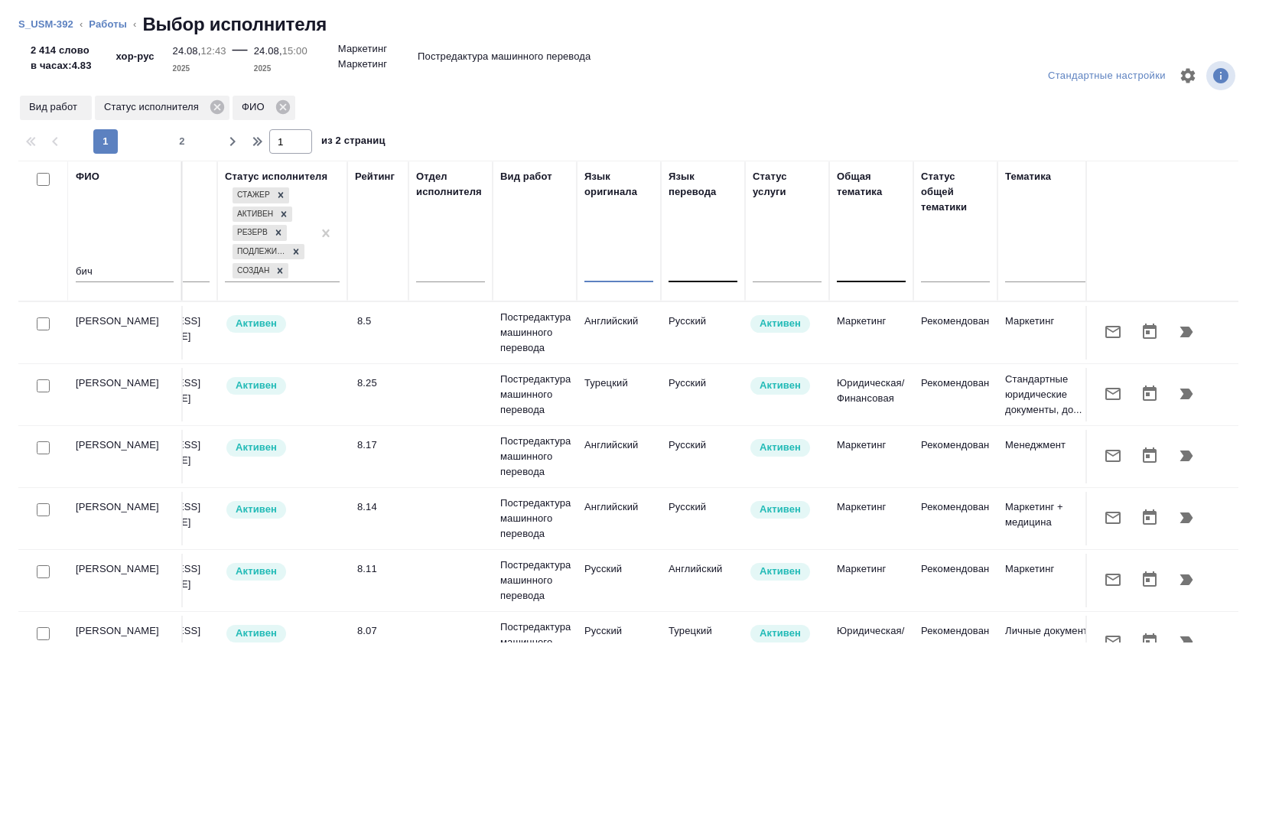
click at [44, 318] on input "checkbox" at bounding box center [43, 323] width 13 height 13
checkbox input "true"
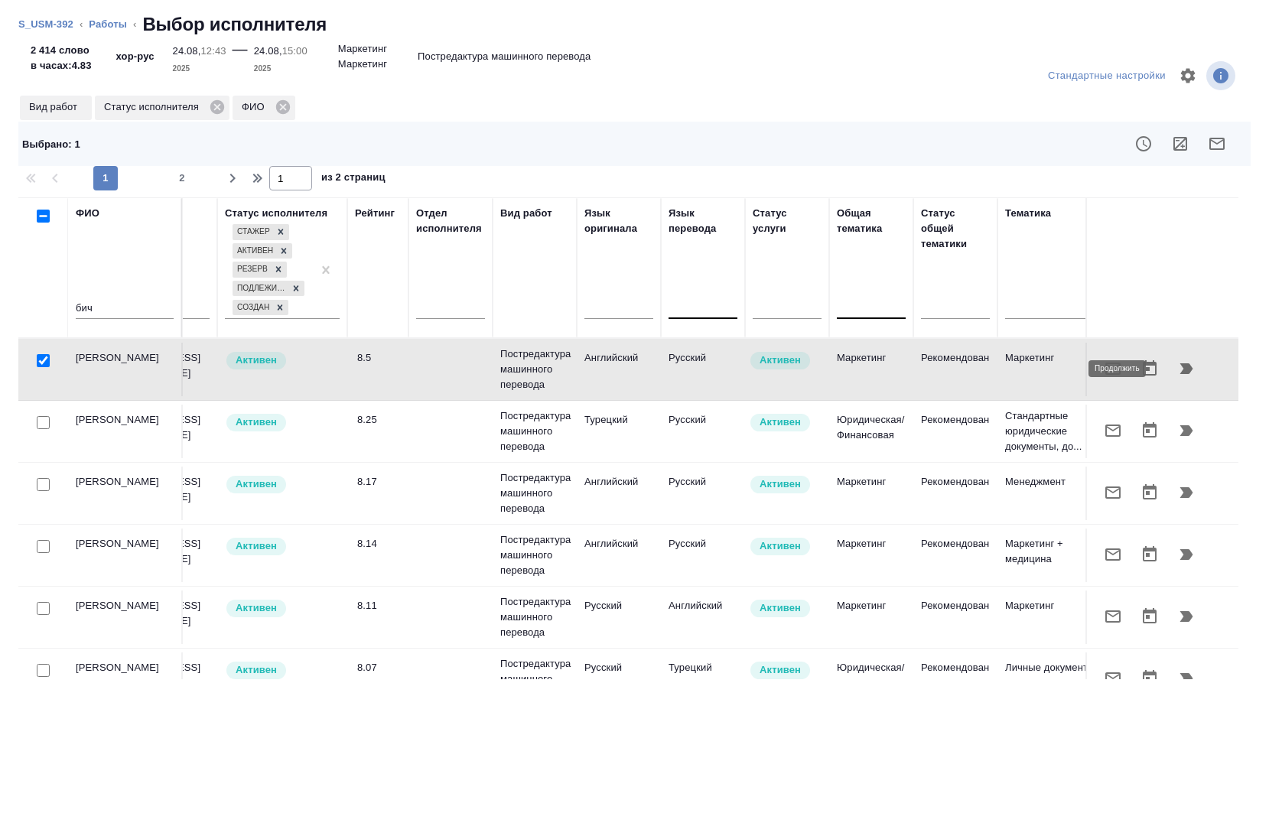
click at [1180, 366] on icon "button" at bounding box center [1186, 368] width 13 height 11
